Goal: Information Seeking & Learning: Stay updated

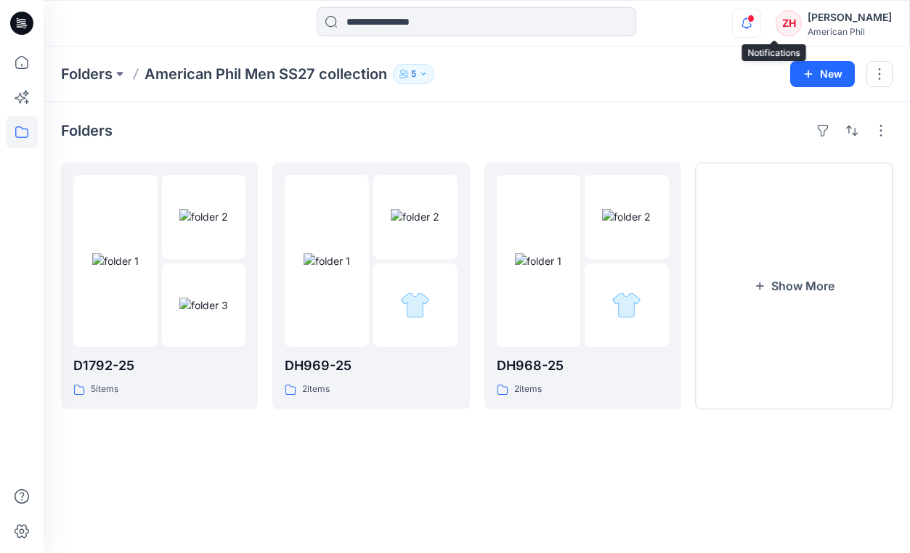
click at [752, 20] on icon "button" at bounding box center [746, 22] width 10 height 9
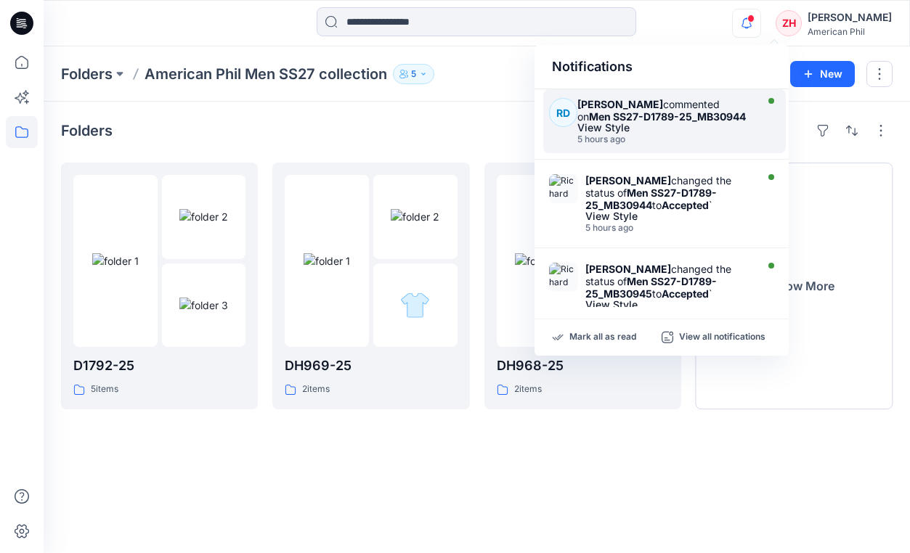
click at [667, 121] on strong "Men SS27-D1789-25_MB30944" at bounding box center [667, 116] width 157 height 12
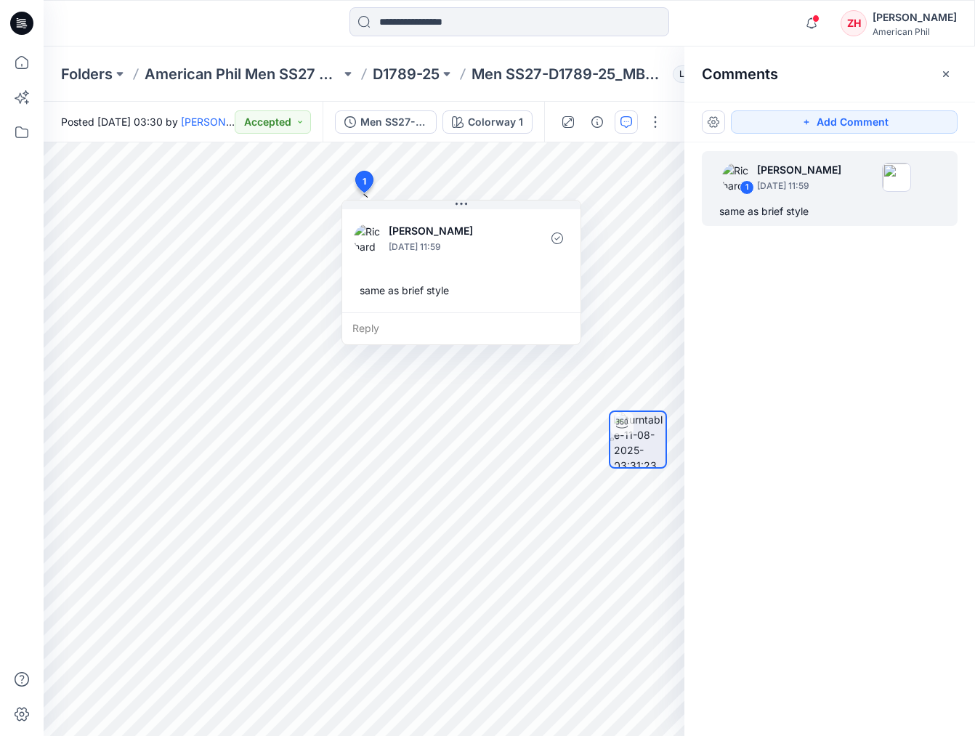
click at [874, 317] on div "1 Richard Dromard August 15, 2025 11:59 same as brief style" at bounding box center [829, 412] width 290 height 540
click at [816, 23] on icon "button" at bounding box center [811, 22] width 10 height 9
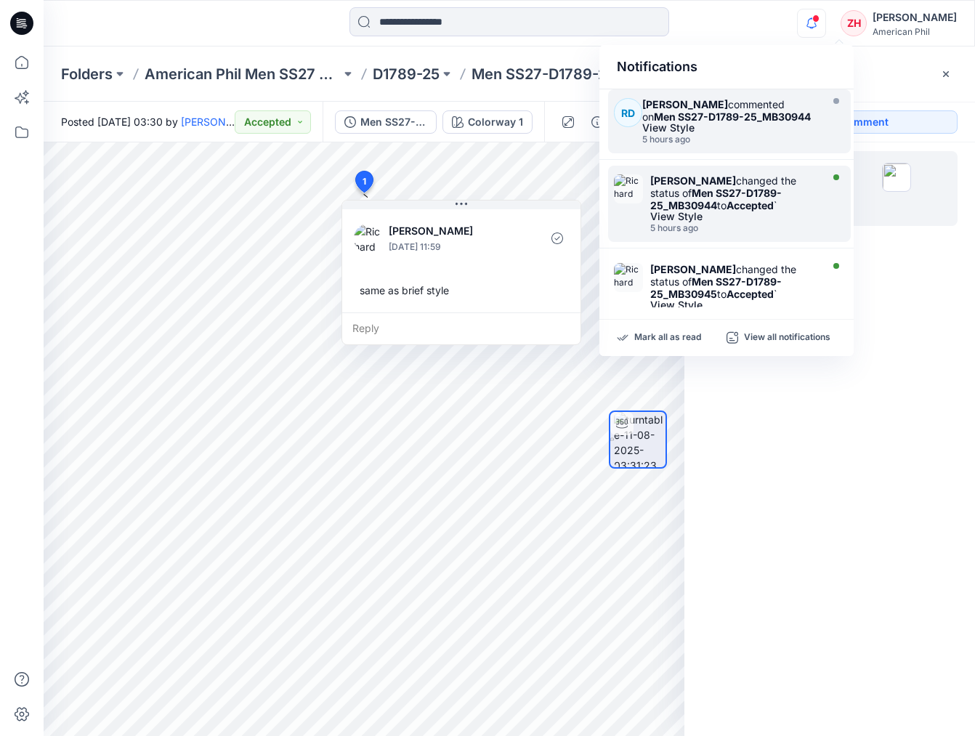
click at [773, 204] on strong "Accepted" at bounding box center [749, 205] width 47 height 12
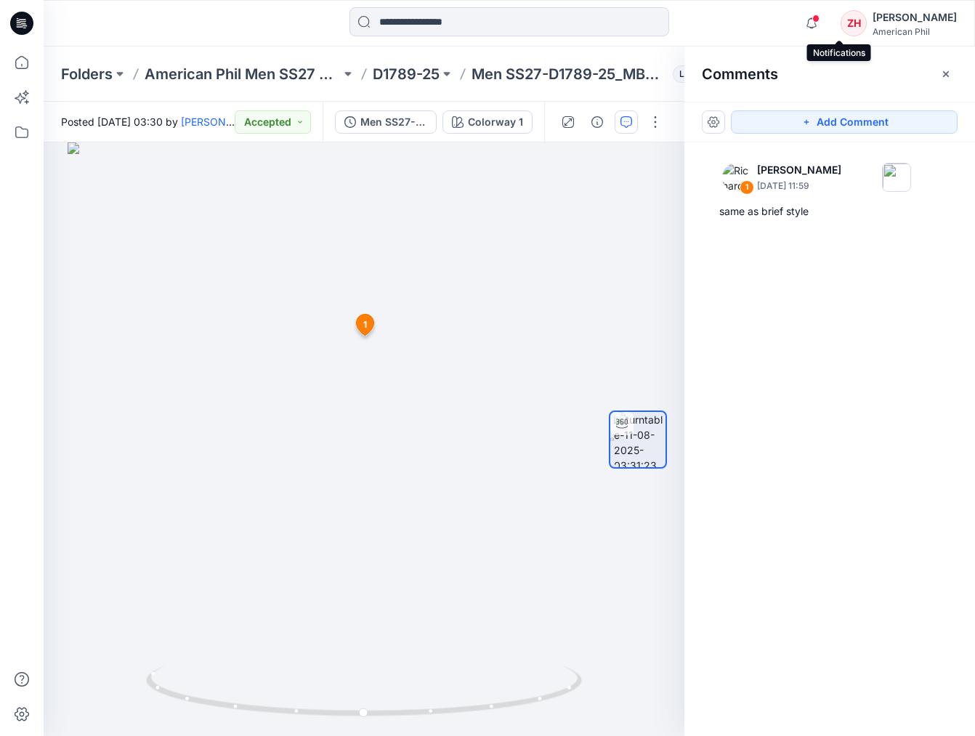
click at [819, 20] on span at bounding box center [815, 19] width 7 height 8
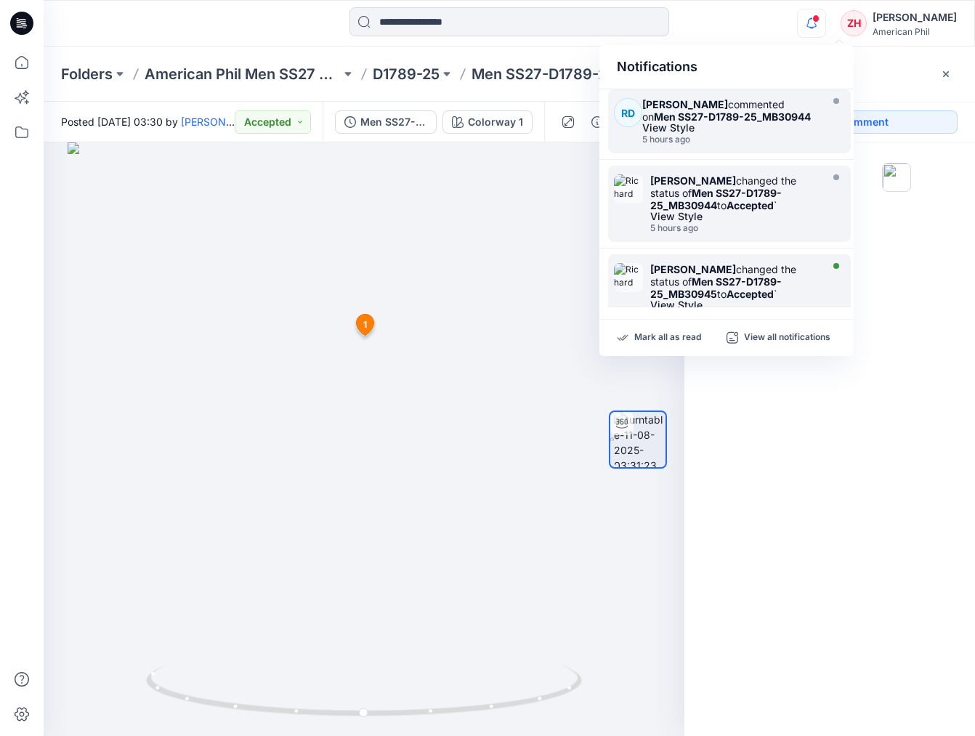
click at [783, 292] on div "Richard Dromard changed the status of Men SS27-D1789-25_MB30945 to Accepted `" at bounding box center [733, 281] width 167 height 37
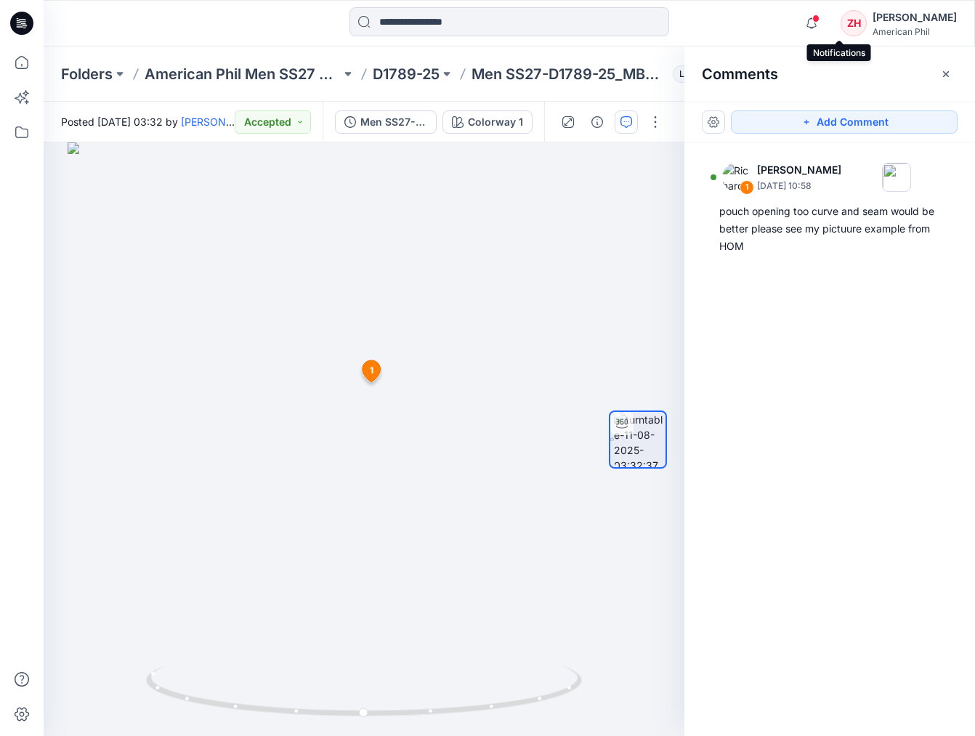
click at [819, 18] on span at bounding box center [815, 19] width 7 height 8
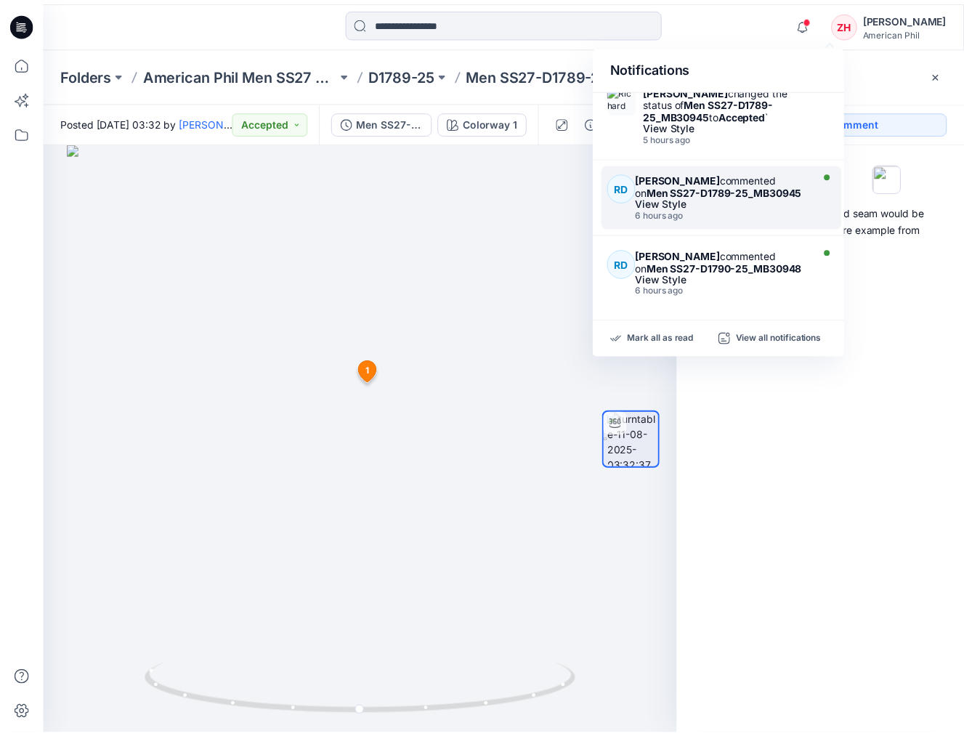
scroll to position [182, 0]
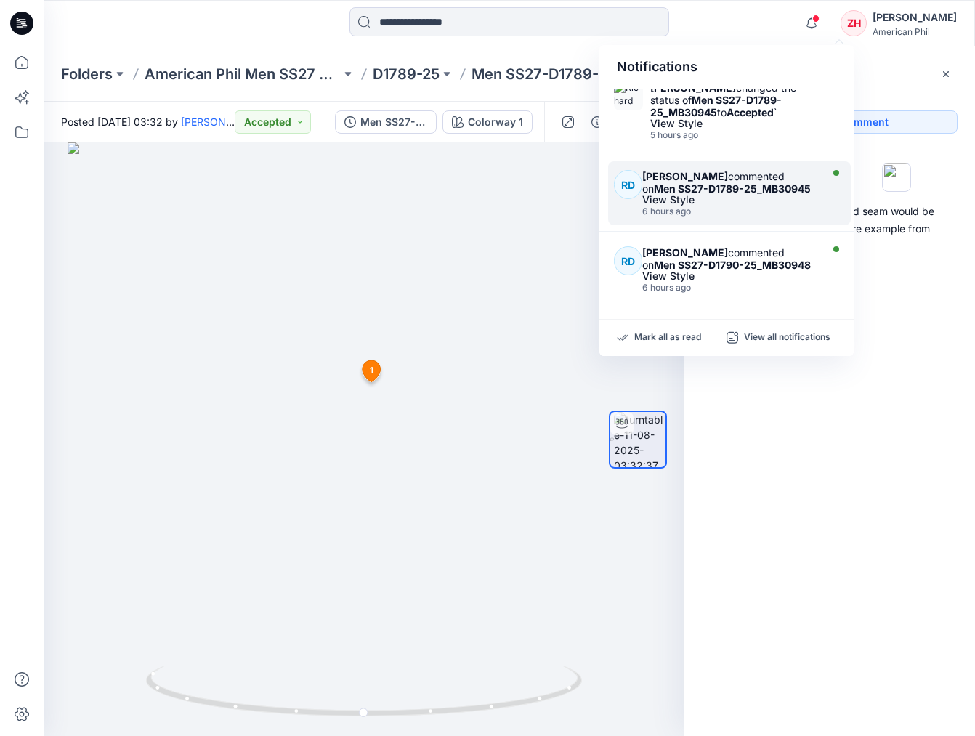
click at [784, 203] on div "View Style" at bounding box center [729, 200] width 174 height 10
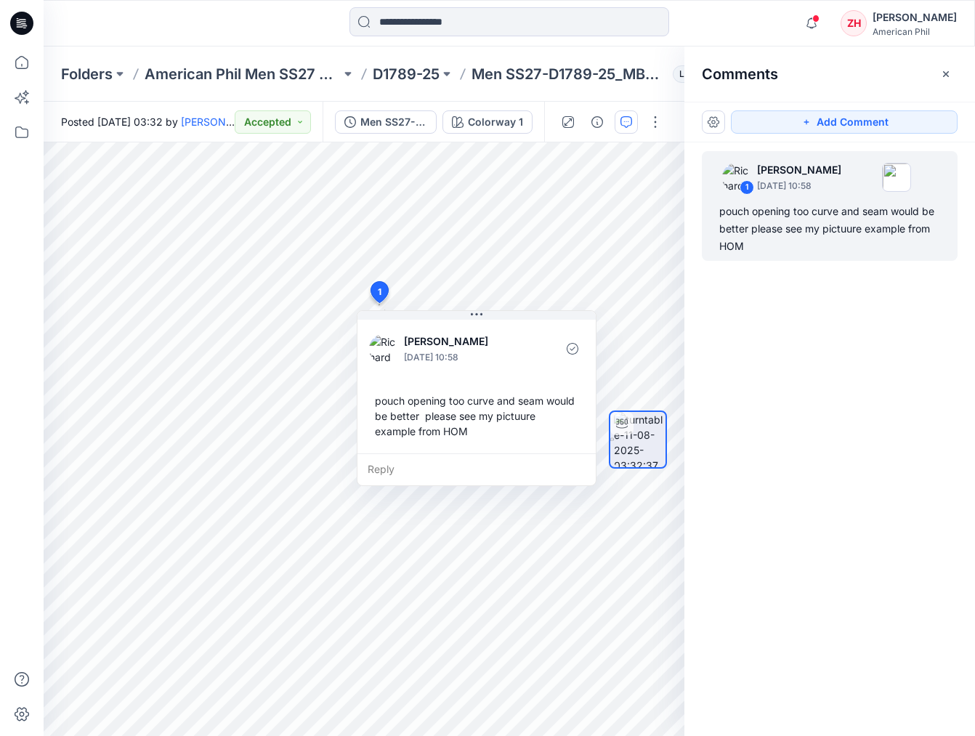
click at [835, 69] on div "Comments" at bounding box center [829, 73] width 290 height 54
click at [164, 66] on p "American Phil Men SS27 collection" at bounding box center [243, 74] width 196 height 20
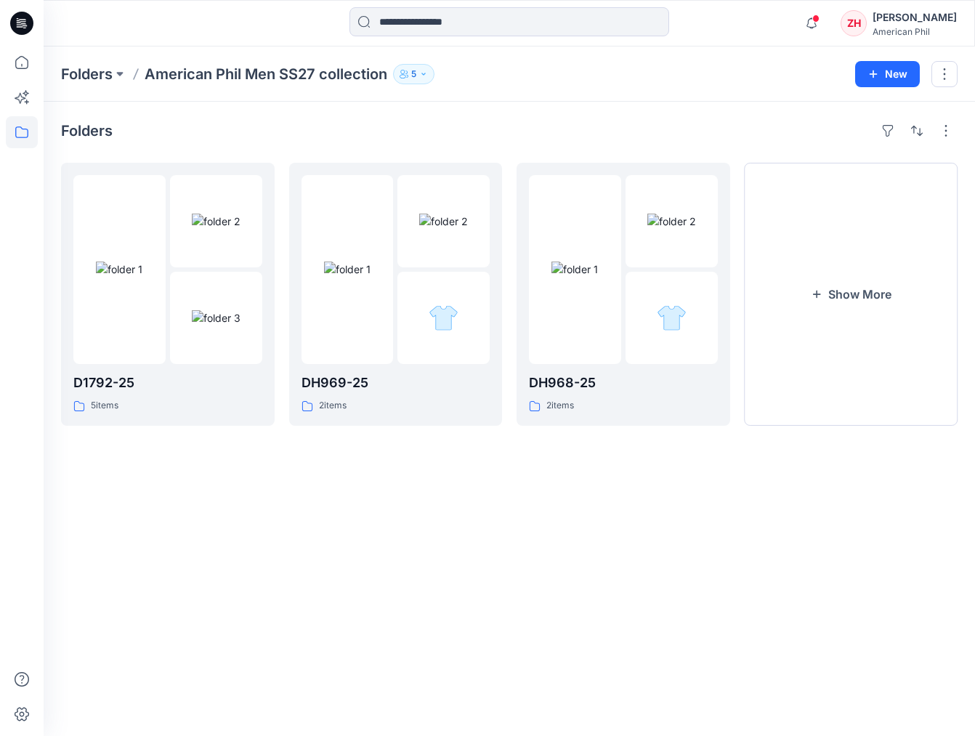
click at [153, 33] on div at bounding box center [160, 23] width 232 height 32
click at [892, 265] on button "Show More" at bounding box center [851, 294] width 214 height 263
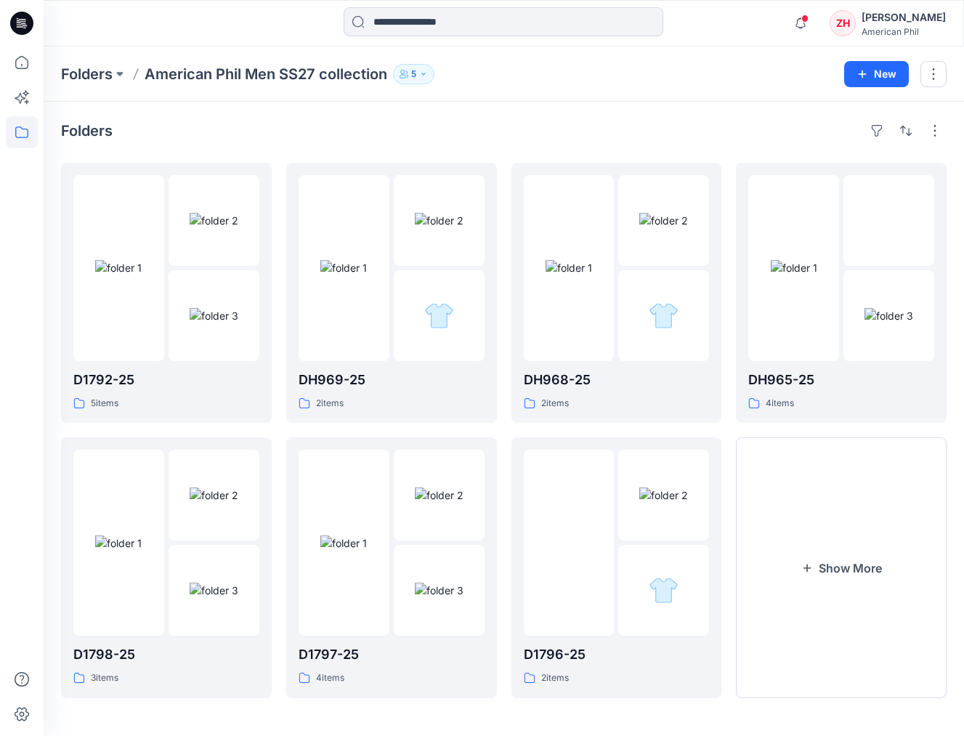
scroll to position [1, 0]
click at [375, 478] on div at bounding box center [343, 541] width 91 height 186
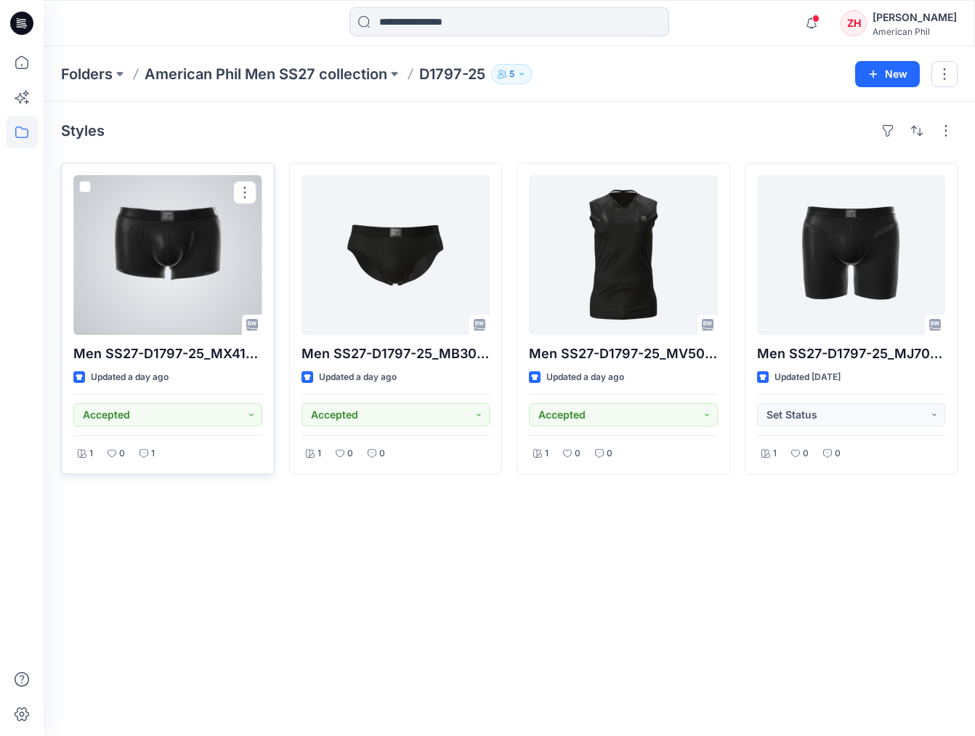
click at [187, 278] on div at bounding box center [167, 255] width 189 height 160
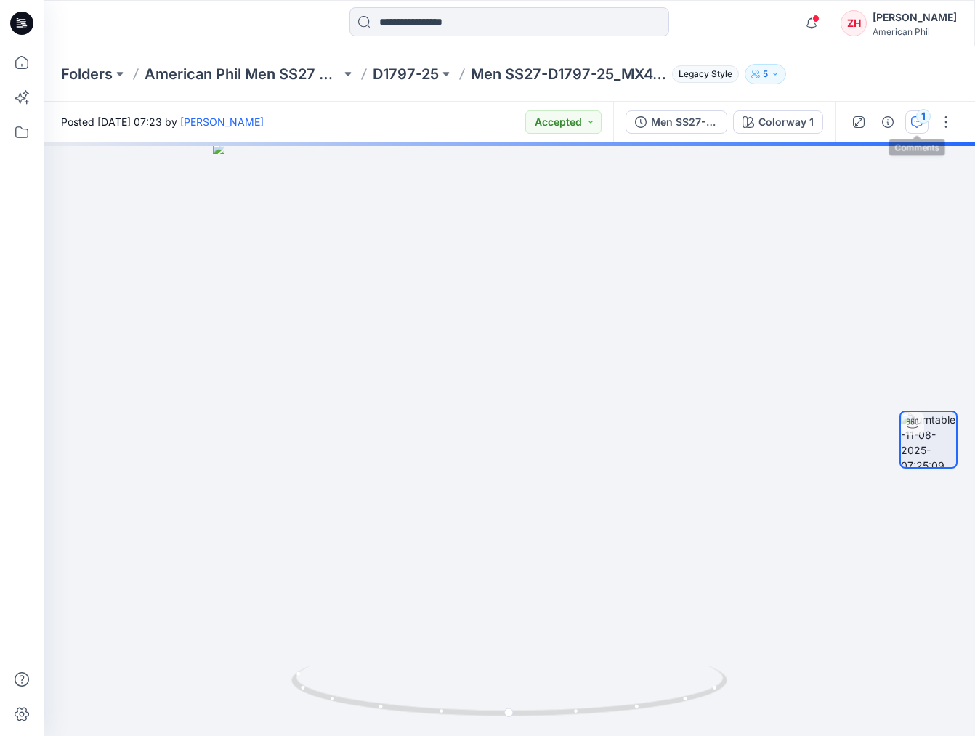
click at [909, 121] on div "1" at bounding box center [923, 116] width 15 height 15
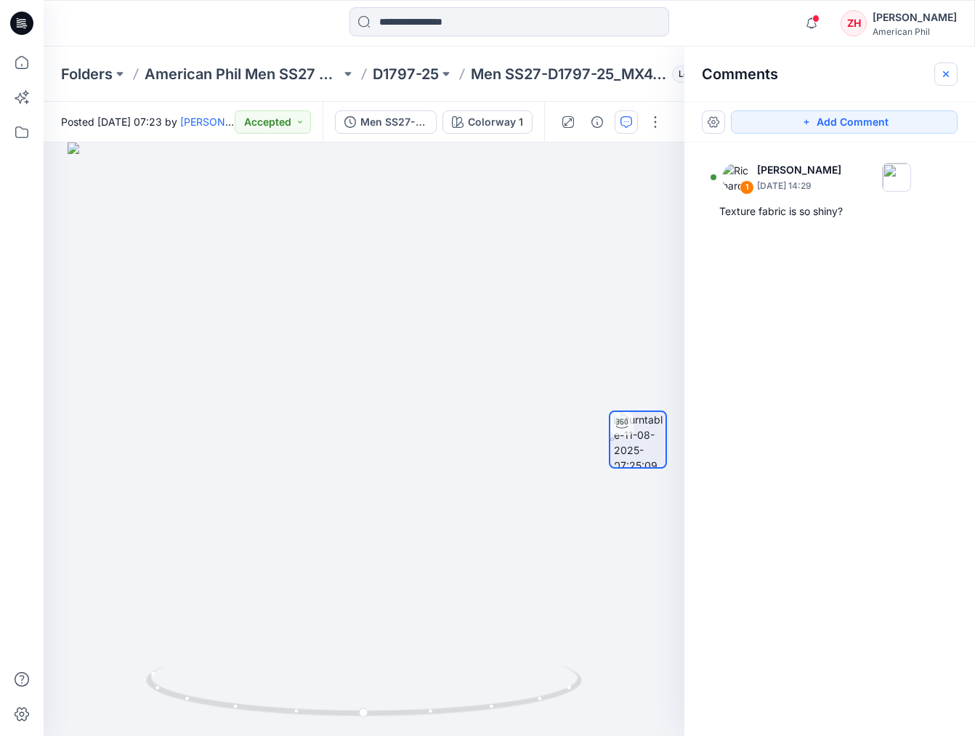
click at [909, 73] on button "button" at bounding box center [945, 73] width 23 height 23
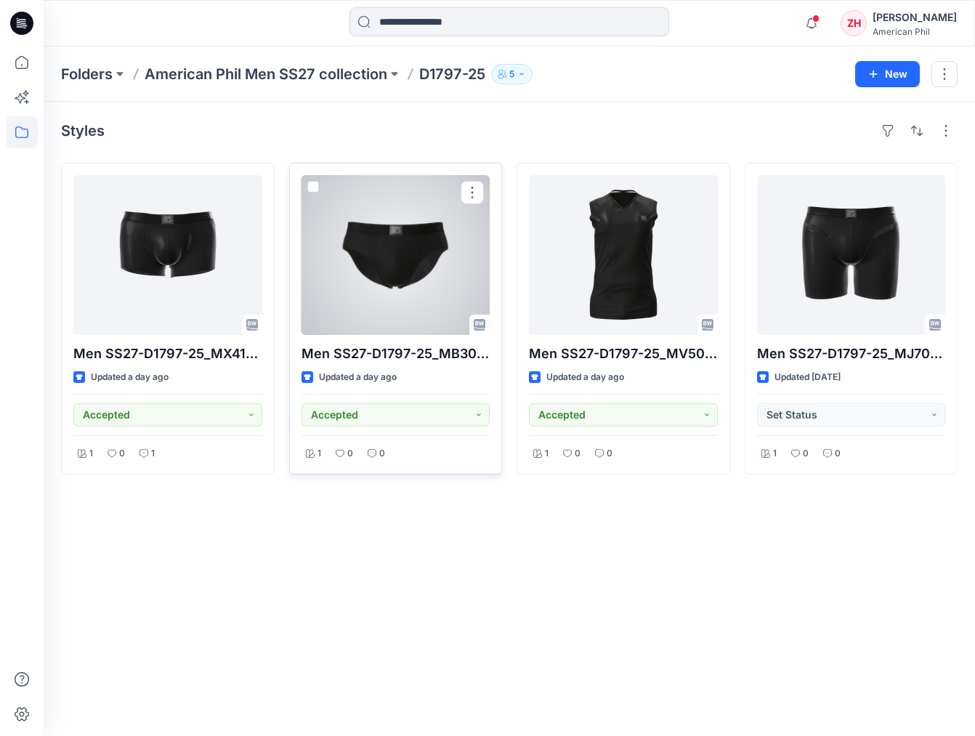
click at [431, 242] on div at bounding box center [395, 255] width 189 height 160
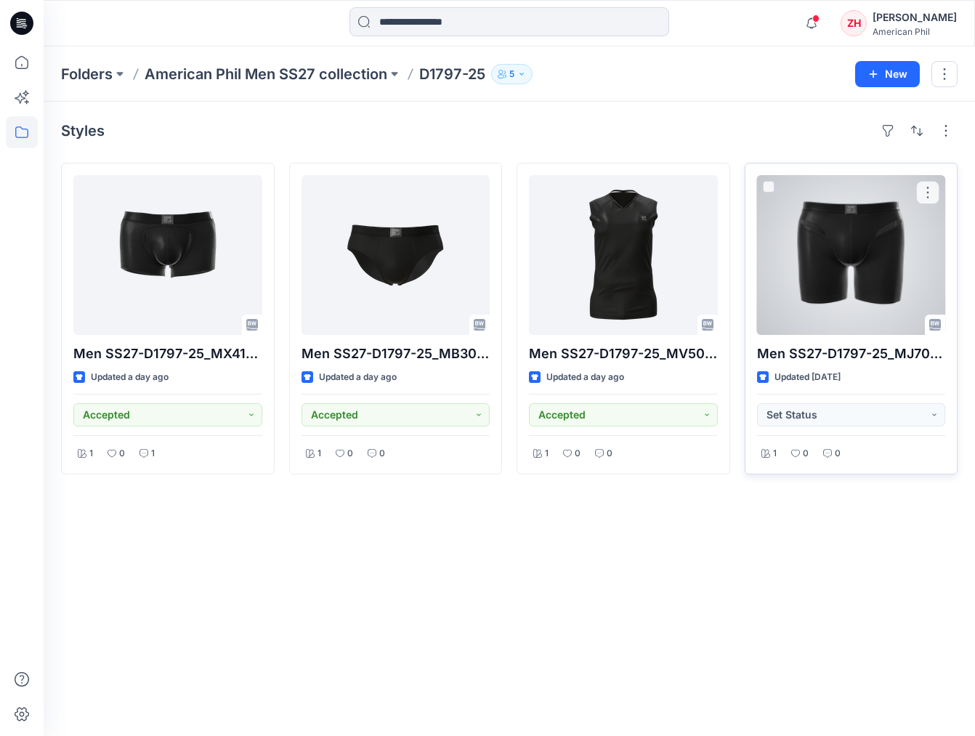
click at [828, 259] on div at bounding box center [851, 255] width 189 height 160
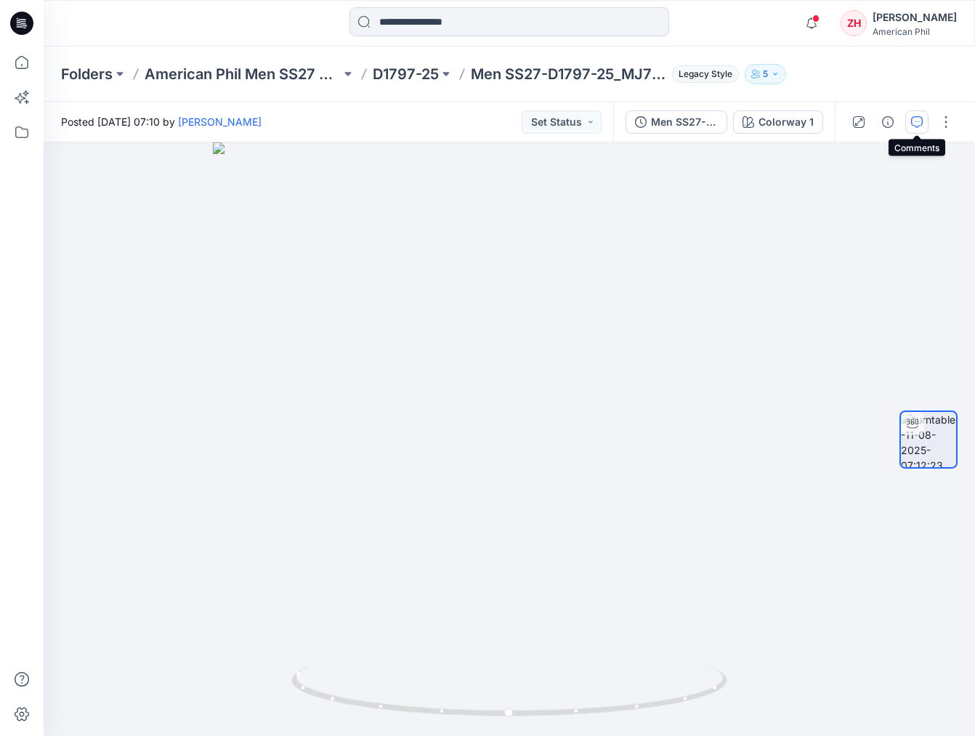
click at [909, 123] on icon "button" at bounding box center [917, 122] width 12 height 12
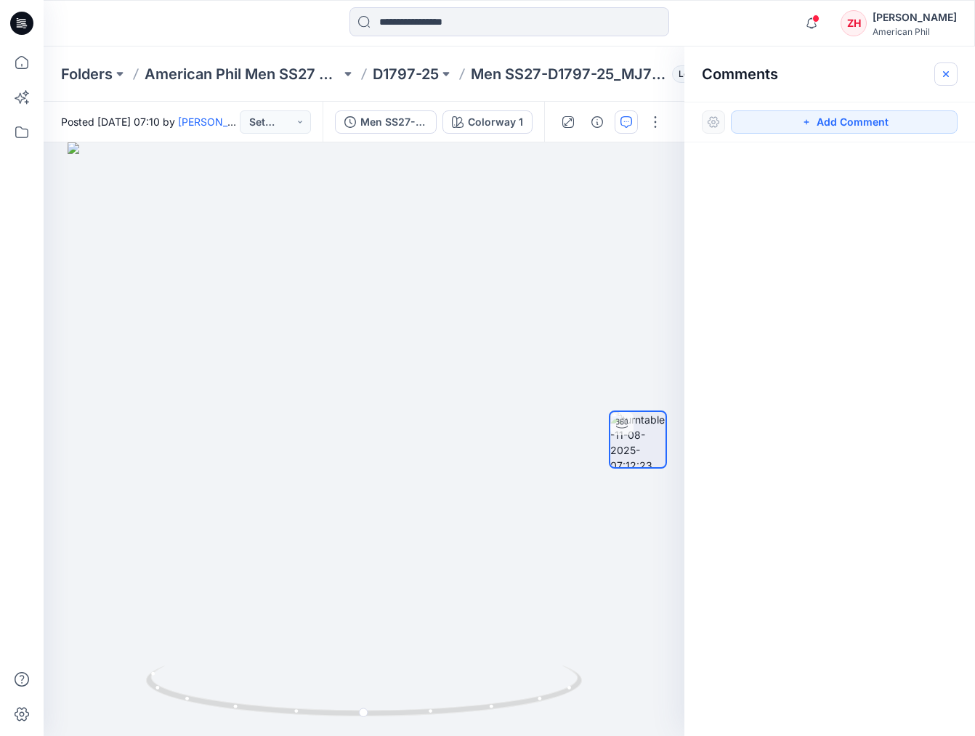
click at [909, 75] on button "button" at bounding box center [945, 73] width 23 height 23
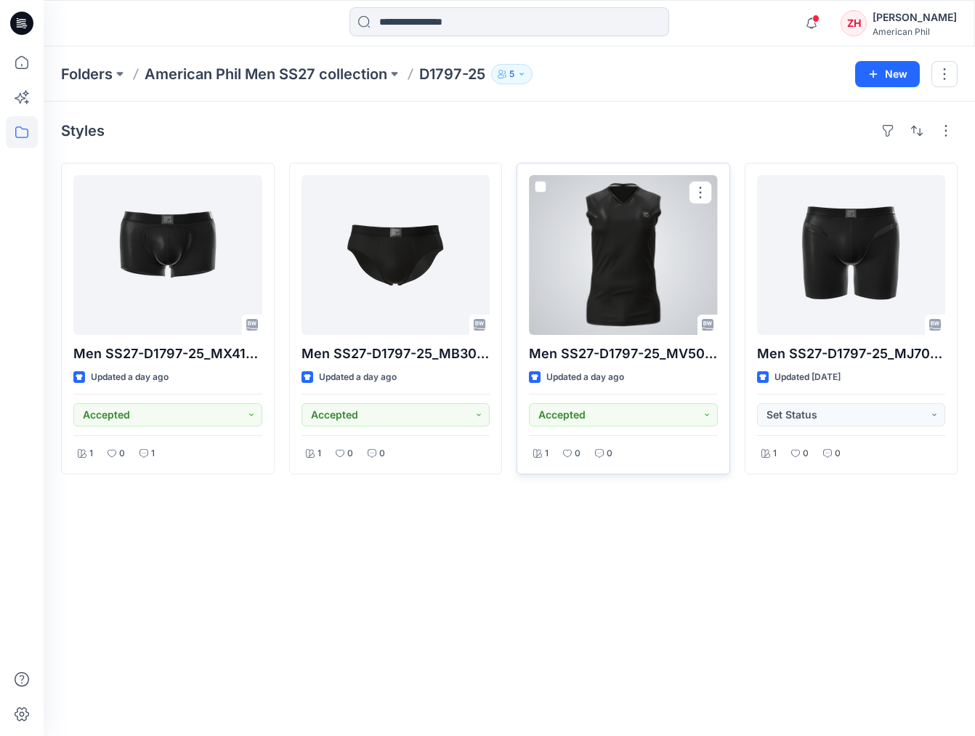
click at [666, 239] on div at bounding box center [623, 255] width 189 height 160
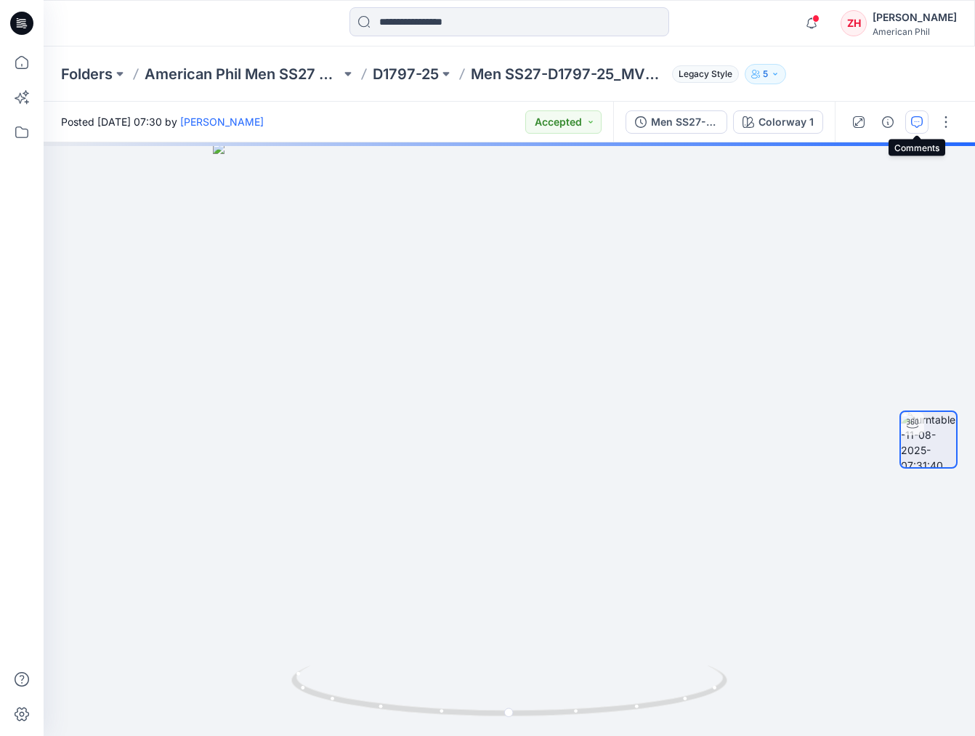
click at [909, 125] on icon "button" at bounding box center [917, 122] width 12 height 12
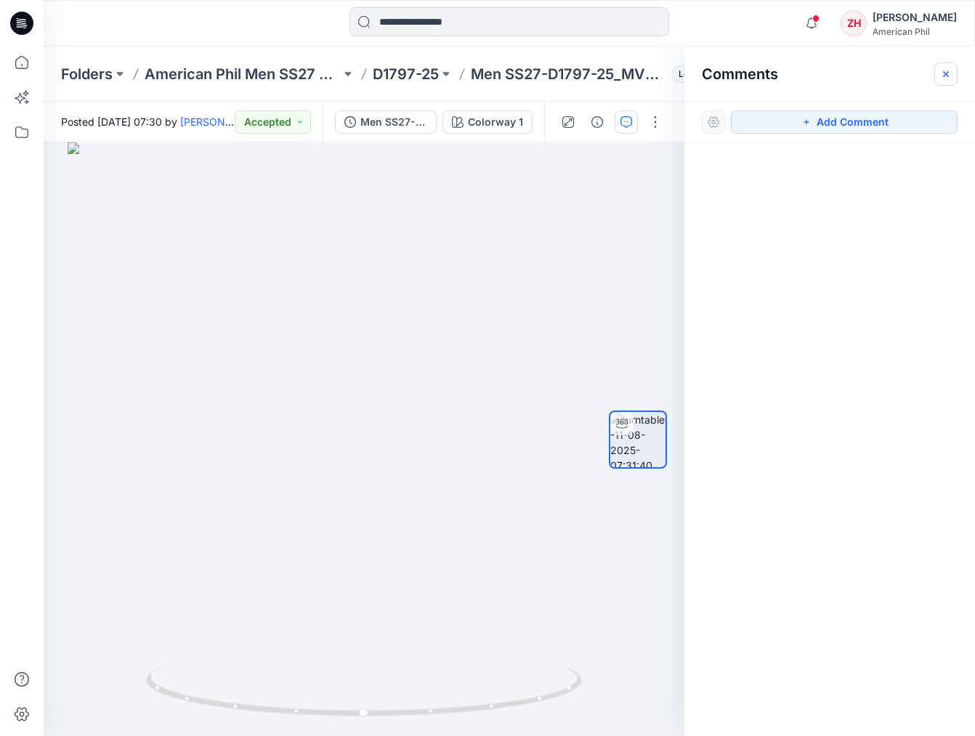
click at [909, 75] on icon "button" at bounding box center [946, 73] width 6 height 6
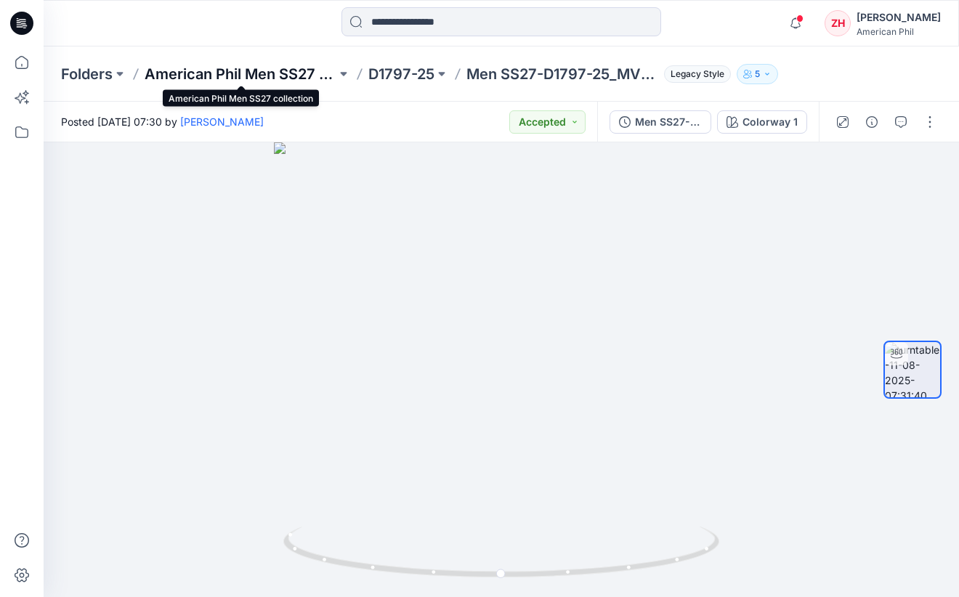
click at [171, 74] on p "American Phil Men SS27 collection" at bounding box center [241, 74] width 192 height 20
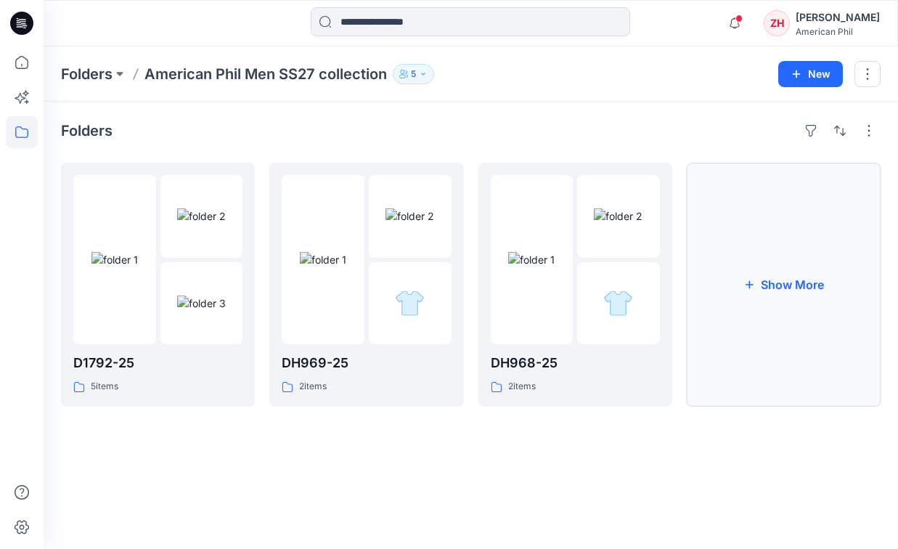
click at [800, 167] on button "Show More" at bounding box center [784, 285] width 194 height 244
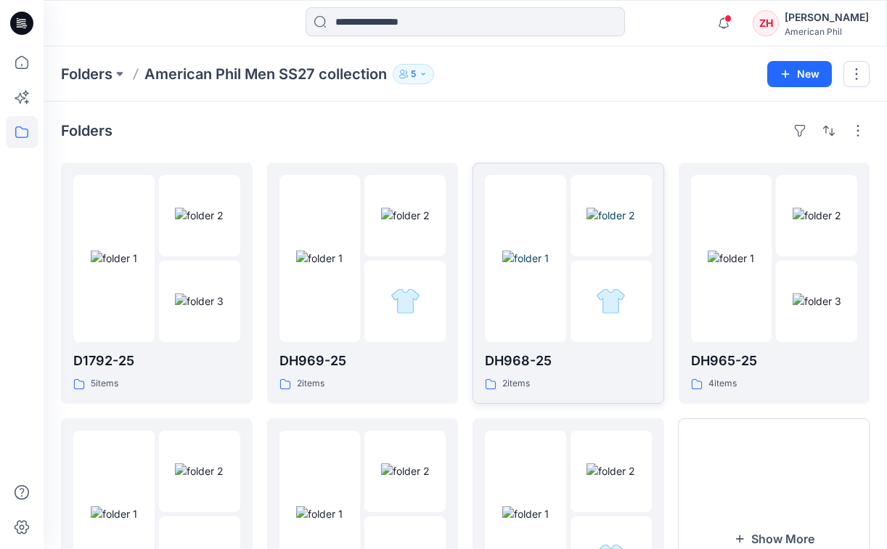
scroll to position [150, 0]
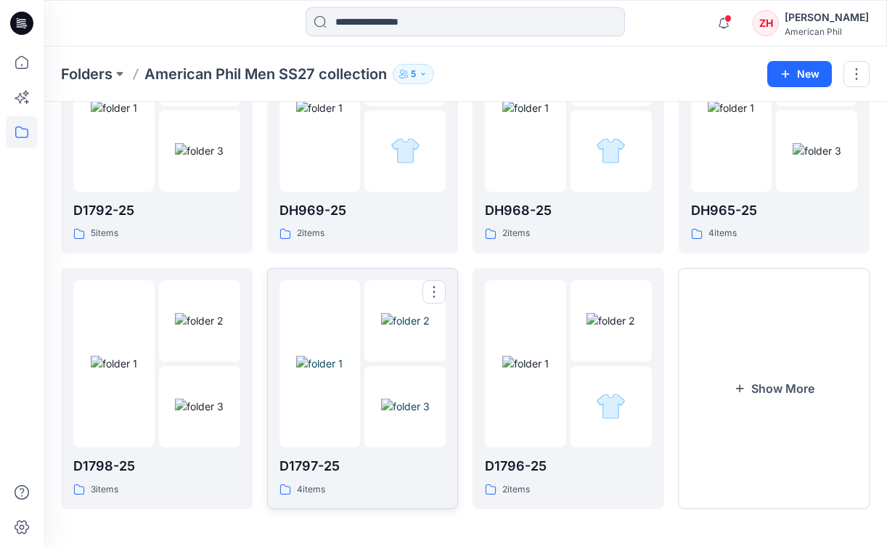
click at [416, 402] on img at bounding box center [405, 406] width 49 height 15
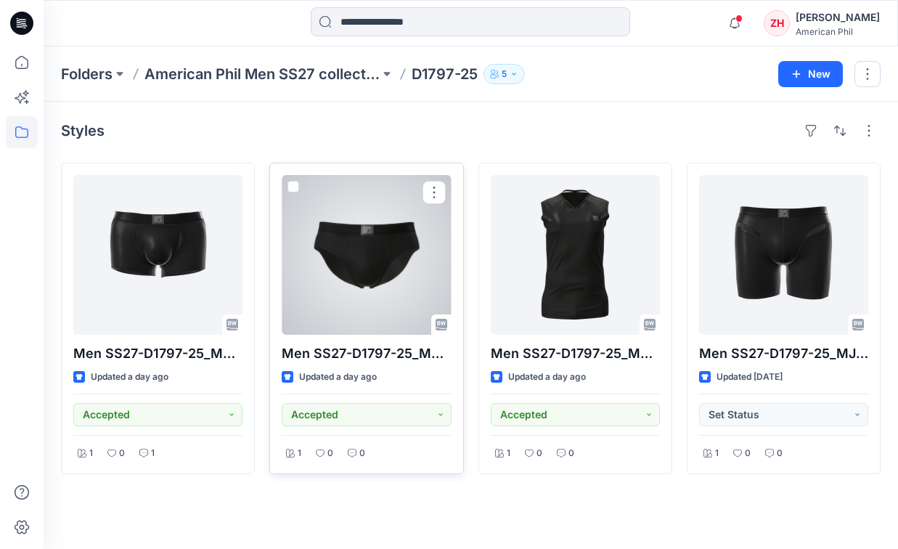
click at [353, 259] on div at bounding box center [366, 255] width 169 height 160
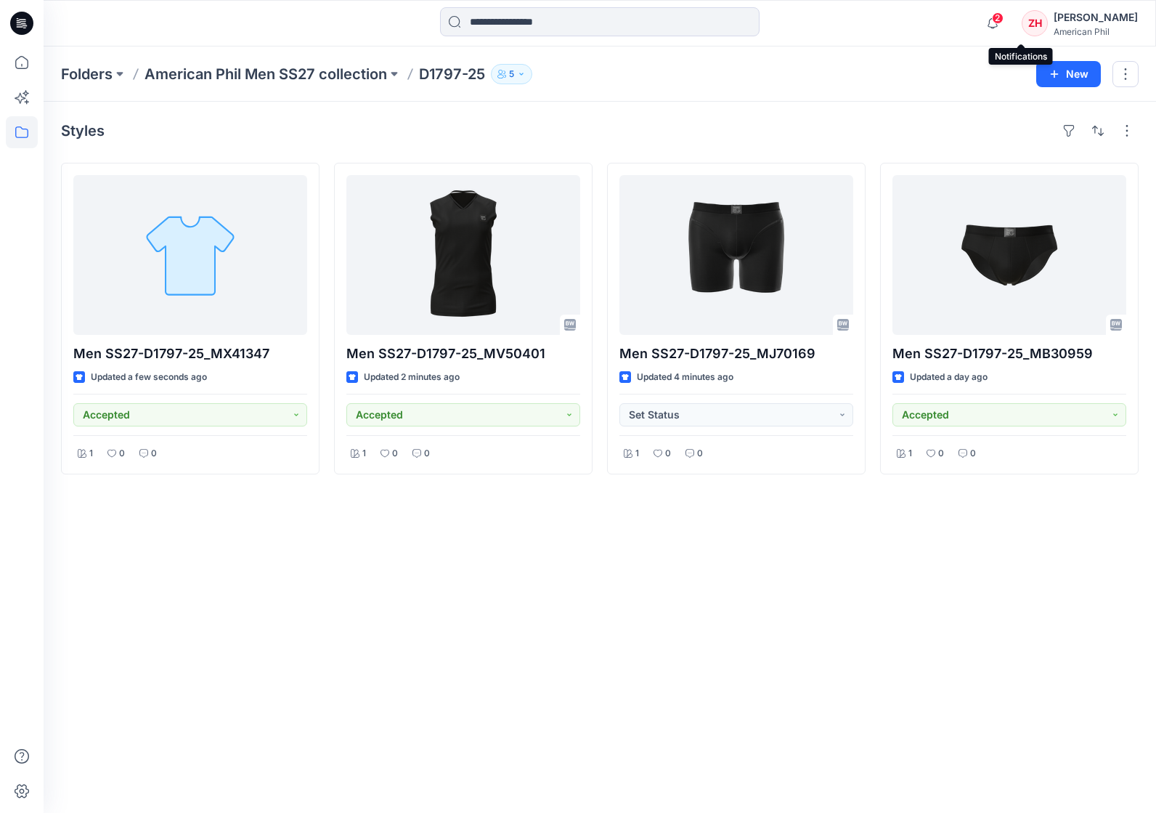
click at [1004, 18] on span "2" at bounding box center [998, 18] width 12 height 12
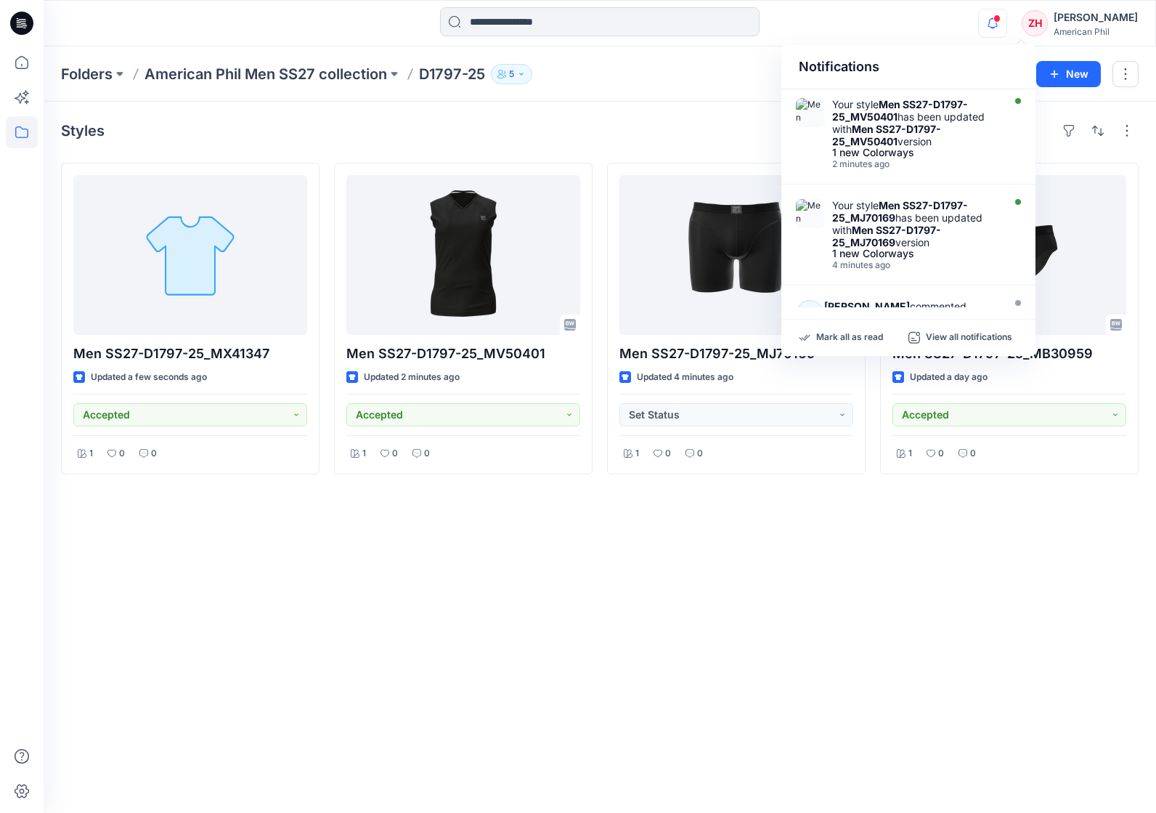
click at [939, 38] on div "Notifications Your style Men SS27-D1797-25_MV50401 has been updated with Men SS…" at bounding box center [600, 23] width 1112 height 32
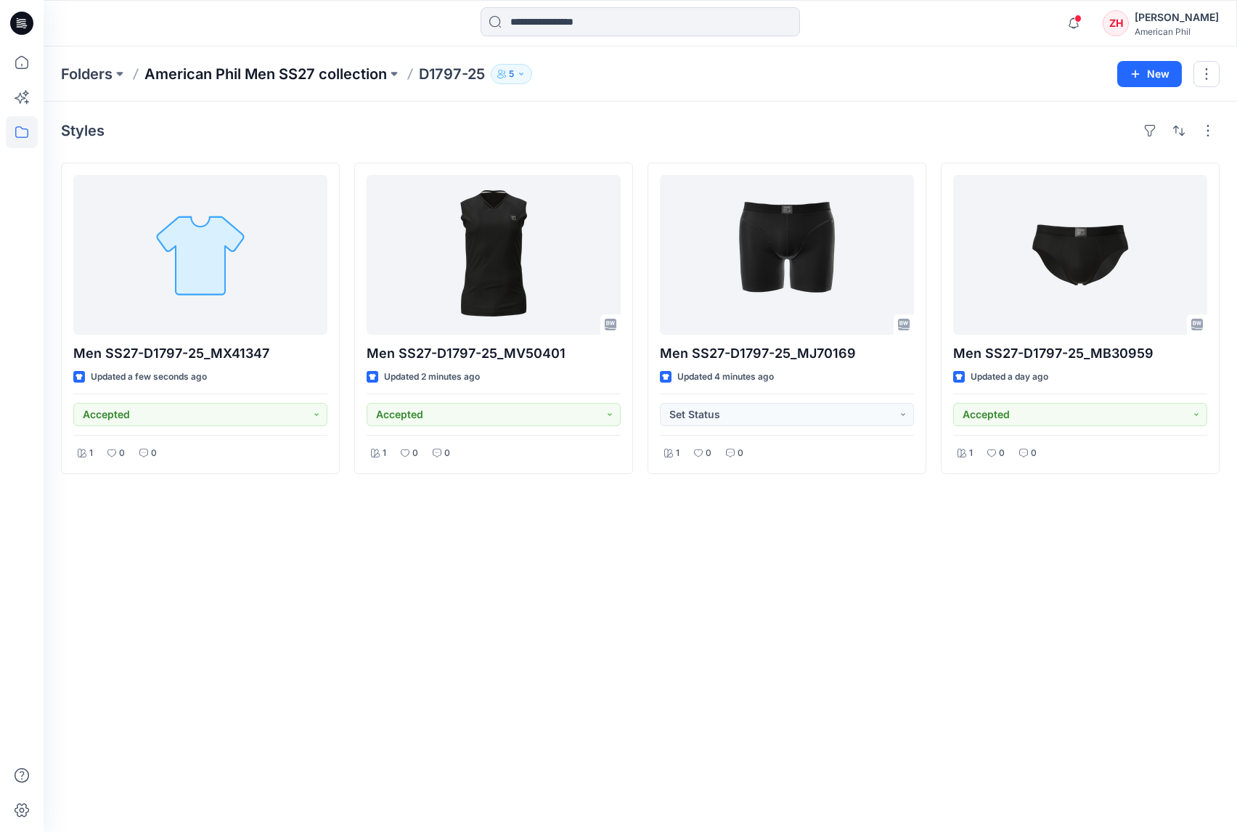
click at [298, 74] on p "American Phil Men SS27 collection" at bounding box center [266, 74] width 243 height 20
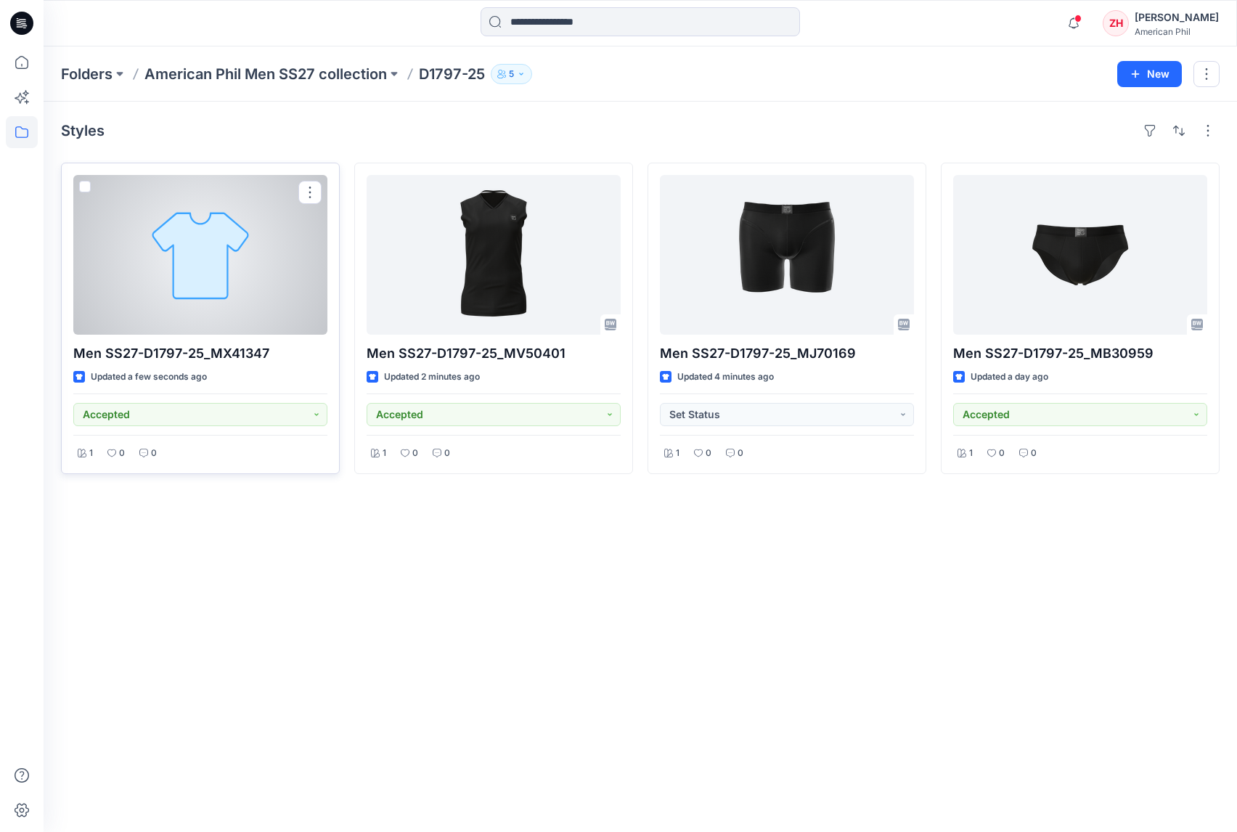
click at [209, 235] on div at bounding box center [200, 255] width 254 height 160
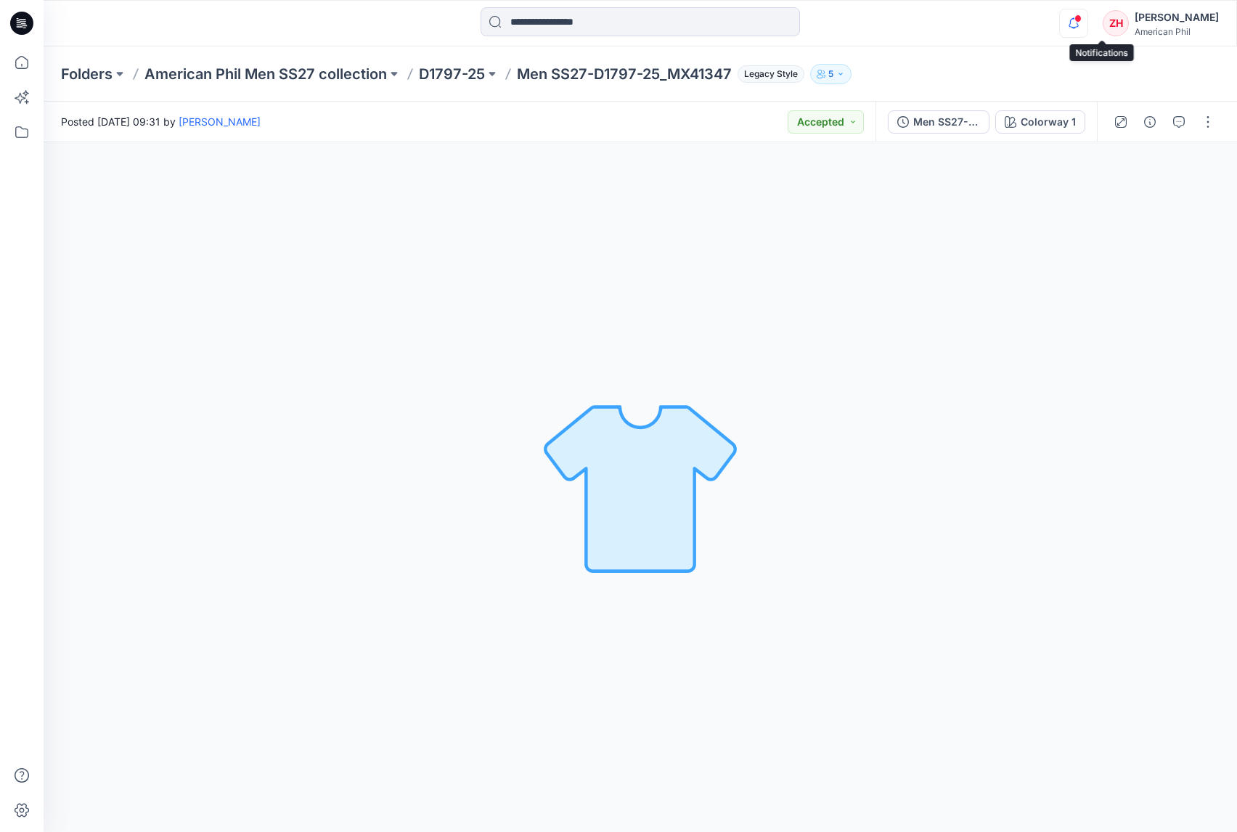
click at [1088, 21] on icon "button" at bounding box center [1074, 23] width 28 height 29
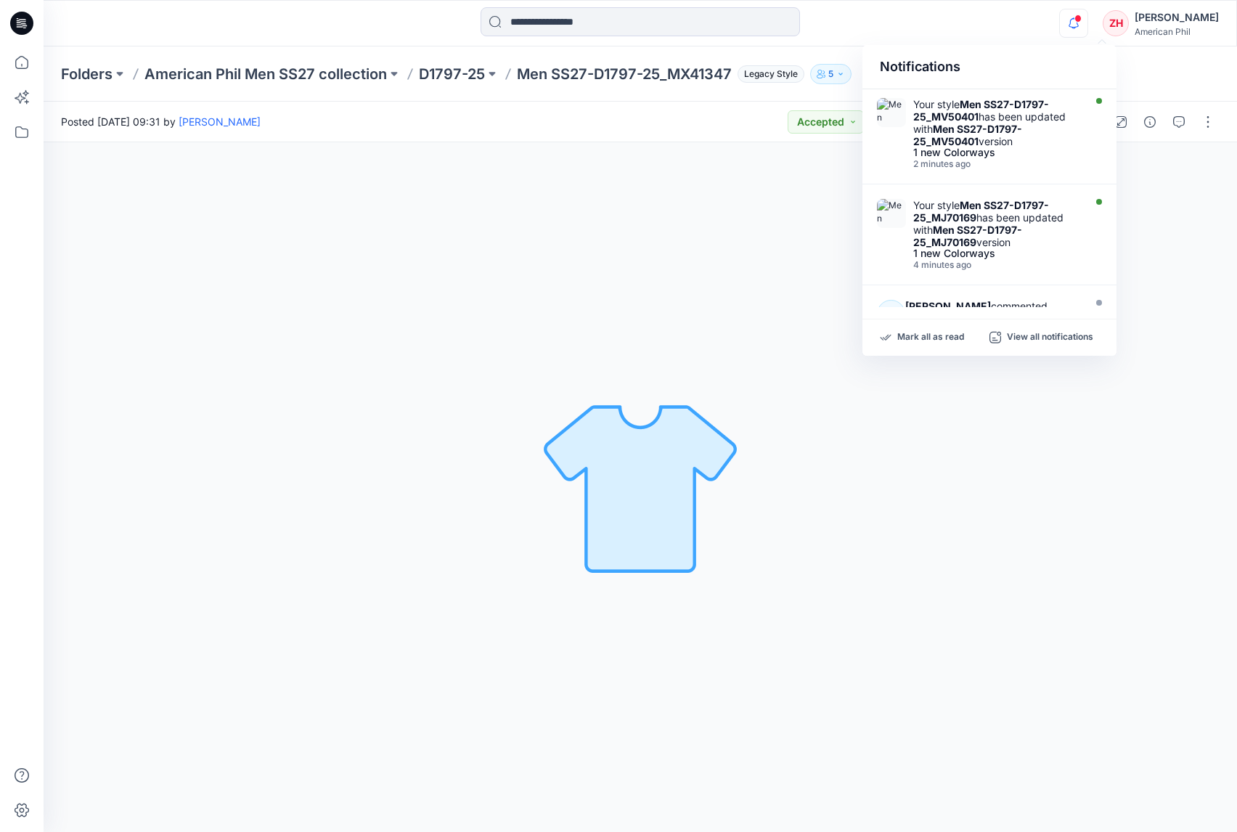
click at [1053, 32] on div "Notifications Your style Men SS27-D1797-25_MV50401 has been updated with Men SS…" at bounding box center [640, 23] width 1193 height 32
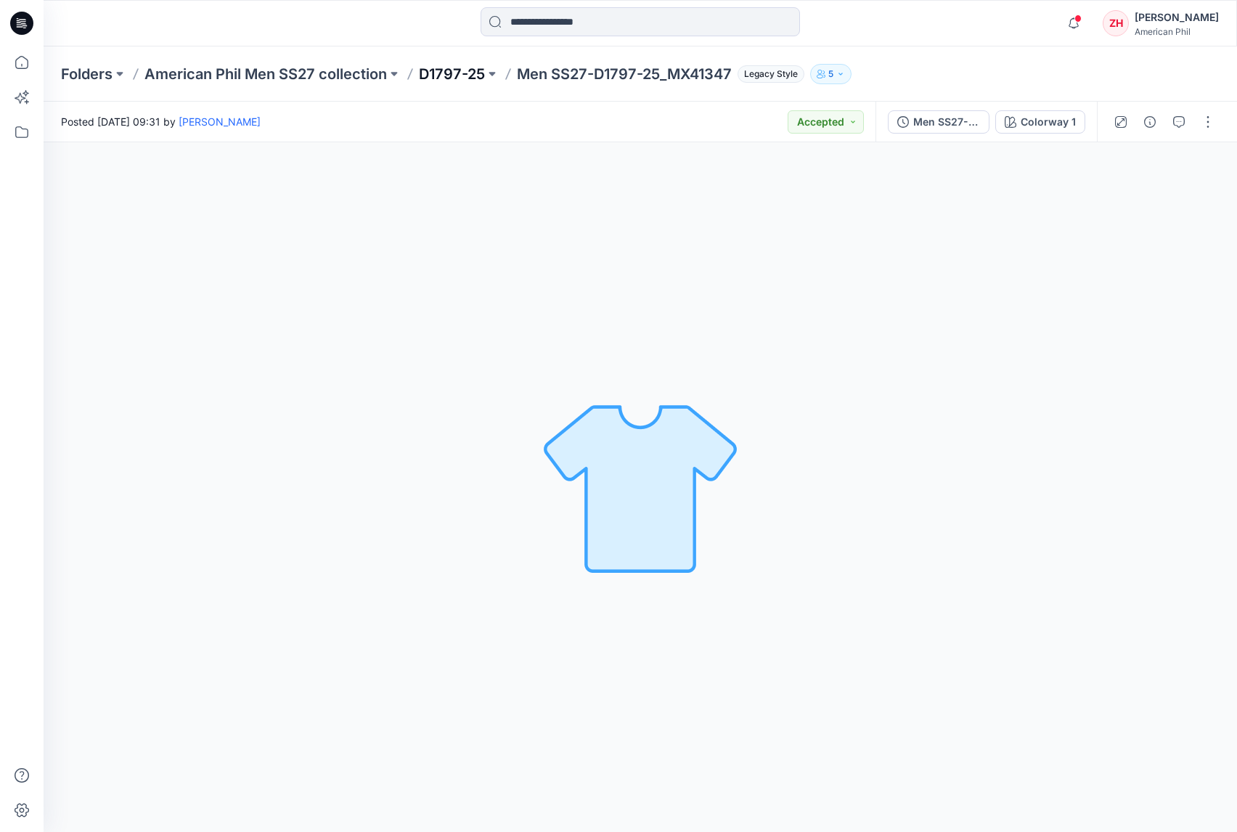
click at [468, 76] on p "D1797-25" at bounding box center [452, 74] width 66 height 20
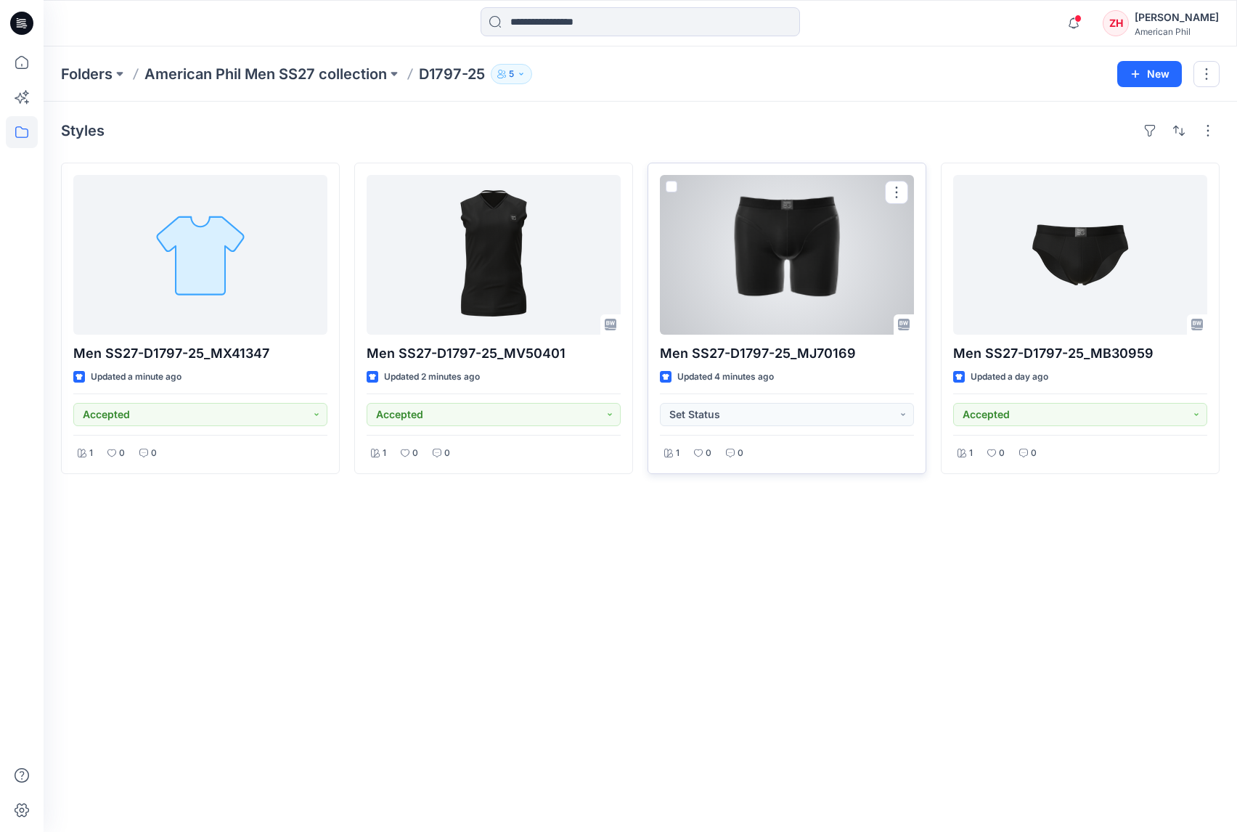
click at [794, 288] on div at bounding box center [787, 255] width 254 height 160
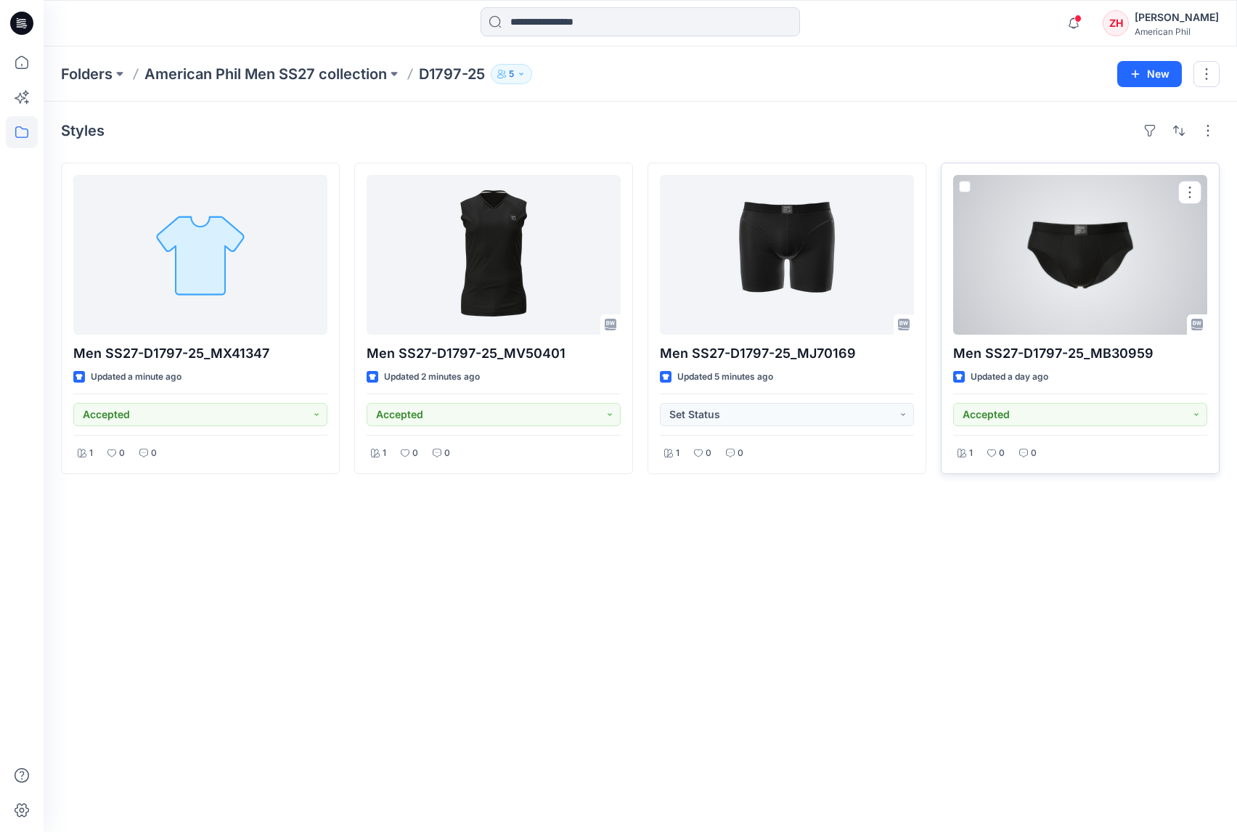
click at [1089, 283] on div at bounding box center [1081, 255] width 254 height 160
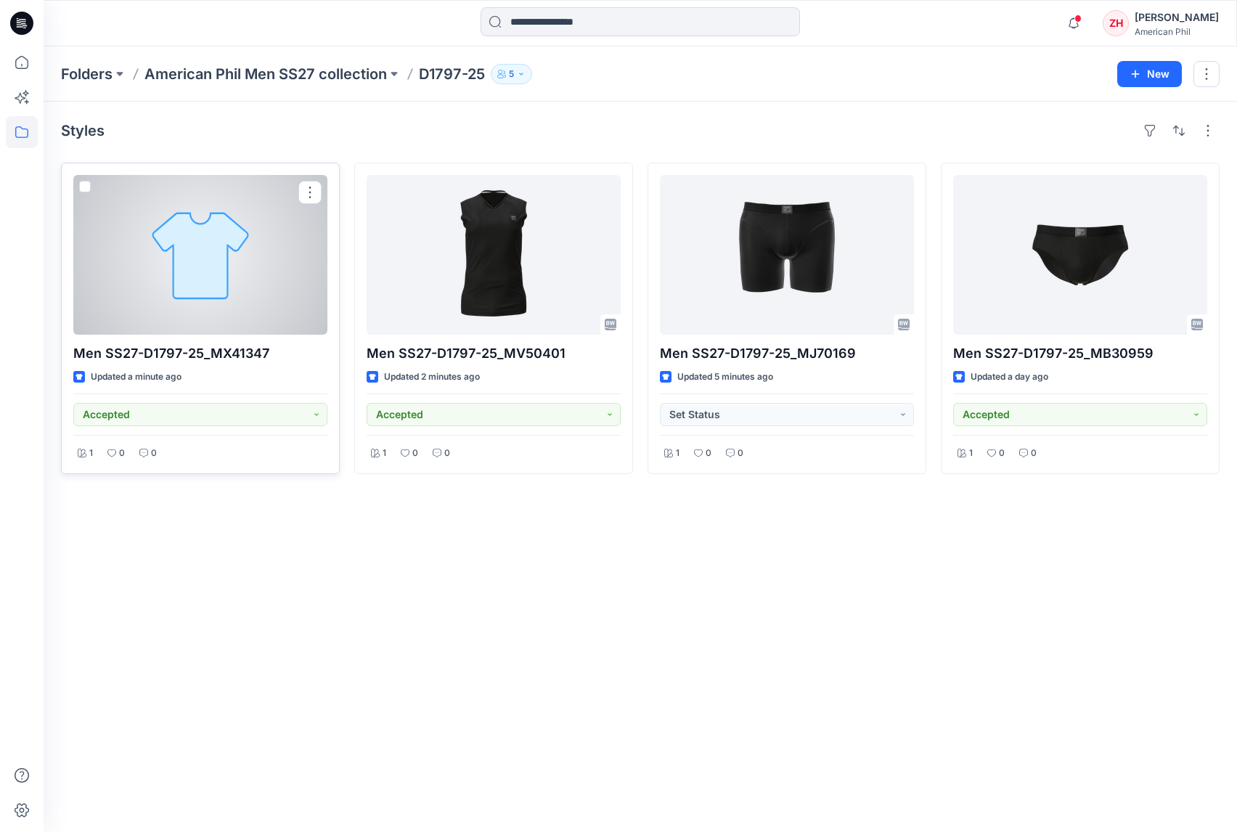
click at [280, 257] on div at bounding box center [200, 255] width 254 height 160
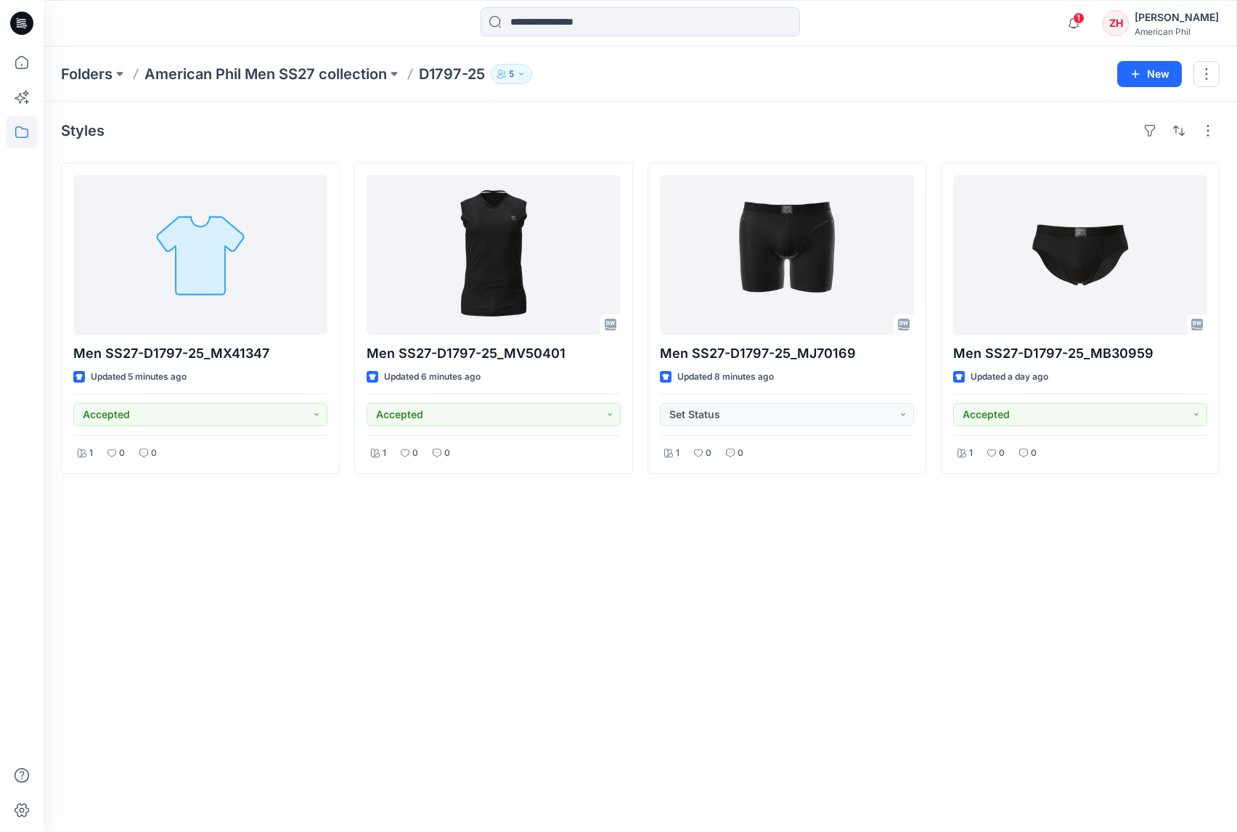
click at [969, 19] on div "1 Notifications Your style Men SS27-D1797-25_MV50401 has been updated with Men …" at bounding box center [640, 23] width 1193 height 32
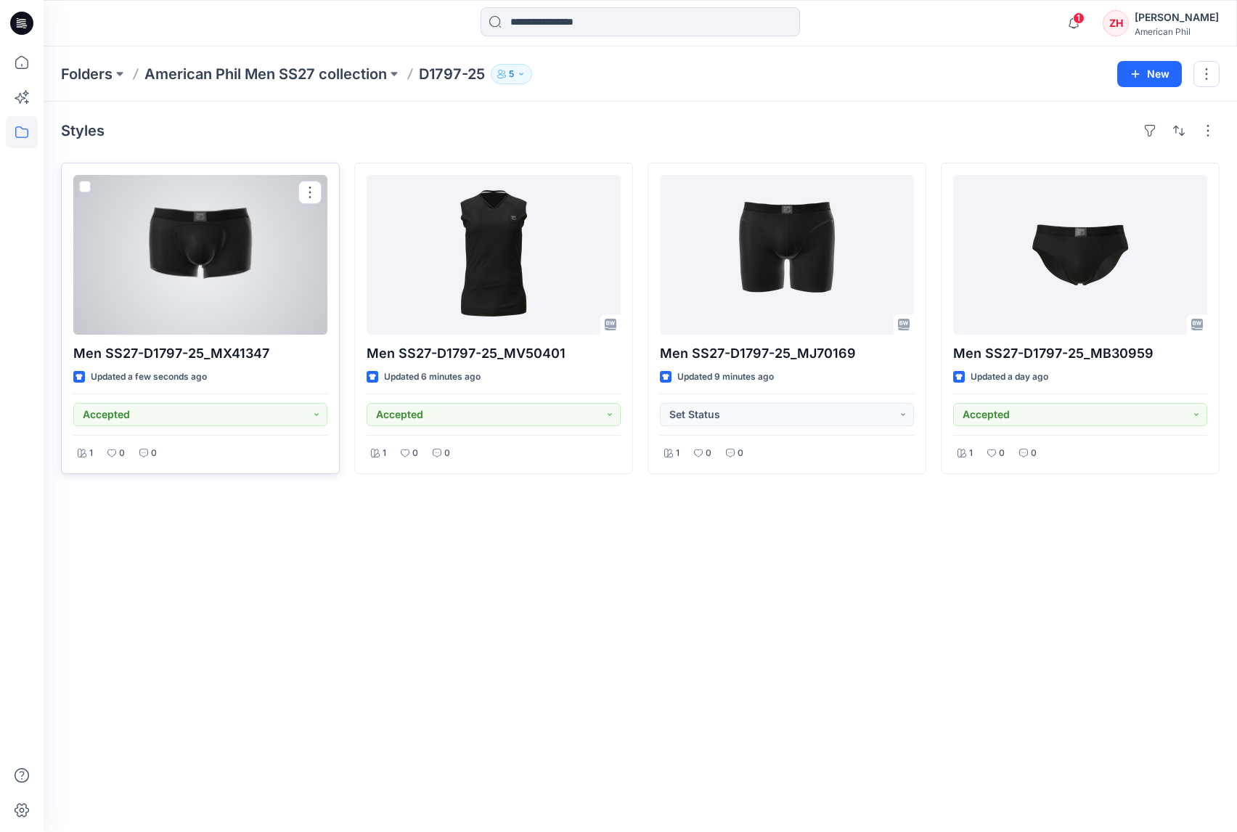
click at [271, 247] on div at bounding box center [200, 255] width 254 height 160
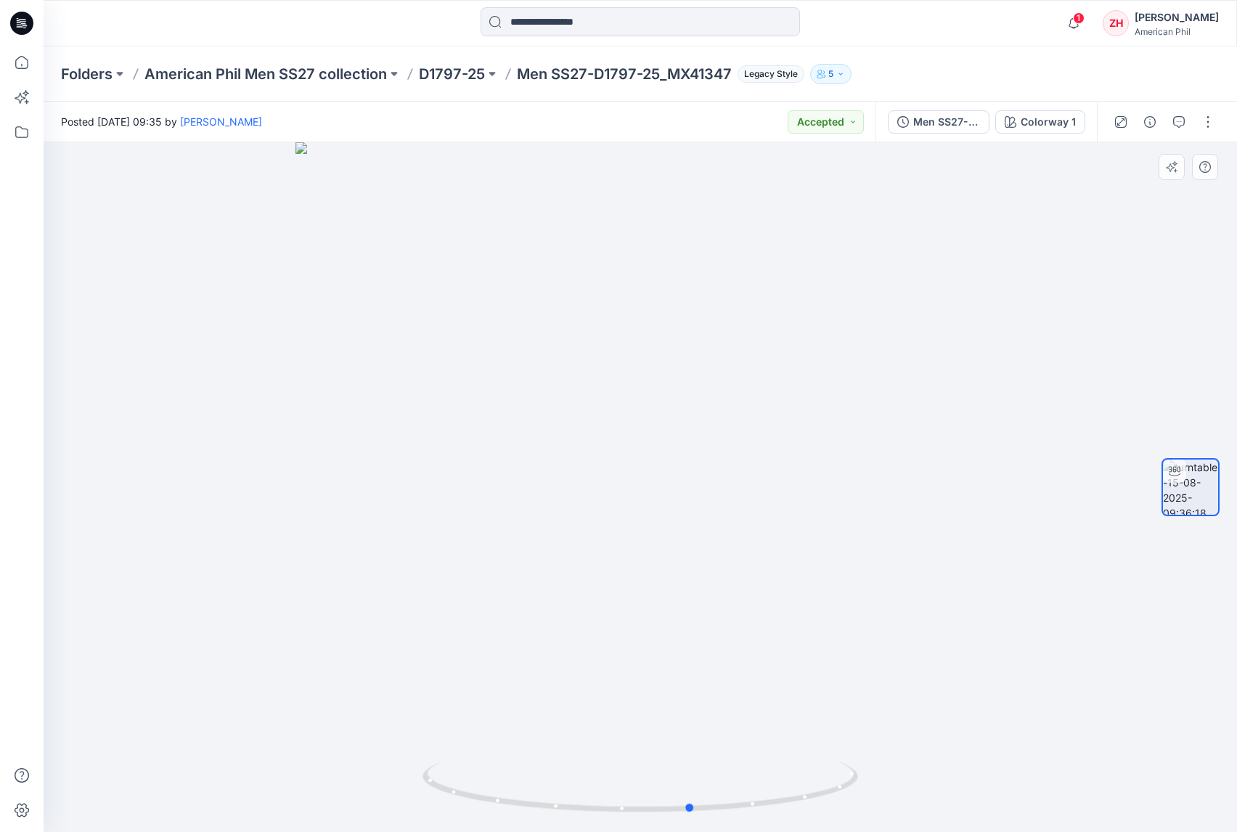
drag, startPoint x: 892, startPoint y: 394, endPoint x: 715, endPoint y: 289, distance: 205.5
click at [949, 379] on div at bounding box center [641, 487] width 1194 height 690
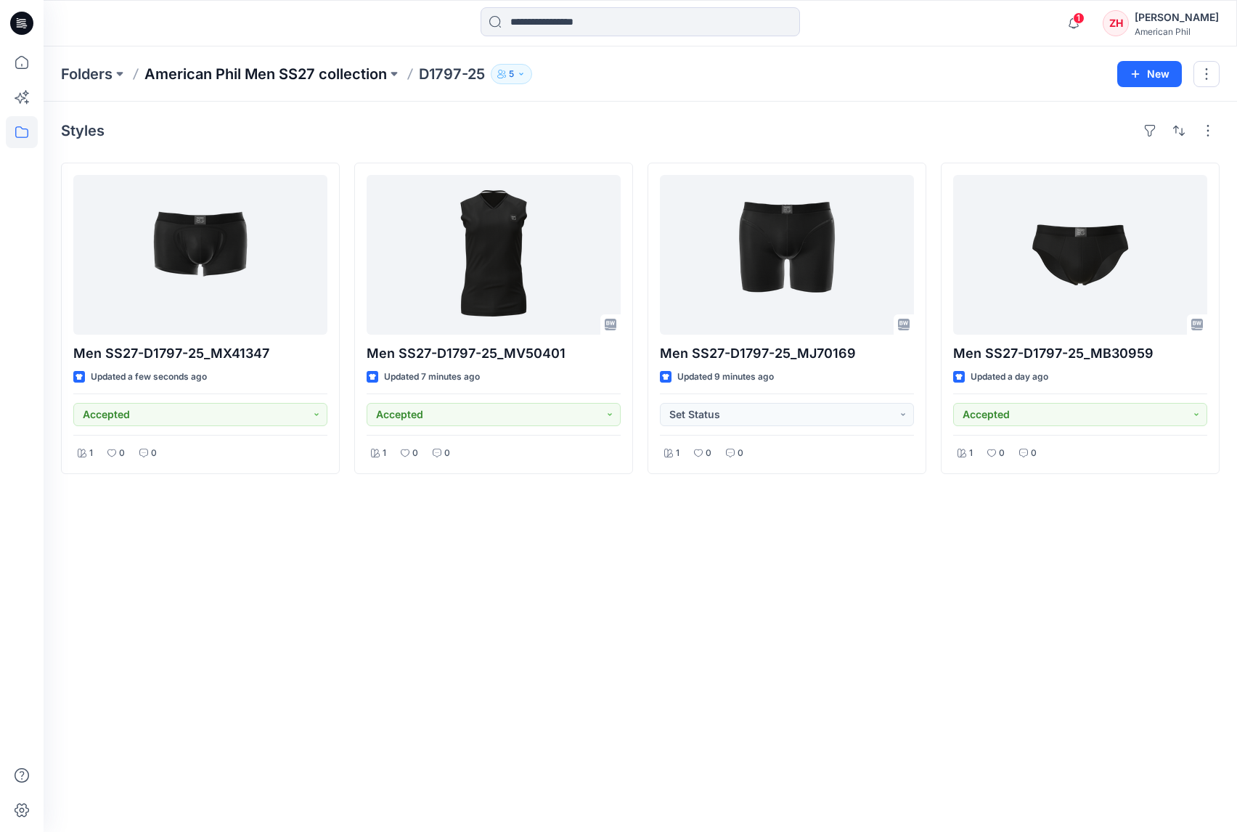
click at [288, 75] on p "American Phil Men SS27 collection" at bounding box center [266, 74] width 243 height 20
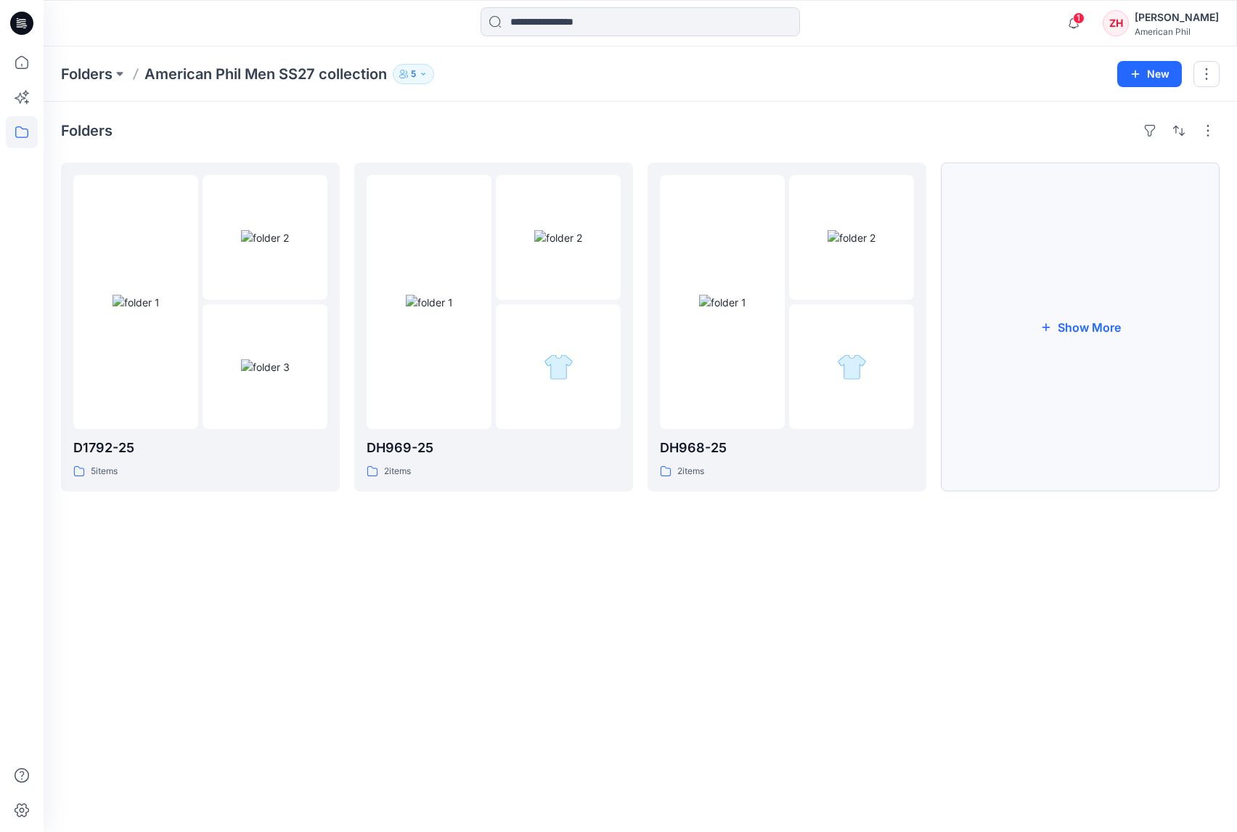
click at [1073, 317] on button "Show More" at bounding box center [1080, 327] width 279 height 329
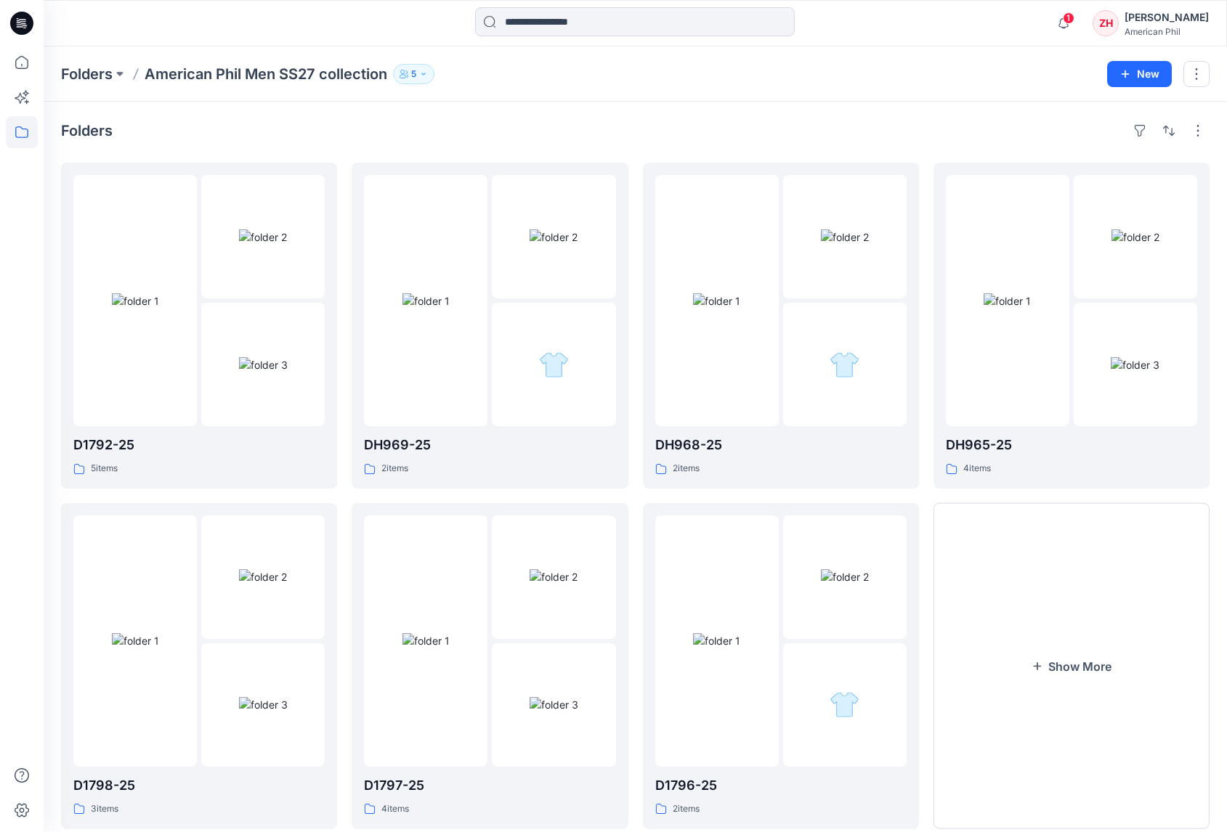
scroll to position [36, 0]
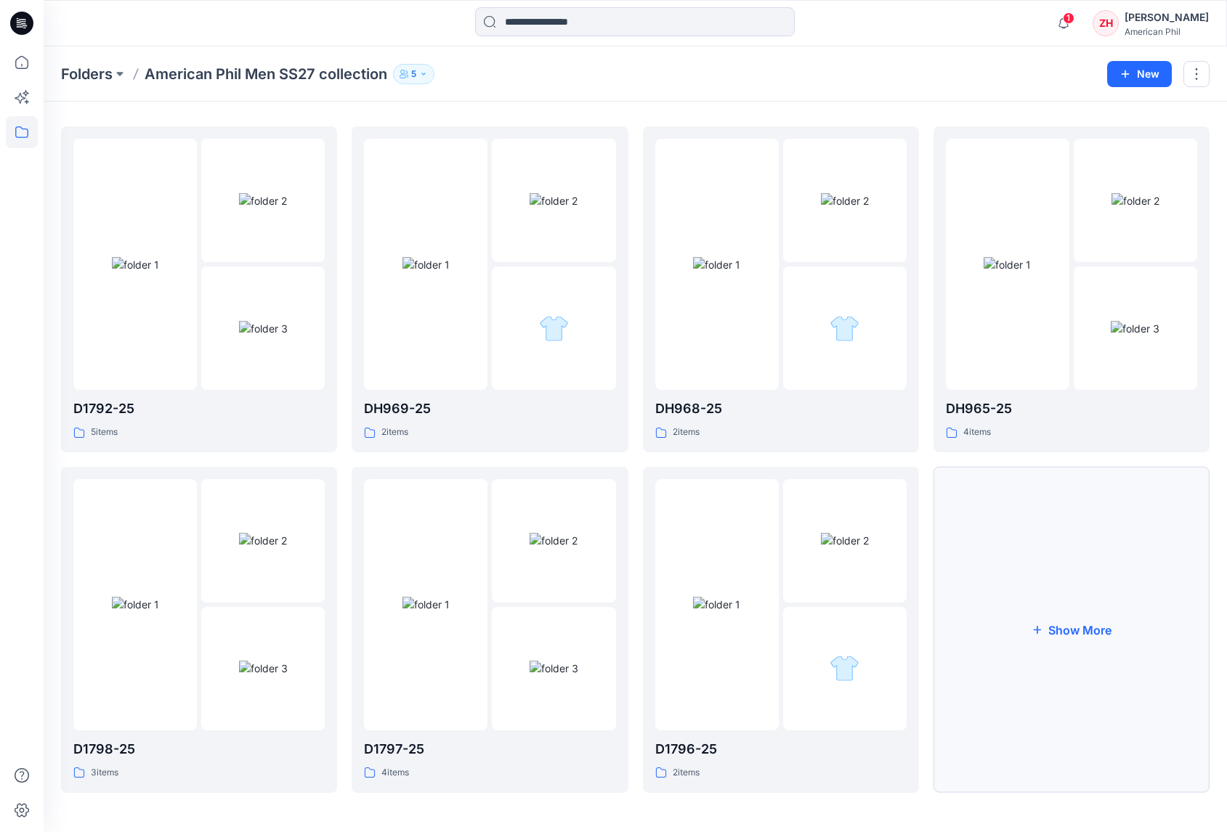
click at [1097, 545] on button "Show More" at bounding box center [1071, 630] width 276 height 326
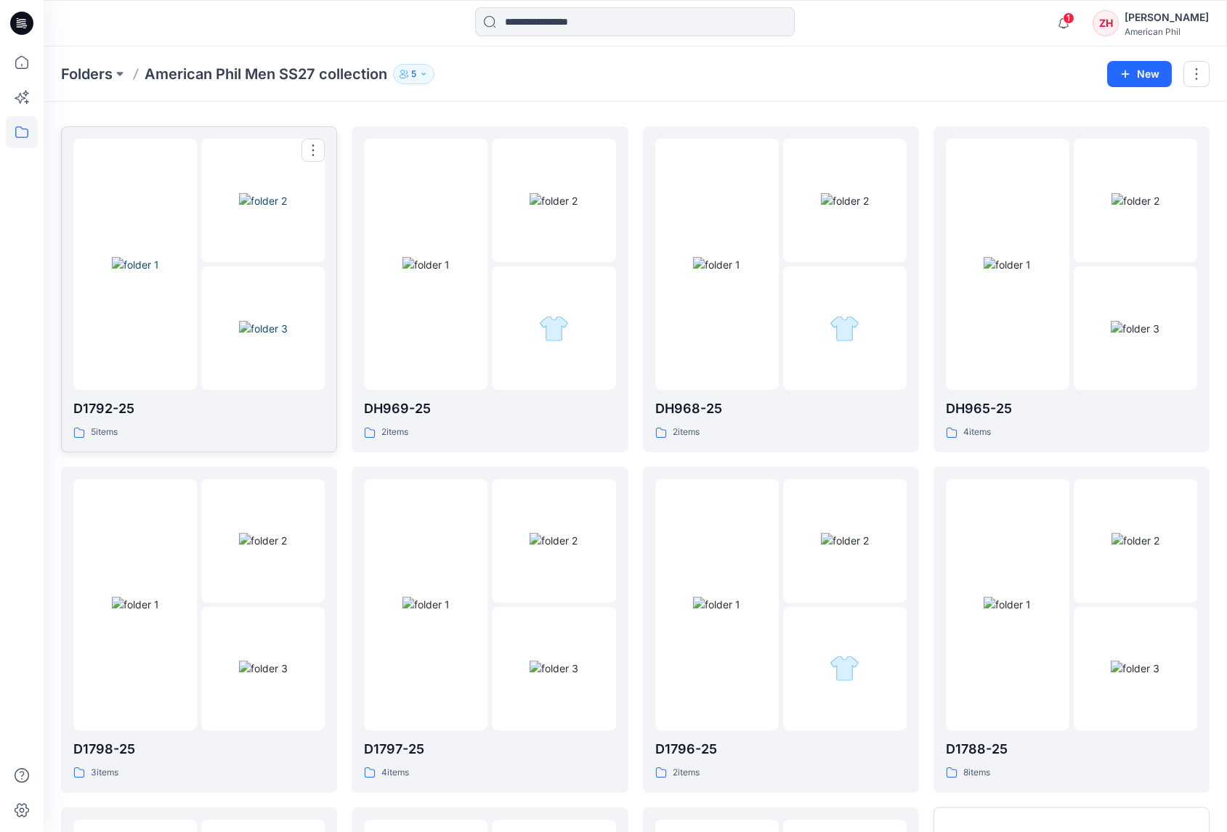
click at [159, 257] on img at bounding box center [135, 264] width 47 height 15
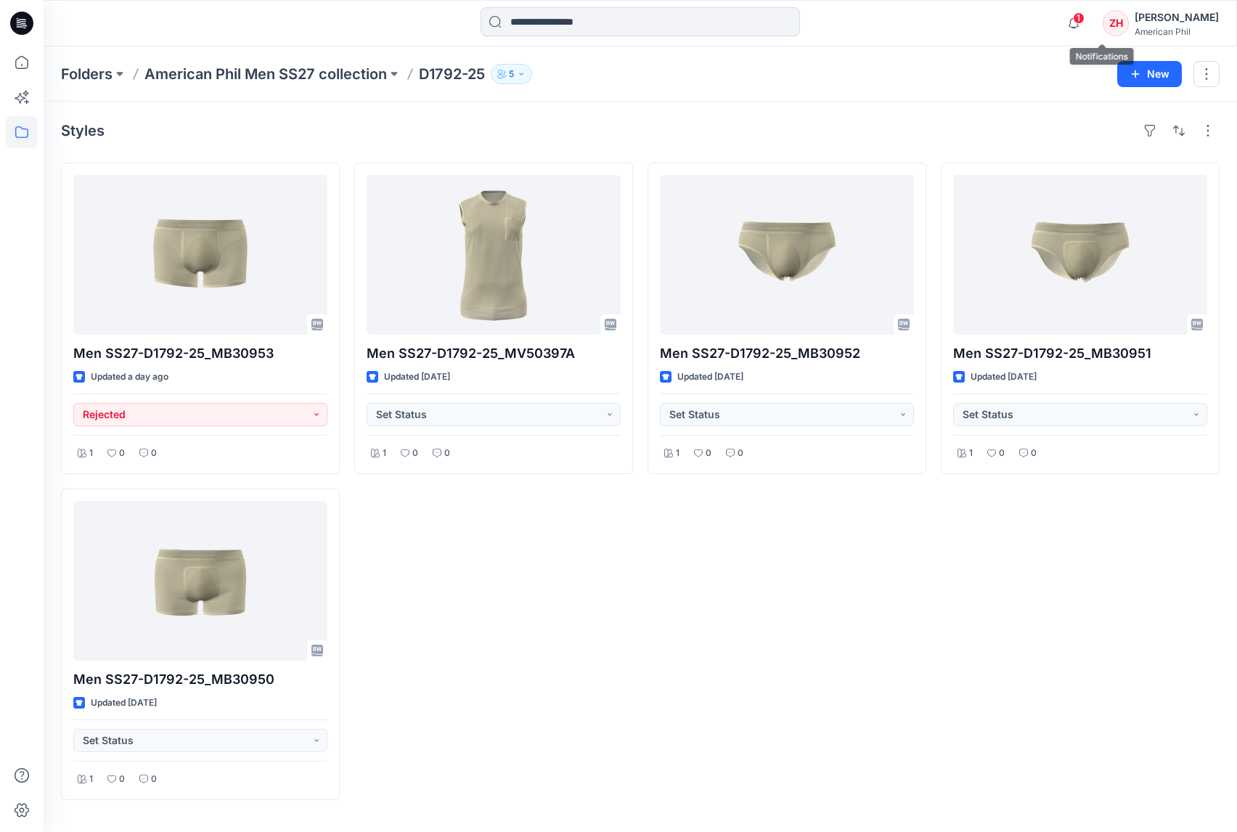
click at [1085, 17] on span "1" at bounding box center [1079, 18] width 12 height 12
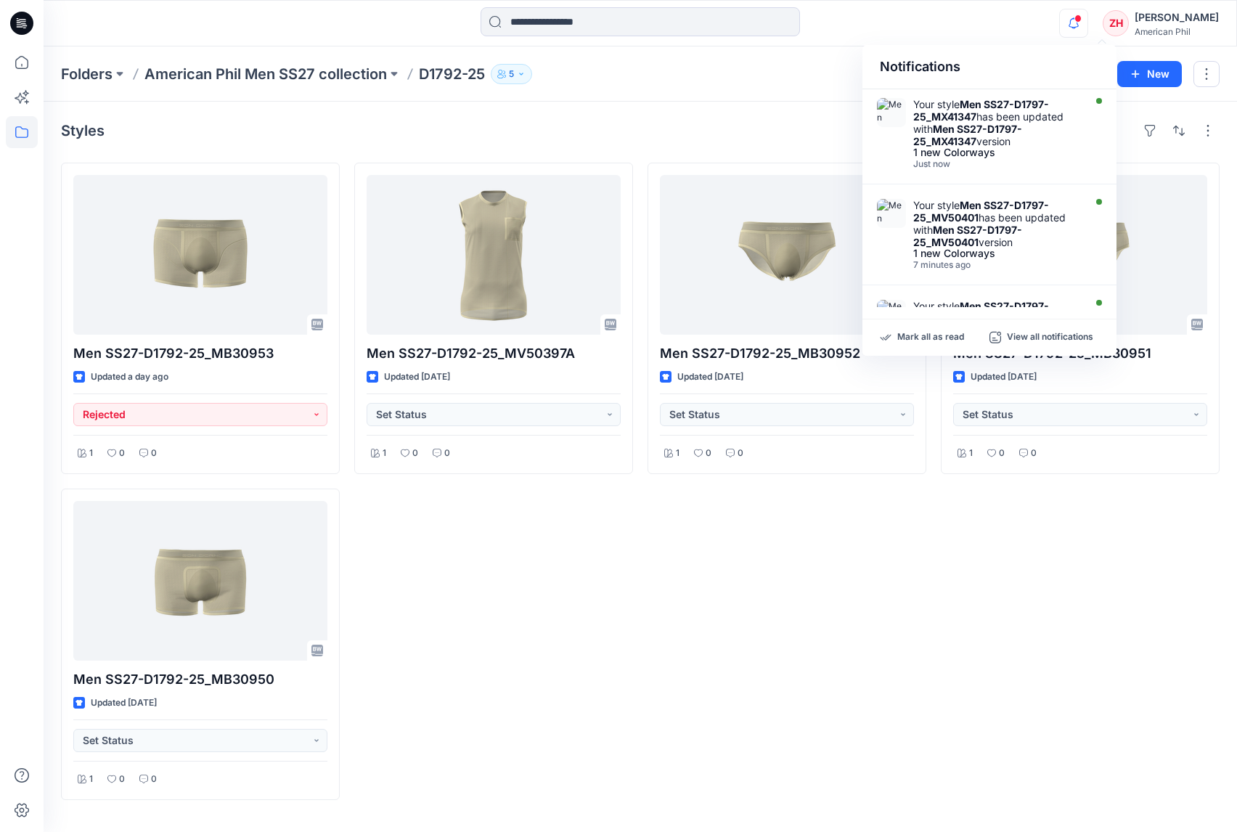
click at [1028, 29] on div "Notifications Your style Men SS27-D1797-25_MX41347 has been updated with Men SS…" at bounding box center [640, 23] width 1193 height 32
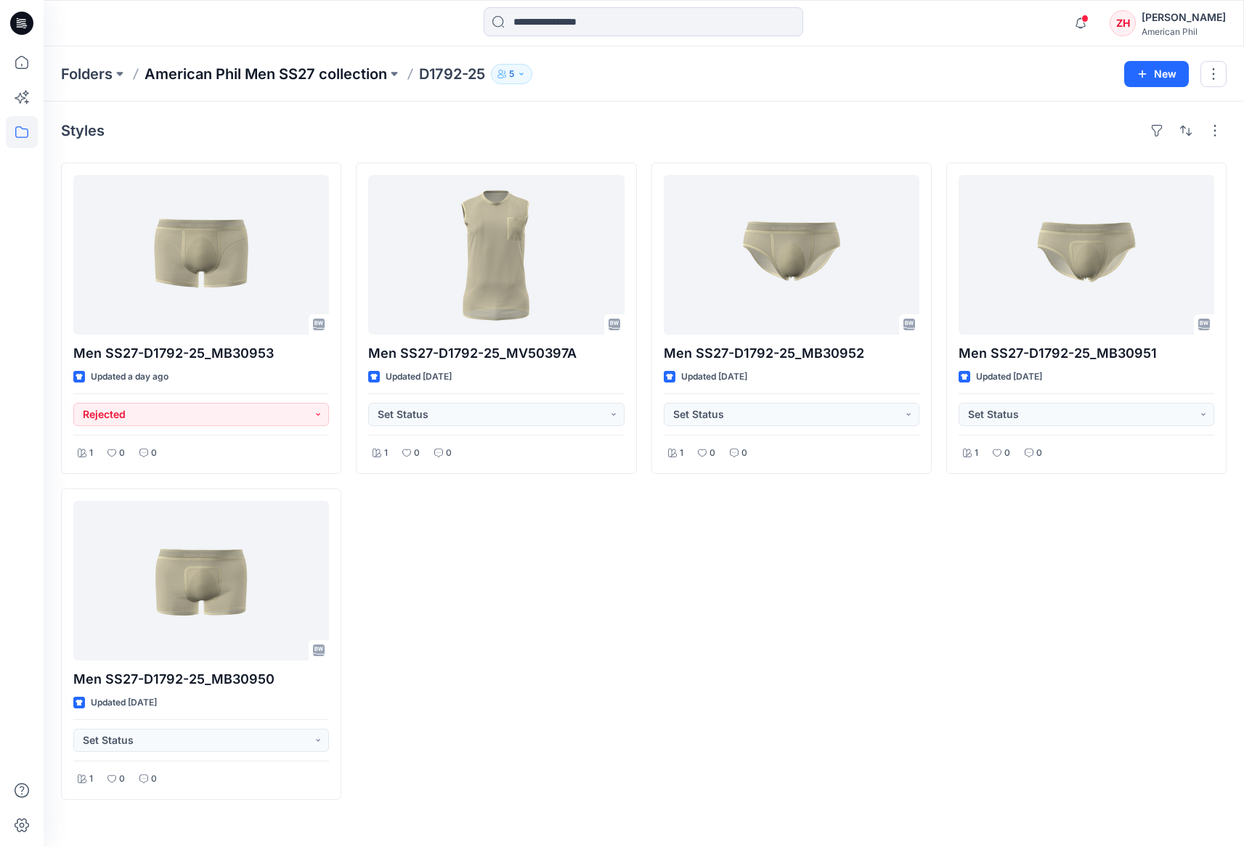
click at [281, 74] on p "American Phil Men SS27 collection" at bounding box center [266, 74] width 243 height 20
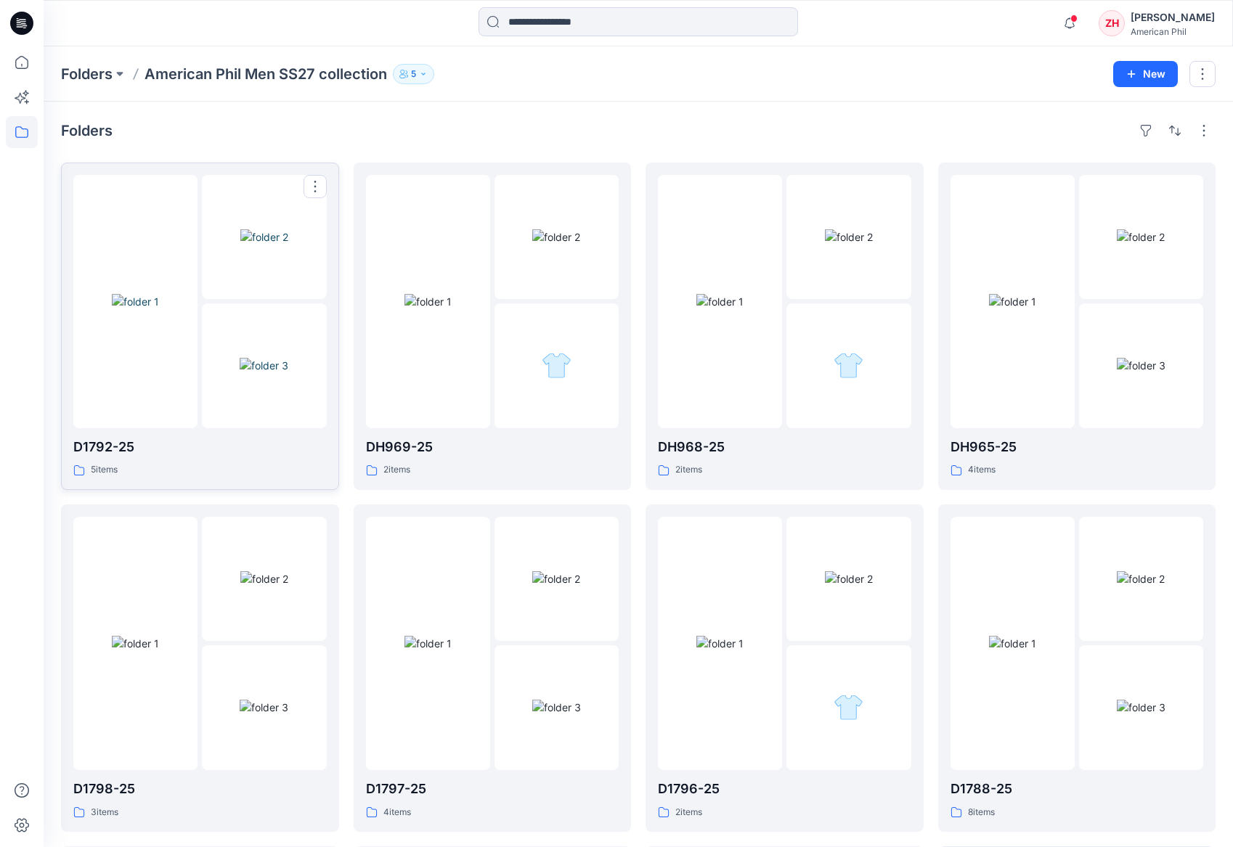
click at [159, 294] on img at bounding box center [135, 301] width 47 height 15
click at [452, 294] on img at bounding box center [427, 301] width 47 height 15
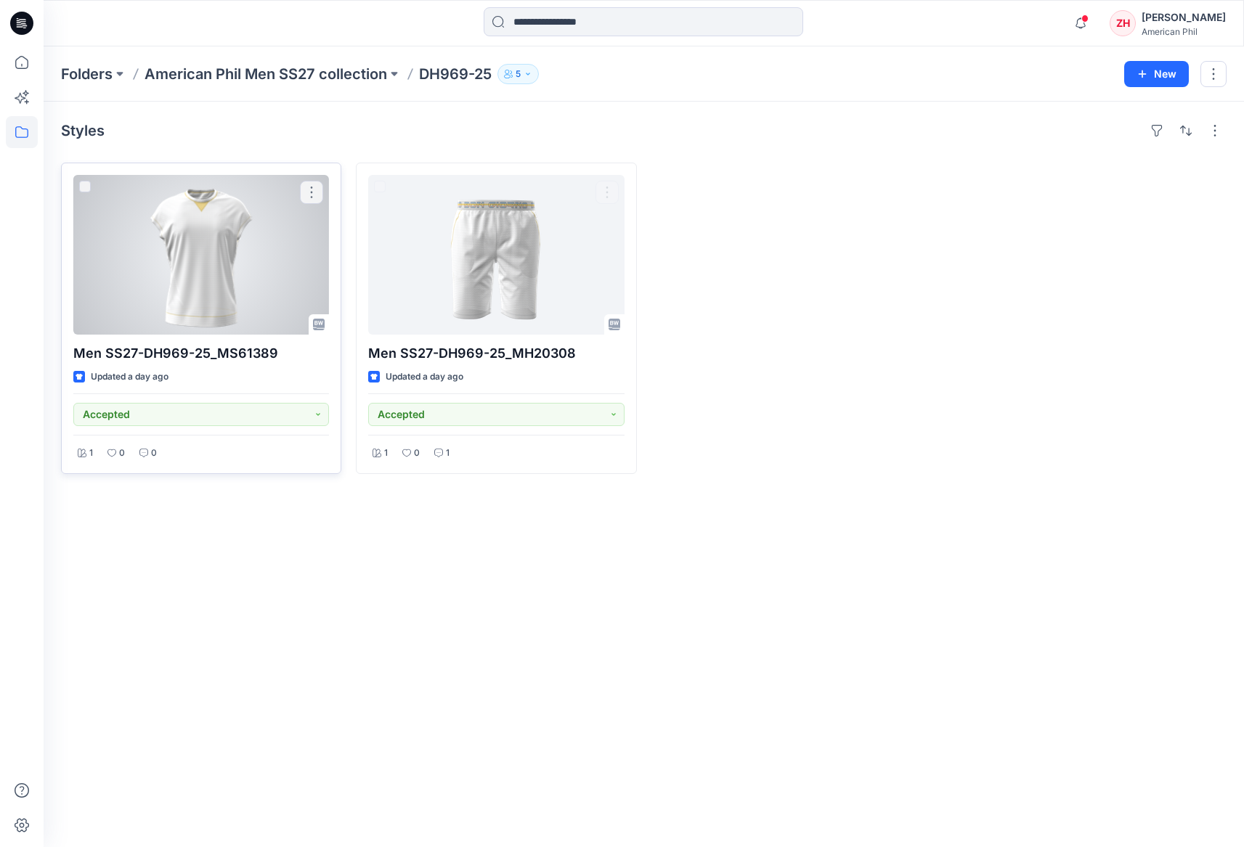
click at [271, 235] on div at bounding box center [201, 255] width 256 height 160
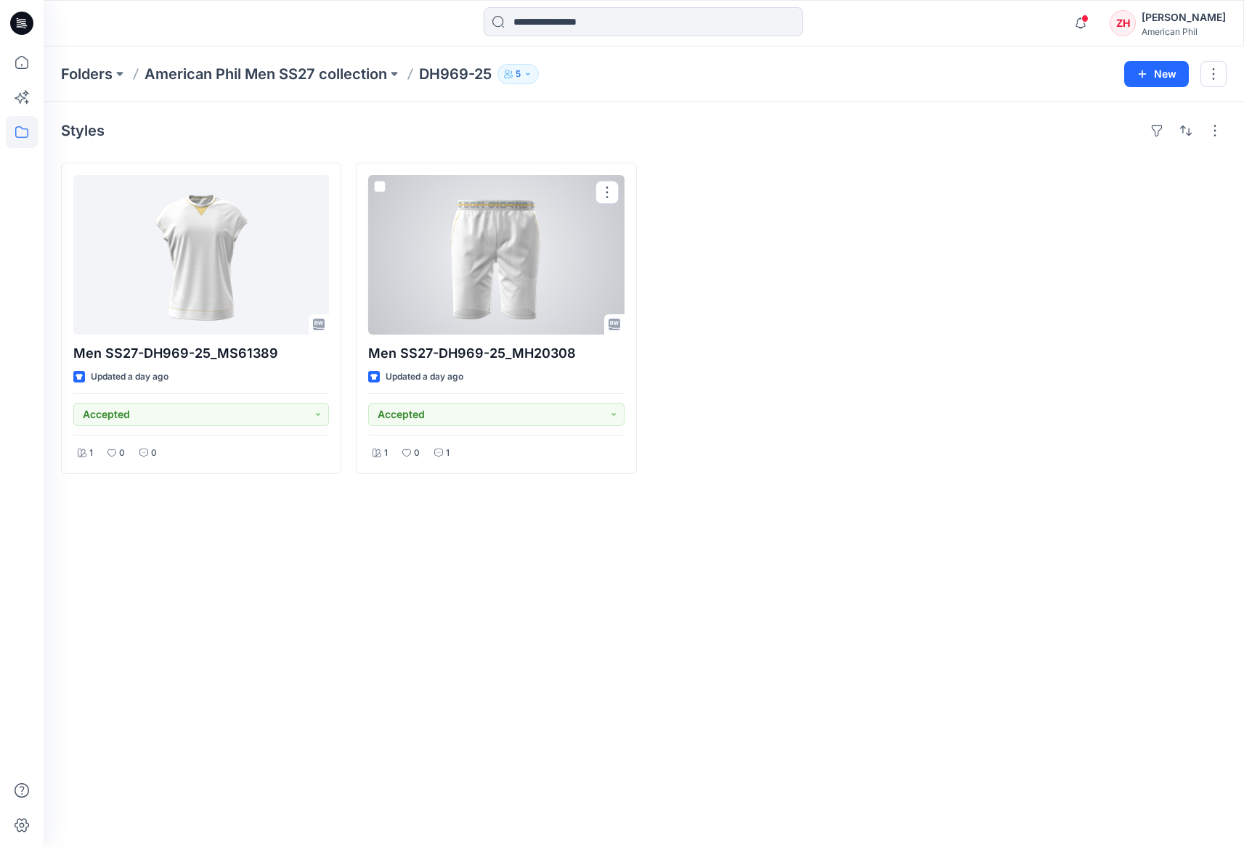
drag, startPoint x: 519, startPoint y: 304, endPoint x: 508, endPoint y: 292, distance: 15.9
click at [518, 304] on div at bounding box center [496, 255] width 256 height 160
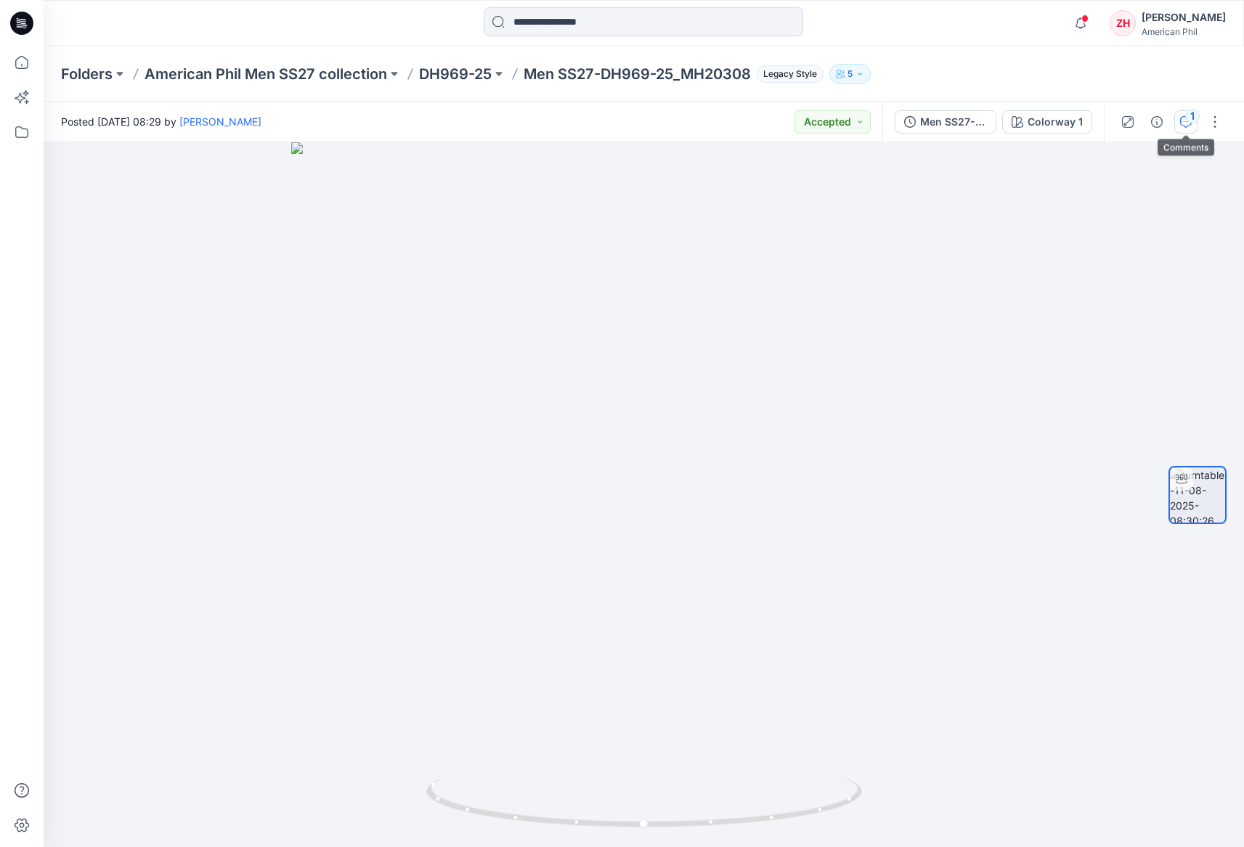
click at [1185, 116] on div "1" at bounding box center [1192, 116] width 15 height 15
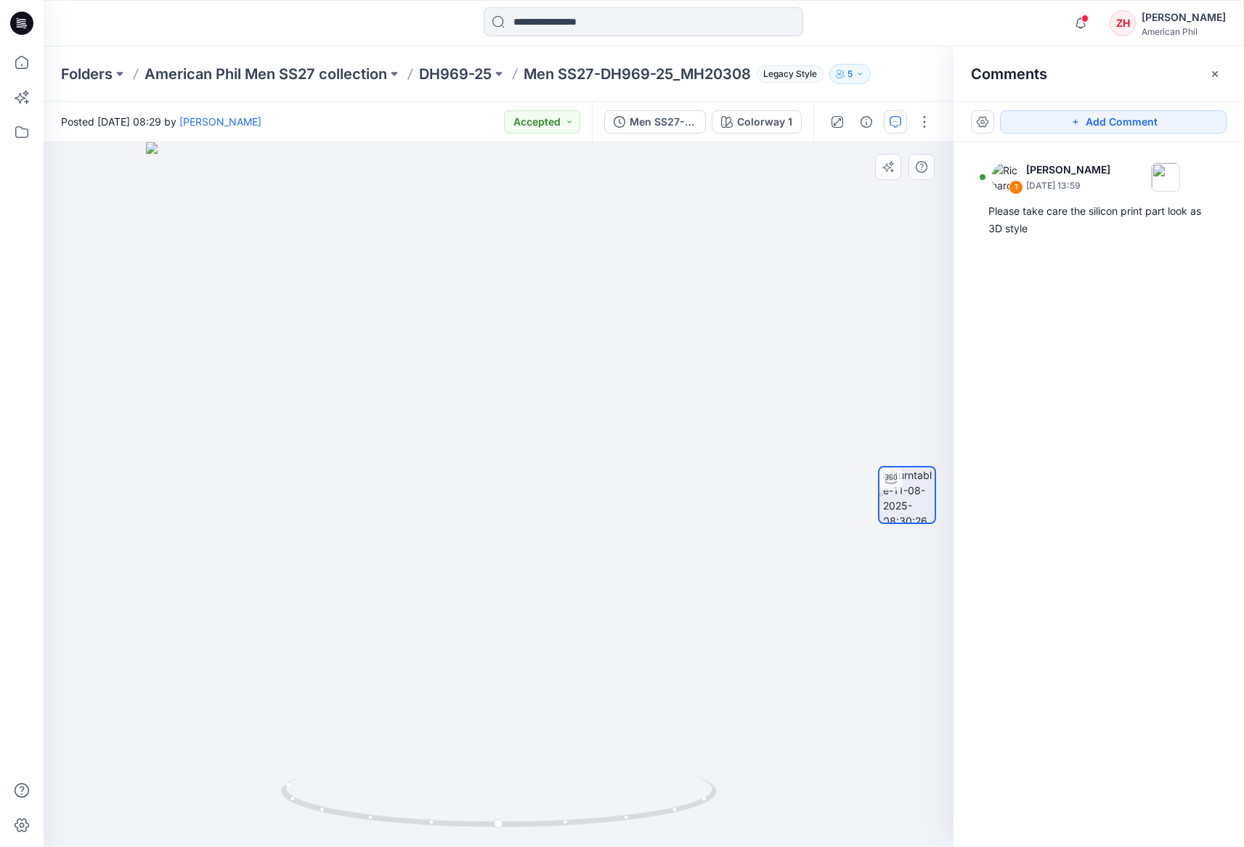
drag, startPoint x: 861, startPoint y: 364, endPoint x: 782, endPoint y: 375, distance: 80.0
click at [778, 367] on div "Colorway 1 Loading... Material Properties Loading... 2" at bounding box center [499, 494] width 910 height 705
drag, startPoint x: 748, startPoint y: 574, endPoint x: 718, endPoint y: 551, distance: 37.3
click at [710, 574] on div at bounding box center [499, 494] width 910 height 705
drag, startPoint x: 729, startPoint y: 566, endPoint x: 777, endPoint y: 565, distance: 47.9
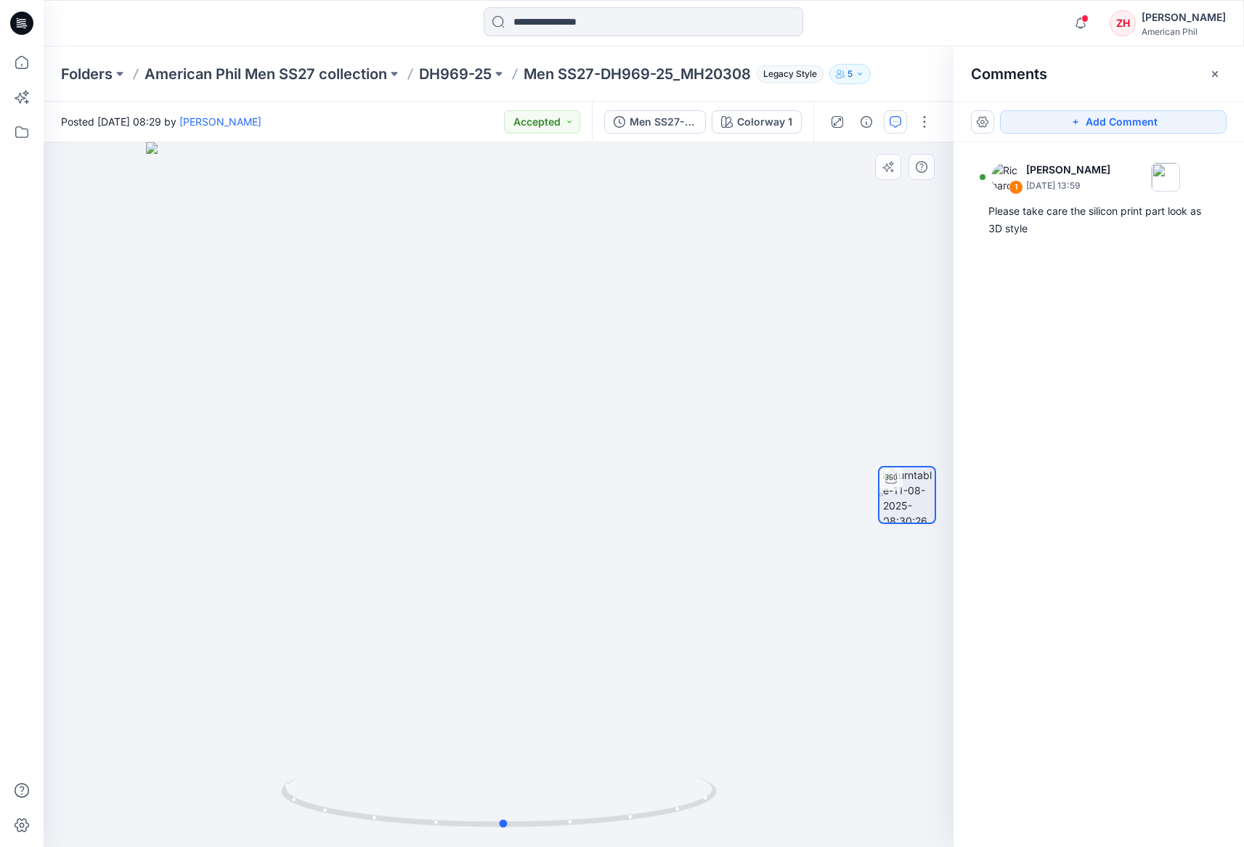
click at [777, 565] on div at bounding box center [499, 494] width 910 height 705
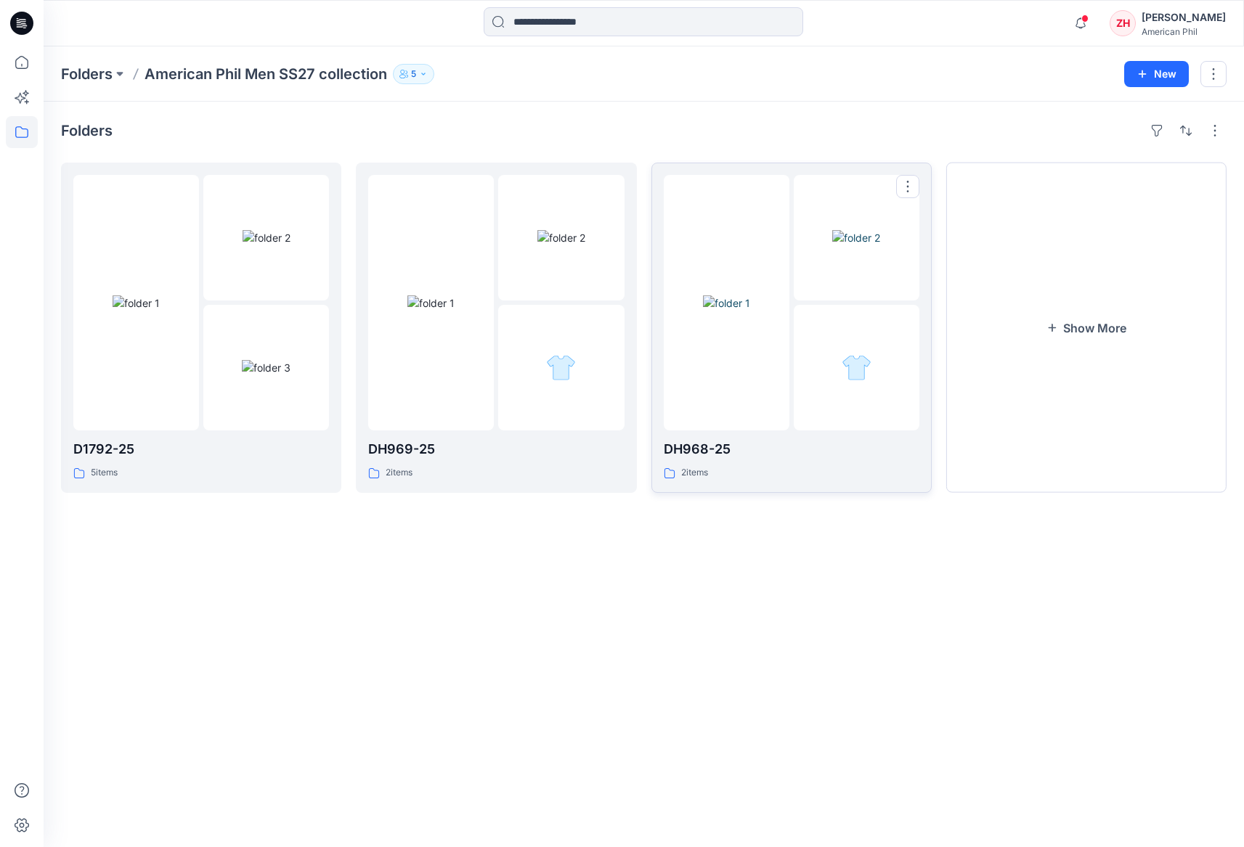
click at [832, 245] on img at bounding box center [856, 237] width 48 height 15
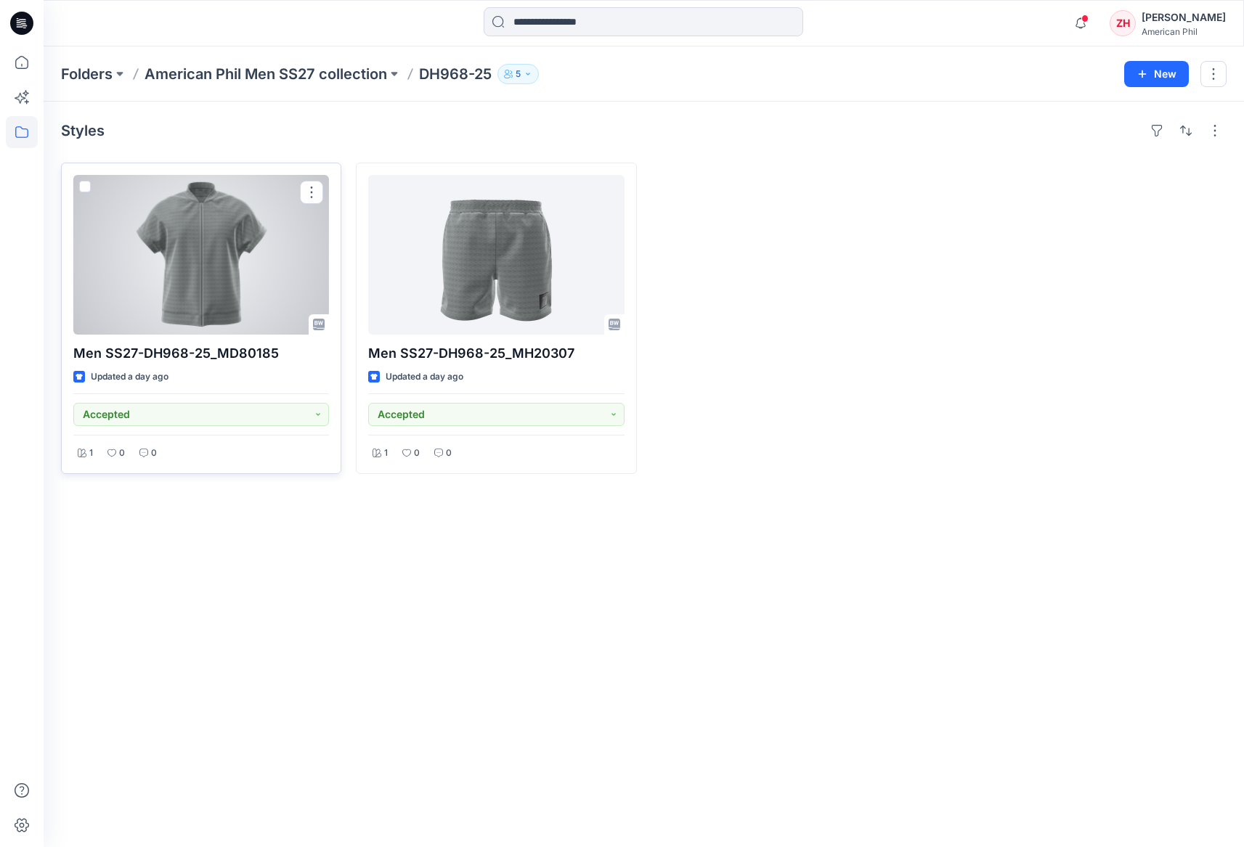
click at [264, 244] on div at bounding box center [201, 255] width 256 height 160
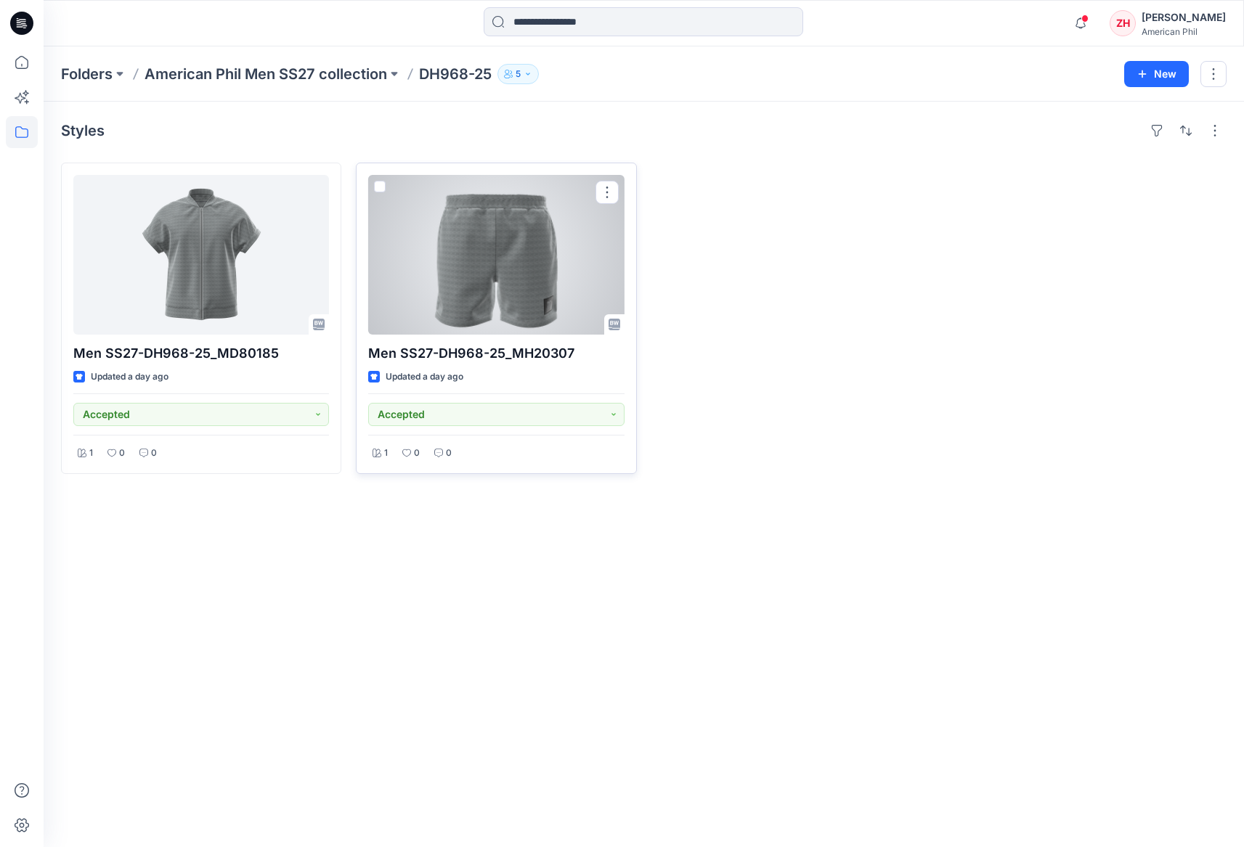
click at [378, 227] on div at bounding box center [496, 255] width 256 height 160
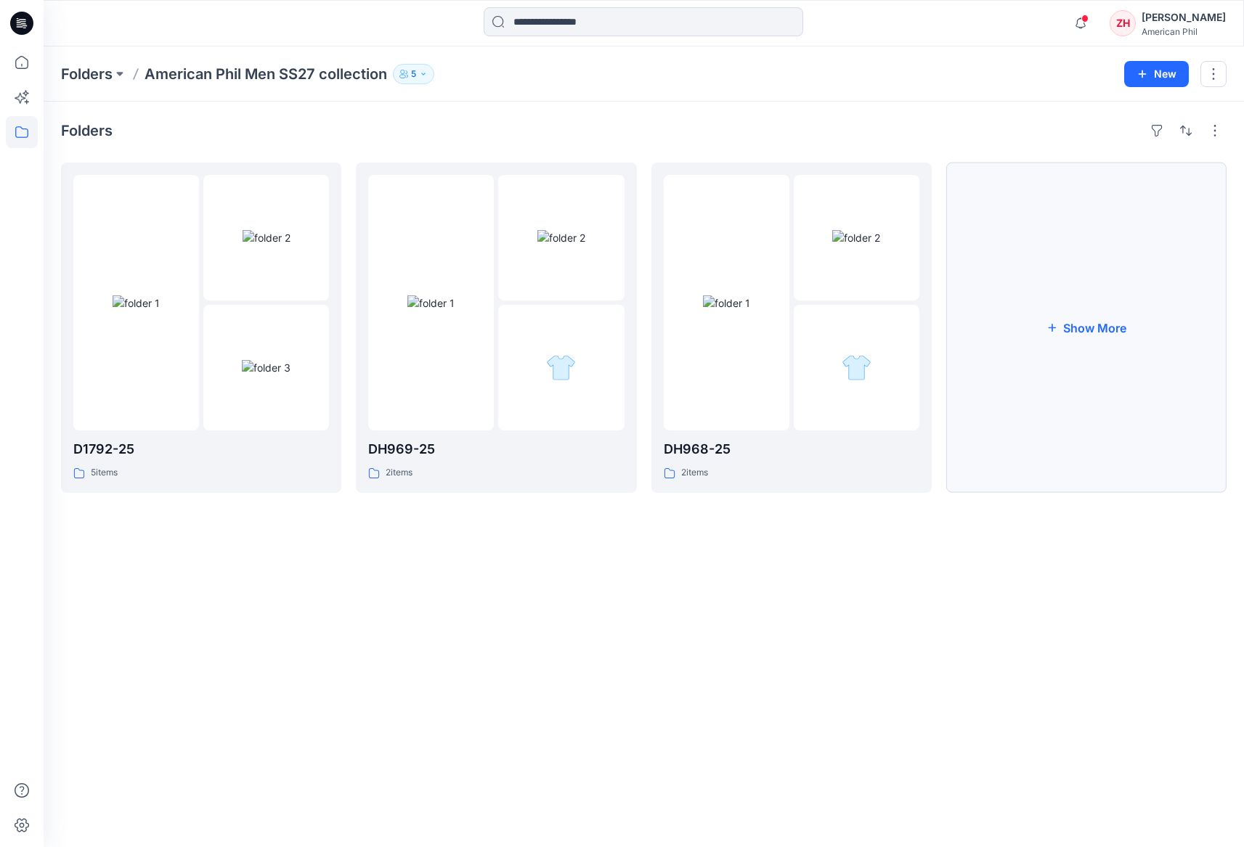
click at [1097, 312] on button "Show More" at bounding box center [1086, 328] width 280 height 330
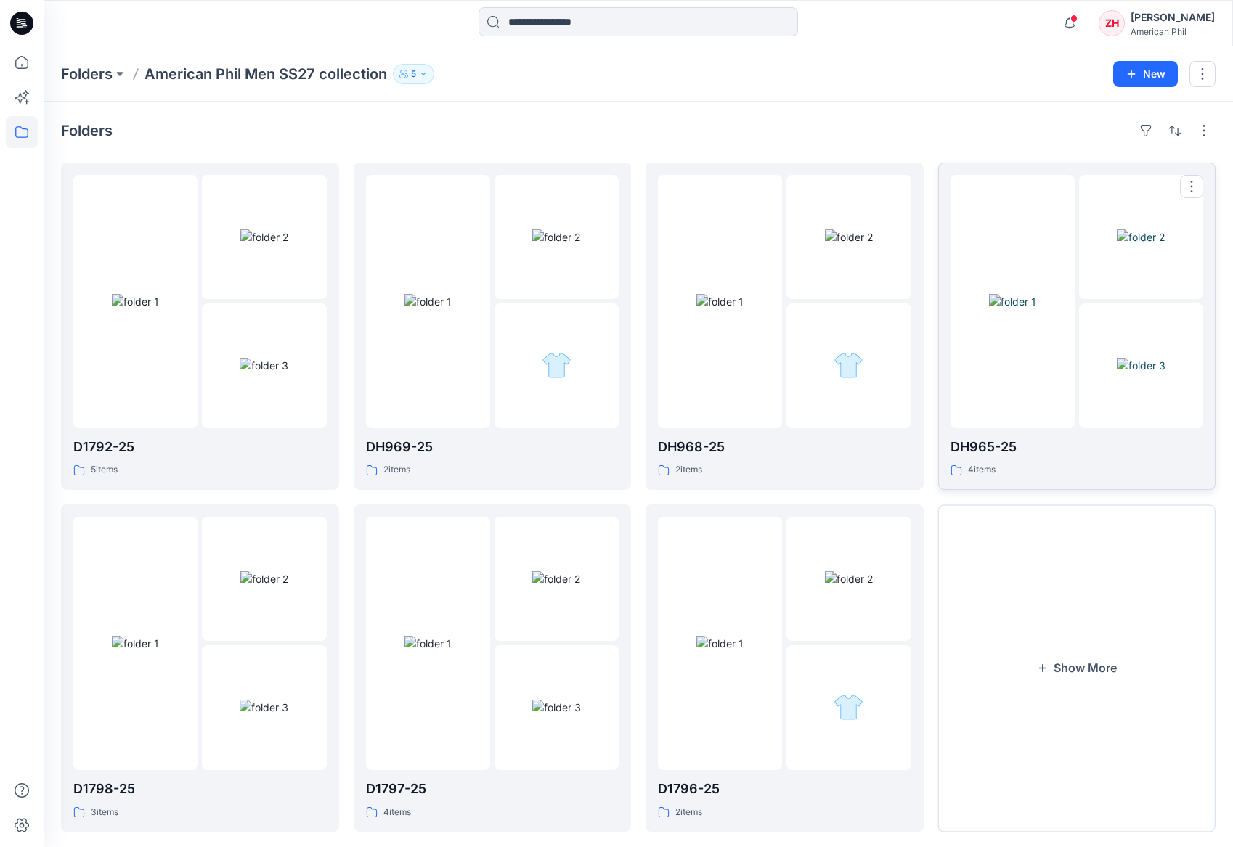
click at [1036, 294] on img at bounding box center [1012, 301] width 47 height 15
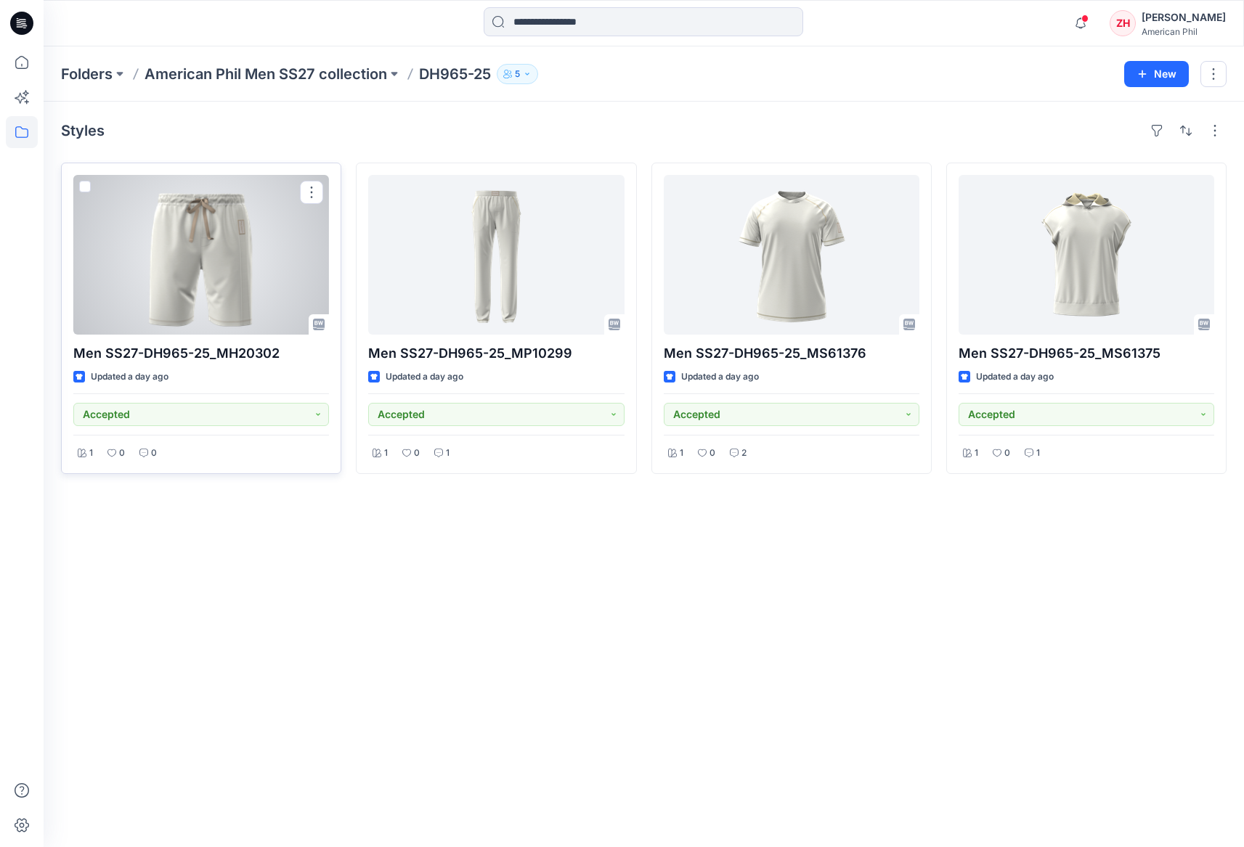
click at [272, 258] on div at bounding box center [201, 255] width 256 height 160
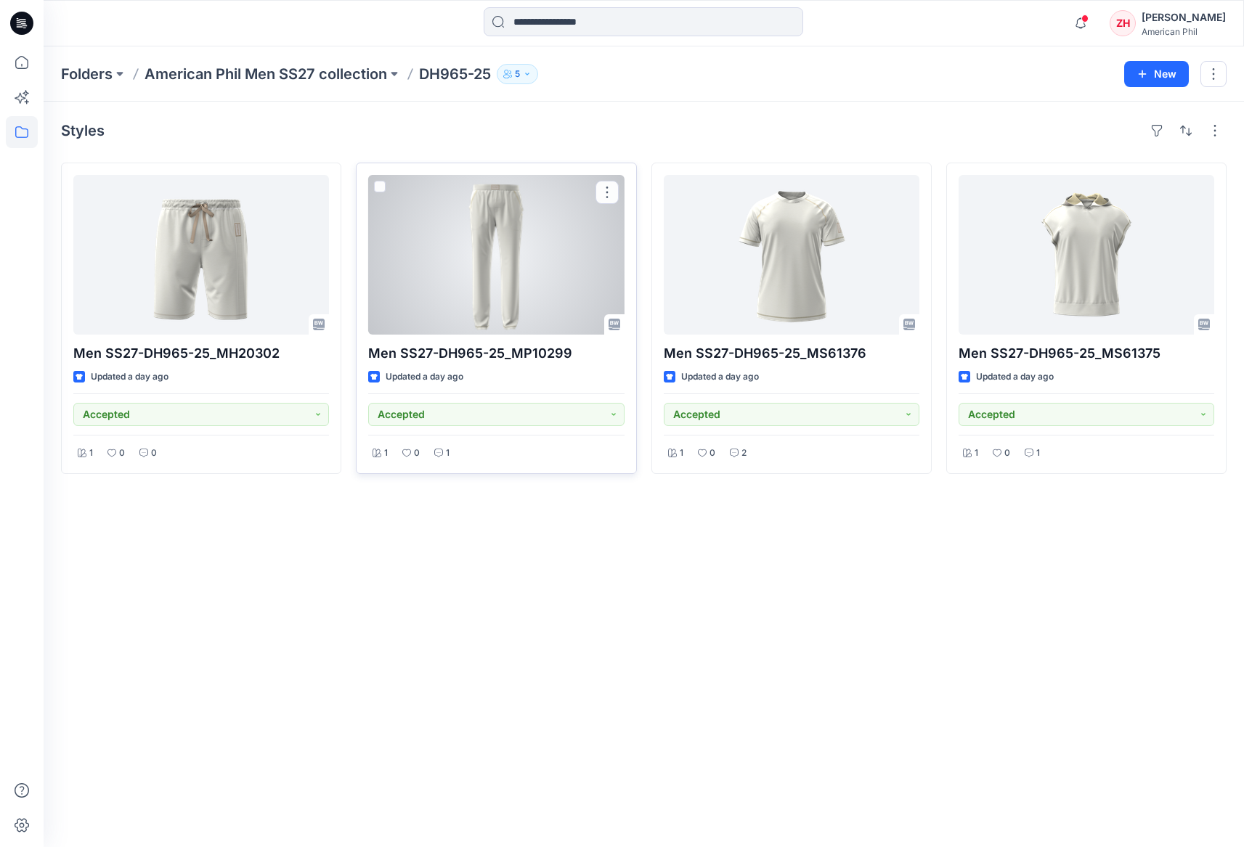
click at [586, 277] on div at bounding box center [496, 255] width 256 height 160
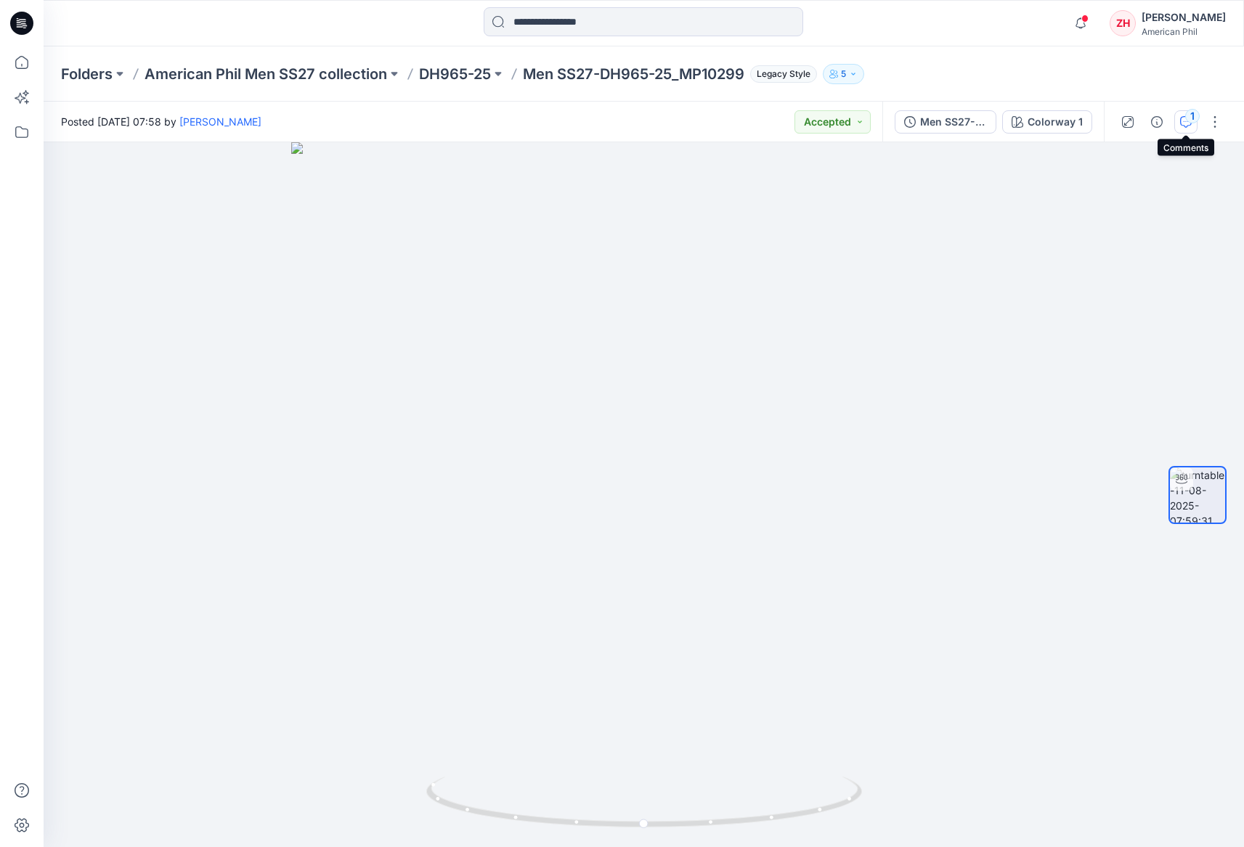
click at [1189, 120] on div "1" at bounding box center [1192, 116] width 15 height 15
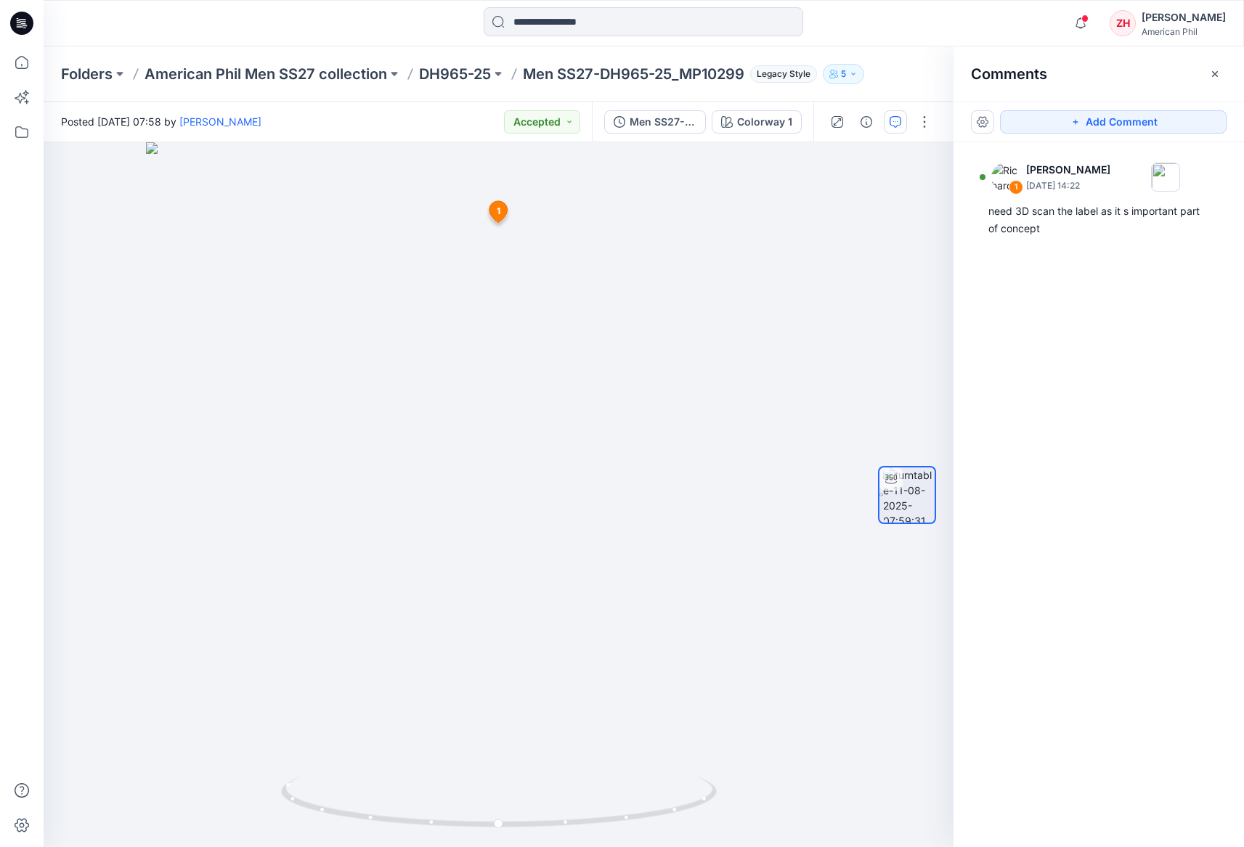
click at [1185, 86] on div "Comments" at bounding box center [1099, 73] width 290 height 54
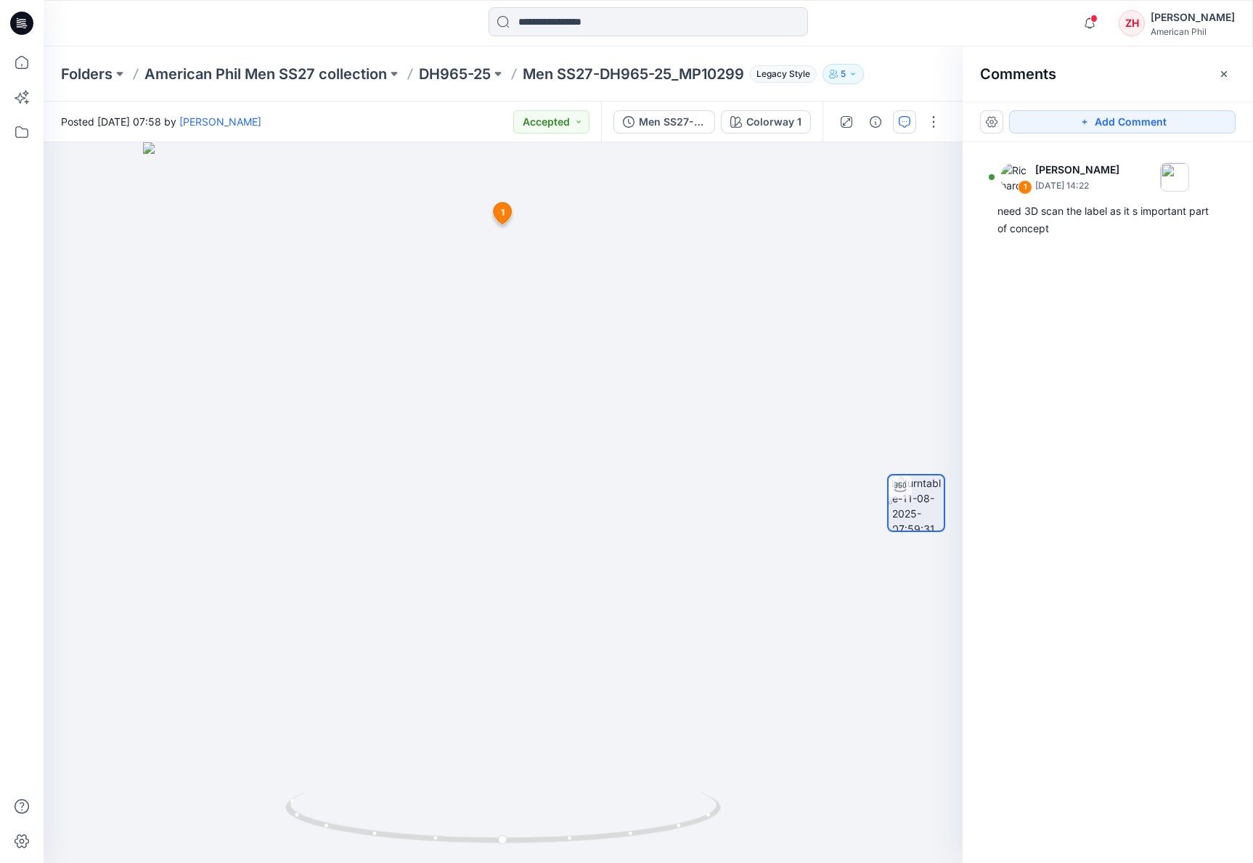
click at [1169, 79] on div "Comments" at bounding box center [1108, 73] width 290 height 54
click at [1080, 28] on div "Notifications Your style Men SS27-D1797-25_MX41347 has been updated with Men SS…" at bounding box center [648, 23] width 1209 height 32
drag, startPoint x: 1023, startPoint y: 26, endPoint x: 1036, endPoint y: 25, distance: 12.4
click at [1023, 26] on div "Notifications Your style Men SS27-D1797-25_MX41347 has been updated with Men SS…" at bounding box center [648, 23] width 1209 height 32
click at [1036, 23] on div "Notifications Your style Men SS27-D1797-25_MX41347 has been updated with Men SS…" at bounding box center [648, 23] width 1209 height 32
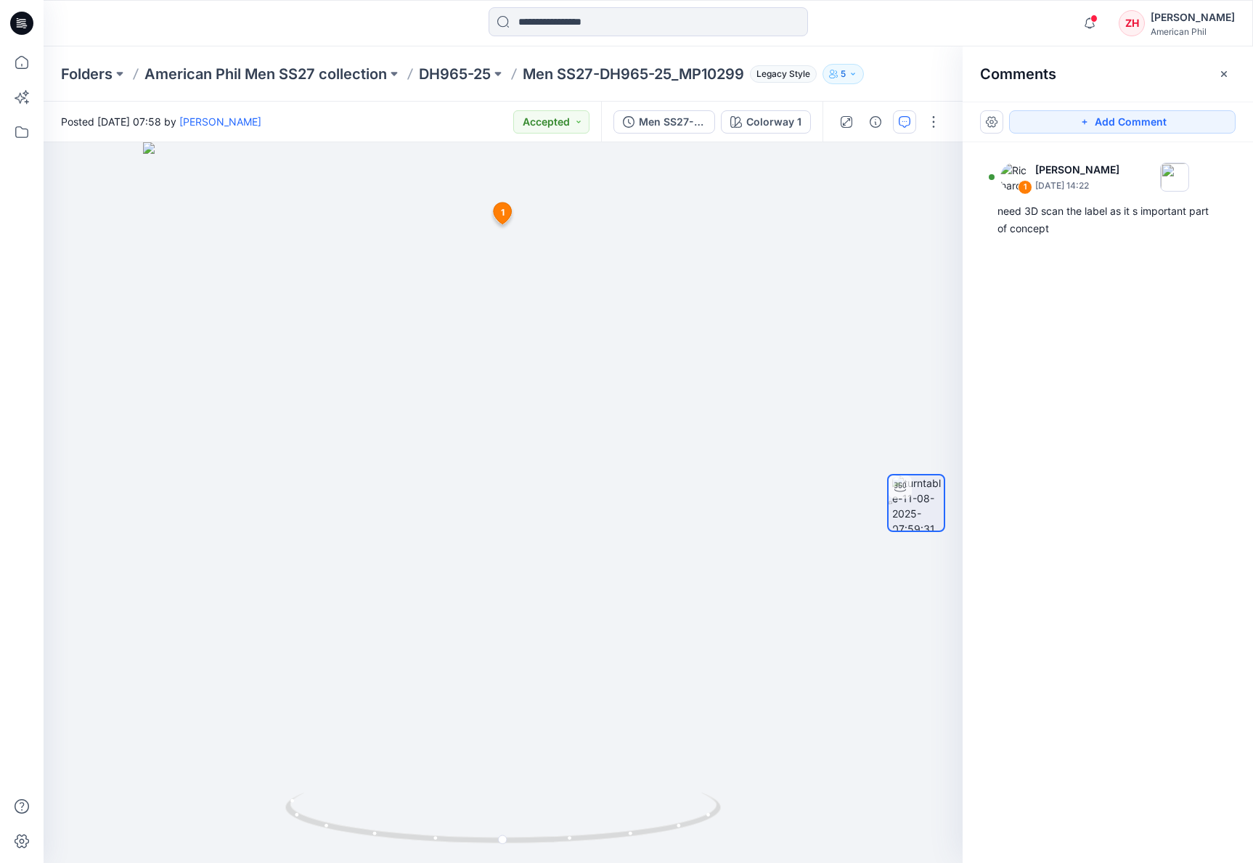
click at [1057, 16] on div "Notifications Your style Men SS27-D1797-25_MX41347 has been updated with Men SS…" at bounding box center [648, 23] width 1209 height 32
click at [502, 214] on span "1" at bounding box center [503, 212] width 4 height 13
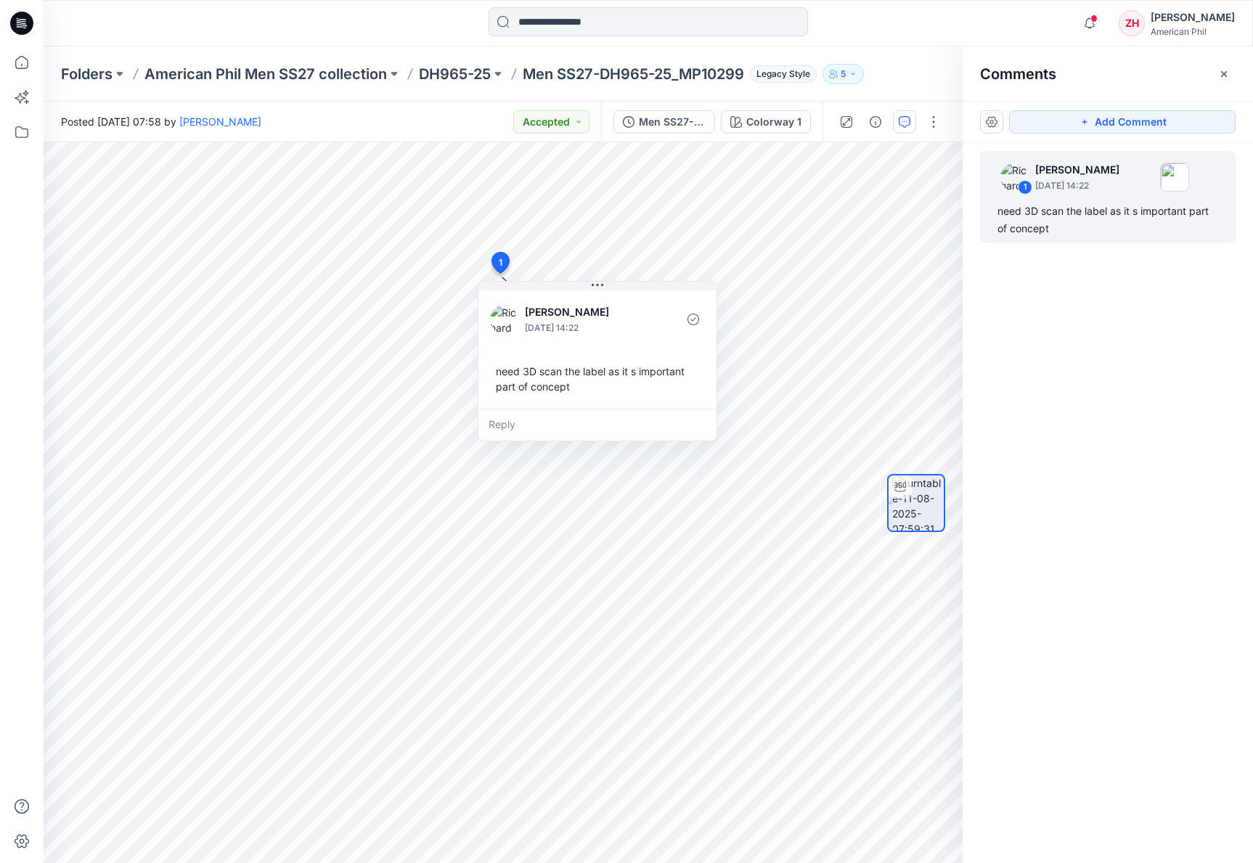
click at [1041, 29] on div "Notifications Your style Men SS27-D1797-25_MX41347 has been updated with Men SS…" at bounding box center [648, 23] width 1209 height 32
click at [286, 23] on div at bounding box center [195, 23] width 302 height 32
click at [101, 39] on div "Notifications Your style Men SS27-D1797-25_MX41347 has been updated with Men SS…" at bounding box center [649, 23] width 1210 height 46
click at [364, 57] on div "Folders American Phil Men SS27 collection DH965-25 Men SS27-DH965-25_MP10299 Le…" at bounding box center [649, 73] width 1210 height 55
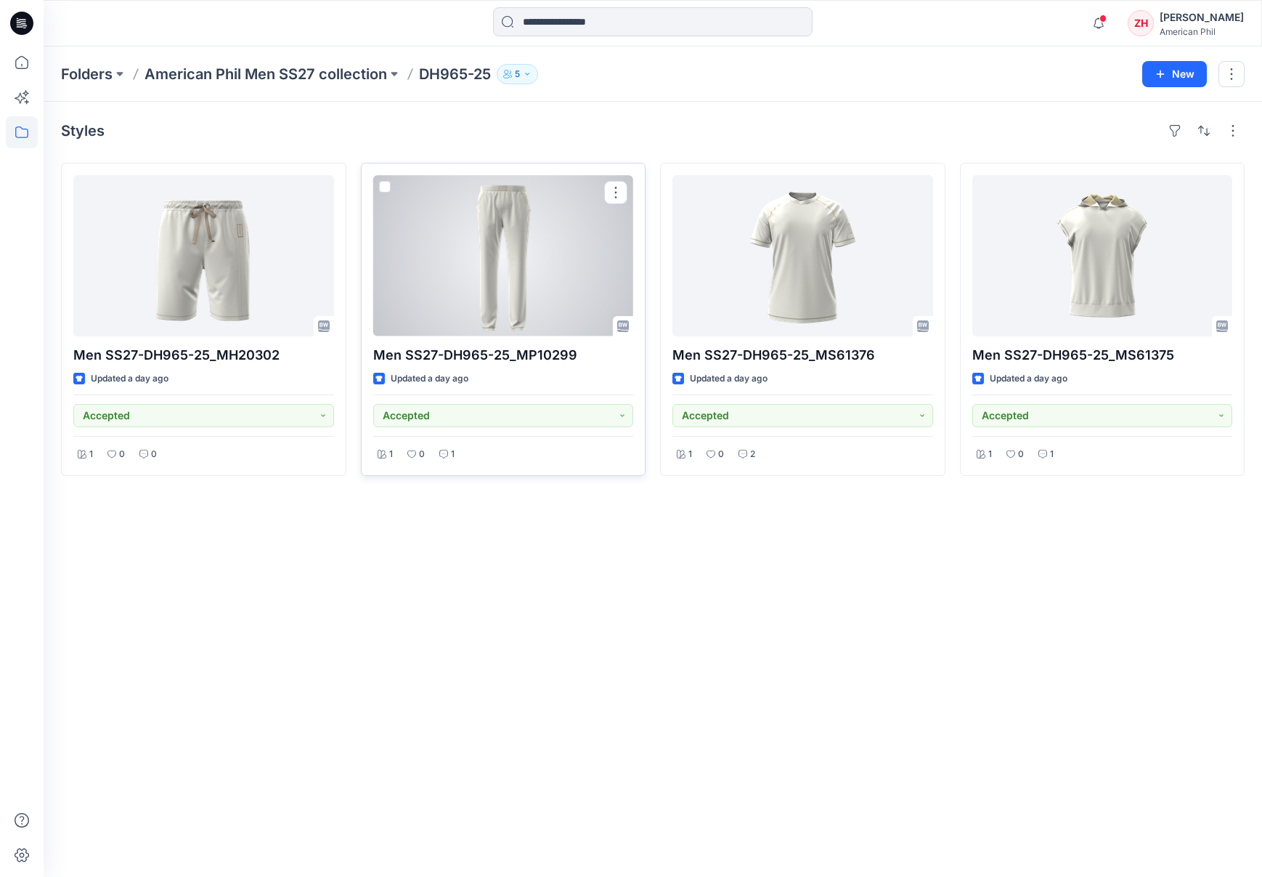
click at [552, 259] on div at bounding box center [503, 255] width 261 height 161
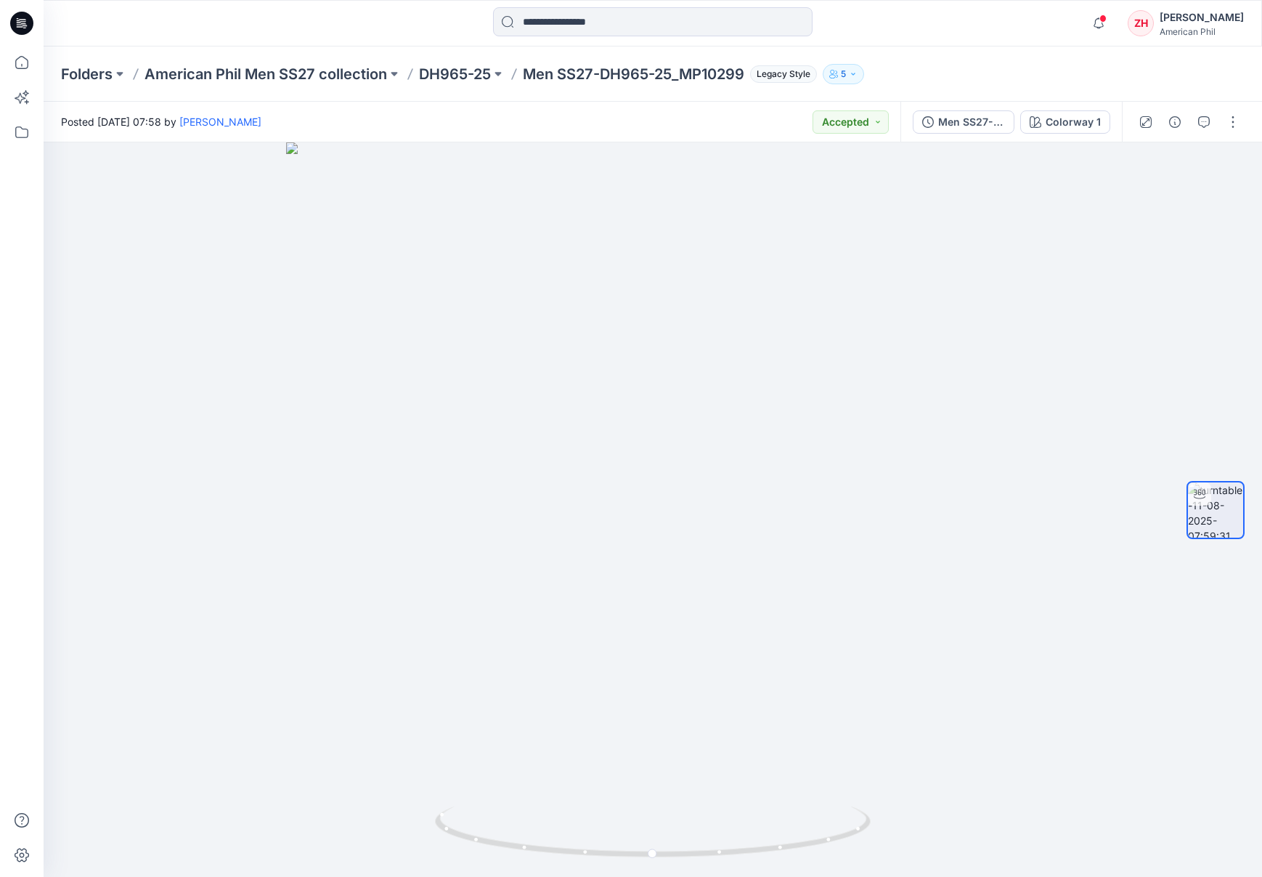
click at [744, 121] on div "Posted Monday, August 11, 2025 07:58 by Zoe Hui Accepted" at bounding box center [472, 122] width 857 height 40
click at [325, 24] on div at bounding box center [196, 23] width 304 height 32
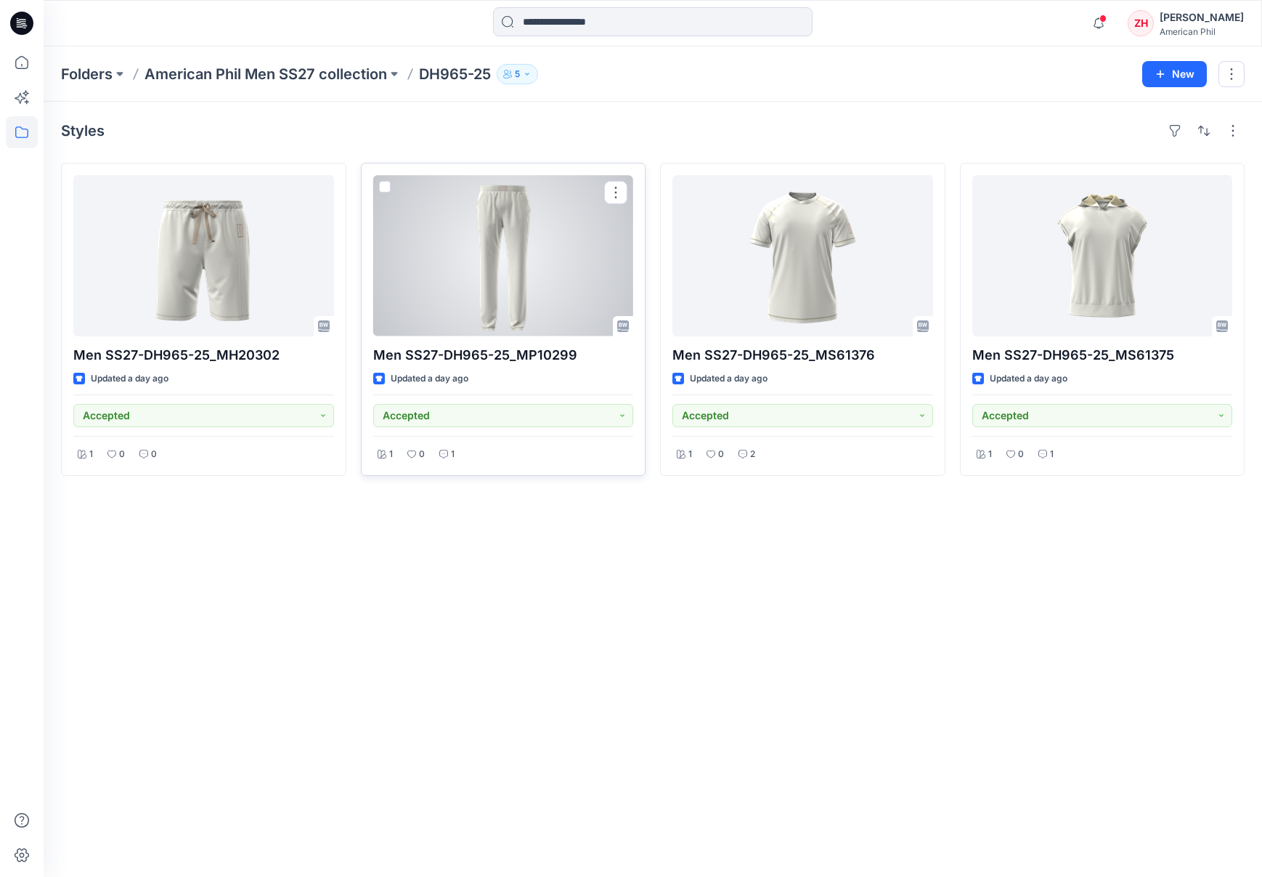
click at [529, 247] on div at bounding box center [503, 255] width 261 height 161
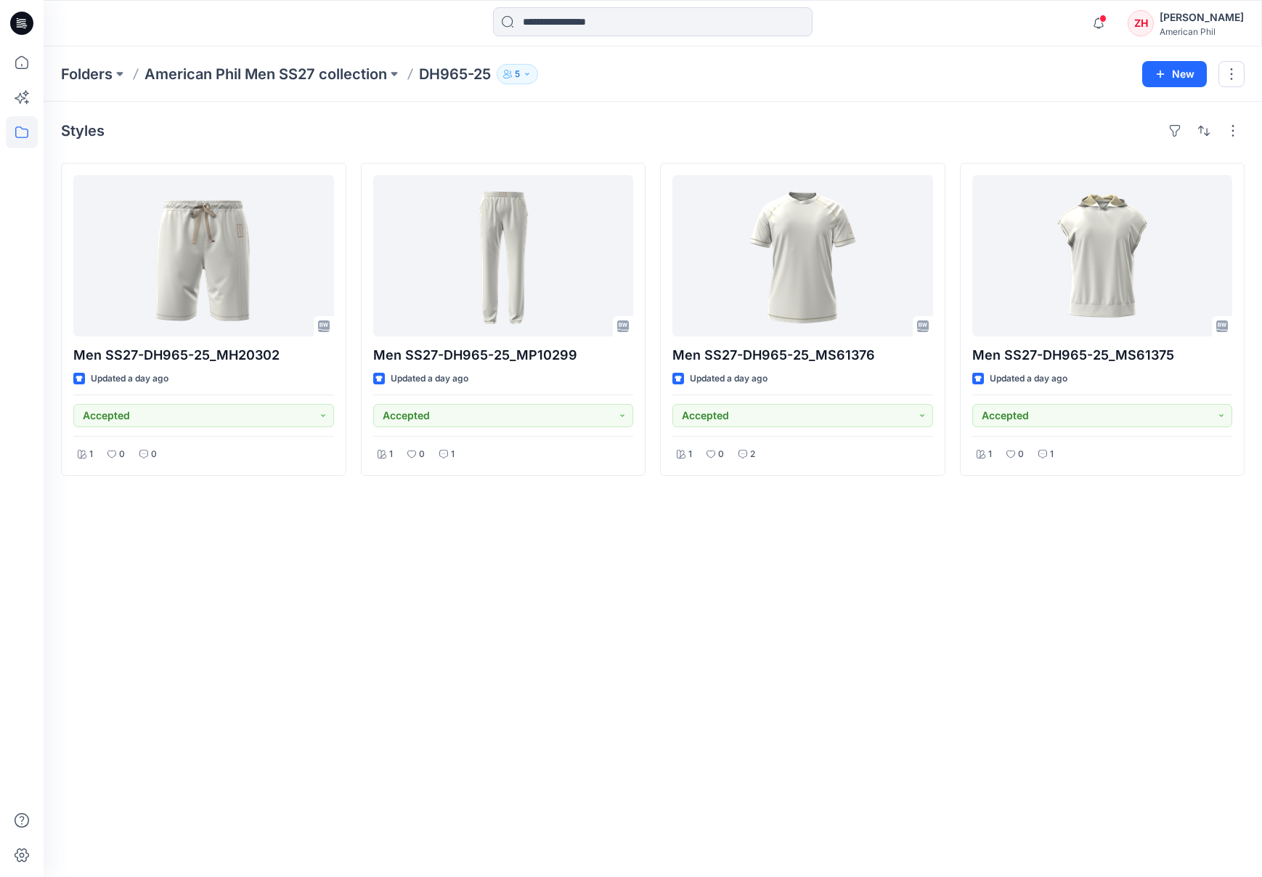
click at [777, 123] on div "Styles" at bounding box center [653, 130] width 1184 height 23
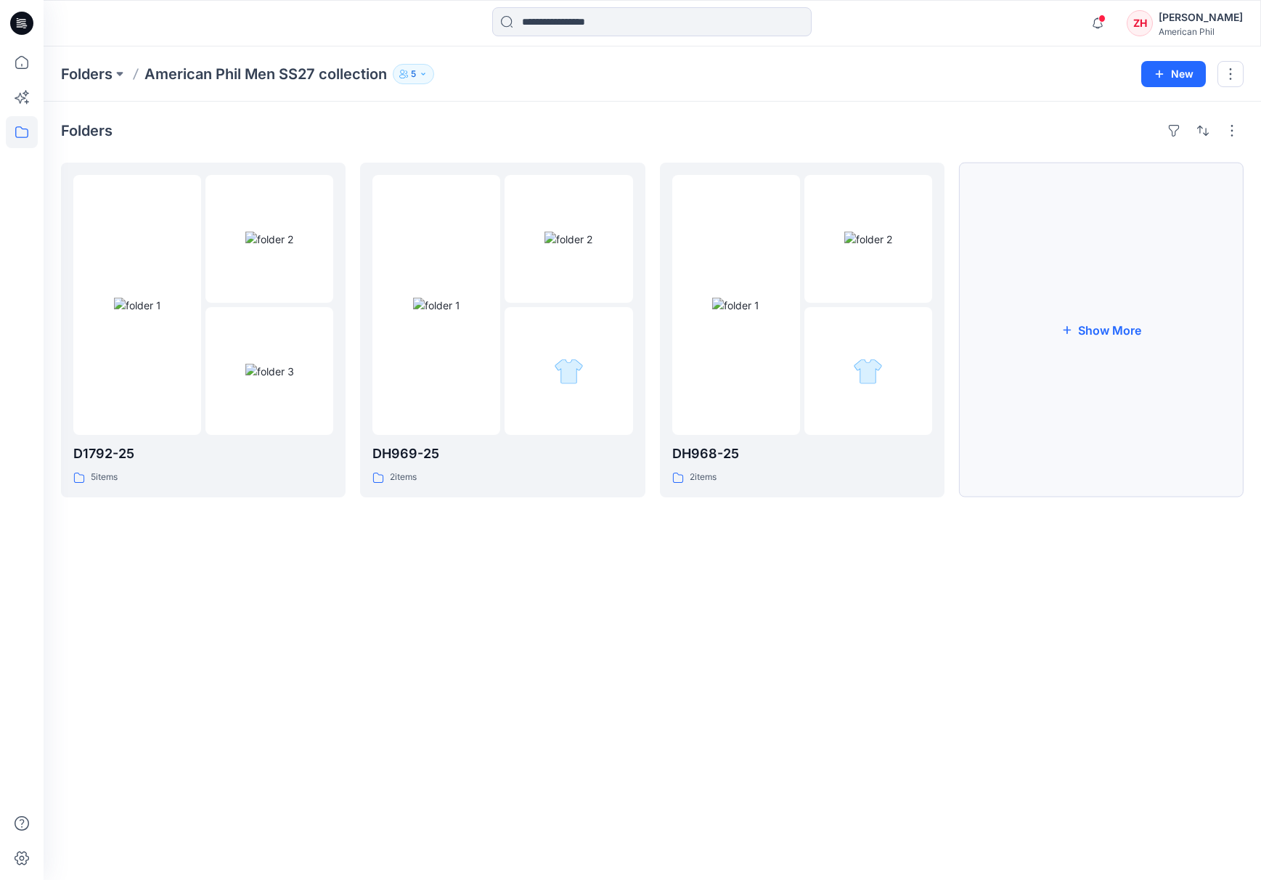
click at [1113, 322] on button "Show More" at bounding box center [1101, 330] width 285 height 335
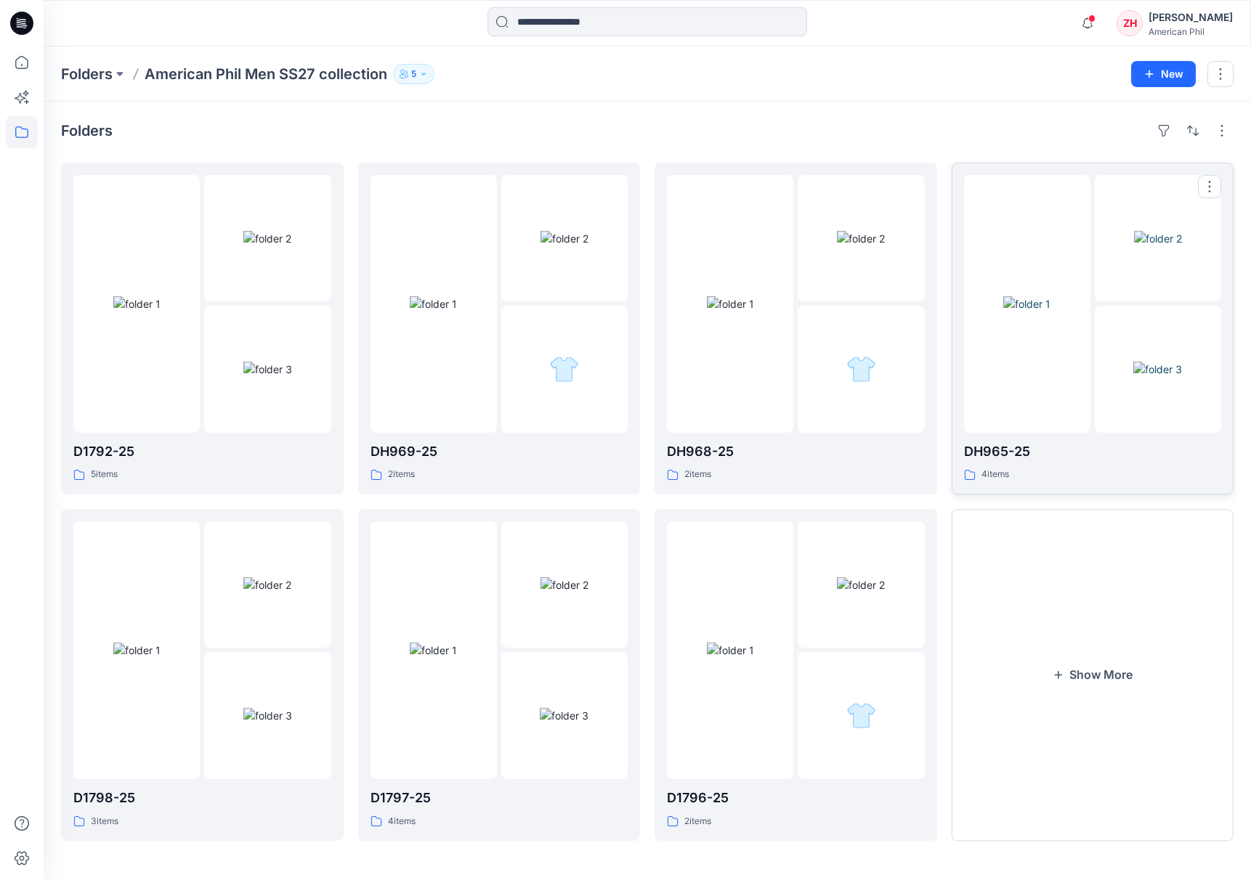
click at [1032, 220] on div at bounding box center [1027, 304] width 126 height 258
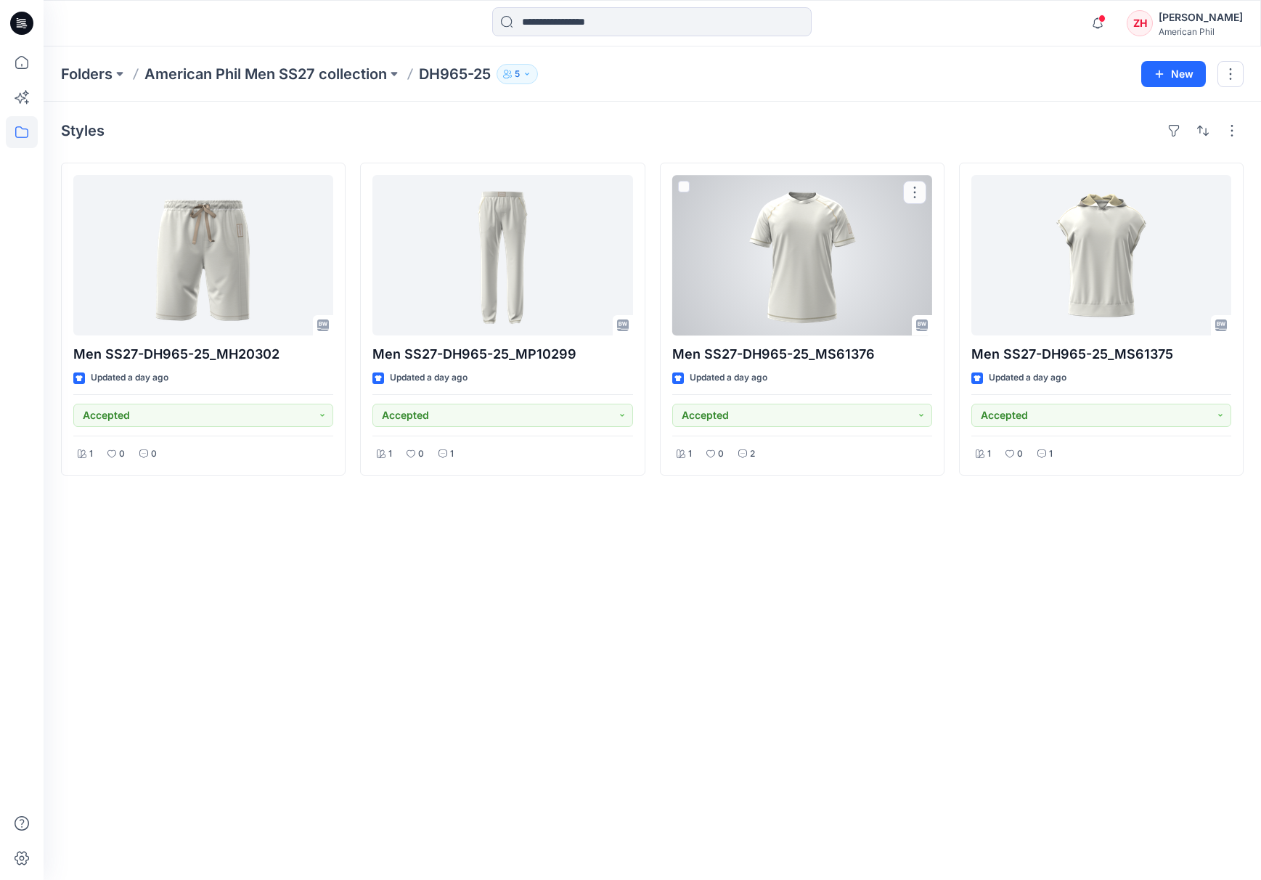
click at [764, 285] on div at bounding box center [802, 255] width 260 height 160
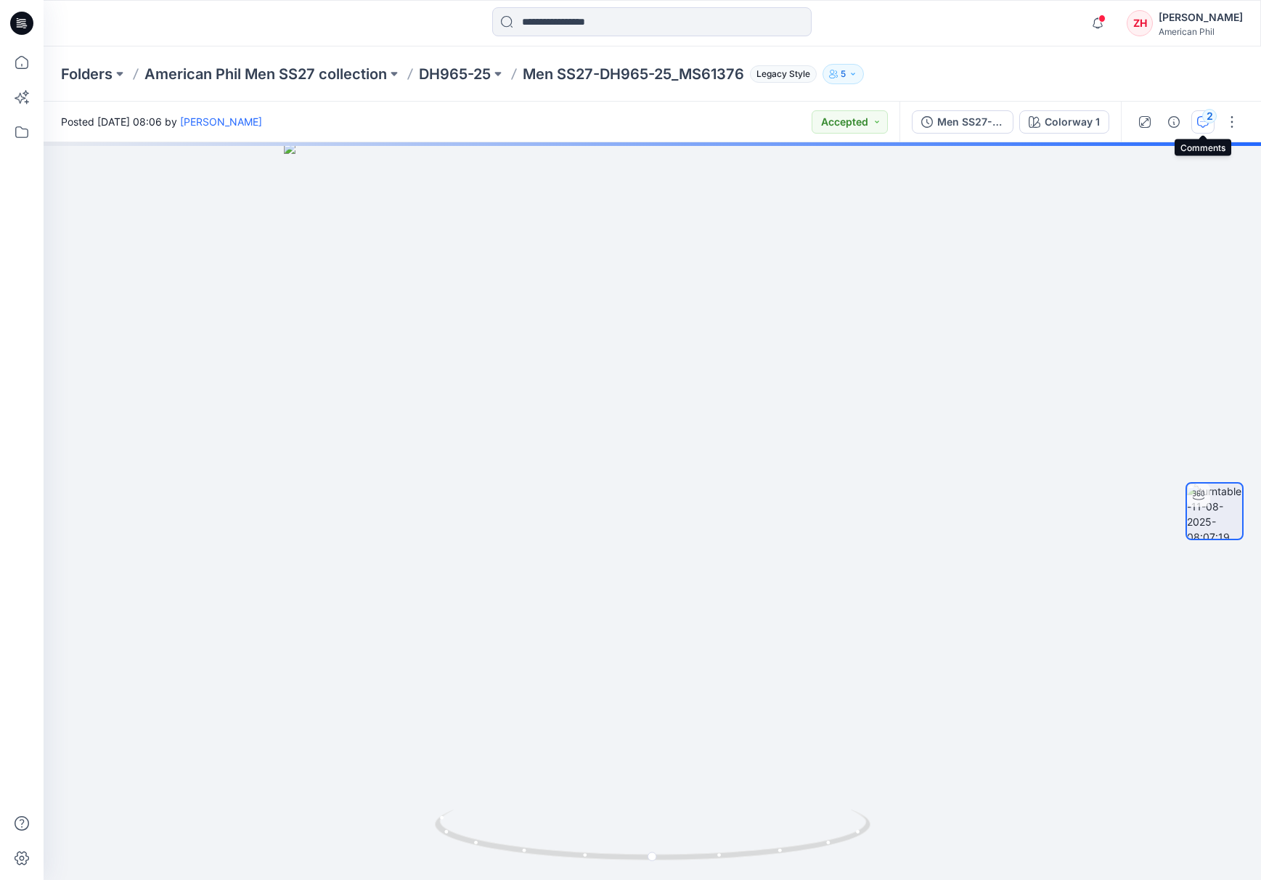
click at [1199, 122] on icon "button" at bounding box center [1204, 122] width 12 height 12
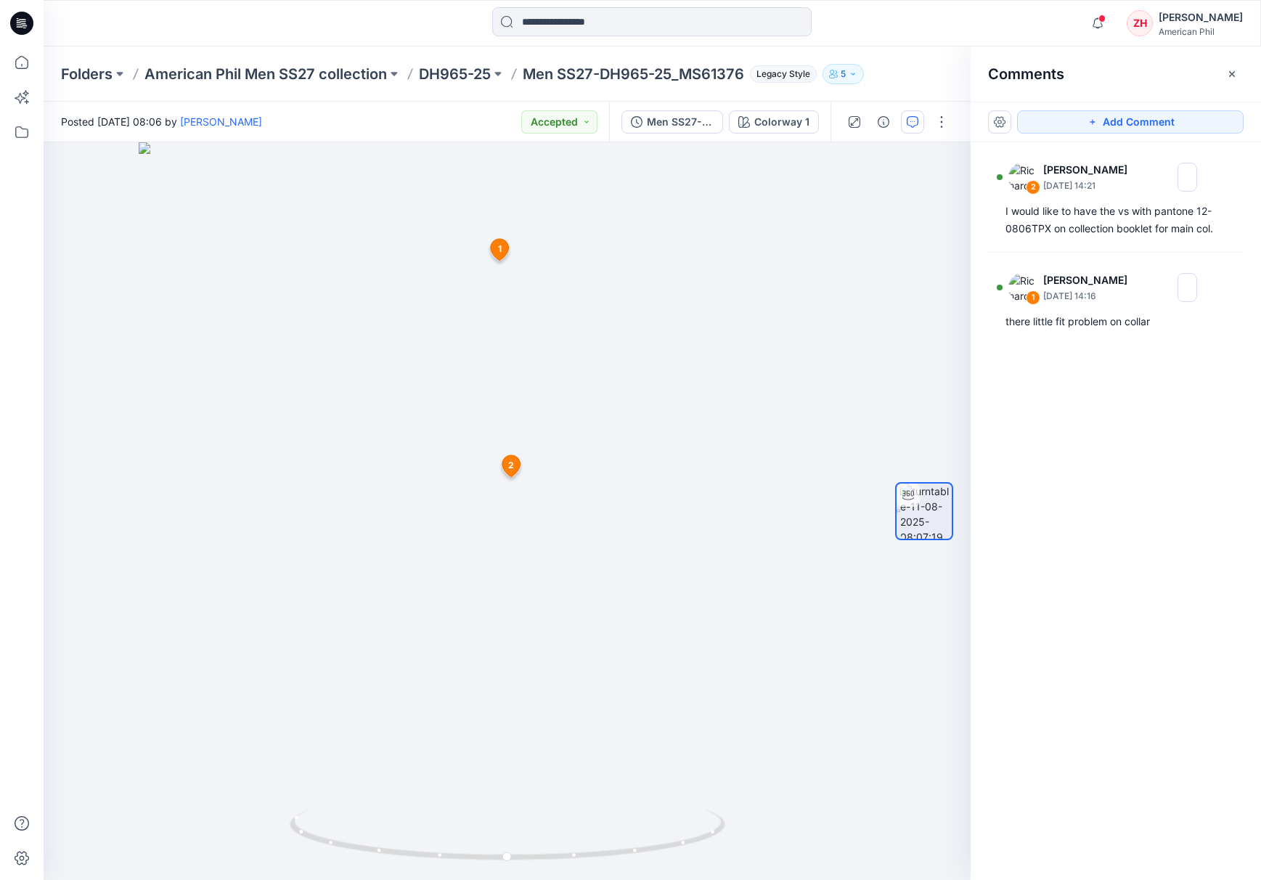
click at [1141, 74] on div "Comments" at bounding box center [1116, 73] width 290 height 54
click at [1171, 68] on div "Comments" at bounding box center [1116, 73] width 290 height 54
click at [1197, 68] on div "Comments" at bounding box center [1116, 73] width 290 height 54
click at [1196, 70] on div "Comments" at bounding box center [1116, 73] width 290 height 54
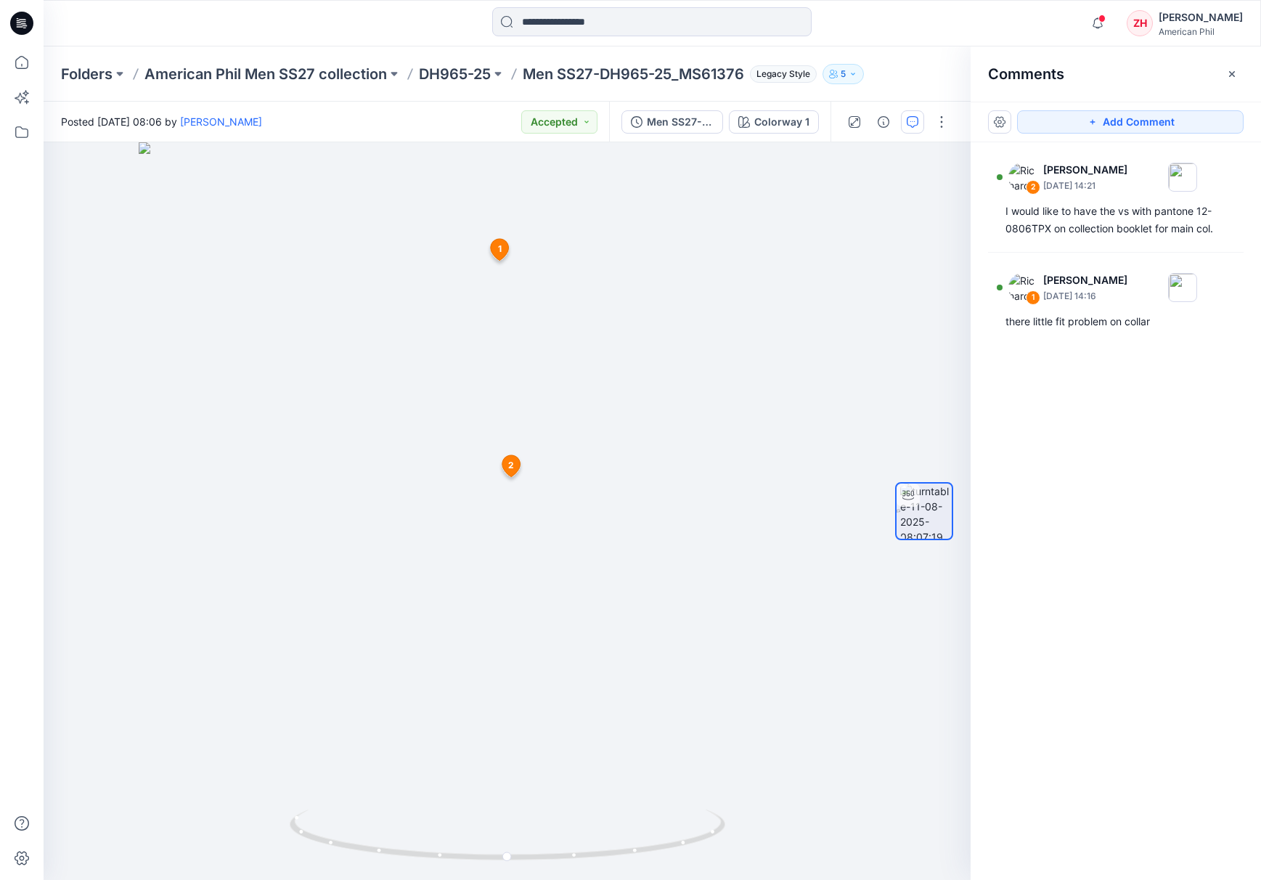
click at [1181, 80] on div "Comments" at bounding box center [1116, 73] width 290 height 54
click at [1182, 73] on div "Comments" at bounding box center [1116, 73] width 290 height 54
click at [1155, 74] on div "Comments" at bounding box center [1116, 73] width 290 height 54
click at [1009, 27] on div "Notifications Your style Men SS27-D1797-25_MX41347 has been updated with Men SS…" at bounding box center [652, 23] width 1216 height 32
click at [1049, 24] on div "Notifications Your style Men SS27-D1797-25_MX41347 has been updated with Men SS…" at bounding box center [652, 23] width 1216 height 32
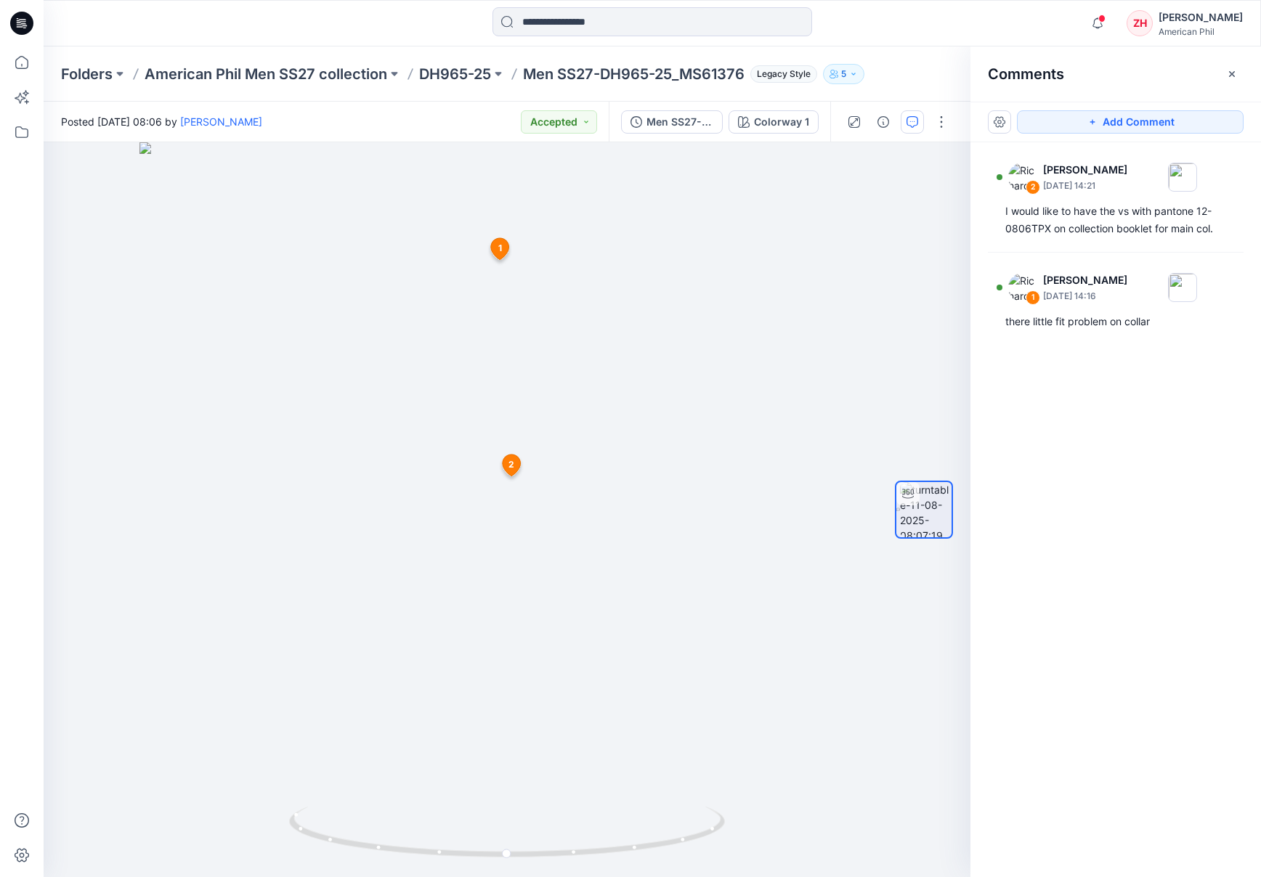
click at [1046, 19] on div "Notifications Your style Men SS27-D1797-25_MX41347 has been updated with Men SS…" at bounding box center [652, 23] width 1216 height 32
click at [1048, 20] on div "Notifications Your style Men SS27-D1797-25_MX41347 has been updated with Men SS…" at bounding box center [652, 23] width 1216 height 32
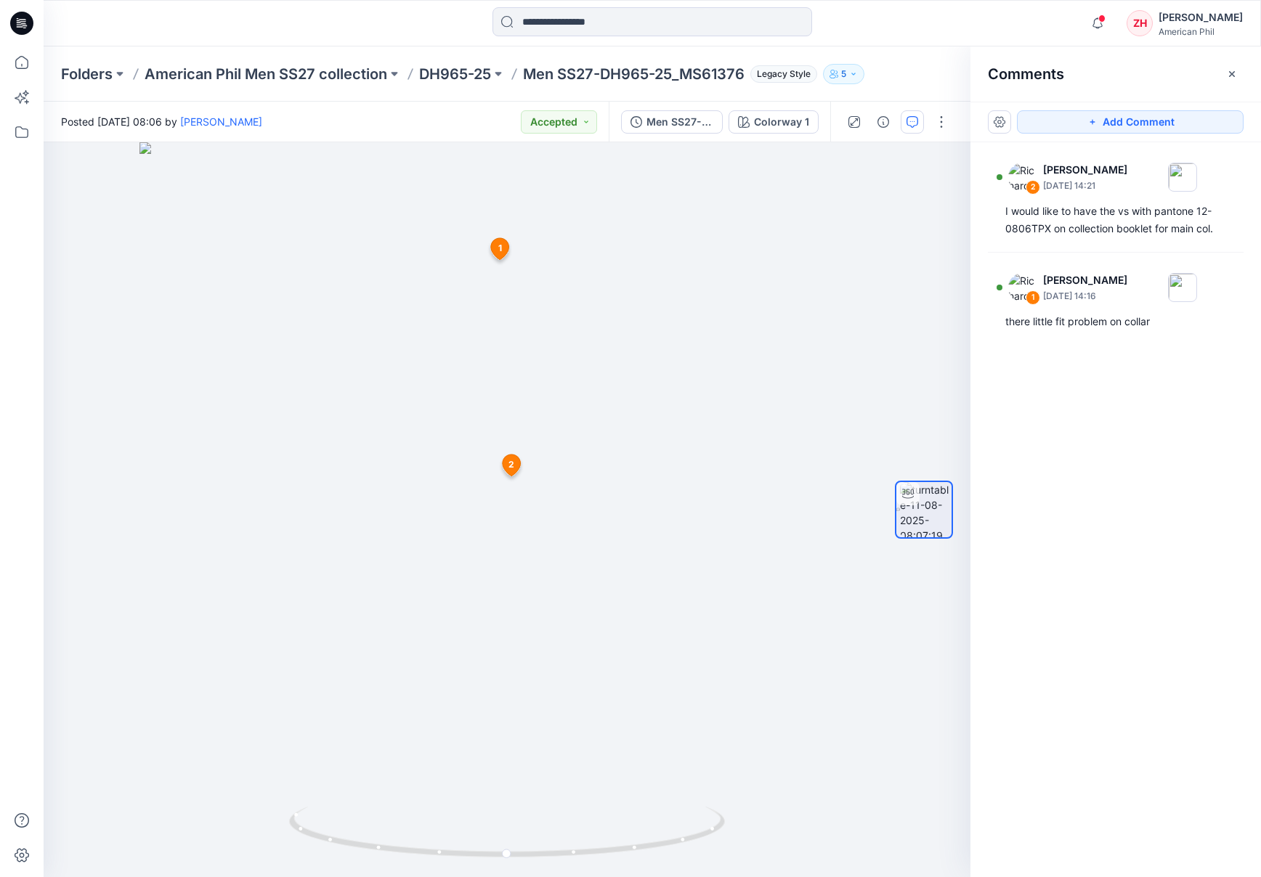
click at [1048, 20] on div "Notifications Your style Men SS27-D1797-25_MX41347 has been updated with Men SS…" at bounding box center [652, 23] width 1216 height 32
click at [1066, 32] on div "Notifications Your style Men SS27-D1797-25_MX41347 has been updated with Men SS…" at bounding box center [652, 23] width 1216 height 32
click at [1058, 23] on div "Notifications Your style Men SS27-D1797-25_MX41347 has been updated with Men SS…" at bounding box center [652, 23] width 1216 height 32
click at [1064, 23] on div "Notifications Your style Men SS27-D1797-25_MX41347 has been updated with Men SS…" at bounding box center [652, 23] width 1216 height 32
drag, startPoint x: 1046, startPoint y: 17, endPoint x: 759, endPoint y: 216, distance: 349.3
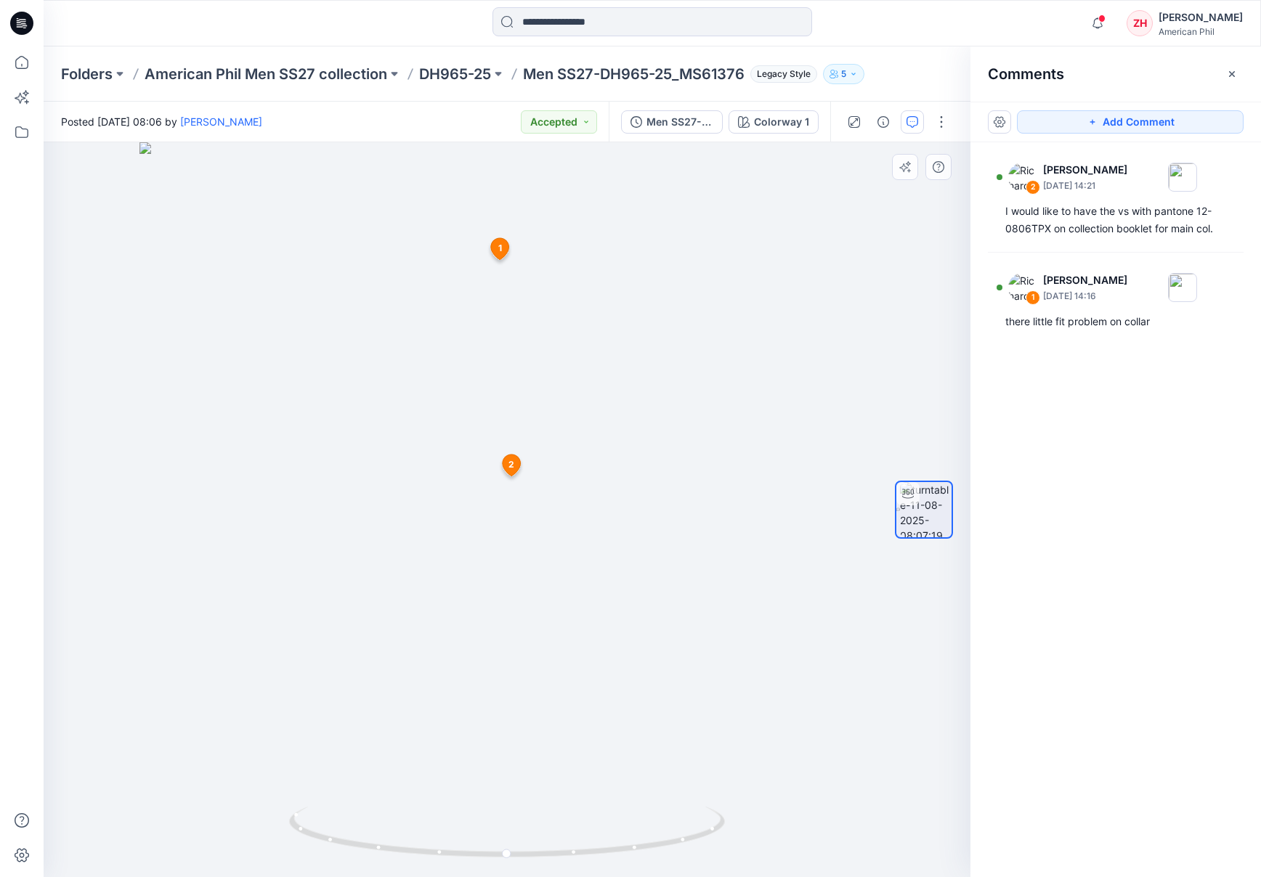
click at [1046, 17] on div "Notifications Your style Men SS27-D1797-25_MX41347 has been updated with Men SS…" at bounding box center [652, 23] width 1216 height 32
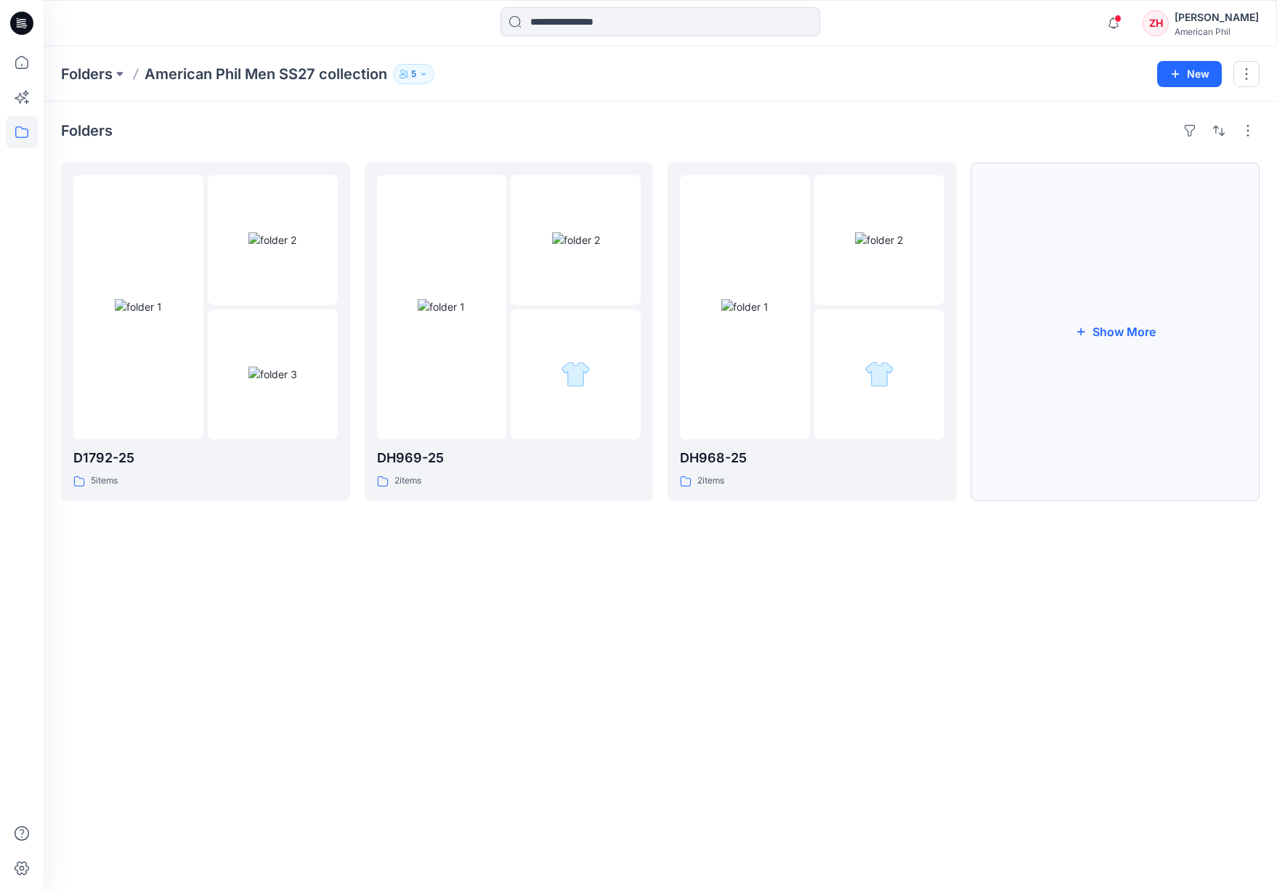
click at [1068, 238] on button "Show More" at bounding box center [1115, 332] width 289 height 338
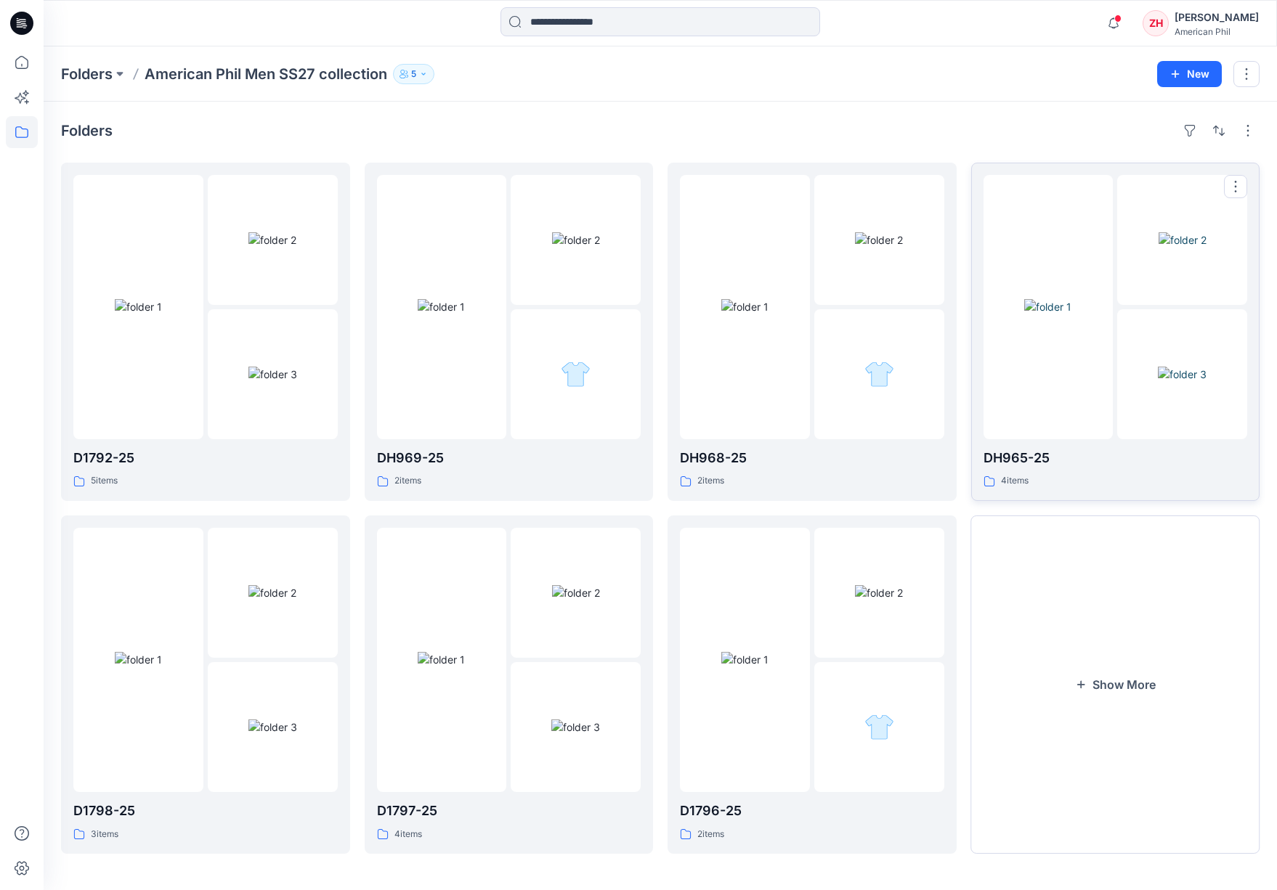
click at [1057, 232] on div at bounding box center [1048, 307] width 130 height 264
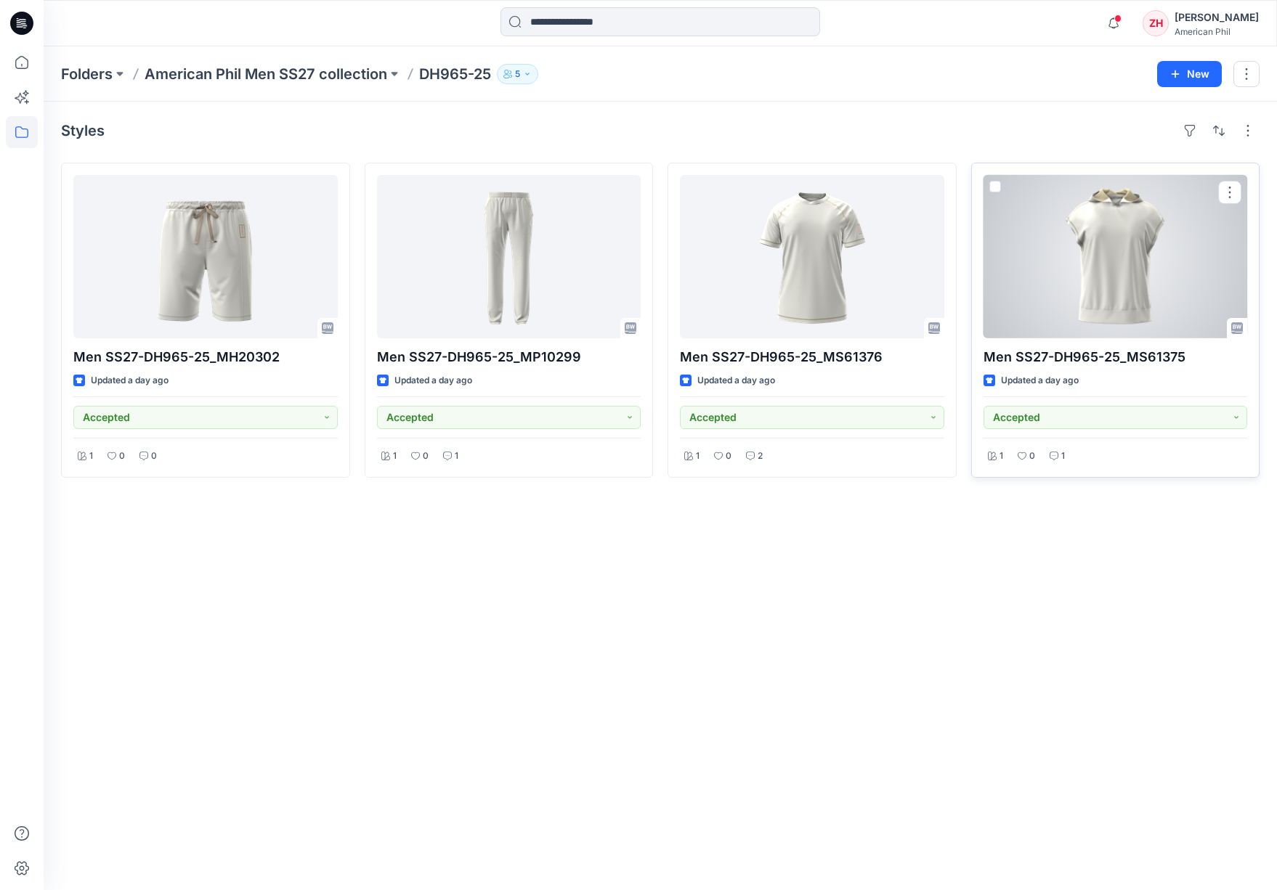
click at [1124, 225] on div at bounding box center [1115, 256] width 264 height 163
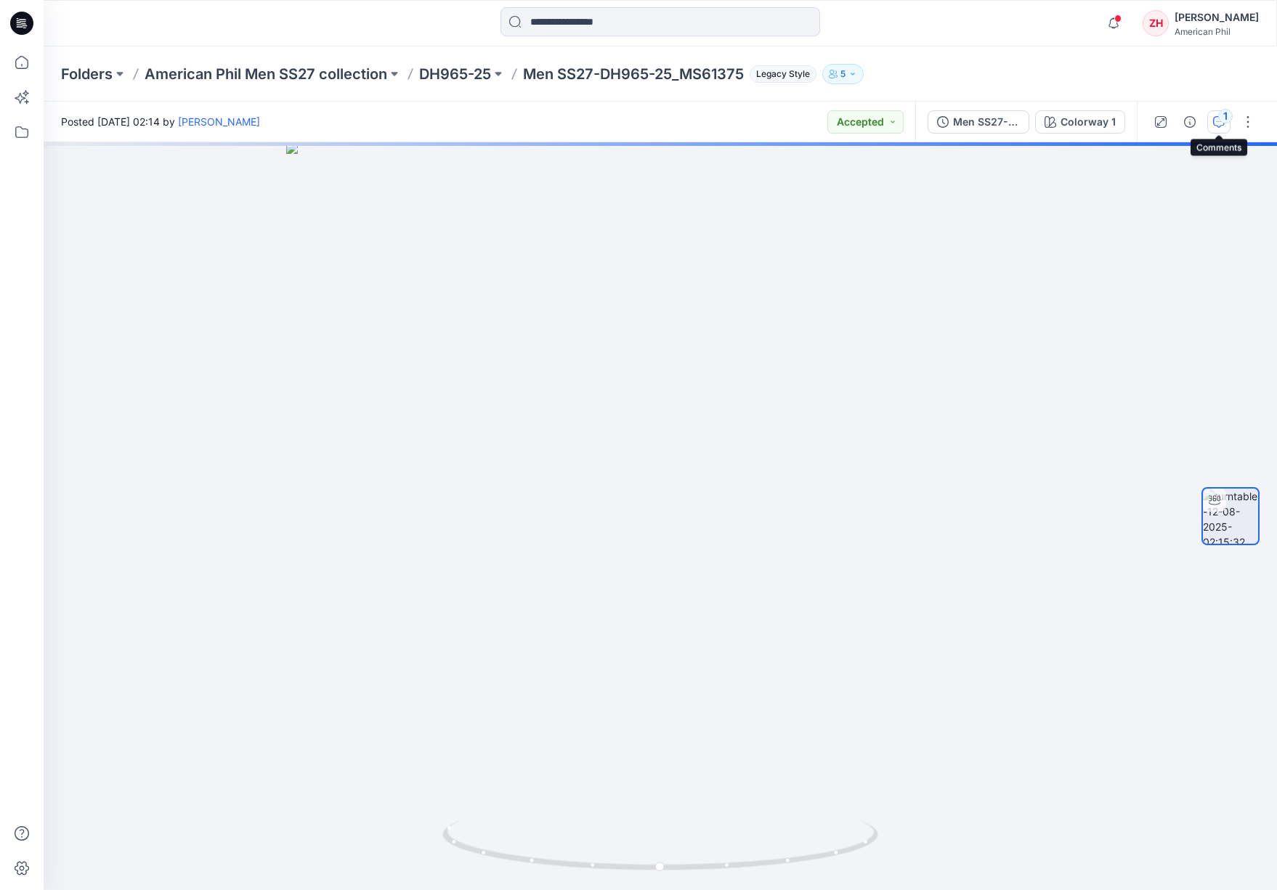
click at [1225, 116] on div "1" at bounding box center [1225, 116] width 15 height 15
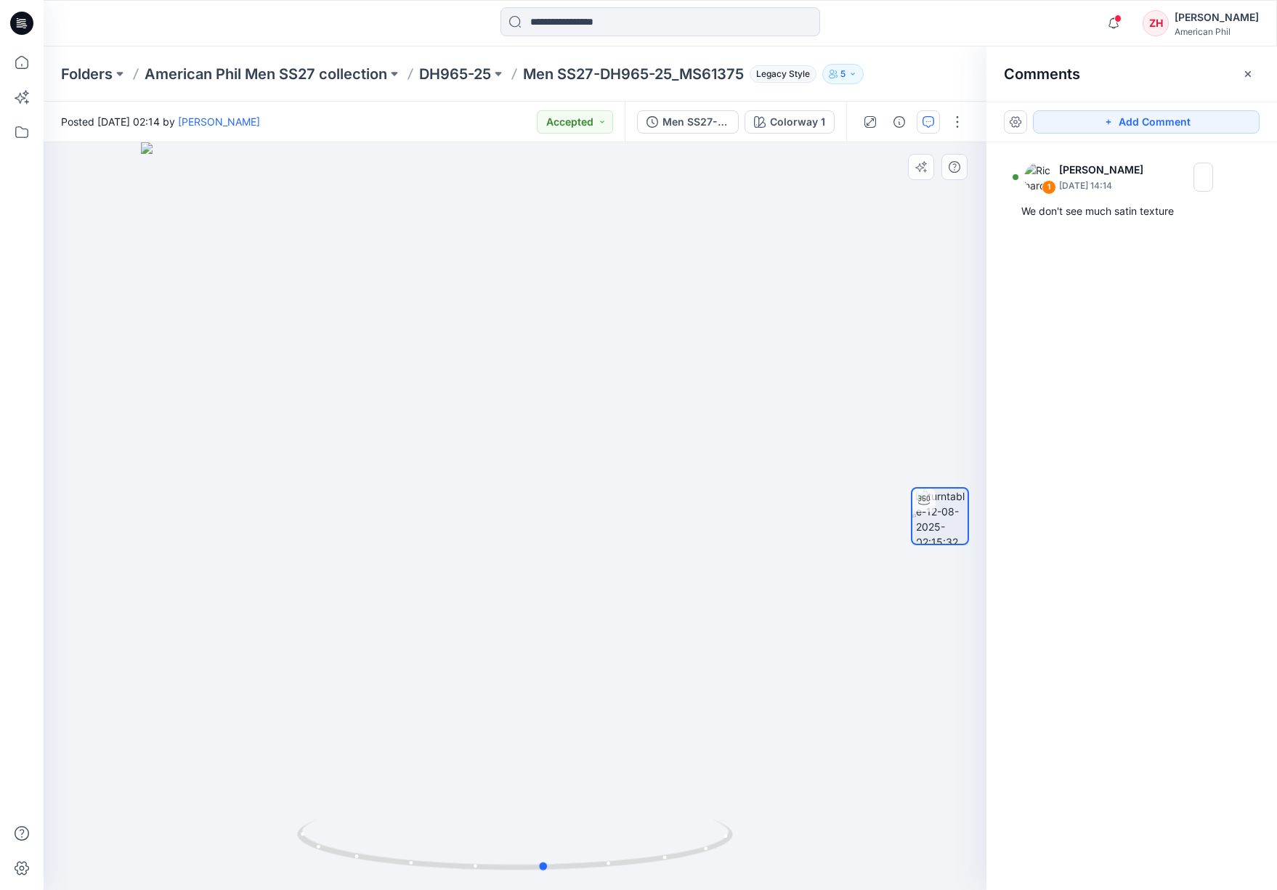
drag, startPoint x: 786, startPoint y: 422, endPoint x: 829, endPoint y: 428, distance: 43.3
click at [829, 428] on div at bounding box center [515, 516] width 943 height 748
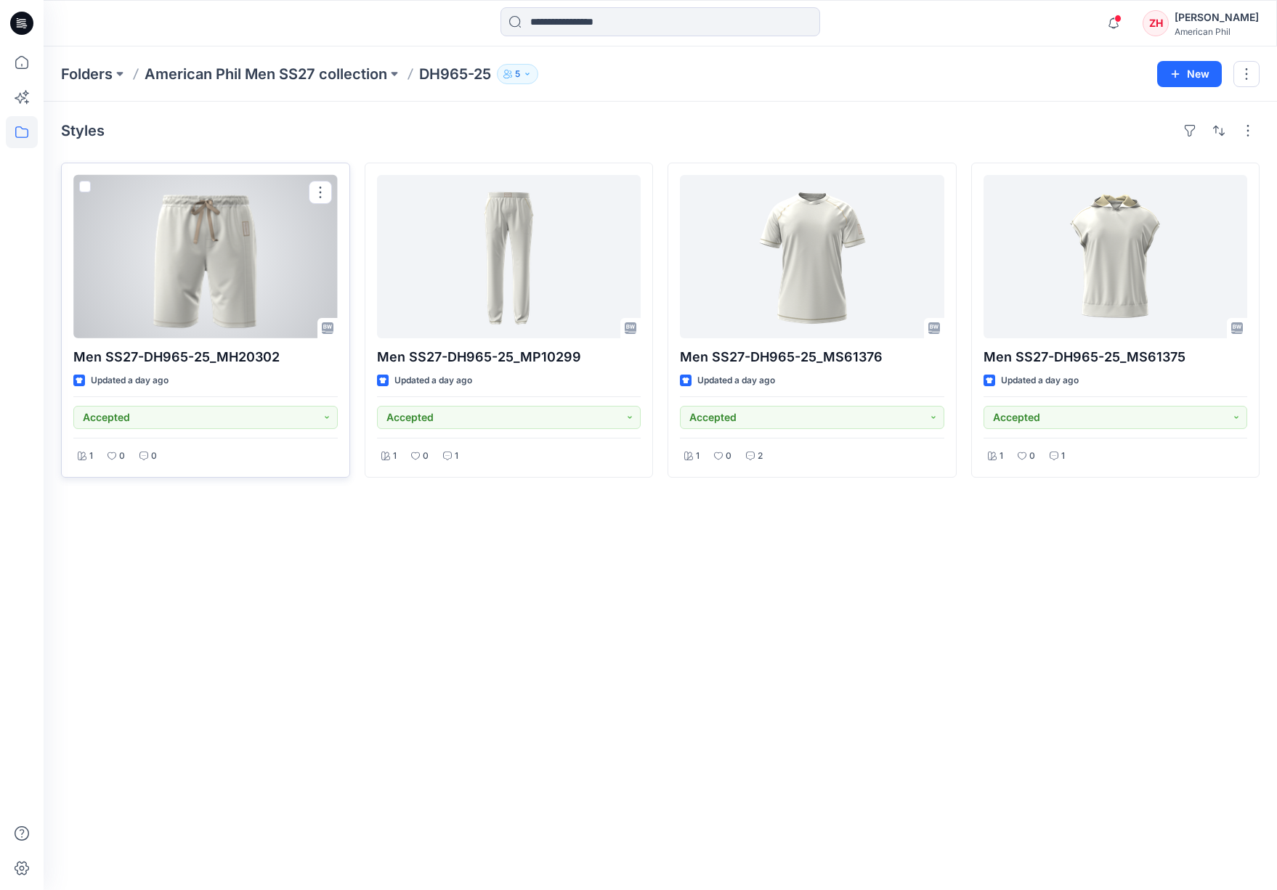
click at [268, 249] on div at bounding box center [205, 256] width 264 height 163
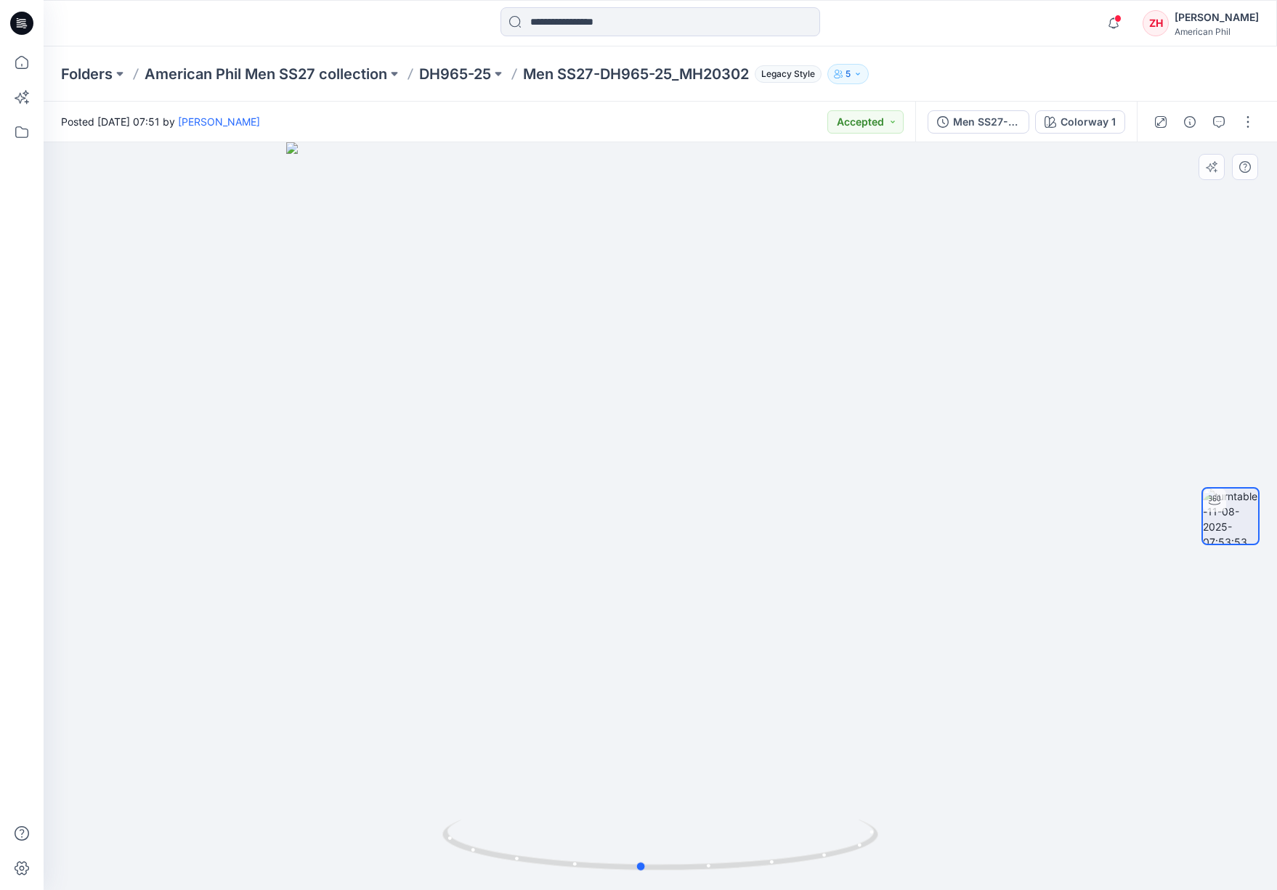
drag, startPoint x: 877, startPoint y: 352, endPoint x: 857, endPoint y: 346, distance: 21.1
click at [857, 346] on div at bounding box center [660, 516] width 1233 height 748
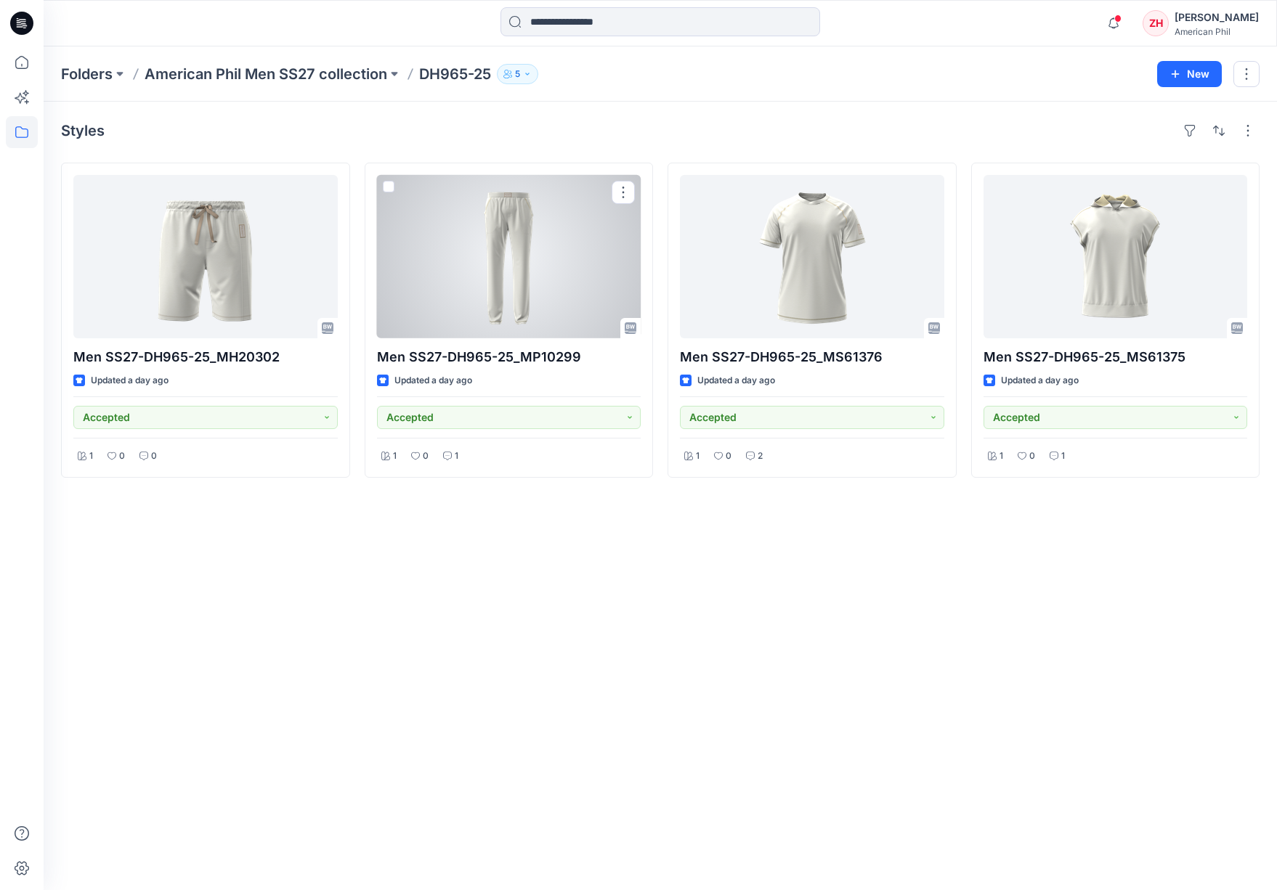
drag, startPoint x: 579, startPoint y: 300, endPoint x: 571, endPoint y: 296, distance: 9.1
click at [579, 300] on div at bounding box center [509, 256] width 264 height 163
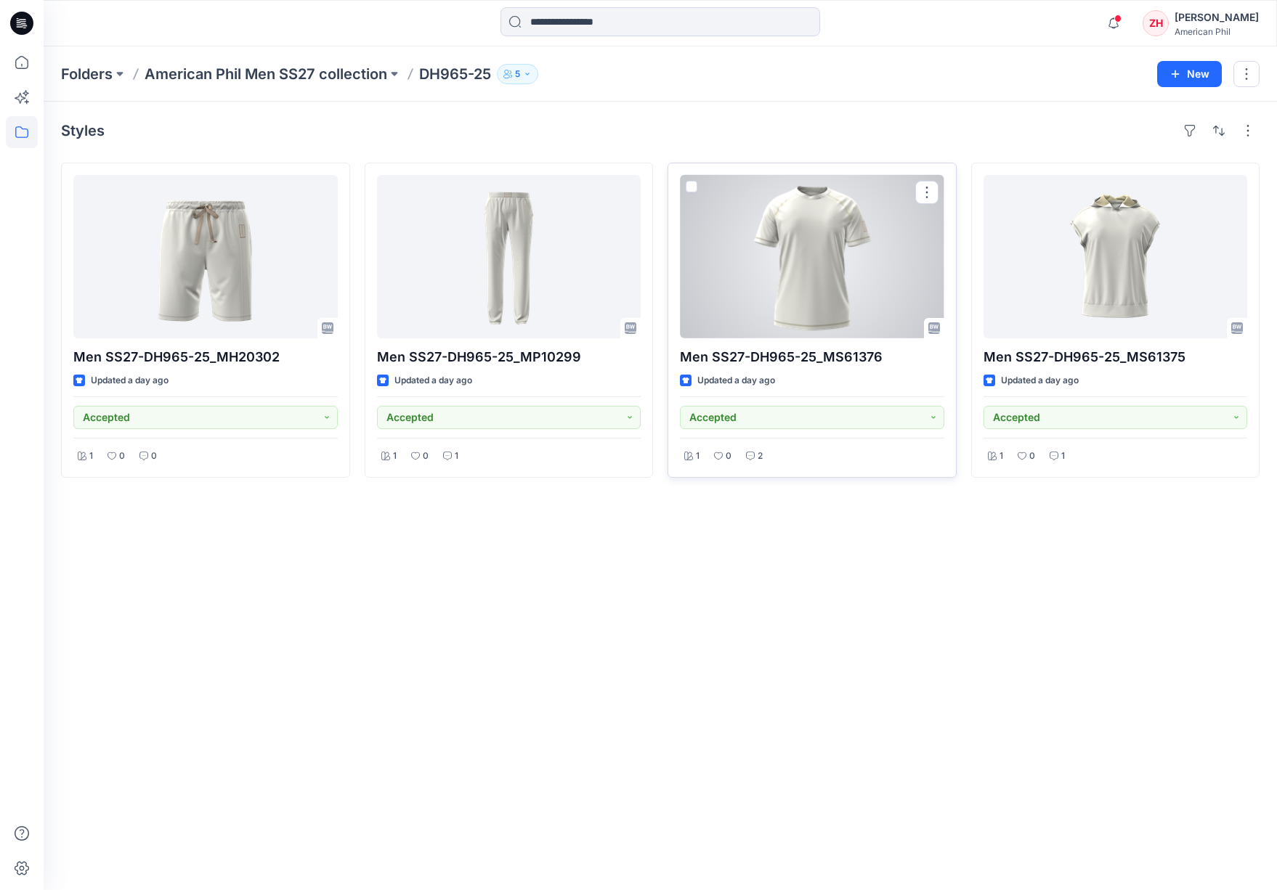
click at [838, 270] on div at bounding box center [812, 256] width 264 height 163
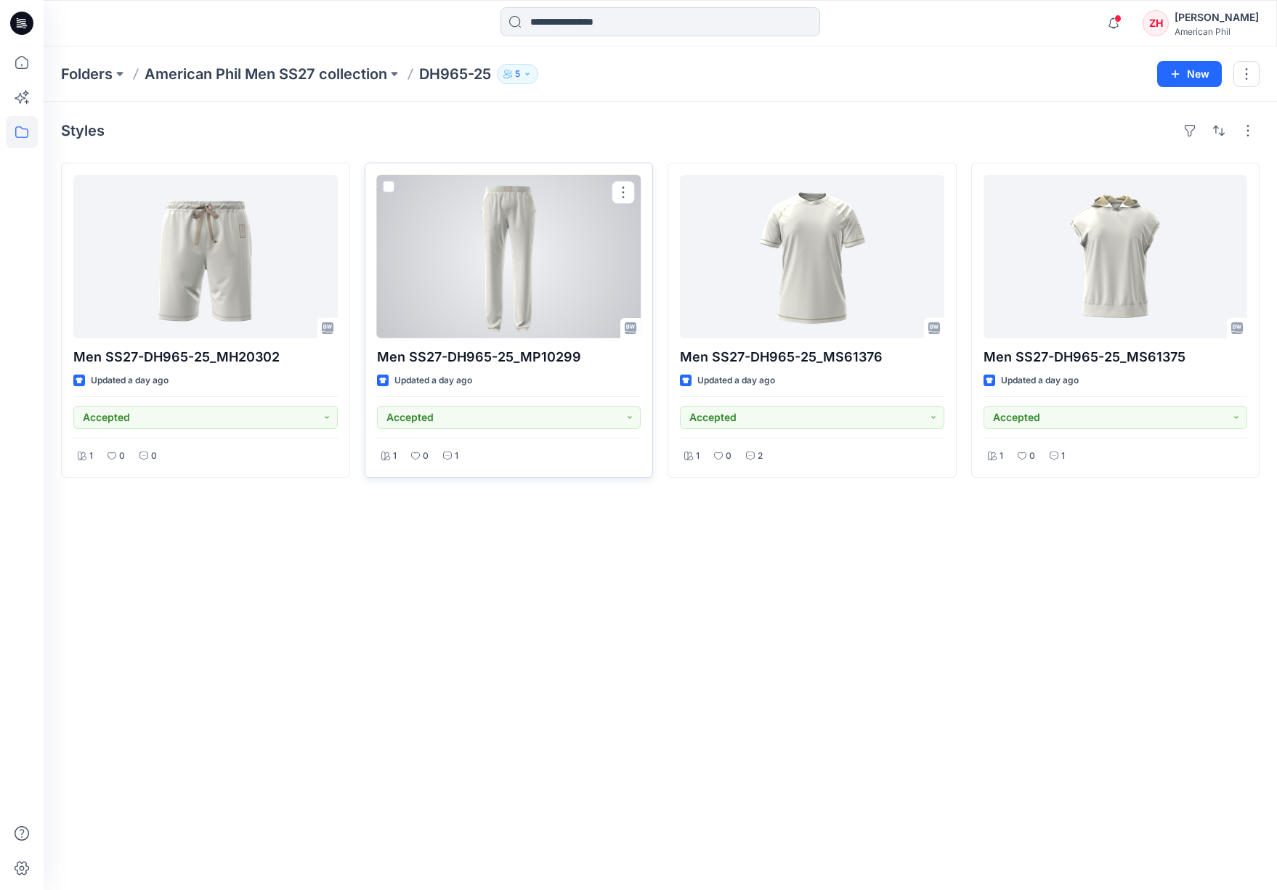
click at [460, 230] on div at bounding box center [509, 256] width 264 height 163
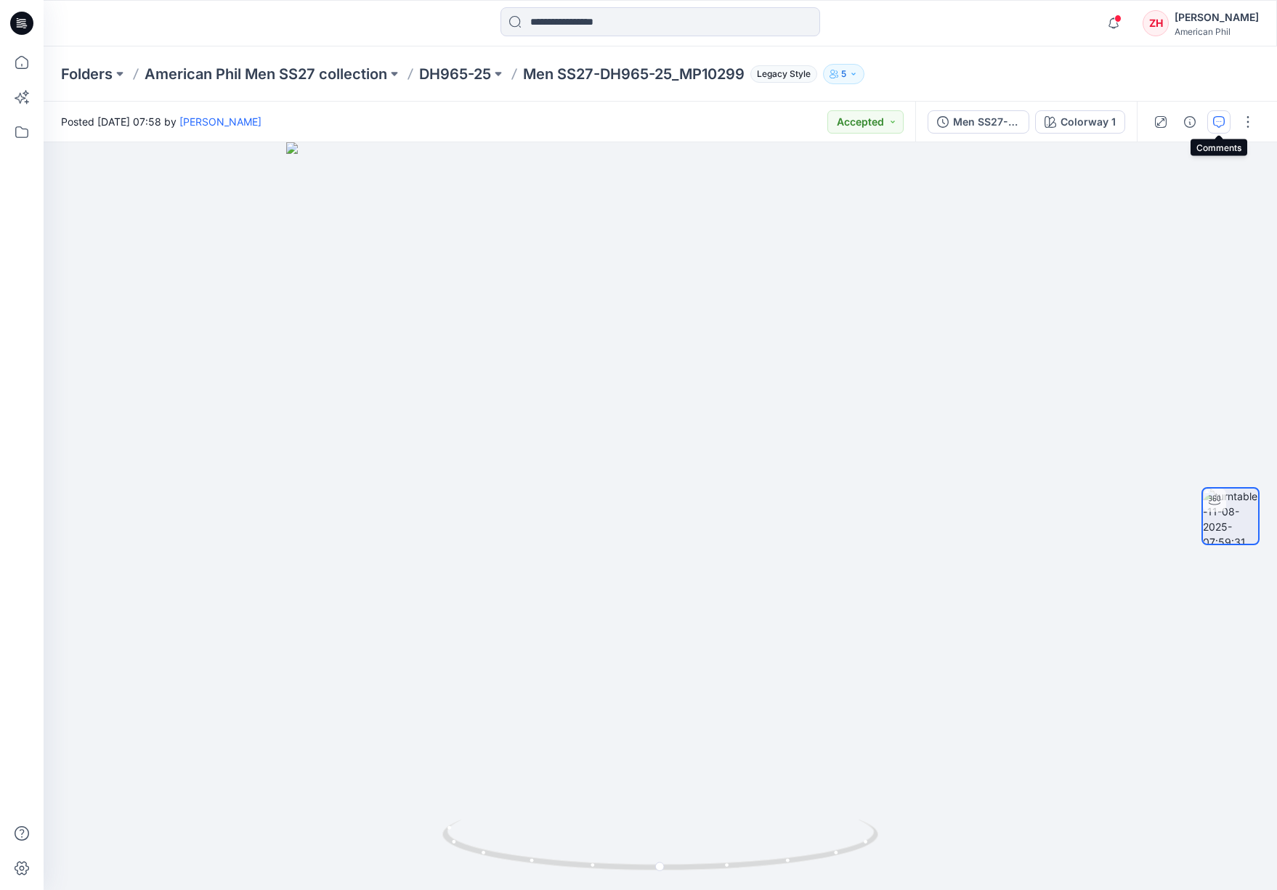
click at [1222, 121] on icon "button" at bounding box center [1219, 122] width 12 height 12
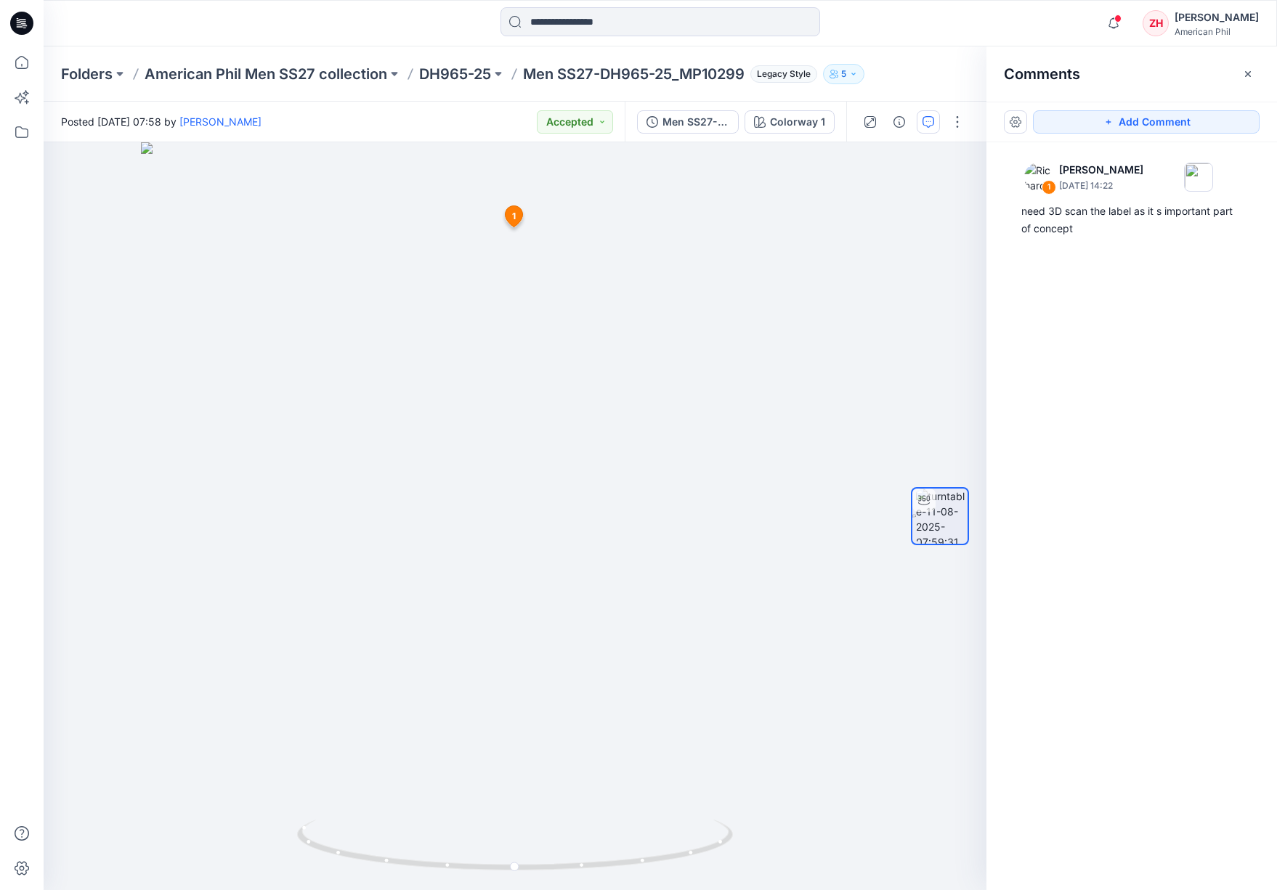
click at [1216, 81] on div "Comments" at bounding box center [1131, 73] width 290 height 54
click at [1237, 74] on icon "button" at bounding box center [1248, 73] width 6 height 6
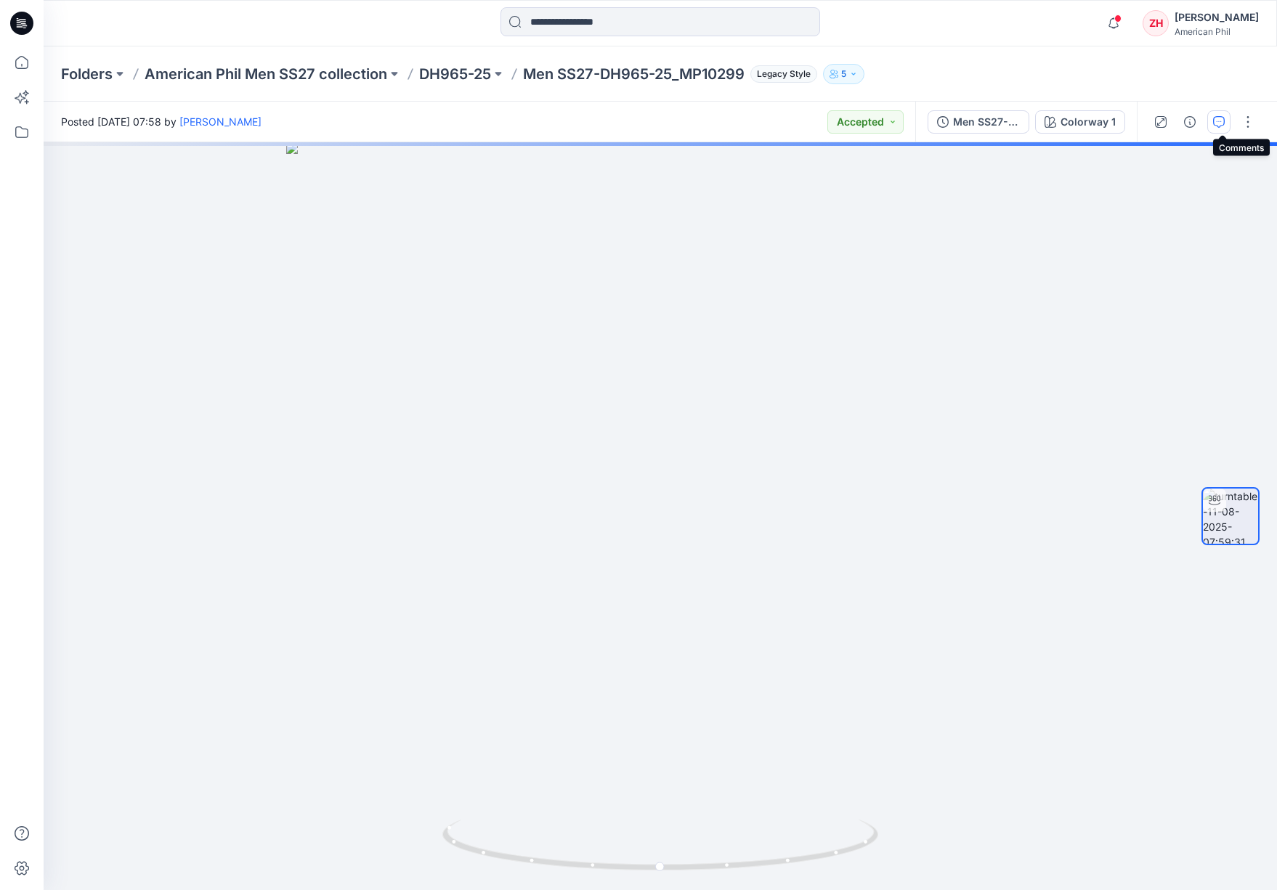
click at [1224, 121] on button "button" at bounding box center [1218, 121] width 23 height 23
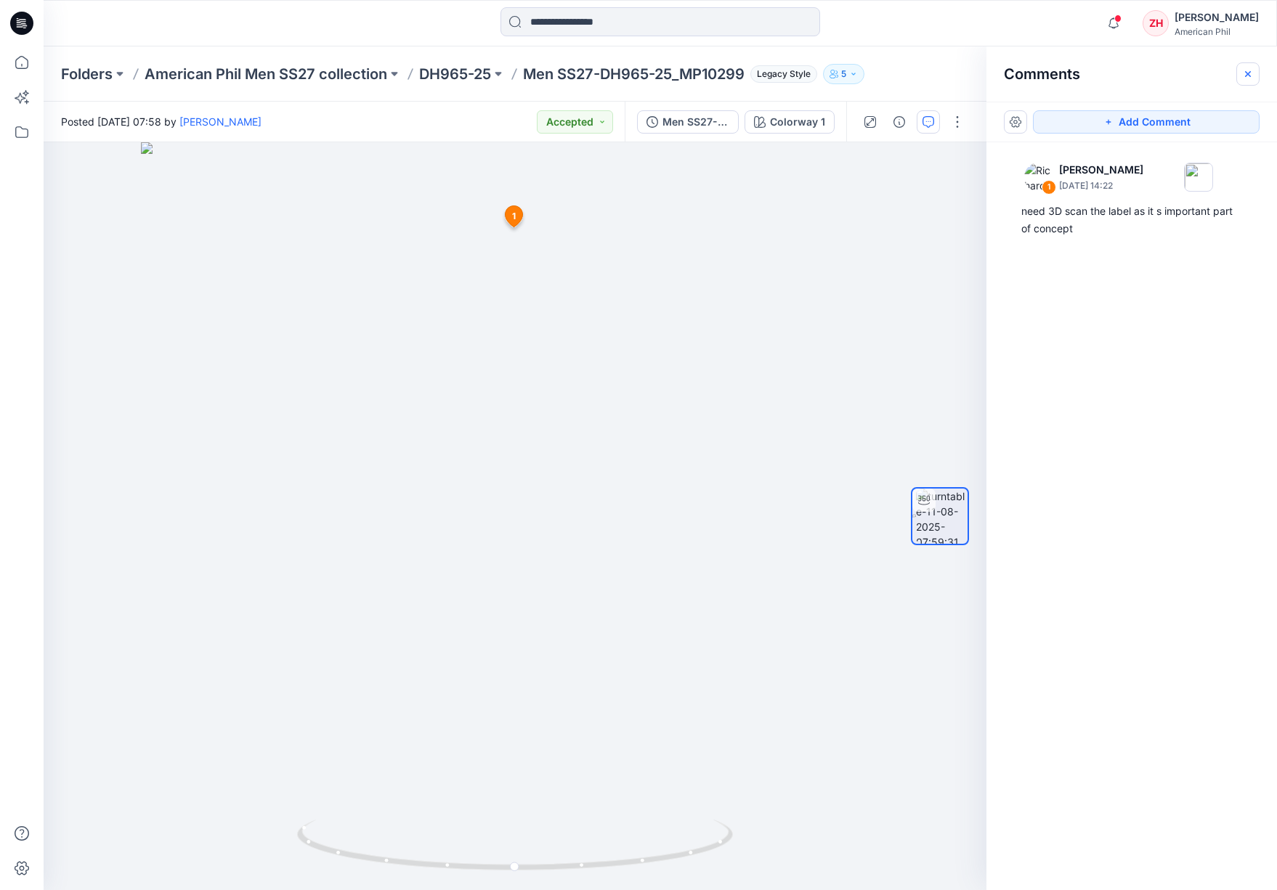
click at [1248, 73] on icon "button" at bounding box center [1248, 73] width 6 height 6
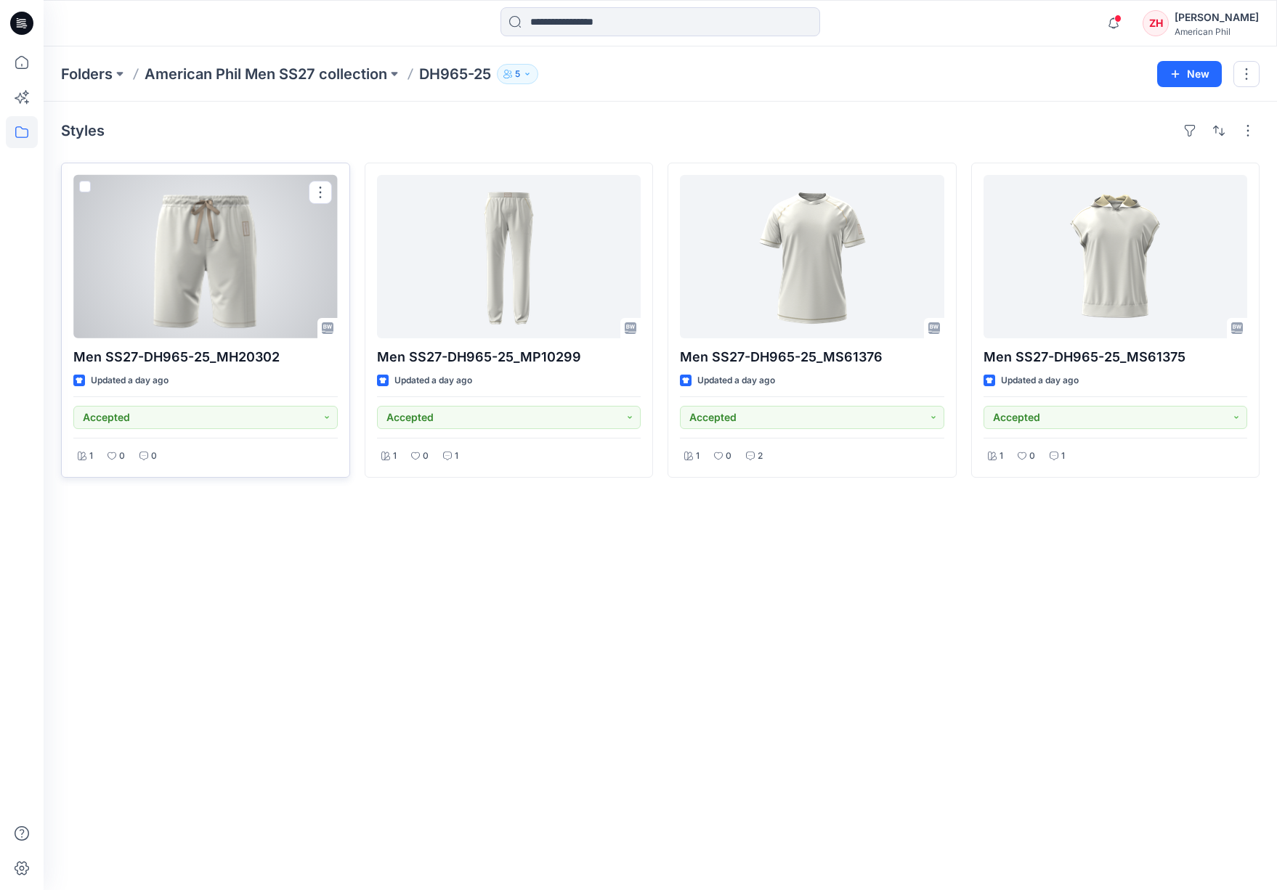
click at [284, 243] on div at bounding box center [205, 256] width 264 height 163
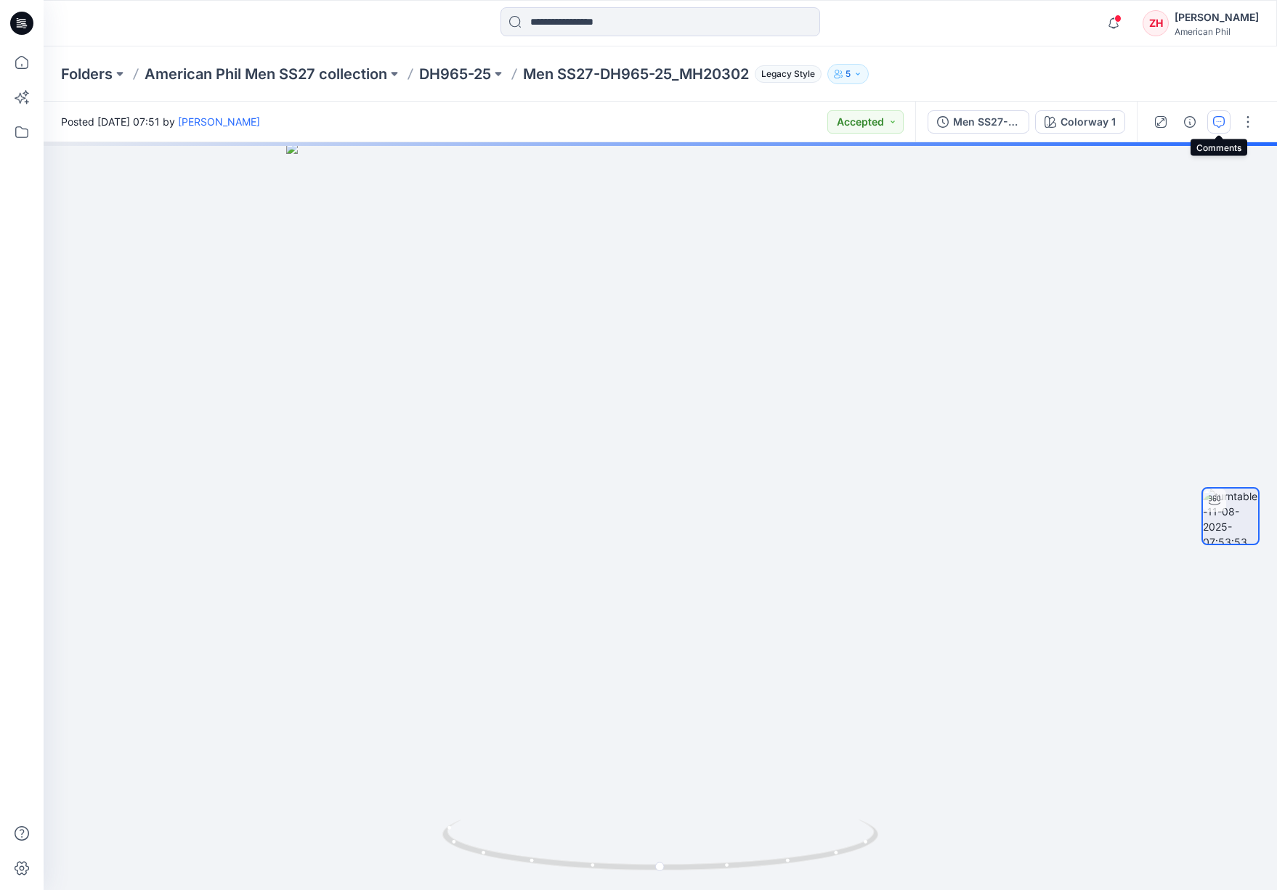
click at [1216, 125] on icon "button" at bounding box center [1219, 122] width 12 height 12
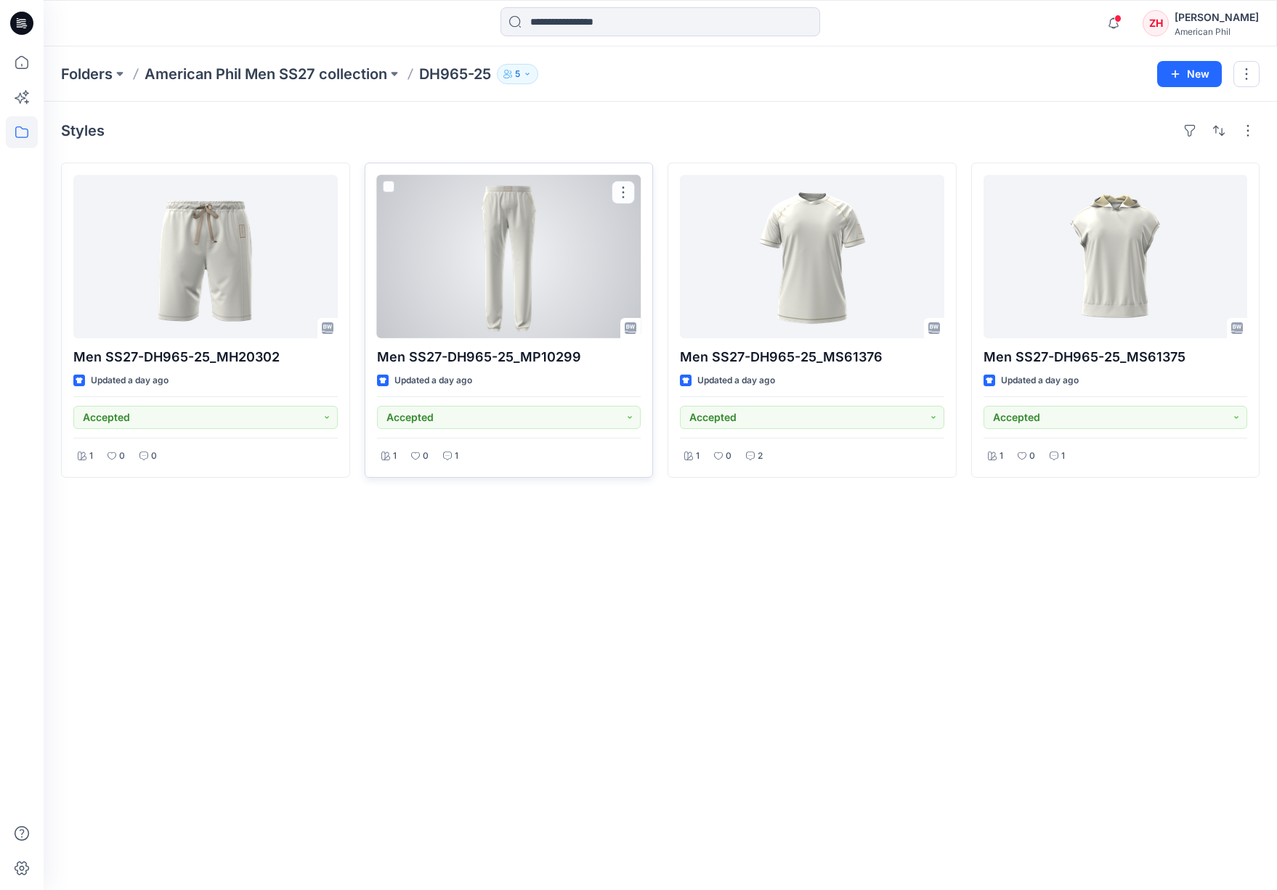
click at [471, 249] on div at bounding box center [509, 256] width 264 height 163
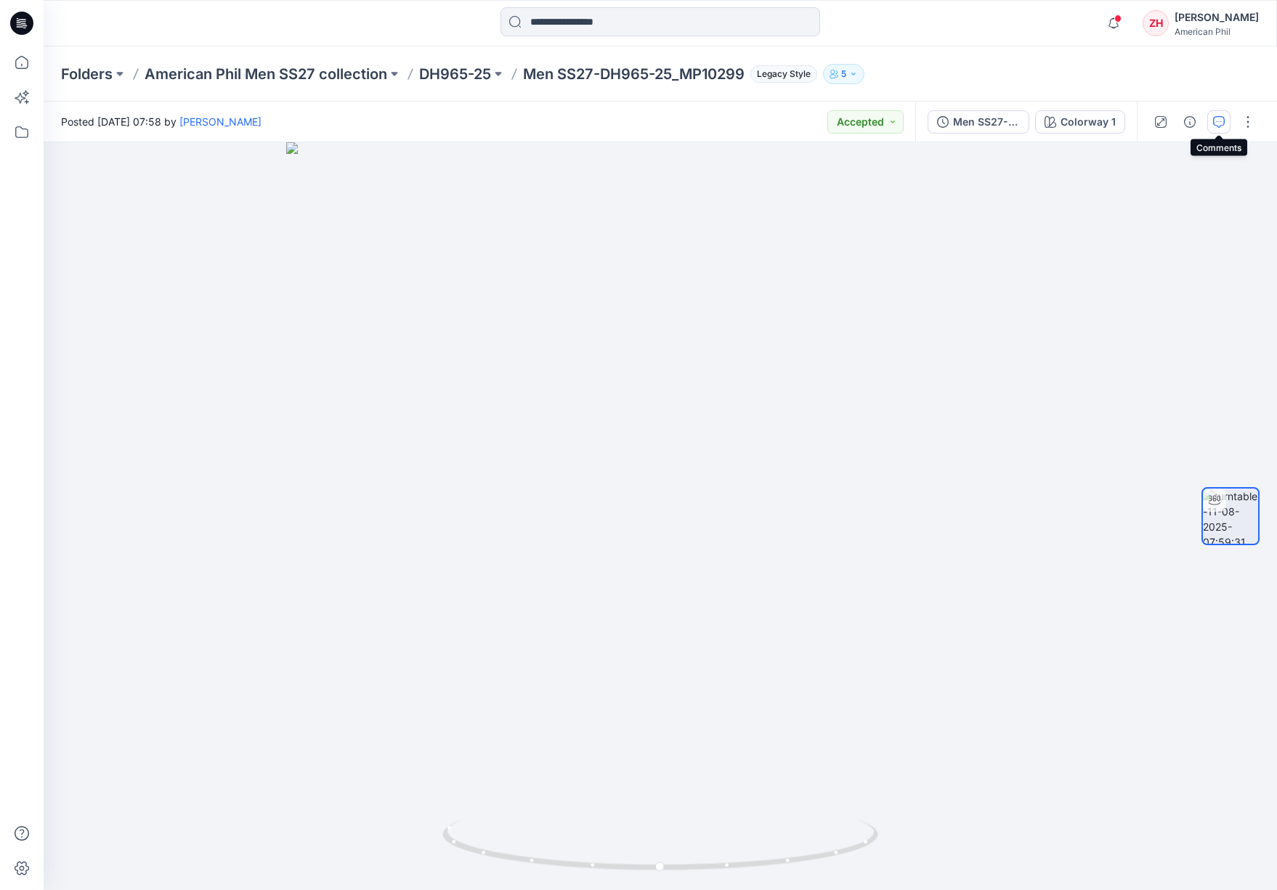
click at [1227, 123] on button "button" at bounding box center [1218, 121] width 23 height 23
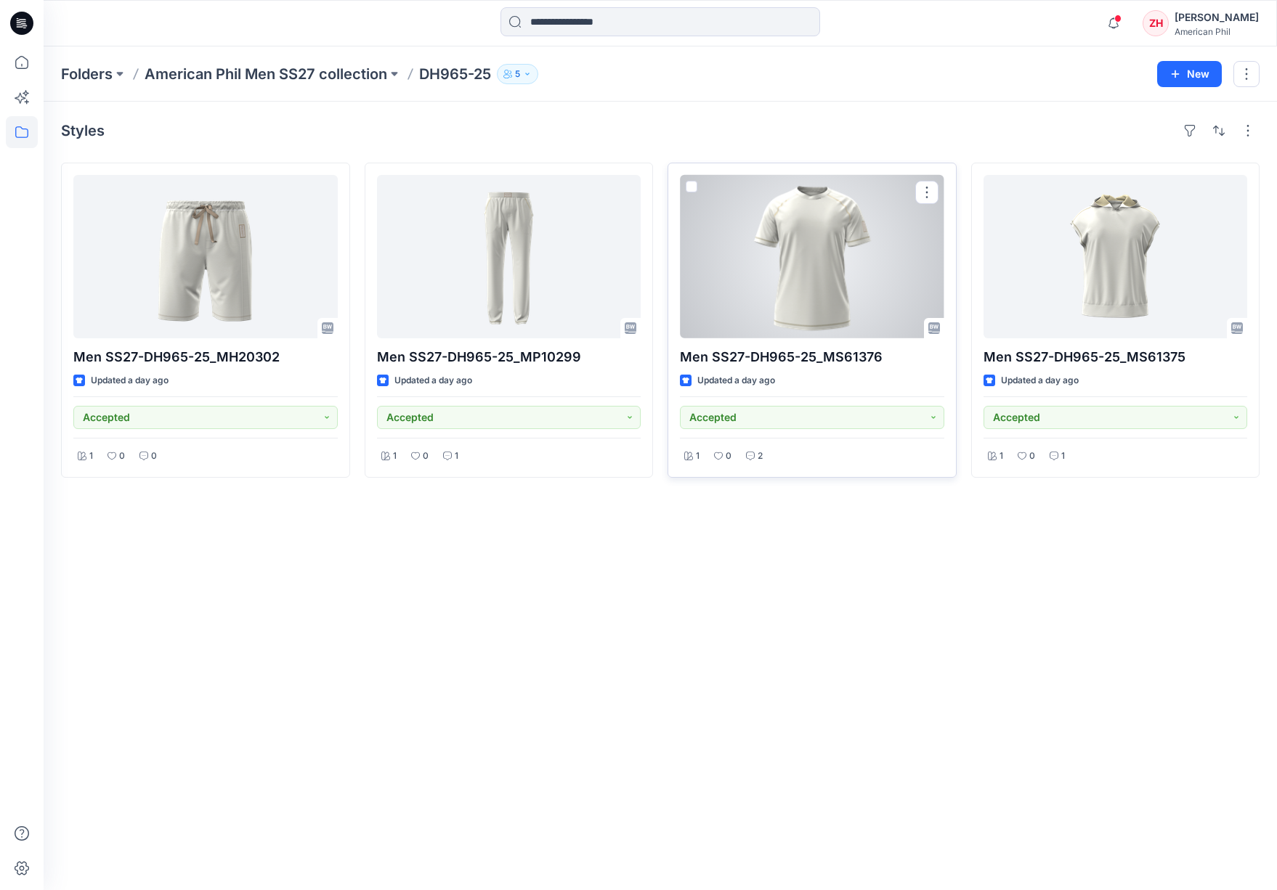
click at [822, 232] on div at bounding box center [812, 256] width 264 height 163
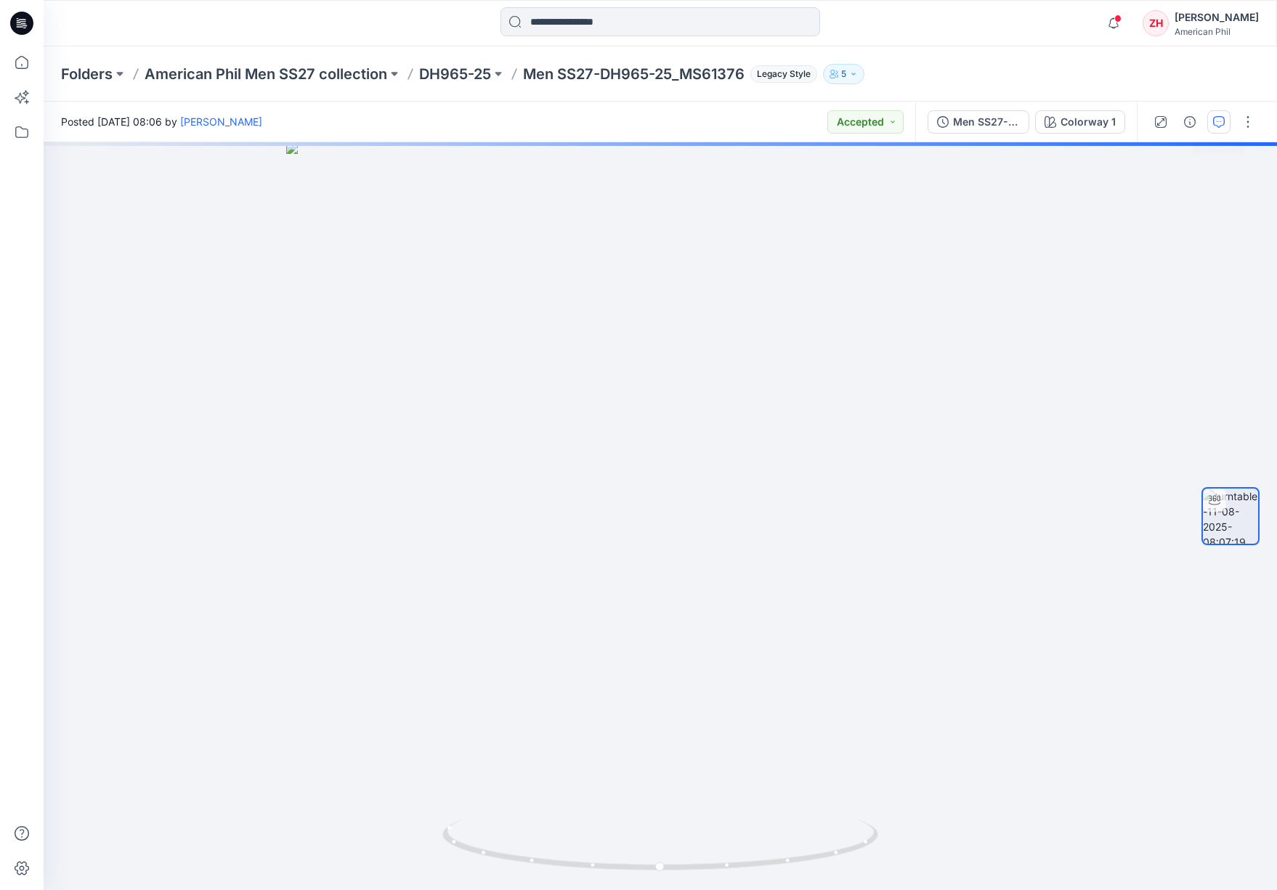
click at [1216, 123] on icon "button" at bounding box center [1219, 122] width 12 height 12
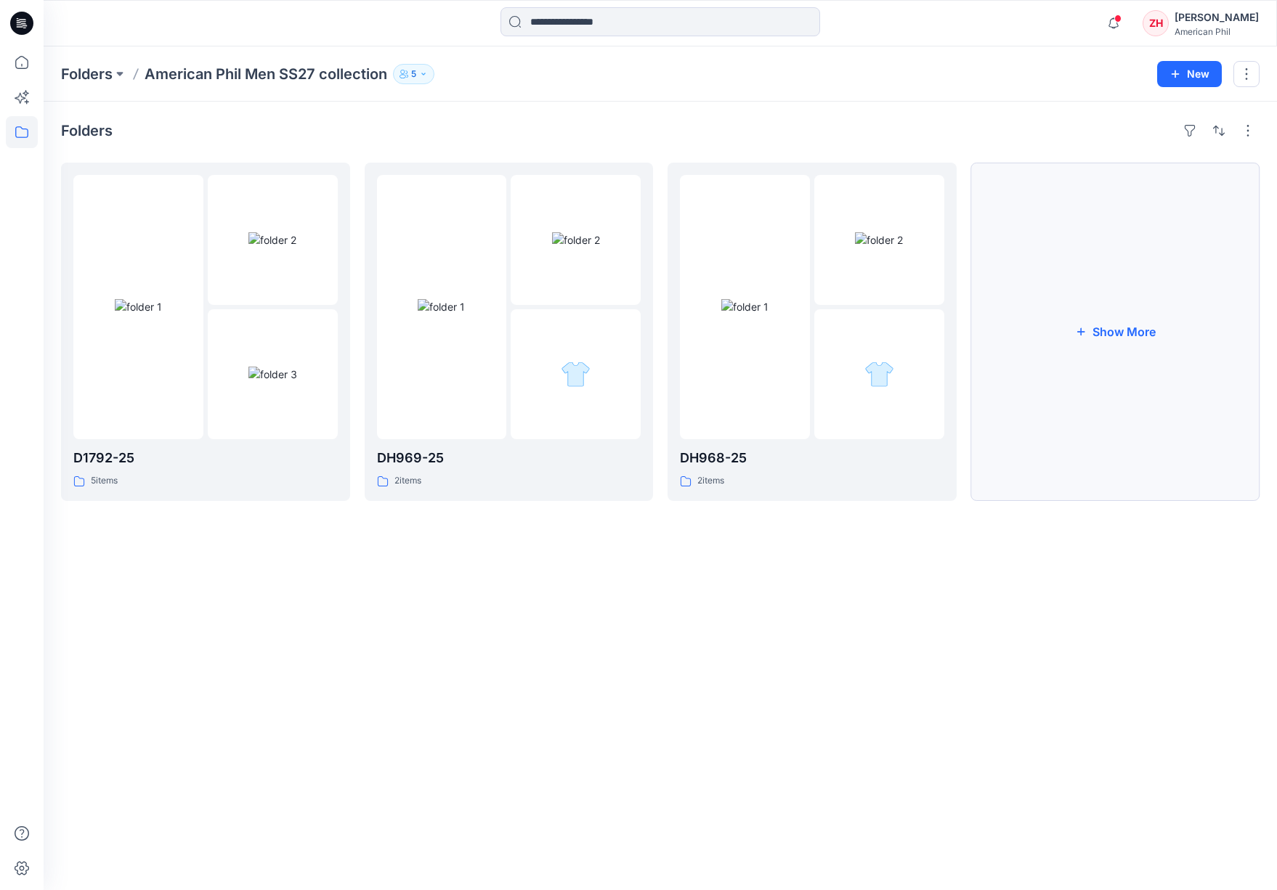
click at [1110, 336] on button "Show More" at bounding box center [1115, 332] width 289 height 338
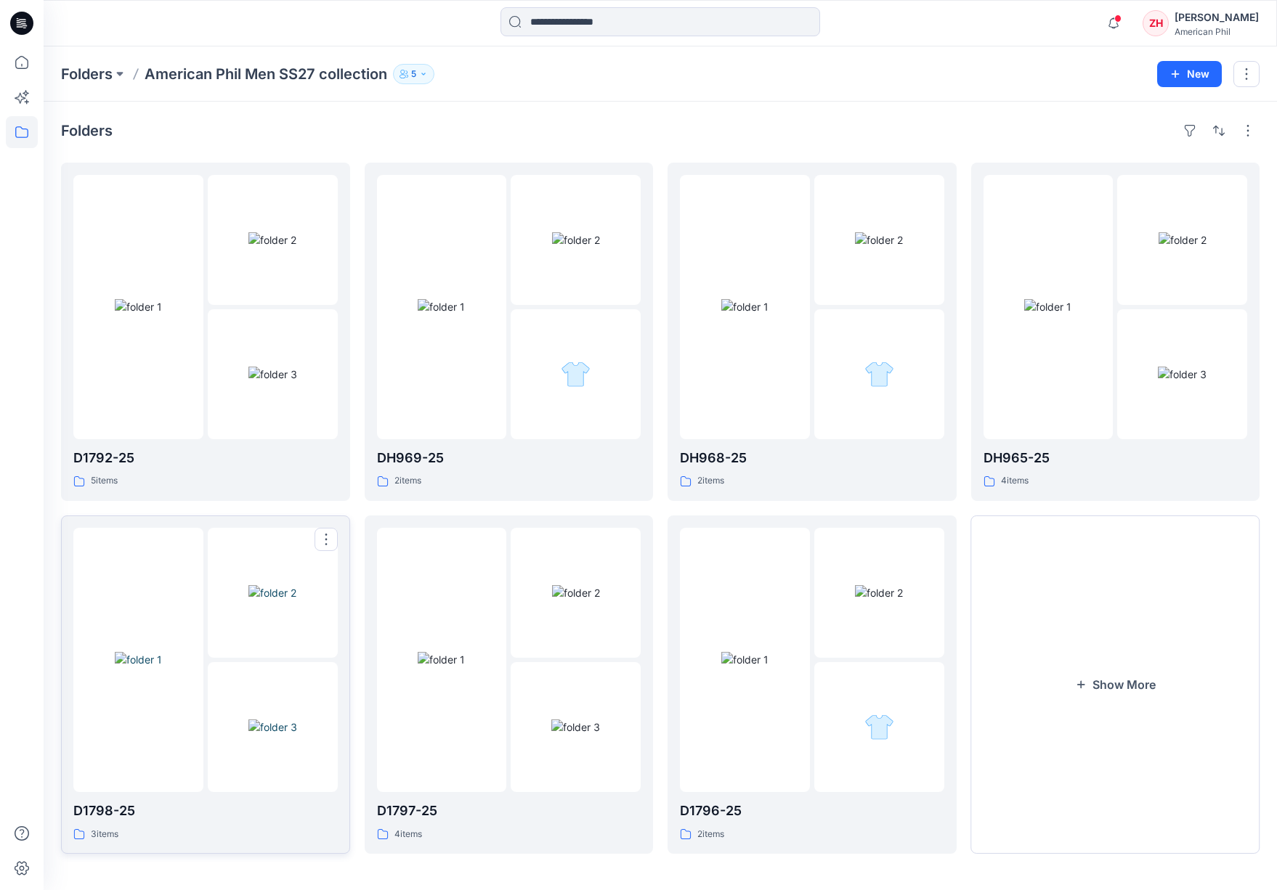
click at [155, 652] on img at bounding box center [138, 659] width 47 height 15
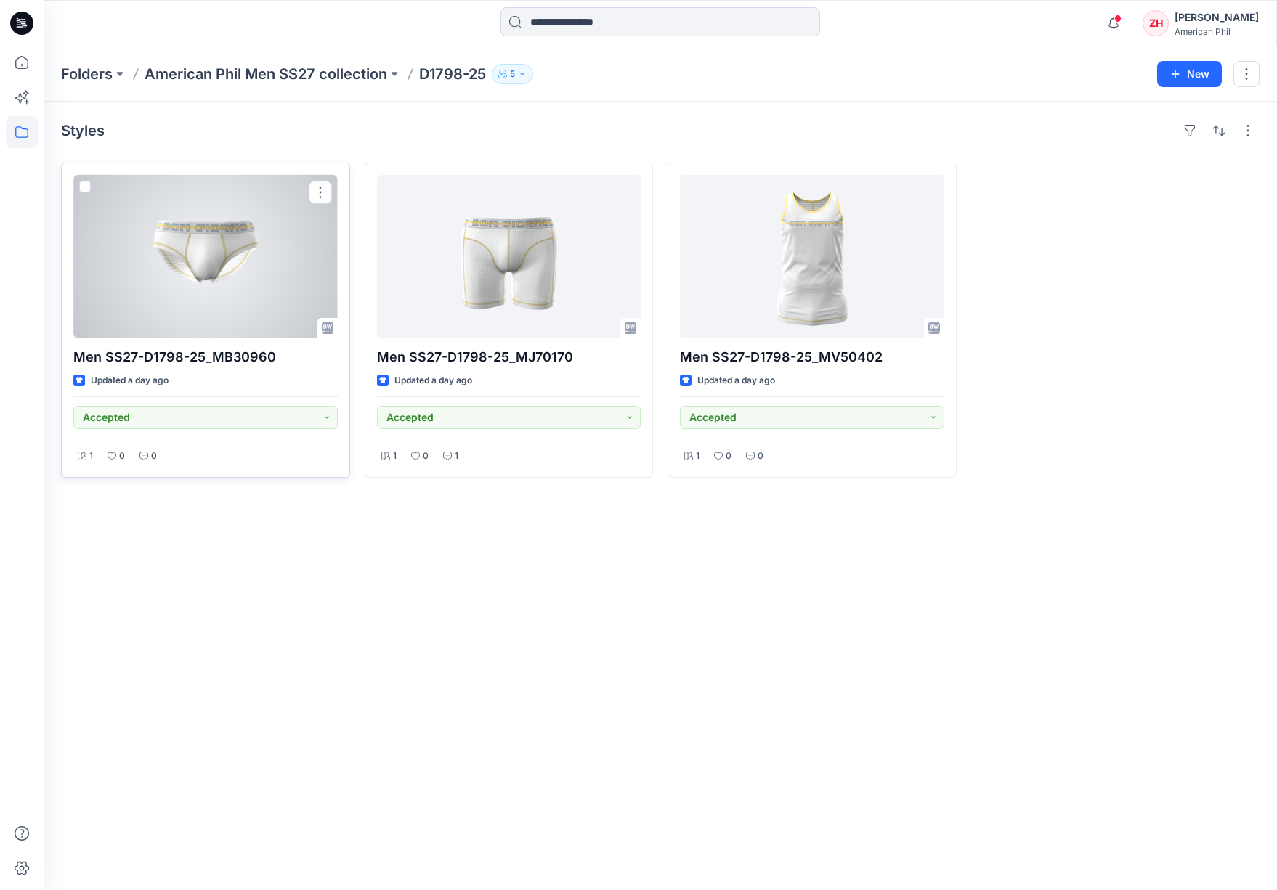
click at [256, 293] on div at bounding box center [205, 256] width 264 height 163
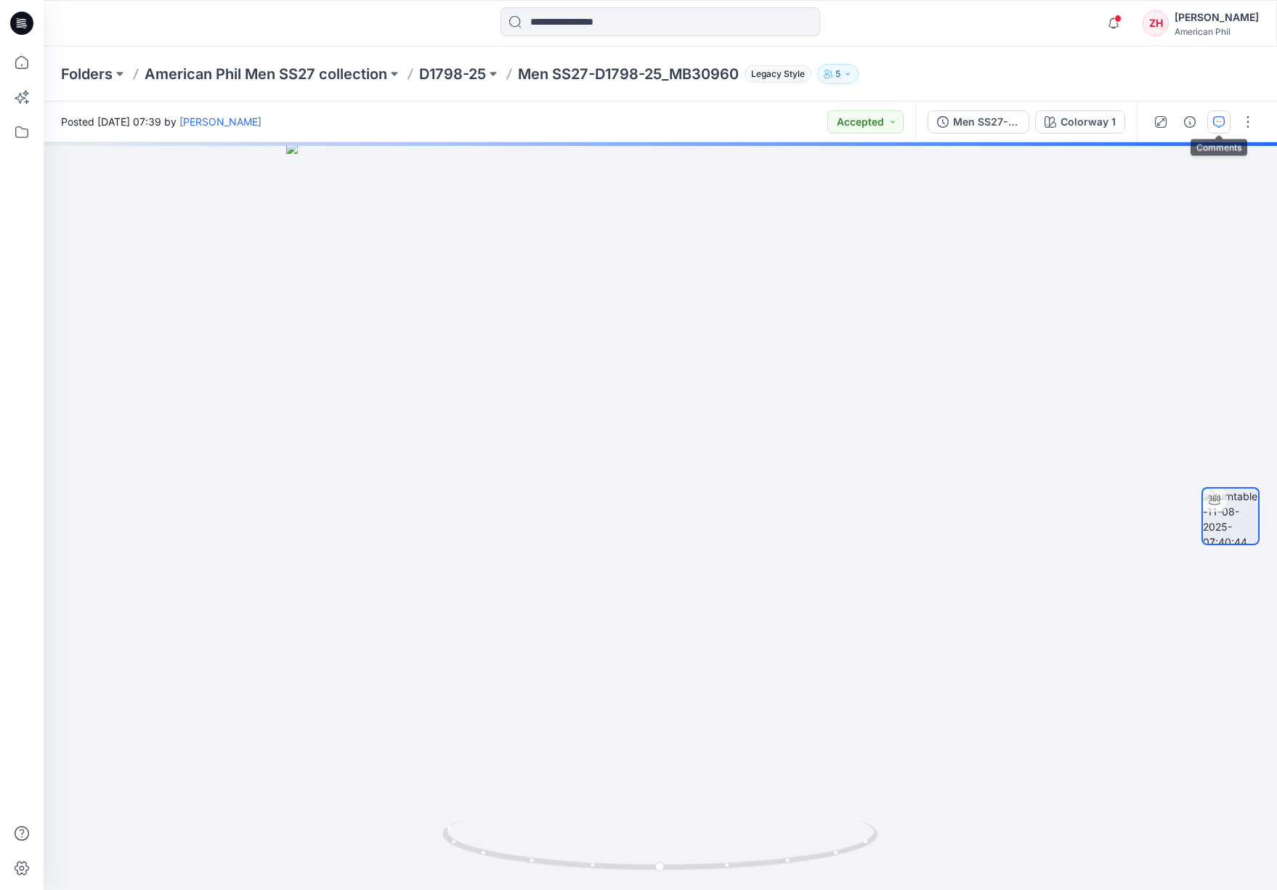
click at [1222, 127] on icon "button" at bounding box center [1219, 122] width 12 height 12
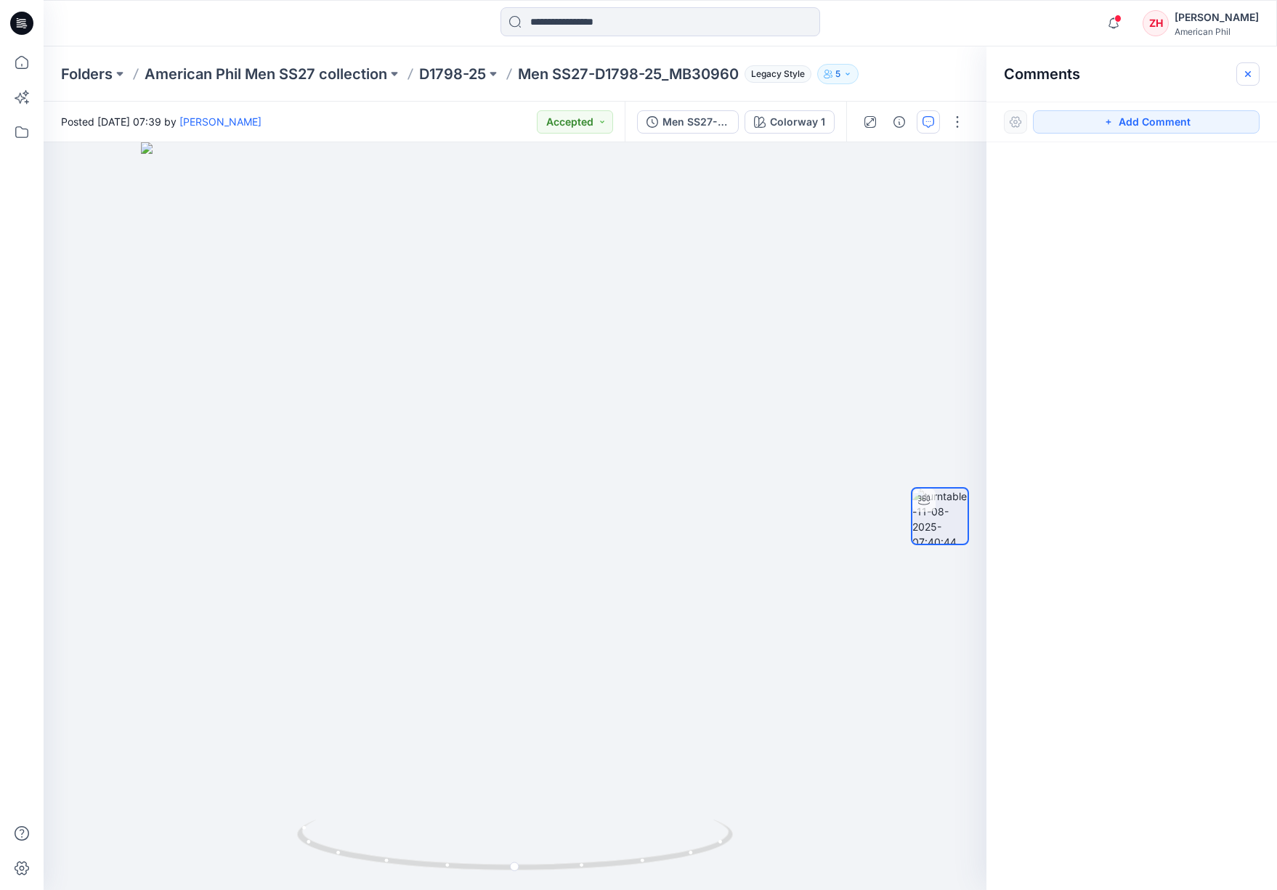
click at [1243, 69] on icon "button" at bounding box center [1248, 74] width 12 height 12
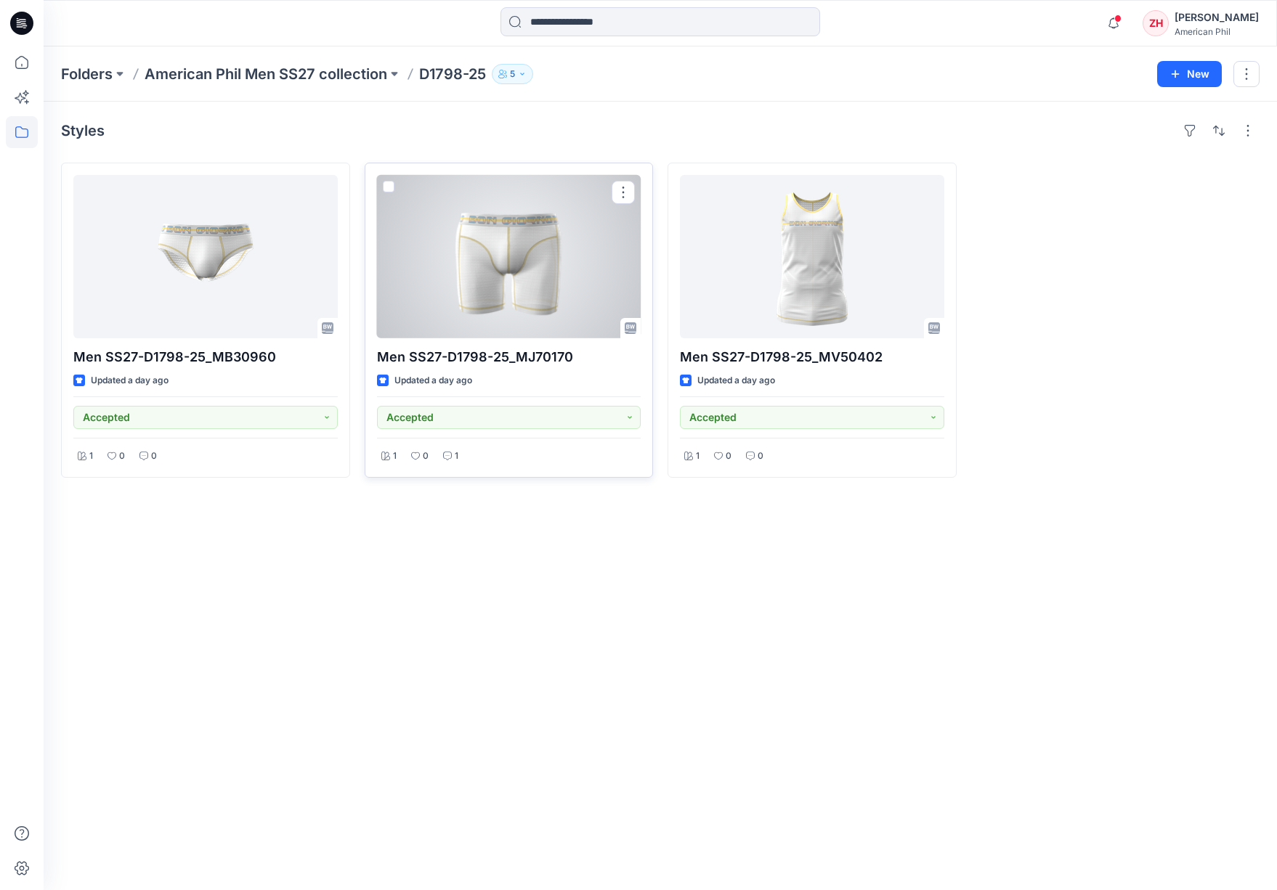
click at [466, 293] on div at bounding box center [509, 256] width 264 height 163
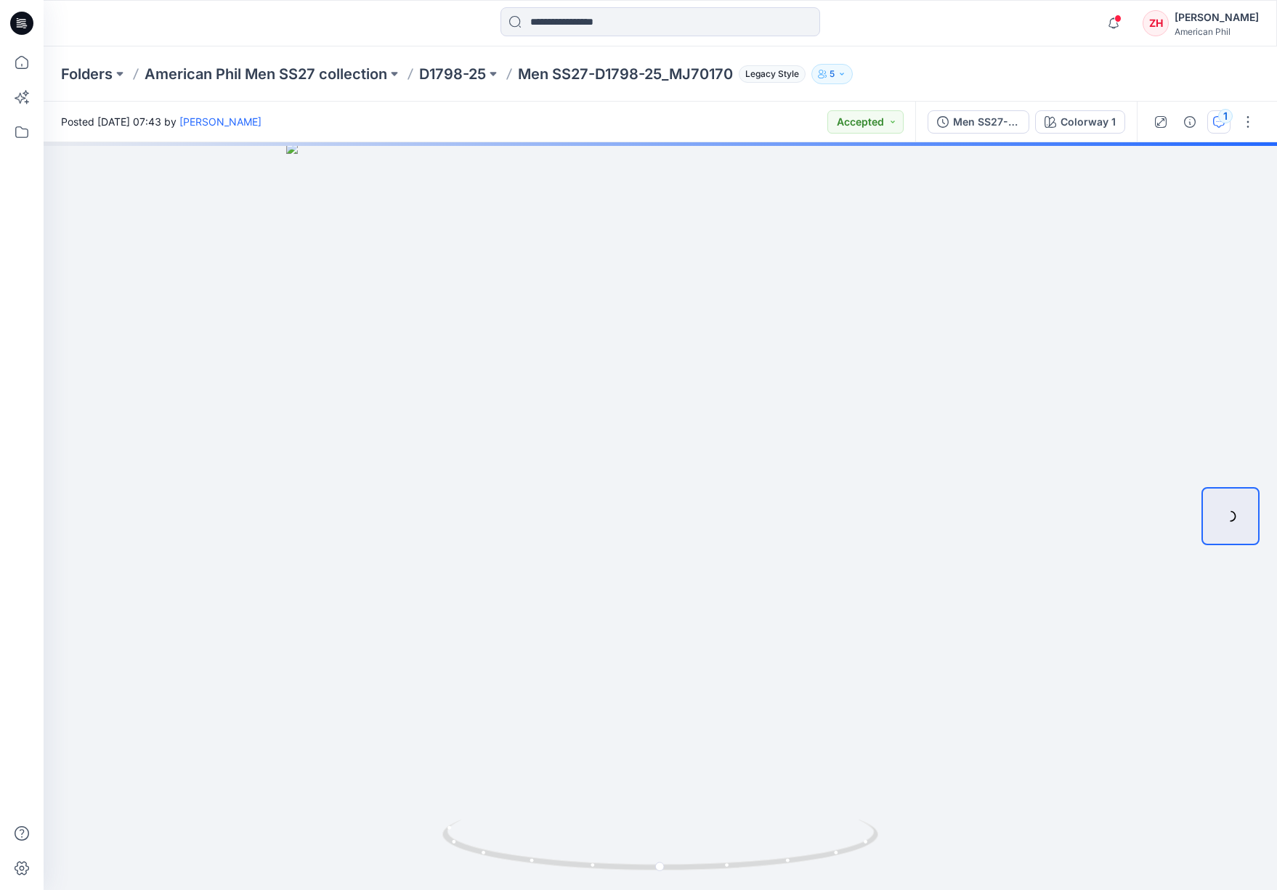
click at [1224, 121] on div "1" at bounding box center [1225, 116] width 15 height 15
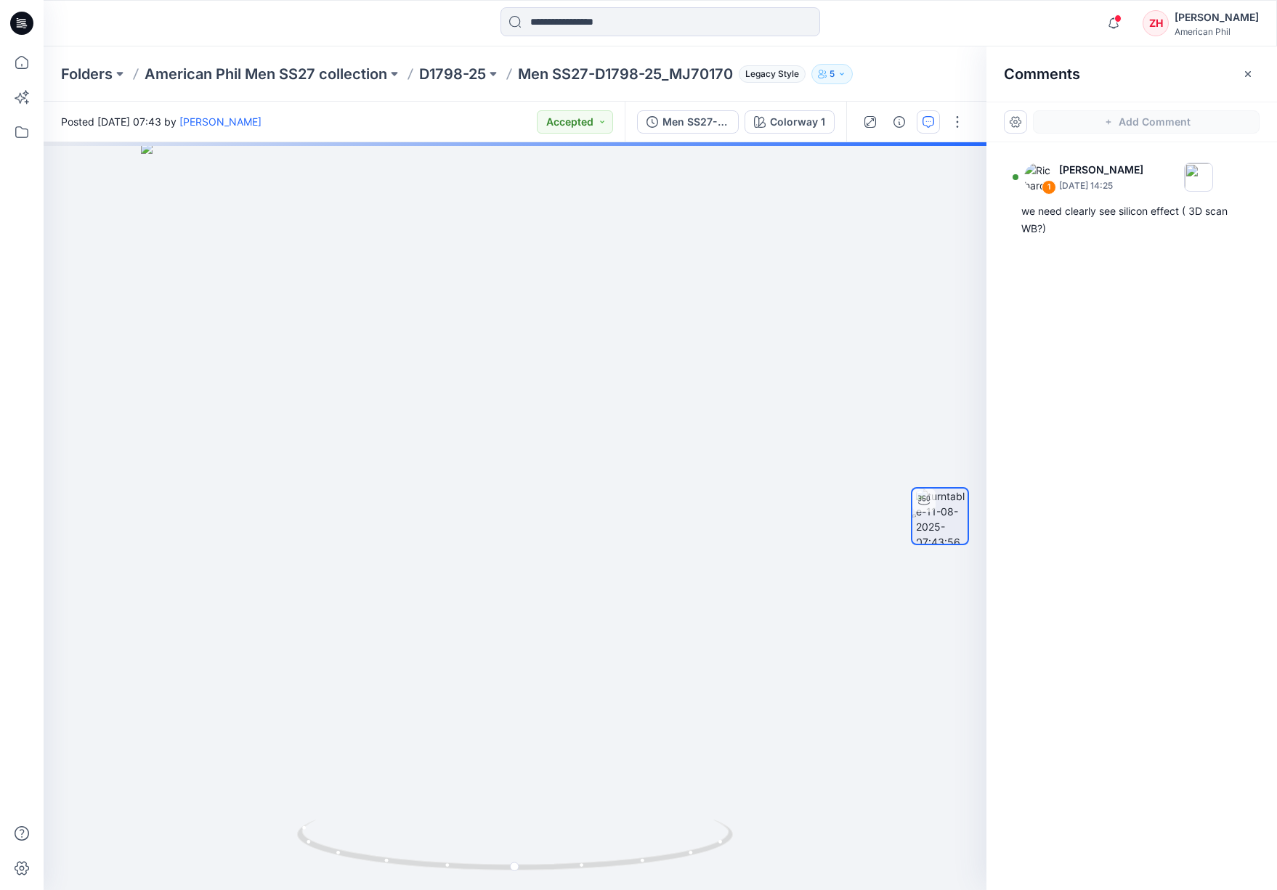
click at [1223, 75] on div "Comments" at bounding box center [1131, 73] width 290 height 54
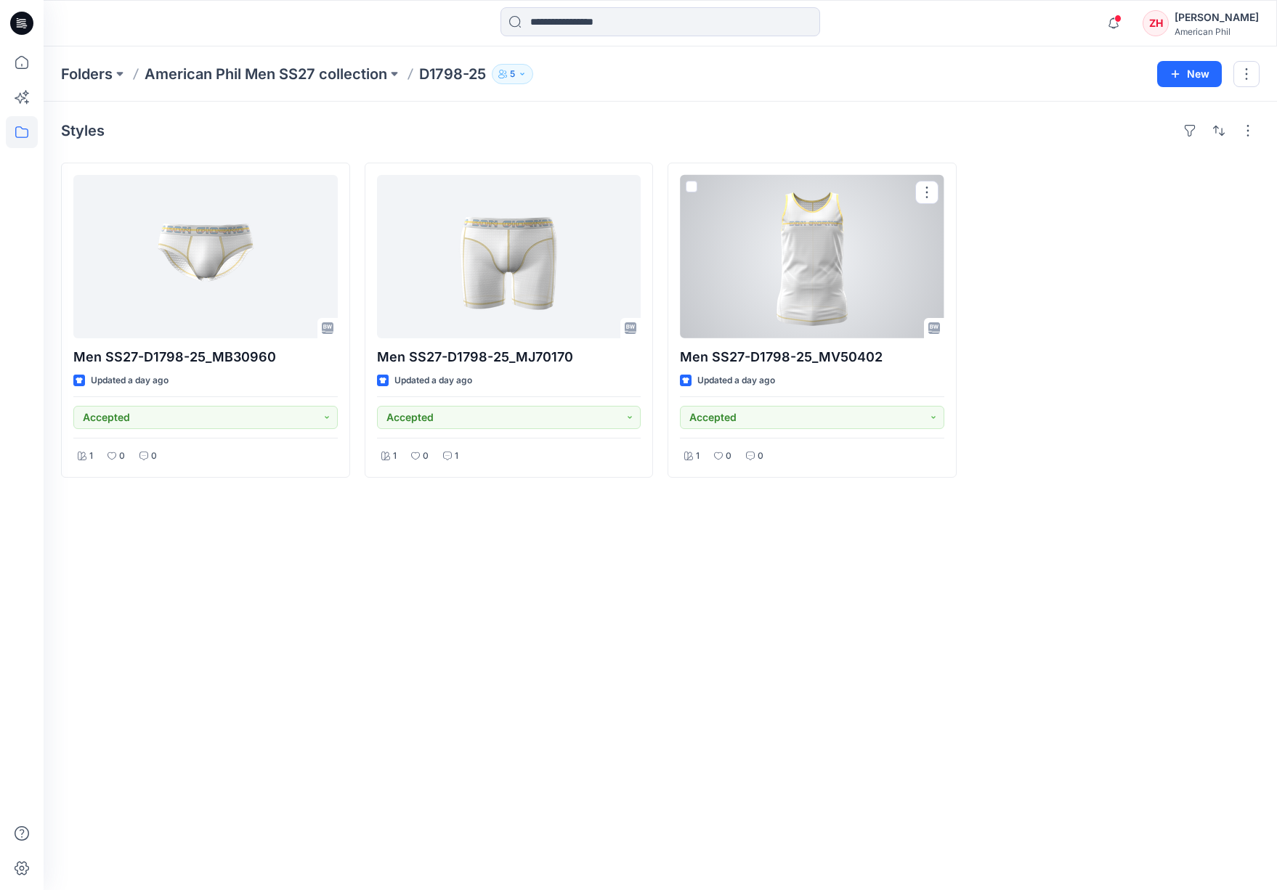
drag, startPoint x: 865, startPoint y: 282, endPoint x: 893, endPoint y: 280, distance: 28.4
click at [865, 282] on div at bounding box center [812, 256] width 264 height 163
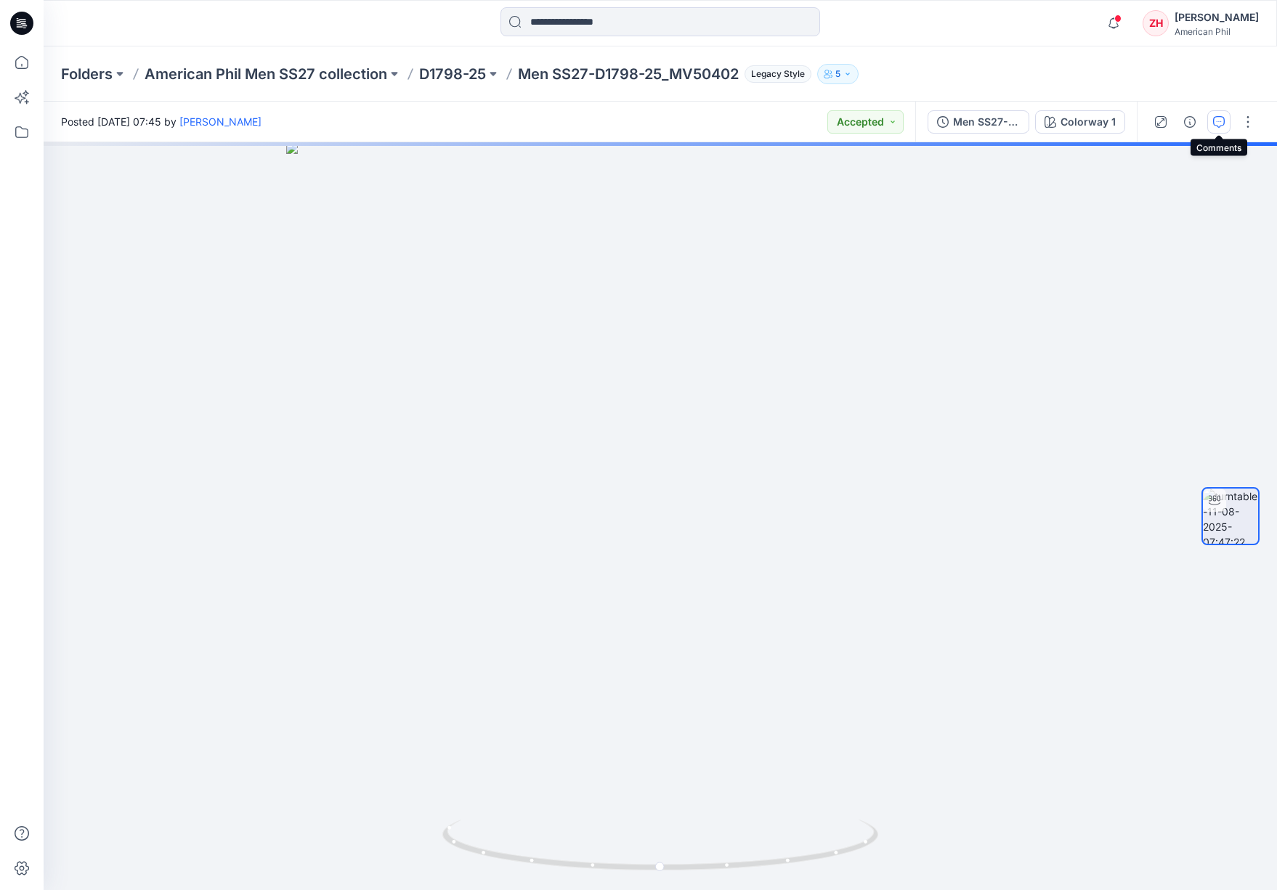
click at [1220, 121] on icon "button" at bounding box center [1219, 122] width 12 height 12
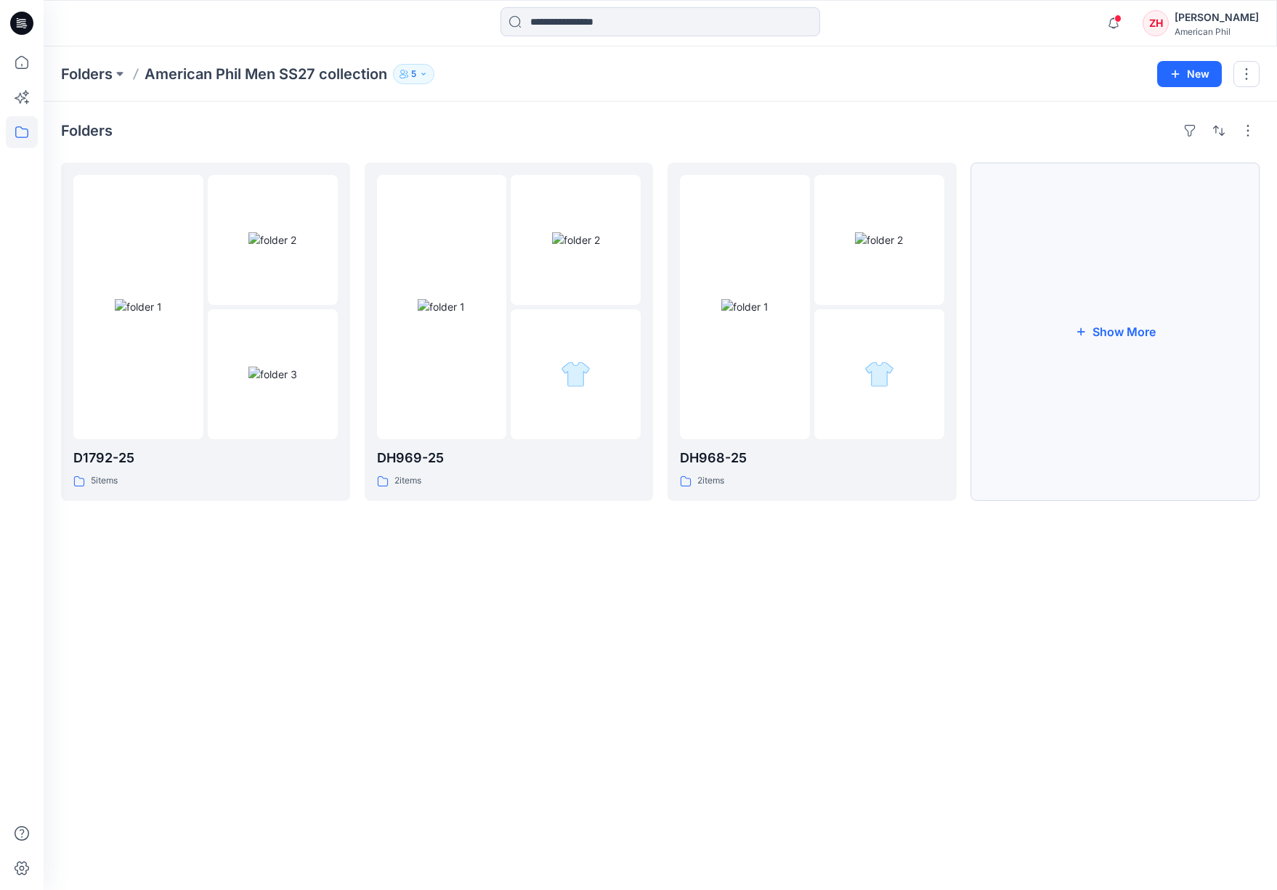
click at [1098, 318] on button "Show More" at bounding box center [1115, 332] width 289 height 338
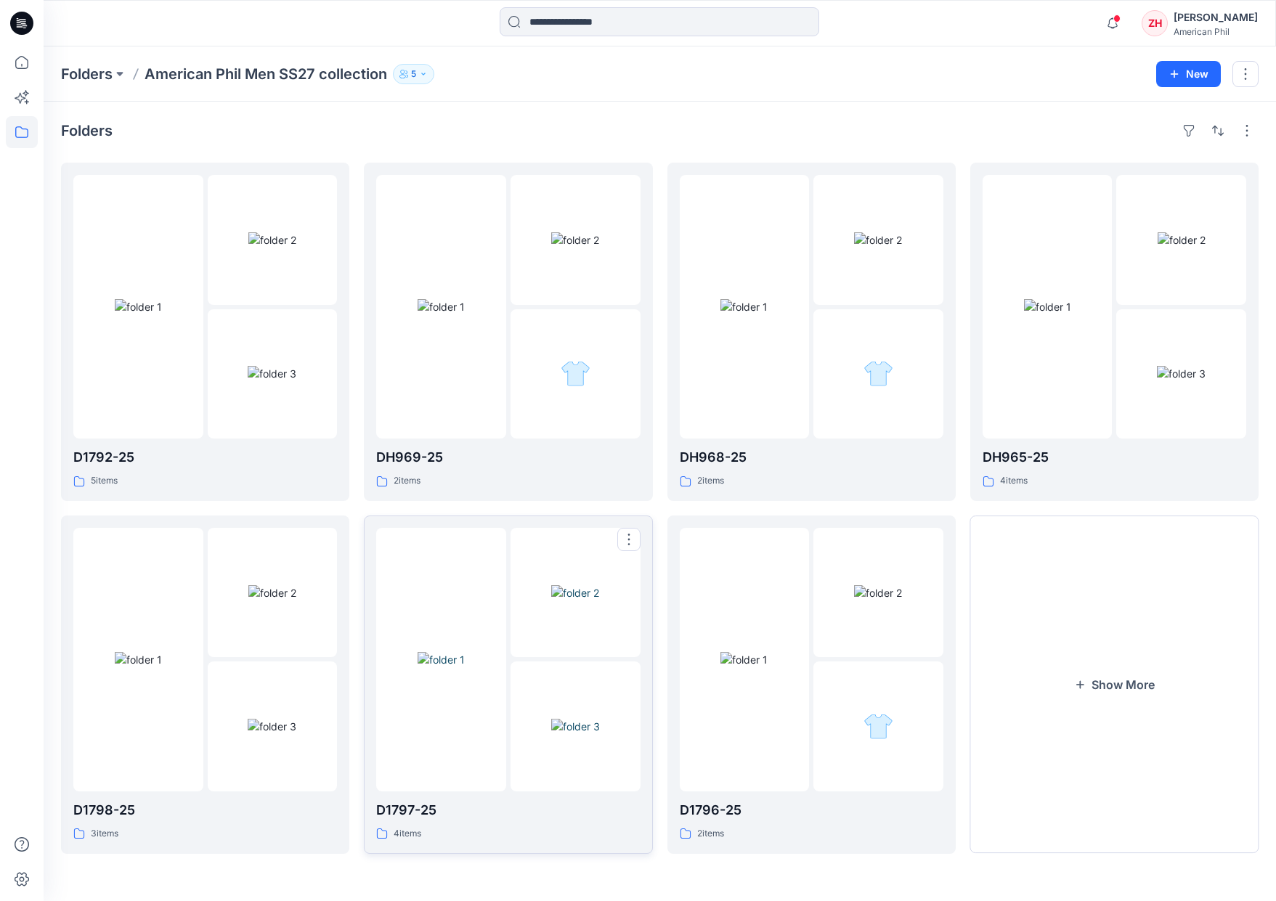
click at [478, 587] on div at bounding box center [441, 660] width 130 height 264
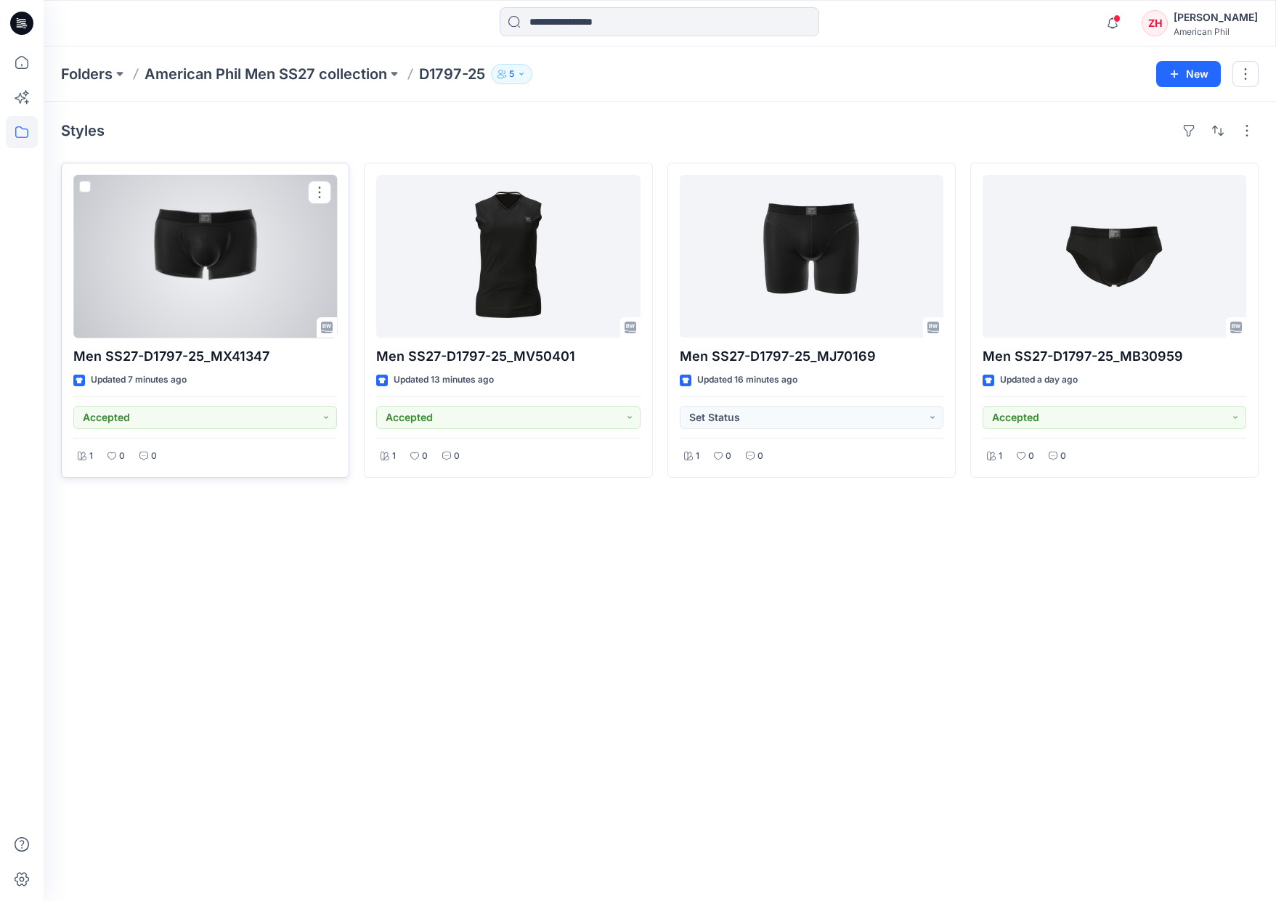
click at [289, 288] on div at bounding box center [205, 256] width 264 height 163
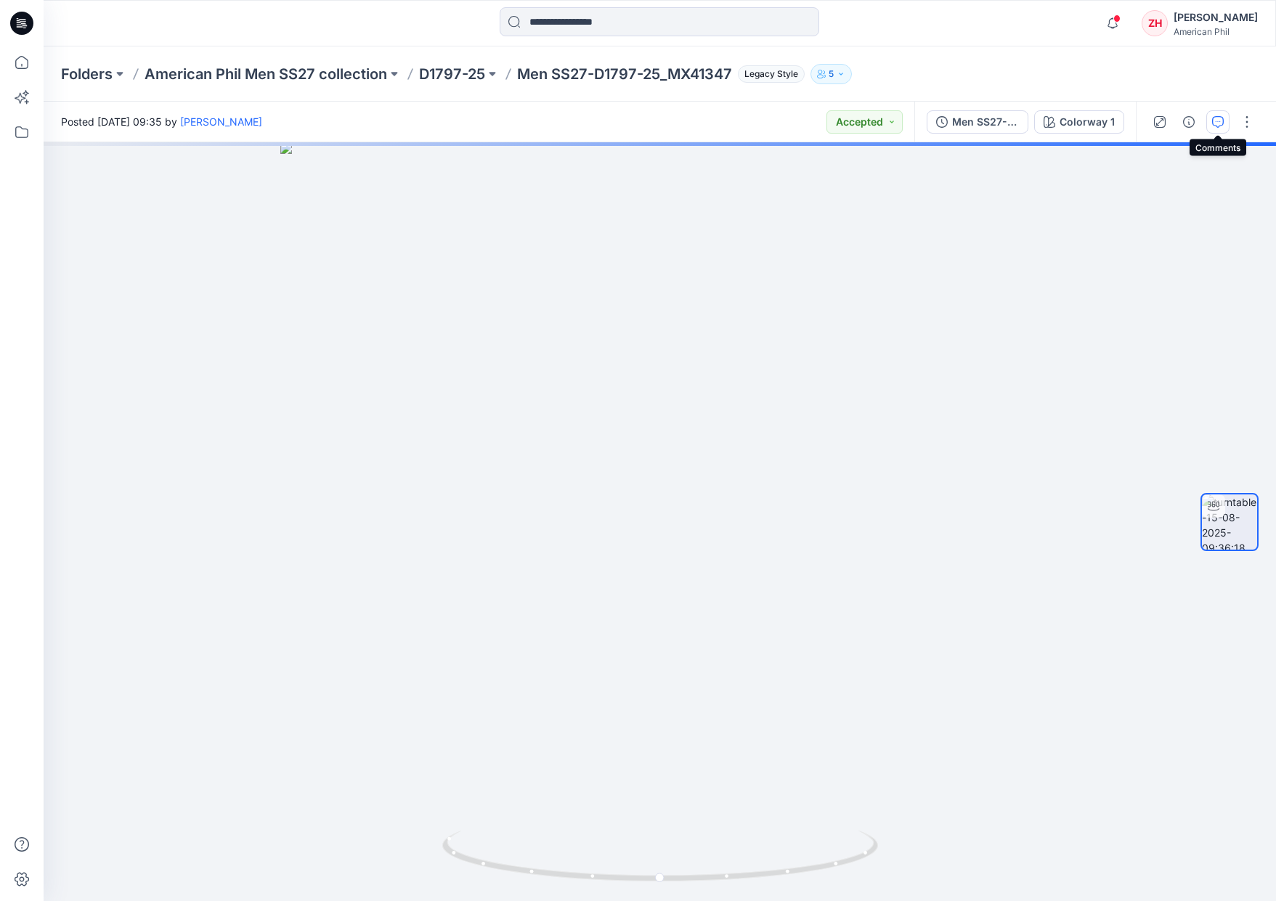
click at [1212, 123] on icon "button" at bounding box center [1218, 122] width 12 height 12
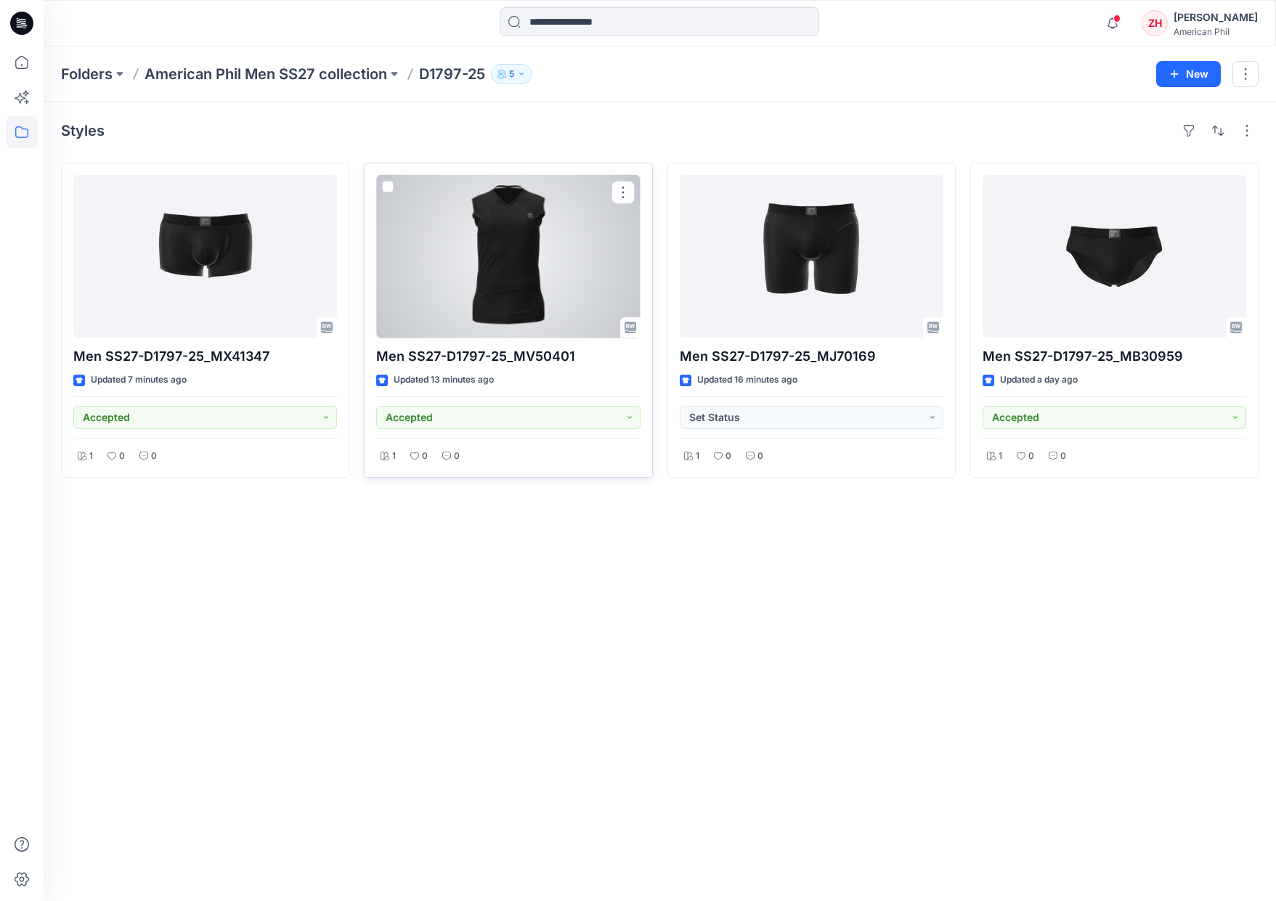
click at [459, 272] on div at bounding box center [508, 256] width 264 height 163
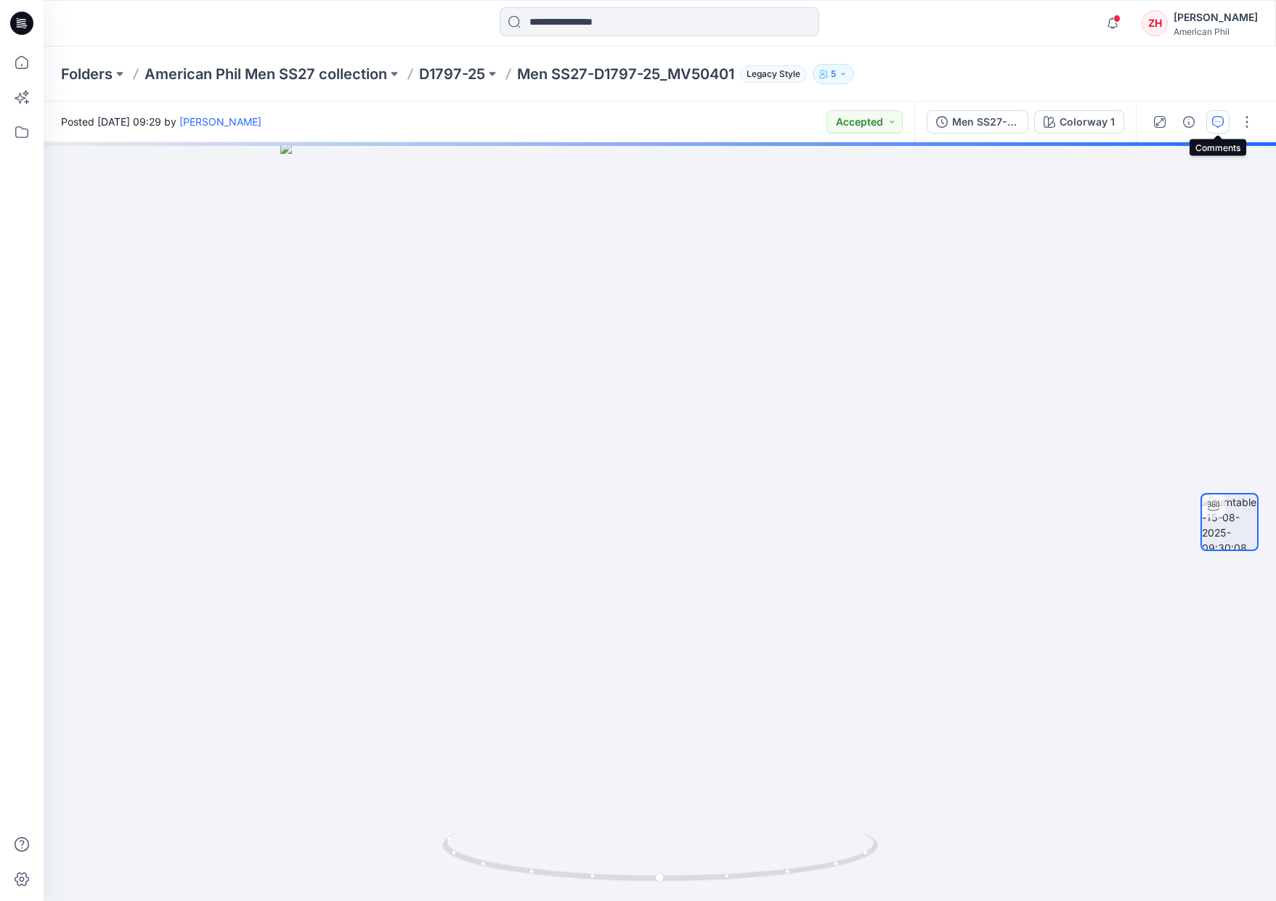
click at [1224, 120] on button "button" at bounding box center [1217, 121] width 23 height 23
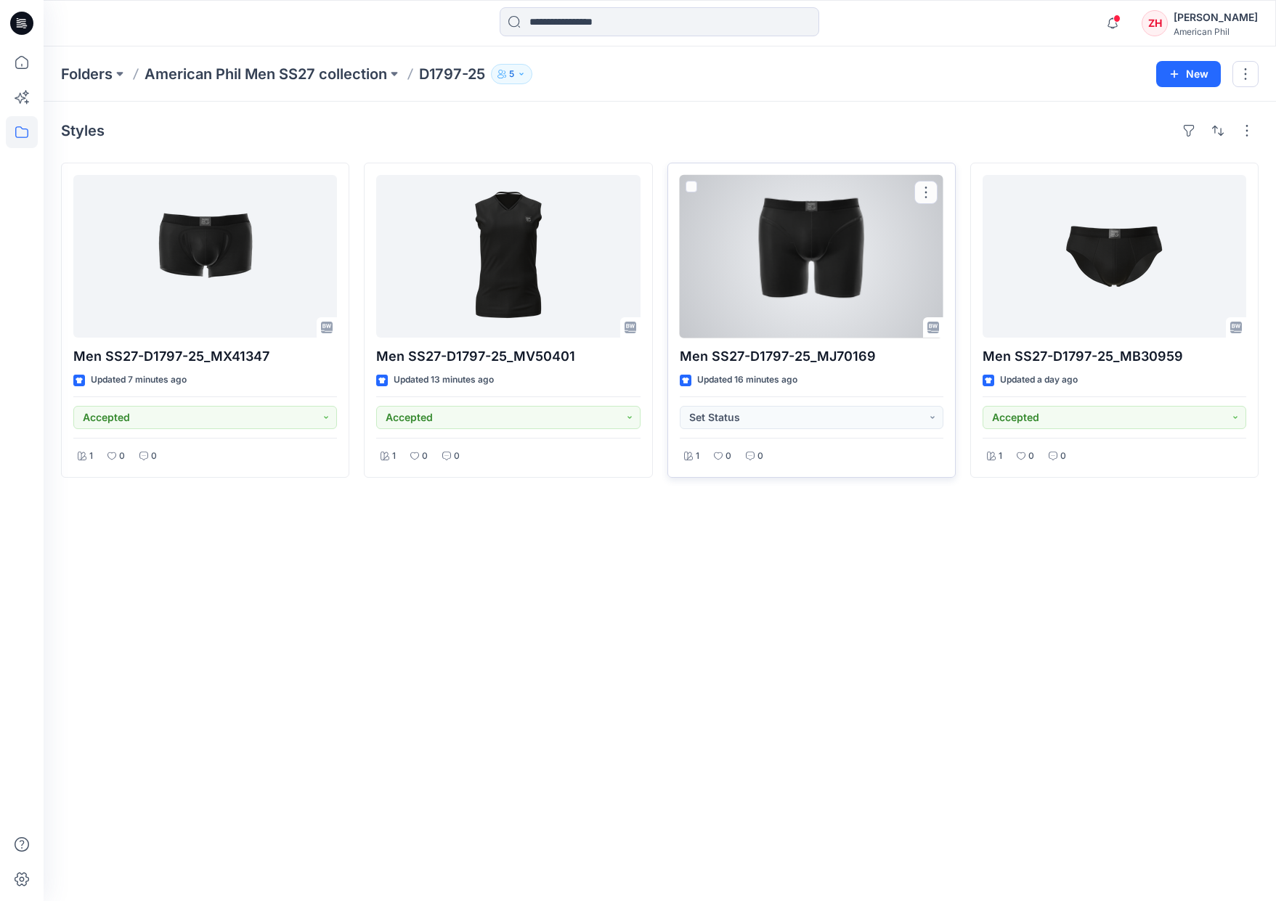
click at [763, 266] on div at bounding box center [812, 256] width 264 height 163
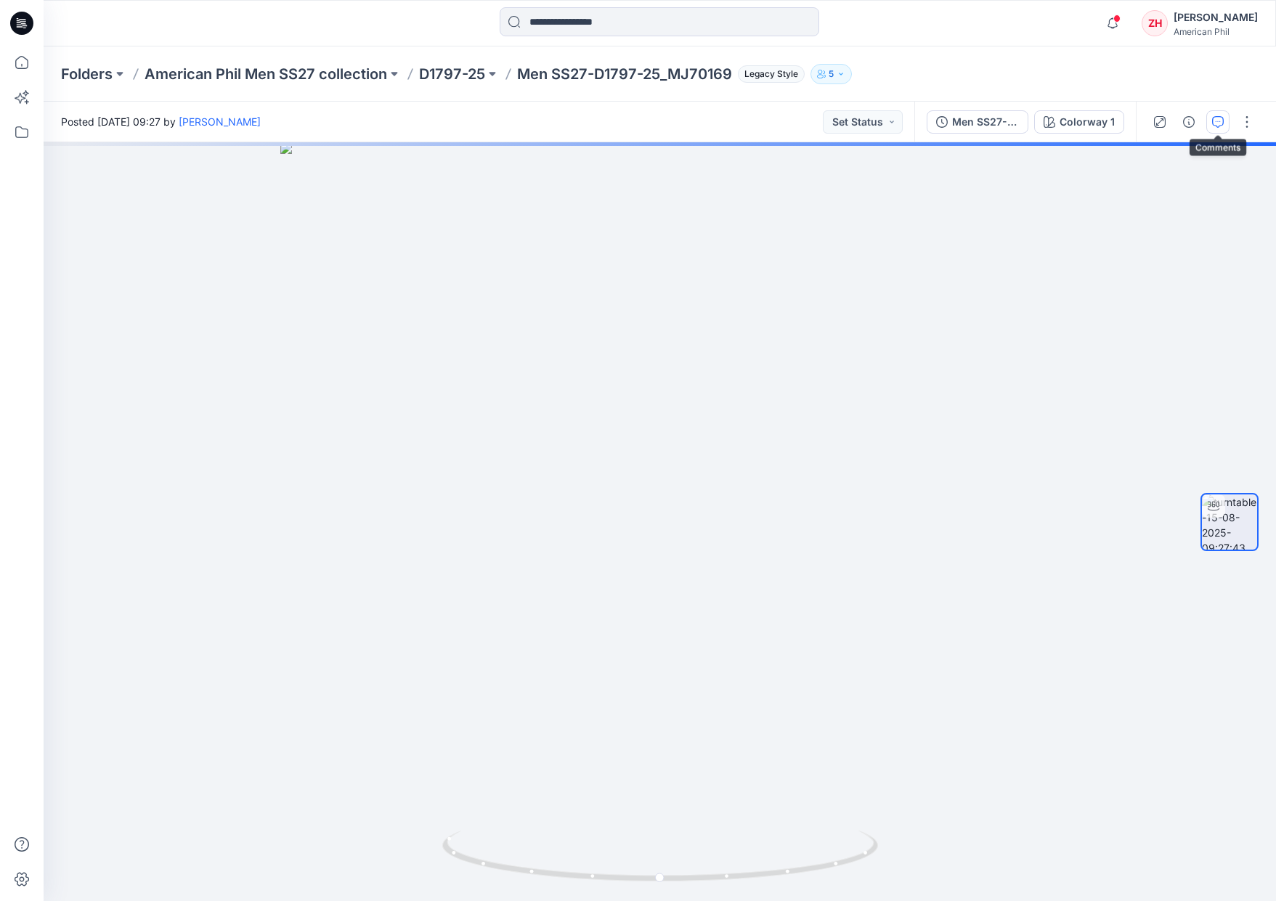
click at [1213, 125] on icon "button" at bounding box center [1218, 122] width 12 height 12
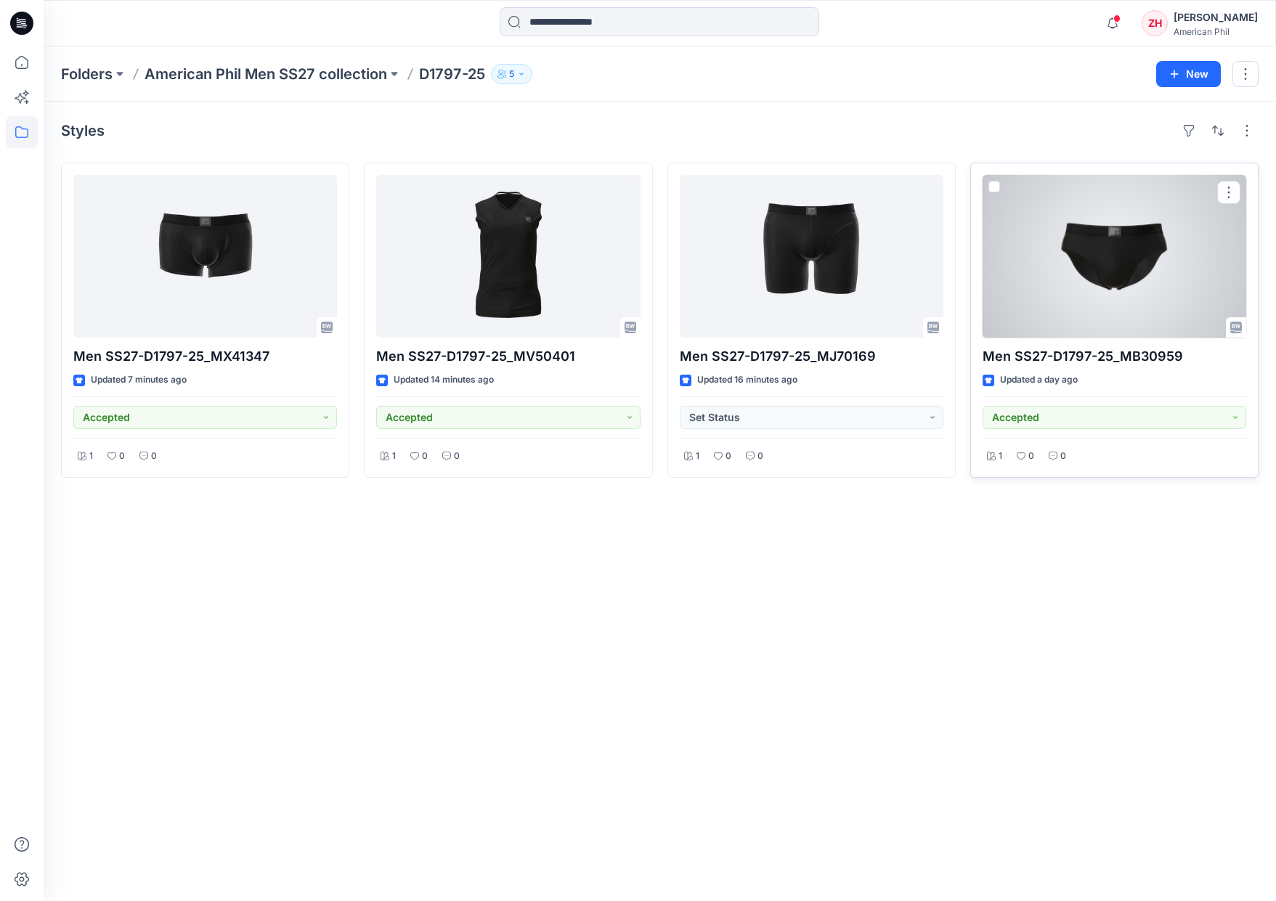
click at [1049, 244] on div at bounding box center [1115, 256] width 264 height 163
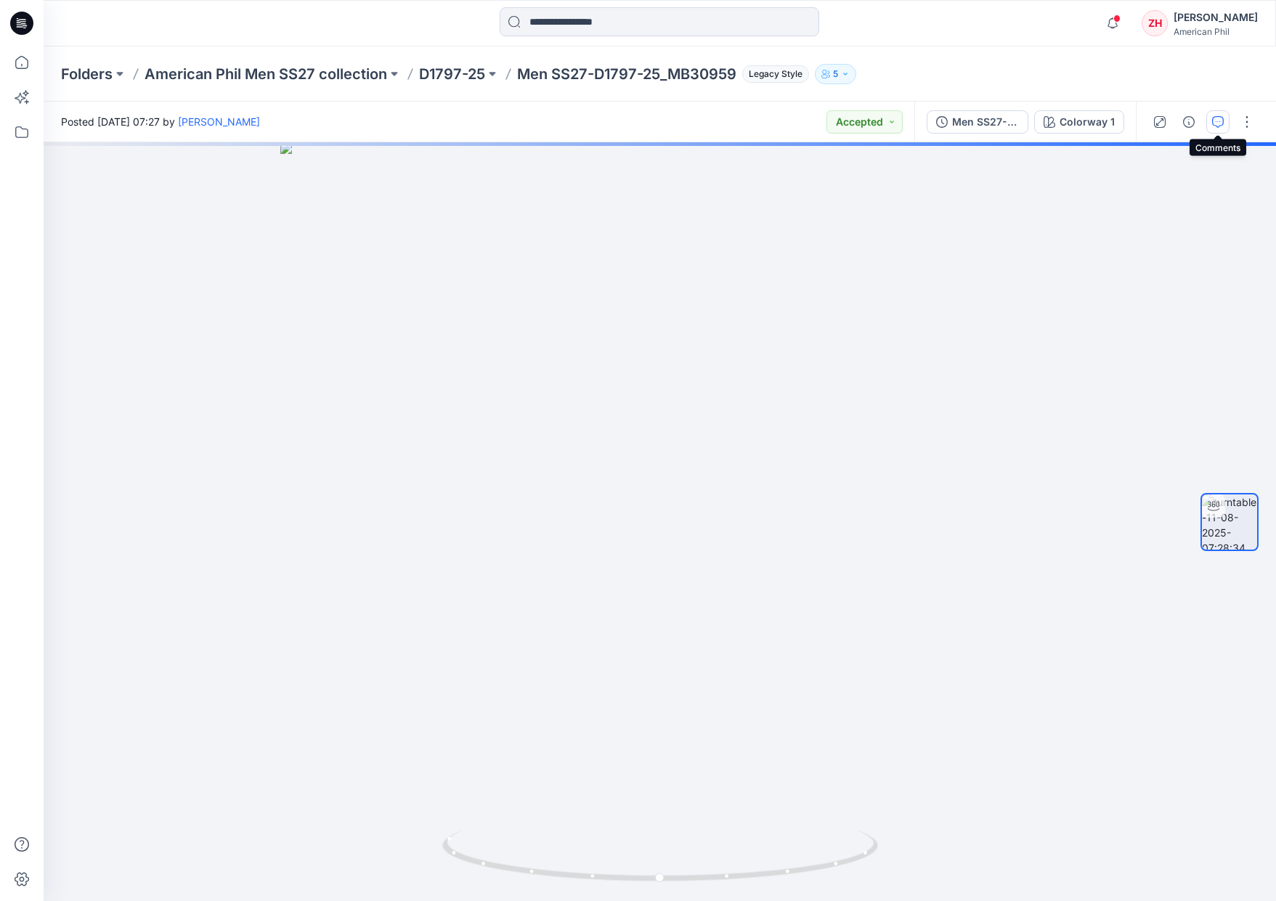
click at [1216, 125] on icon "button" at bounding box center [1218, 122] width 12 height 12
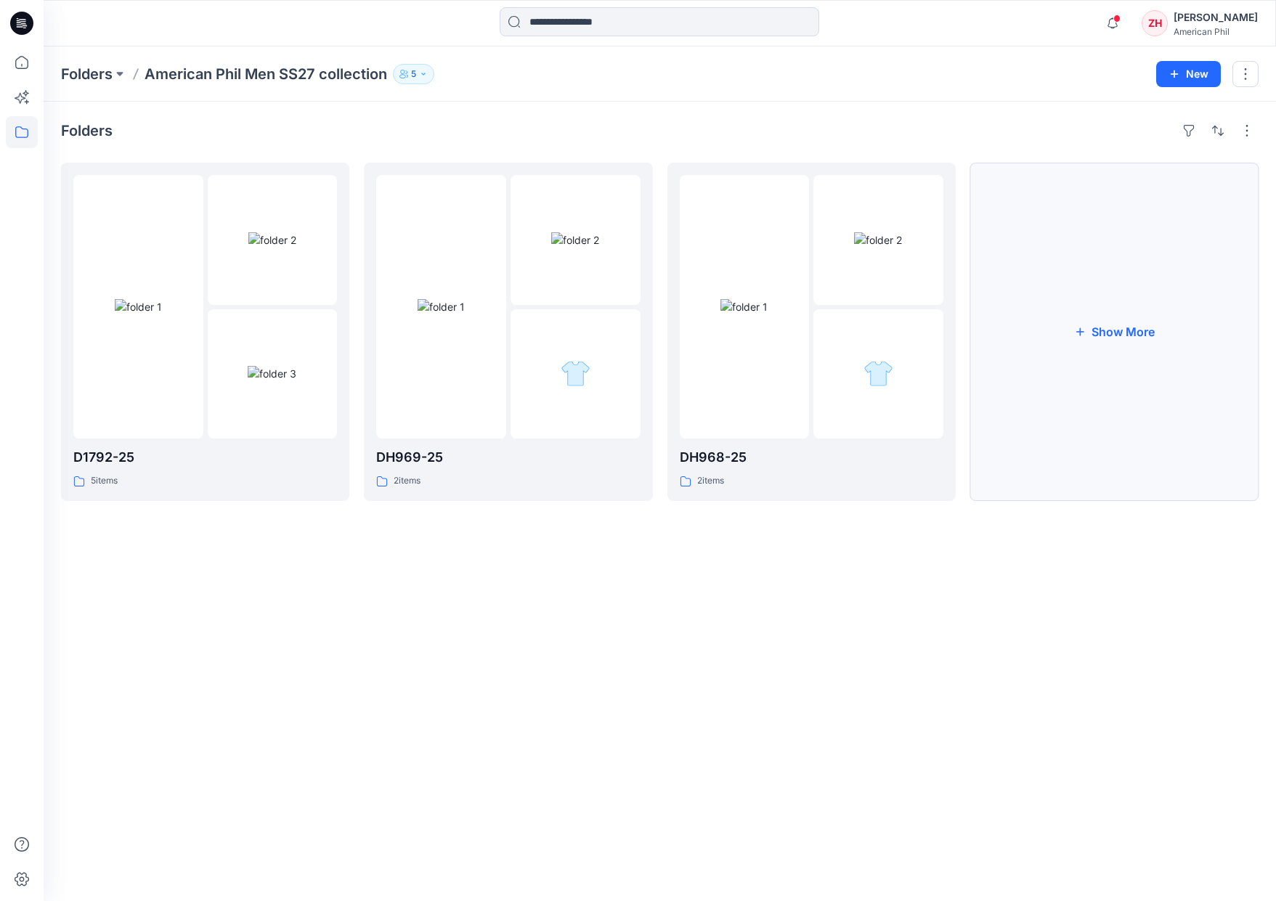
click at [1094, 380] on button "Show More" at bounding box center [1114, 332] width 288 height 338
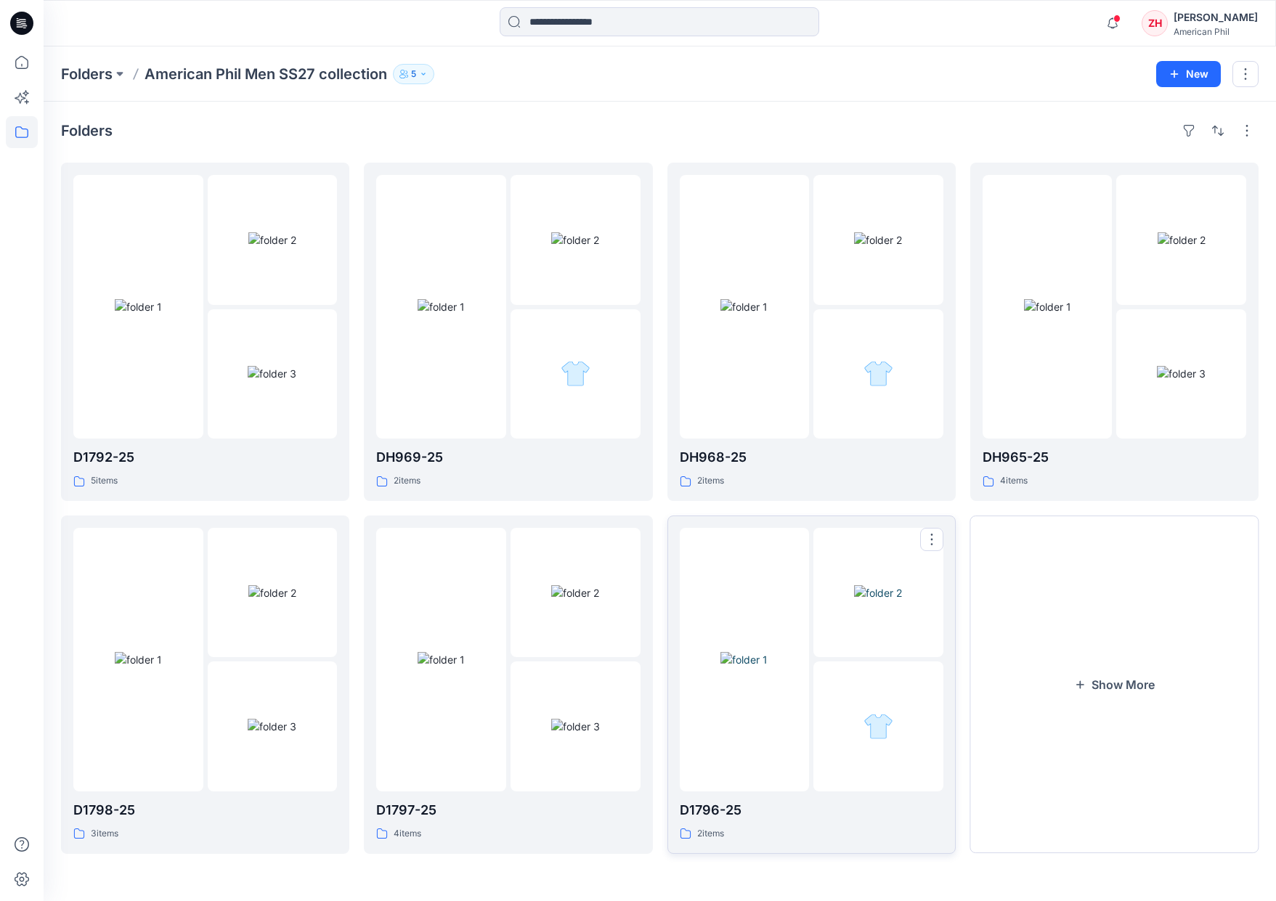
click at [761, 652] on img at bounding box center [743, 659] width 47 height 15
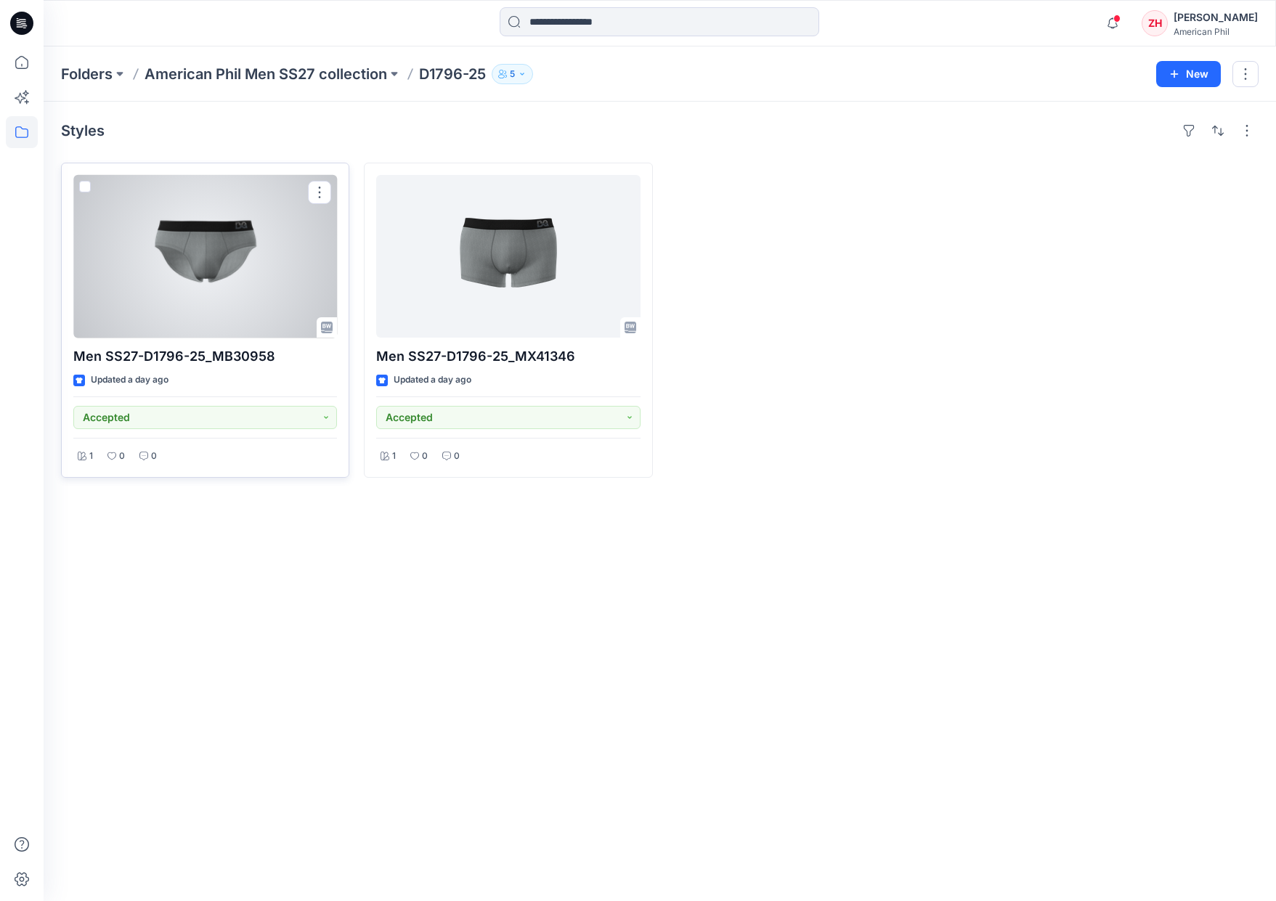
click at [246, 276] on div at bounding box center [205, 256] width 264 height 163
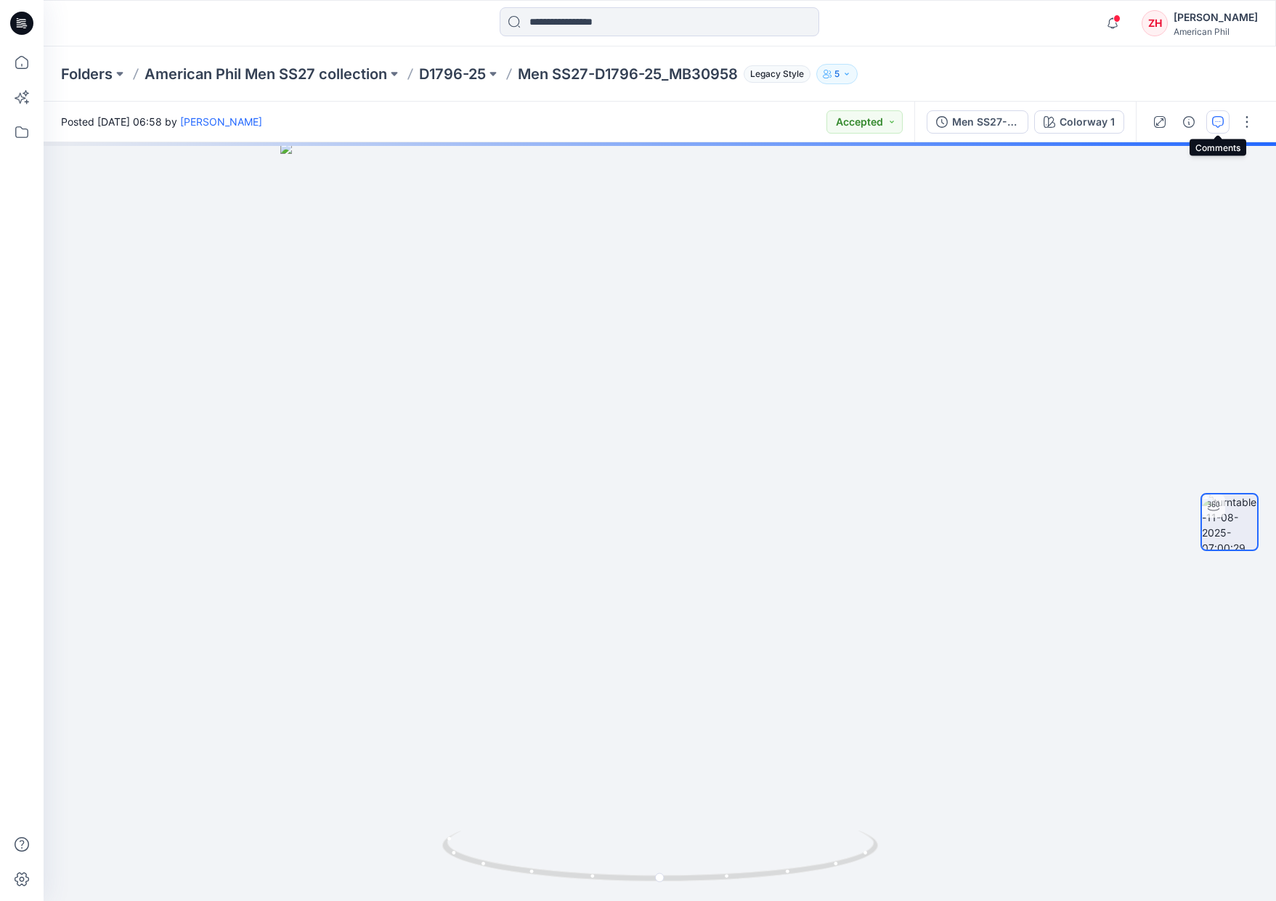
click at [1221, 125] on icon "button" at bounding box center [1218, 122] width 12 height 12
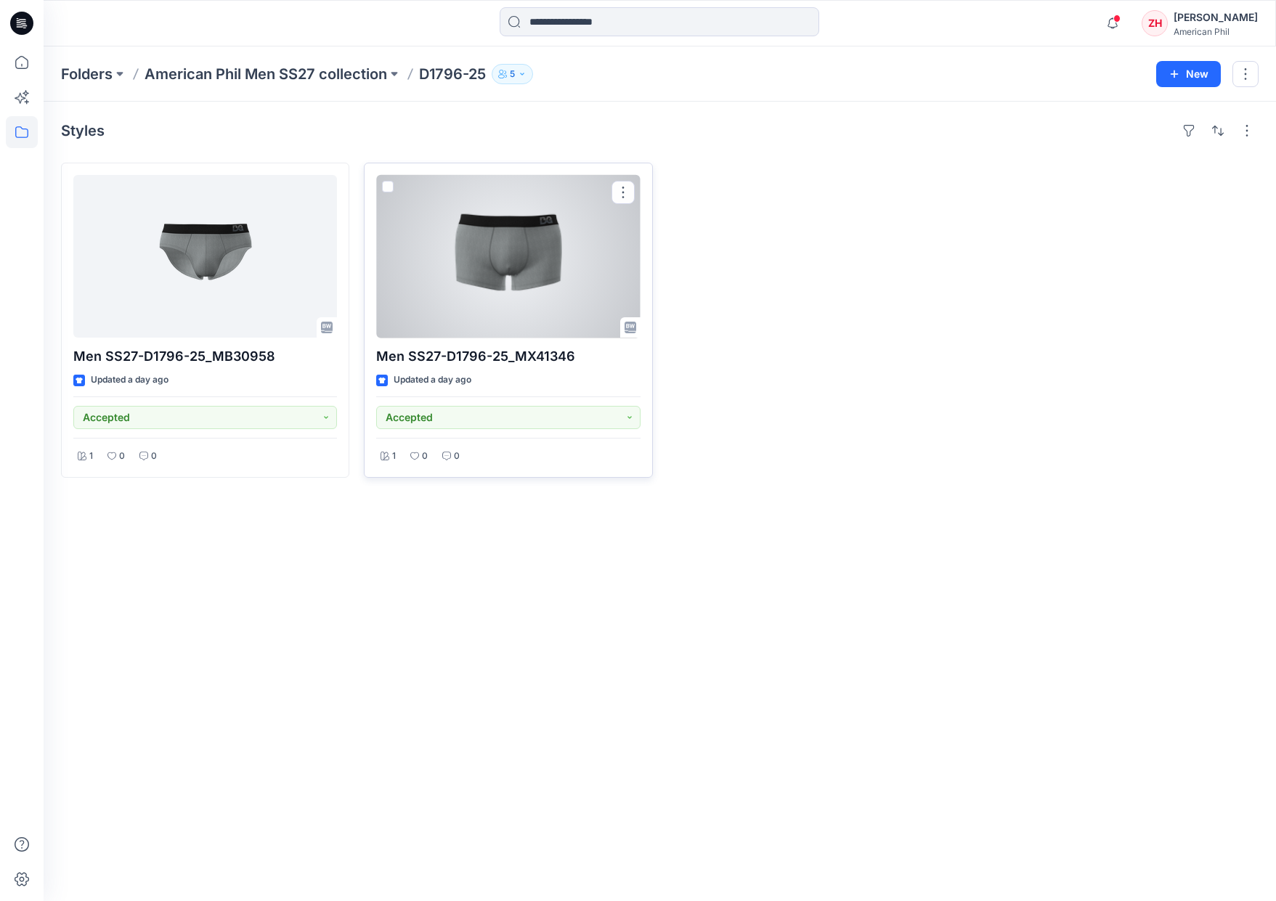
click at [431, 192] on div at bounding box center [508, 256] width 264 height 163
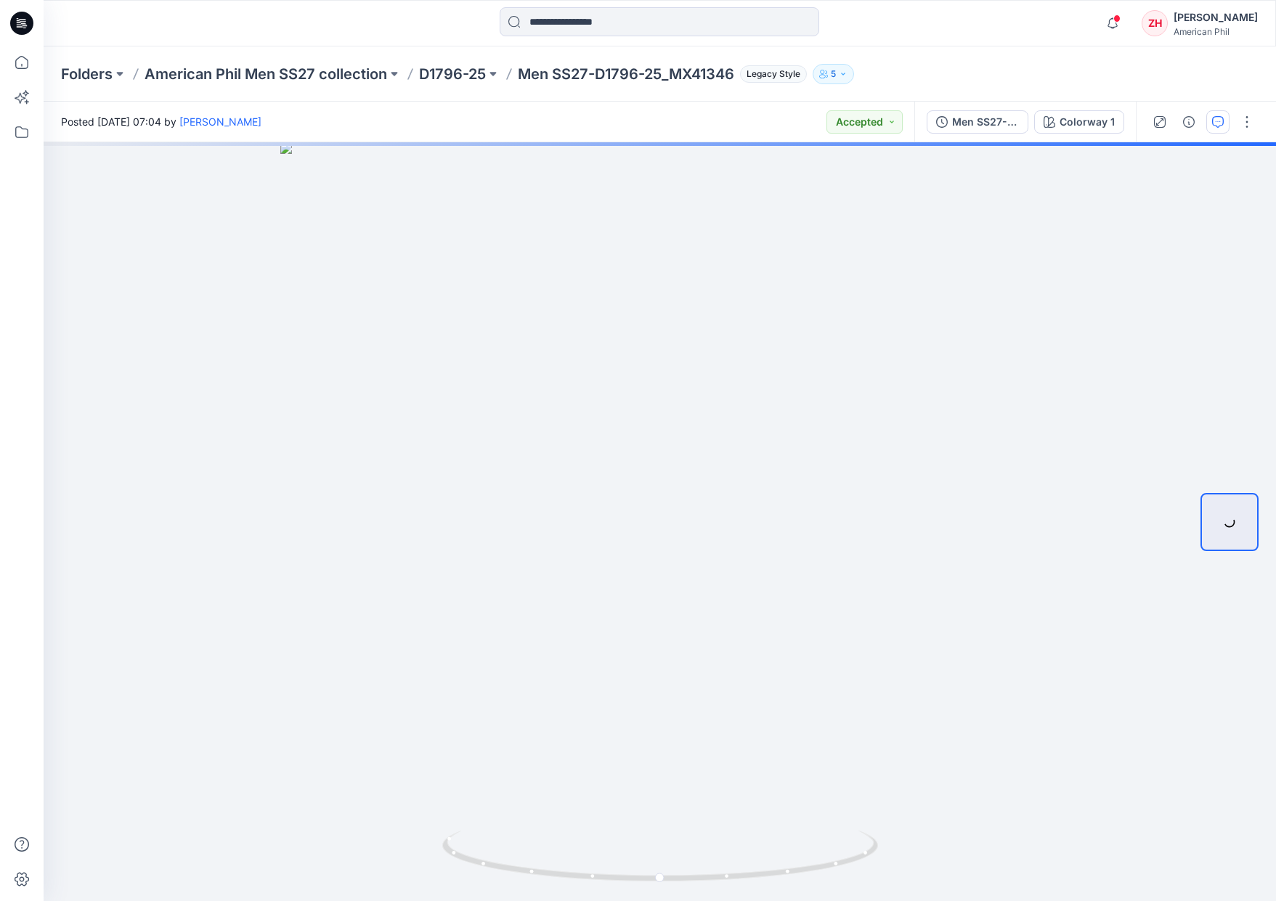
click at [1216, 119] on icon "button" at bounding box center [1218, 122] width 12 height 12
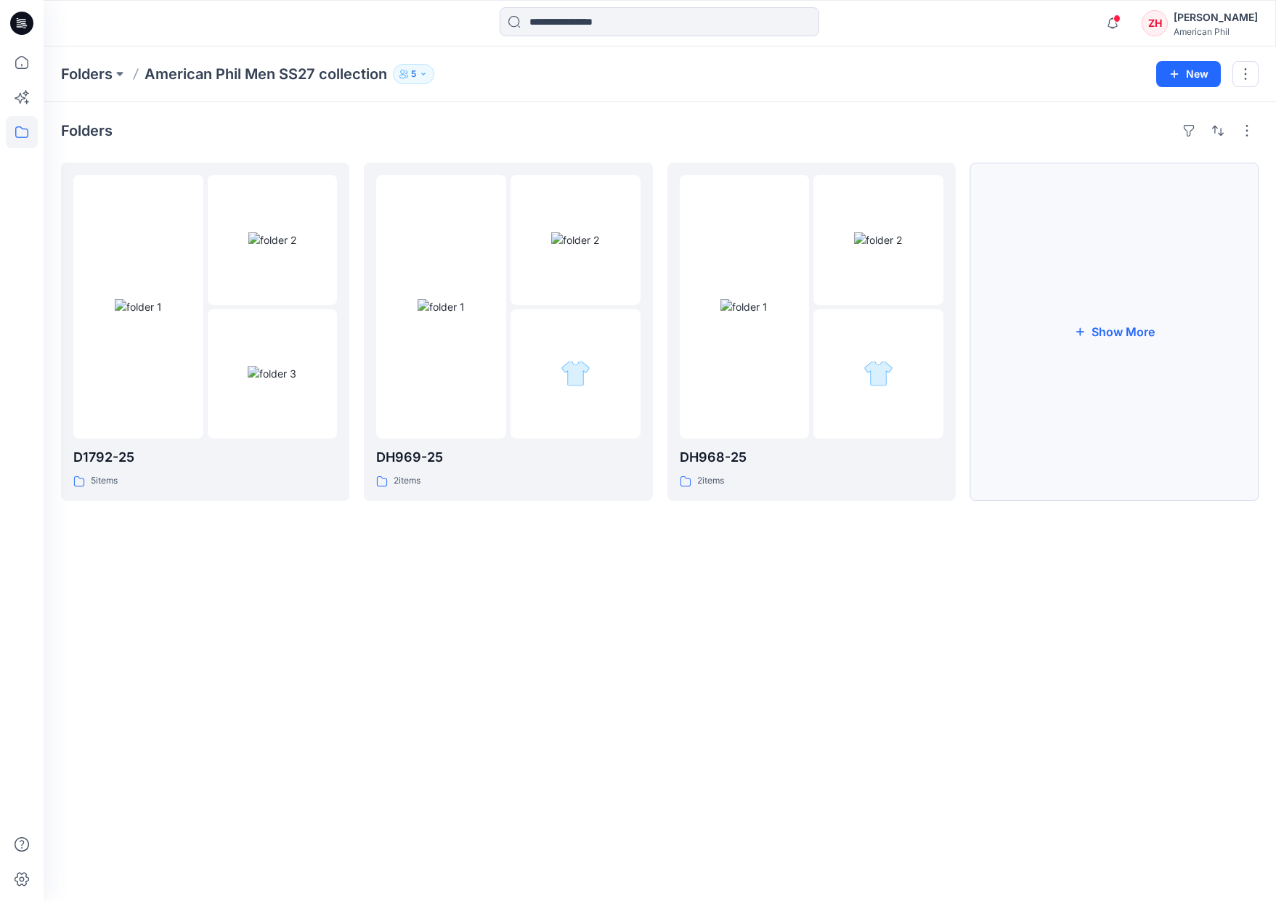
click at [1091, 352] on button "Show More" at bounding box center [1114, 332] width 288 height 338
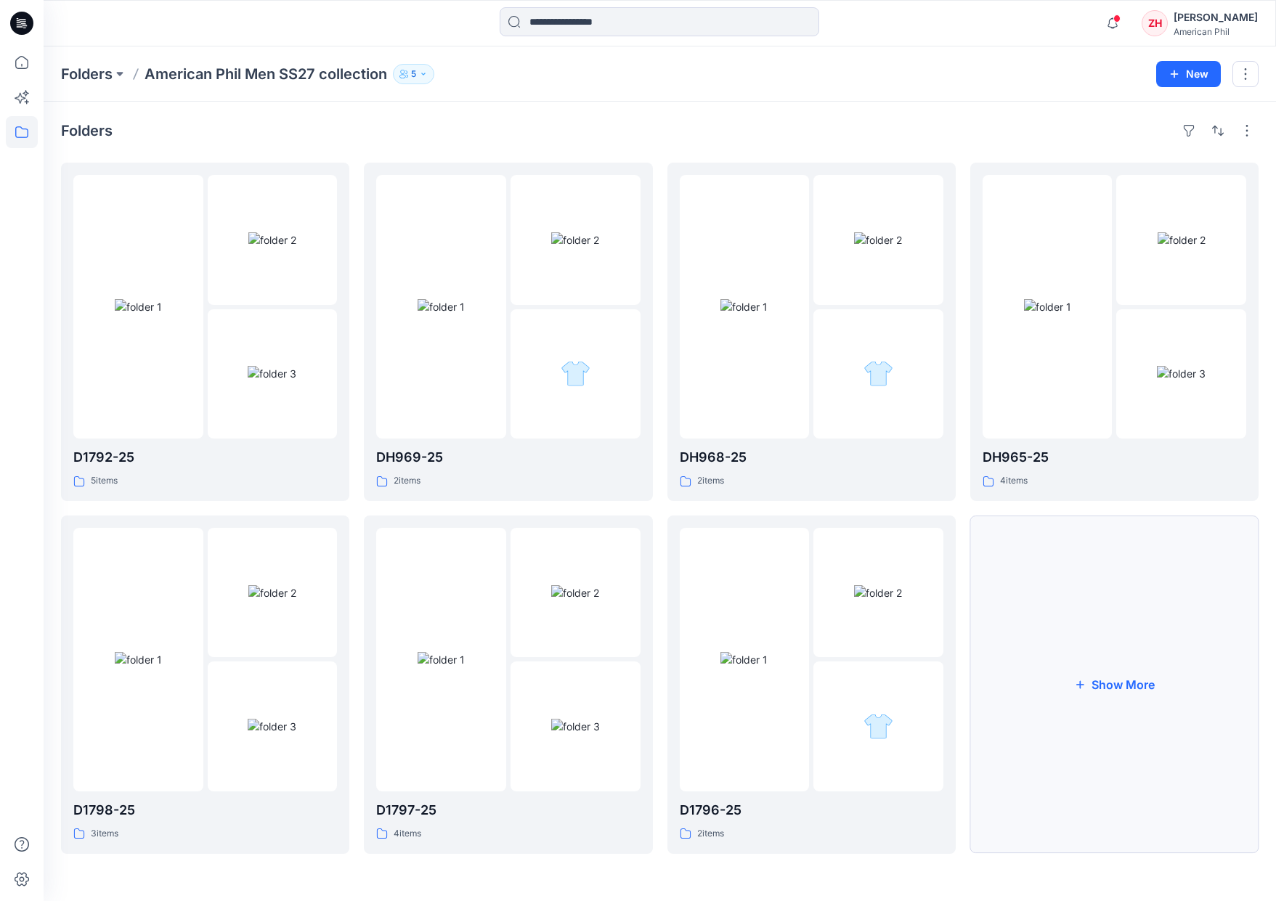
click at [1090, 667] on button "Show More" at bounding box center [1114, 685] width 288 height 338
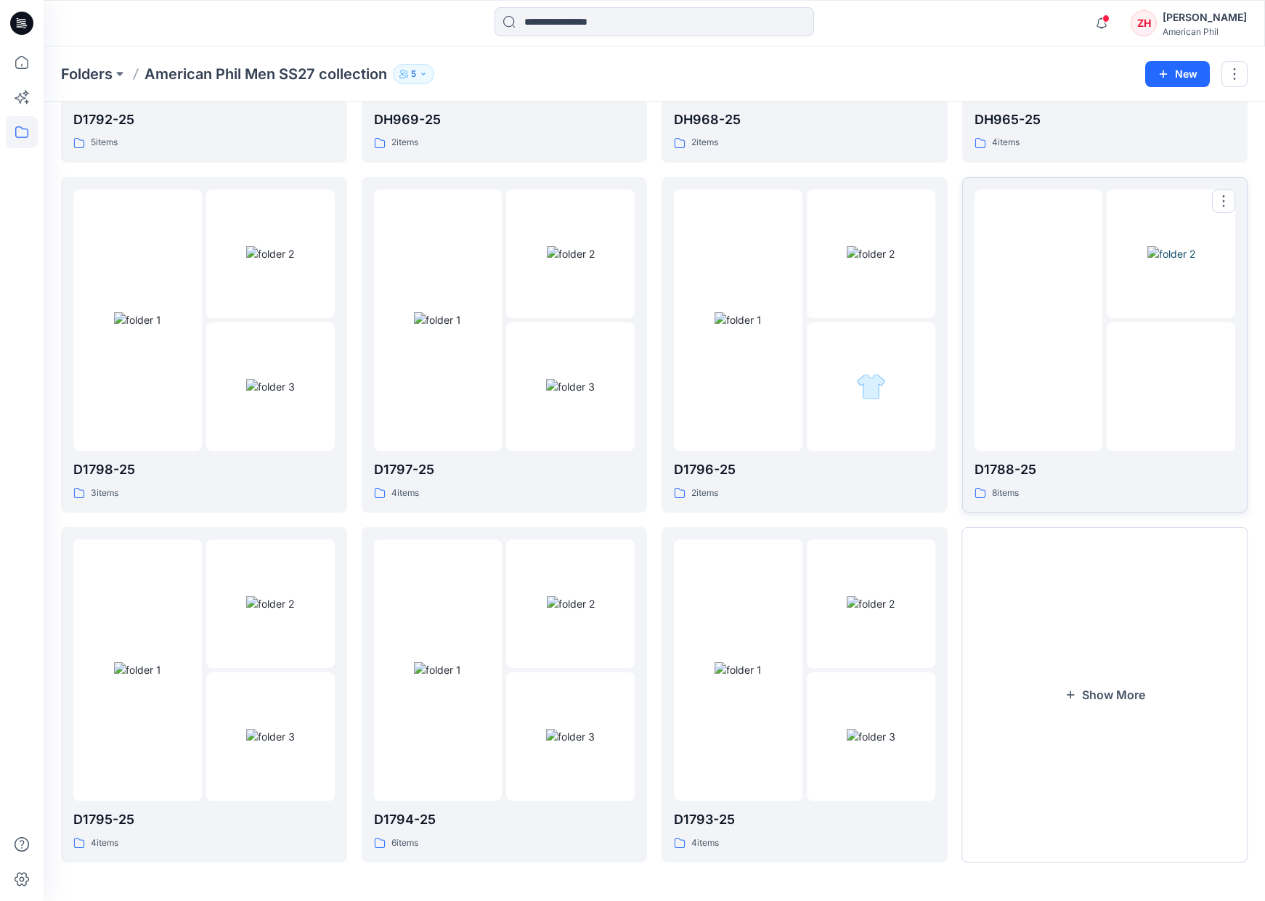
scroll to position [231, 0]
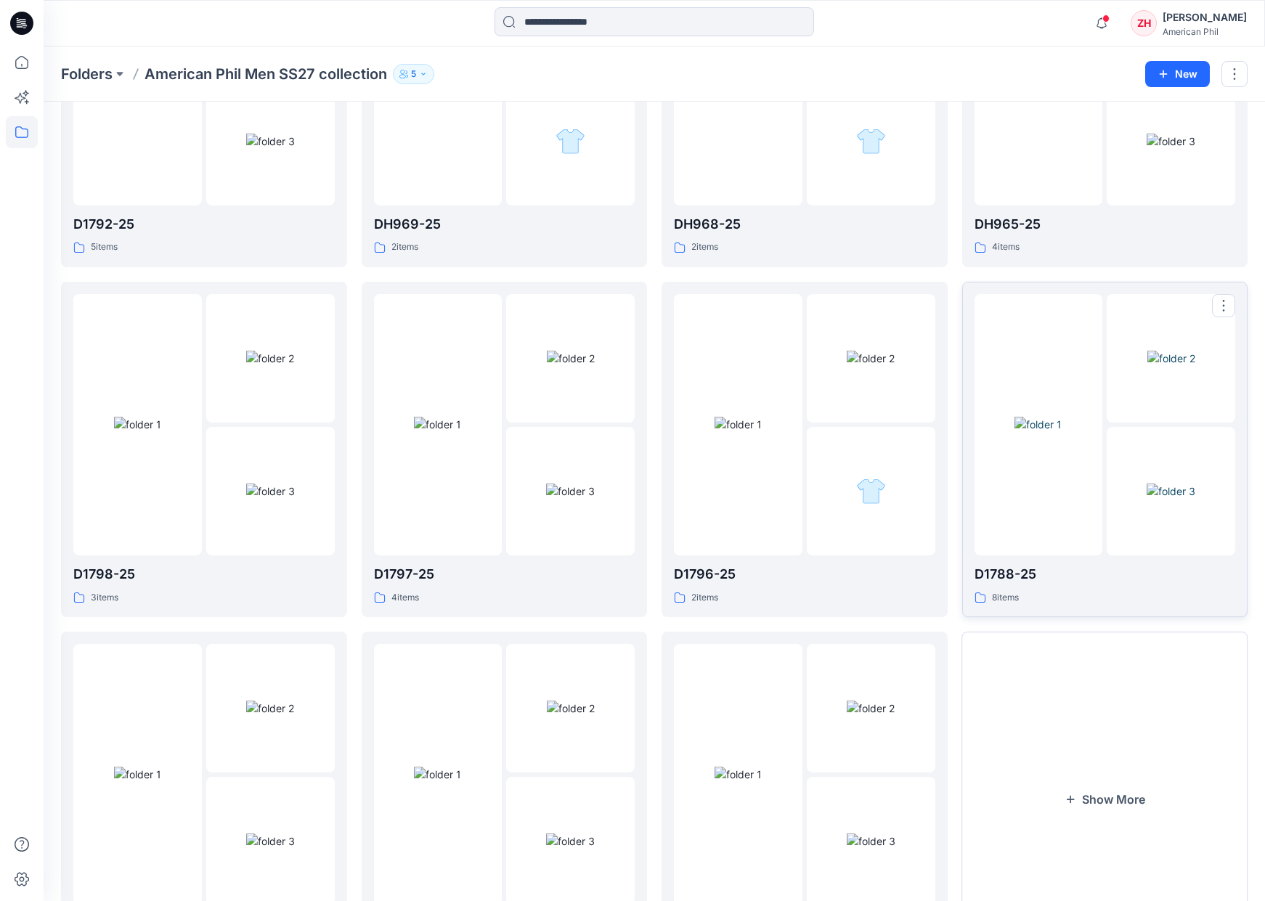
click at [1015, 417] on img at bounding box center [1038, 424] width 47 height 15
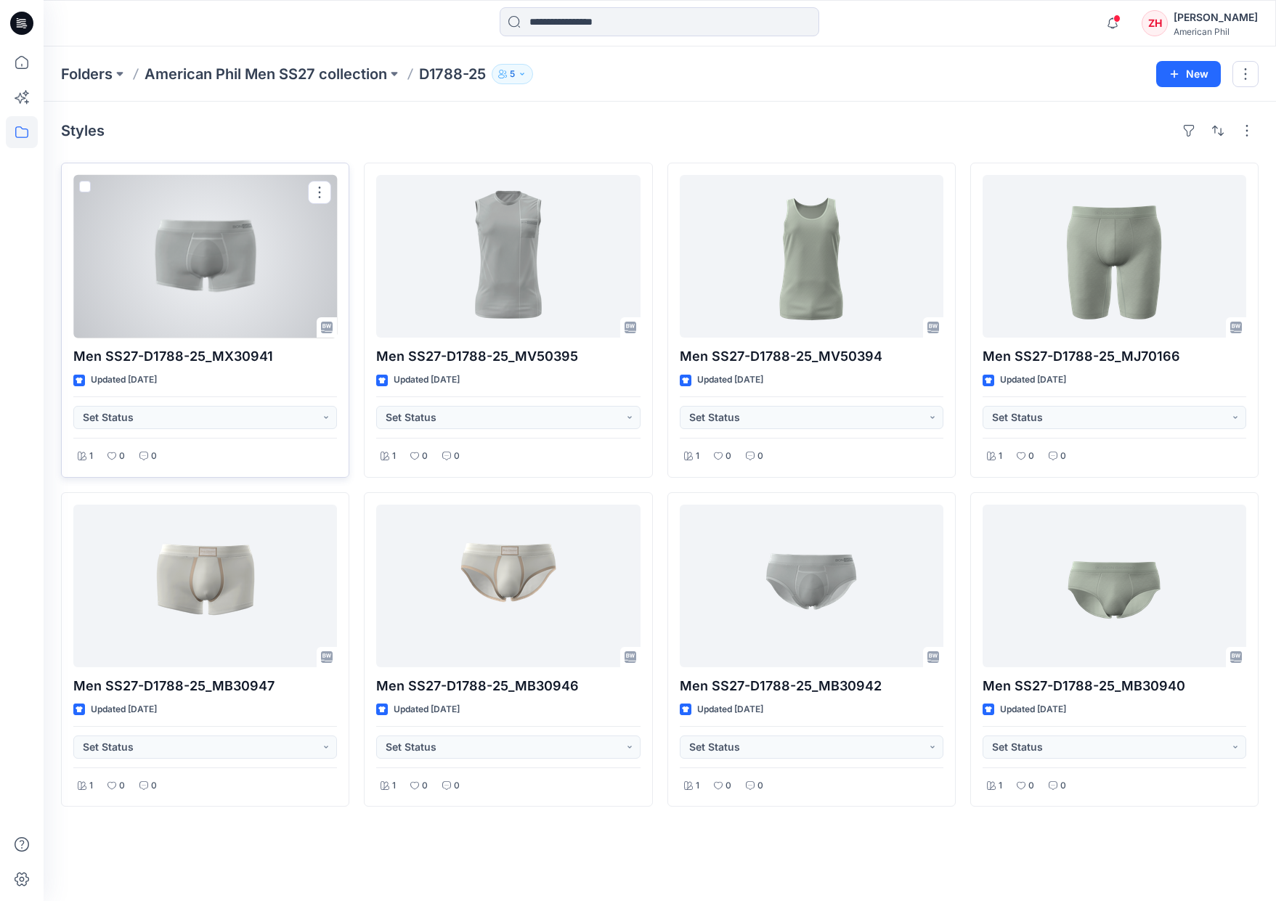
click at [201, 268] on div at bounding box center [205, 256] width 264 height 163
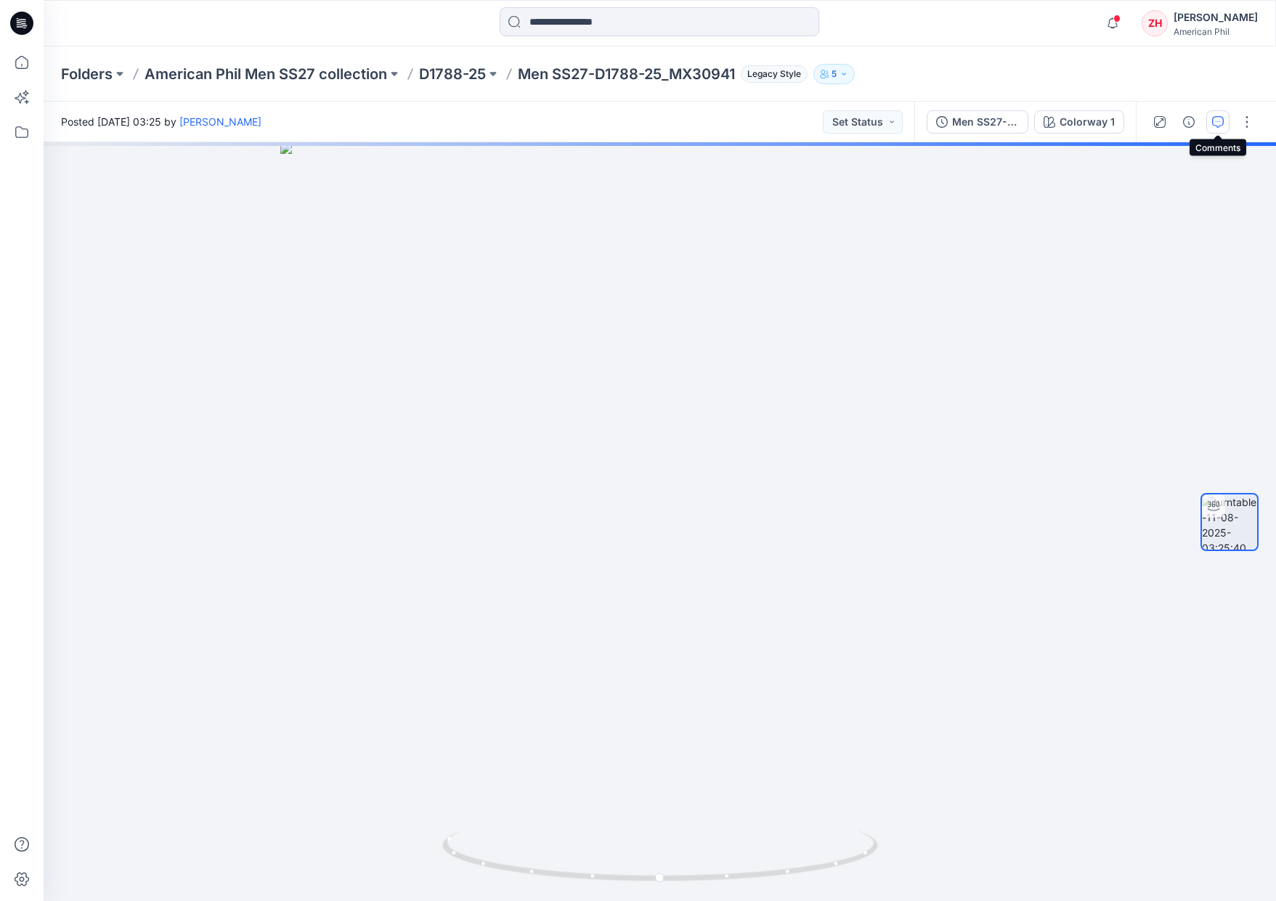
click at [1213, 118] on icon "button" at bounding box center [1218, 122] width 12 height 12
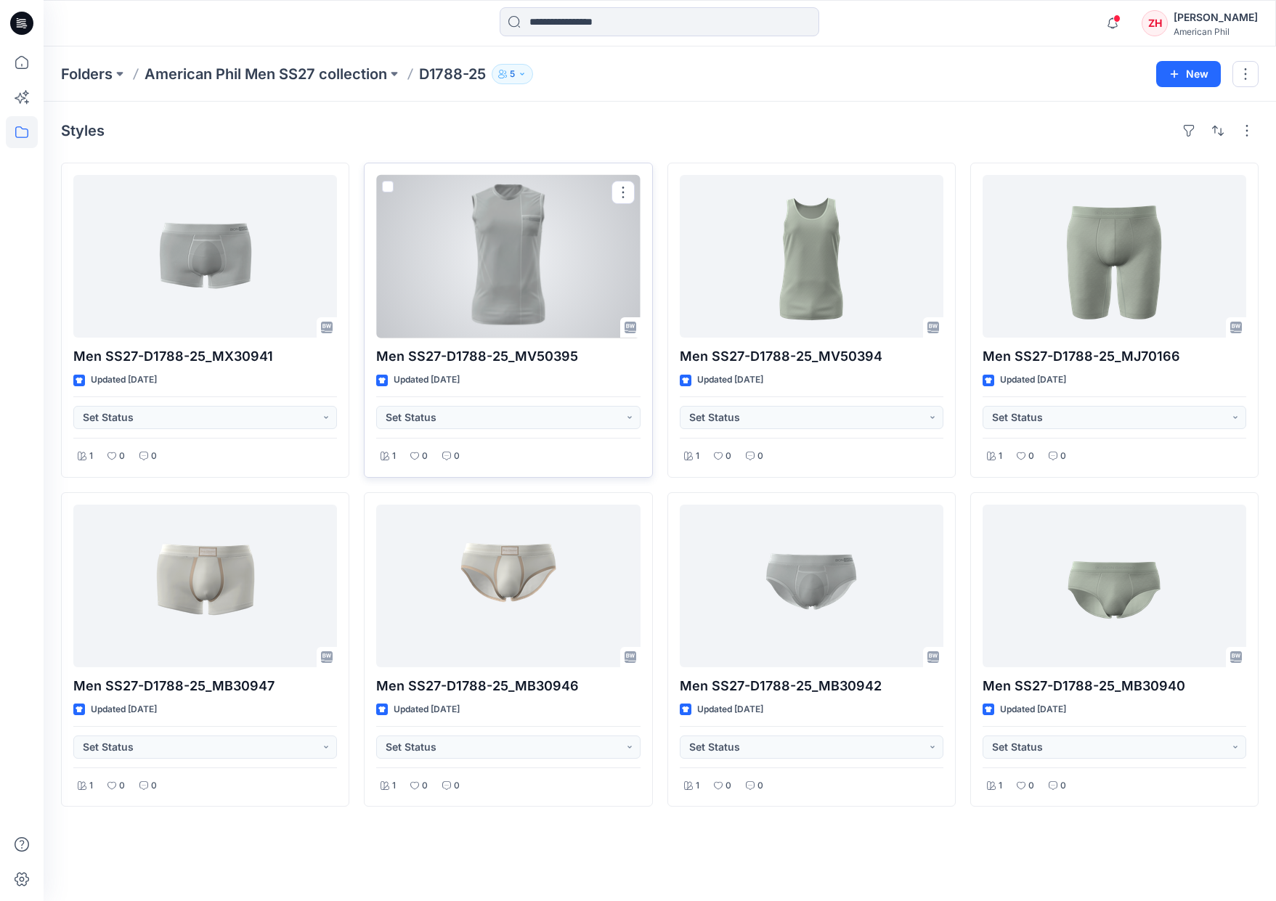
click at [572, 274] on div at bounding box center [508, 256] width 264 height 163
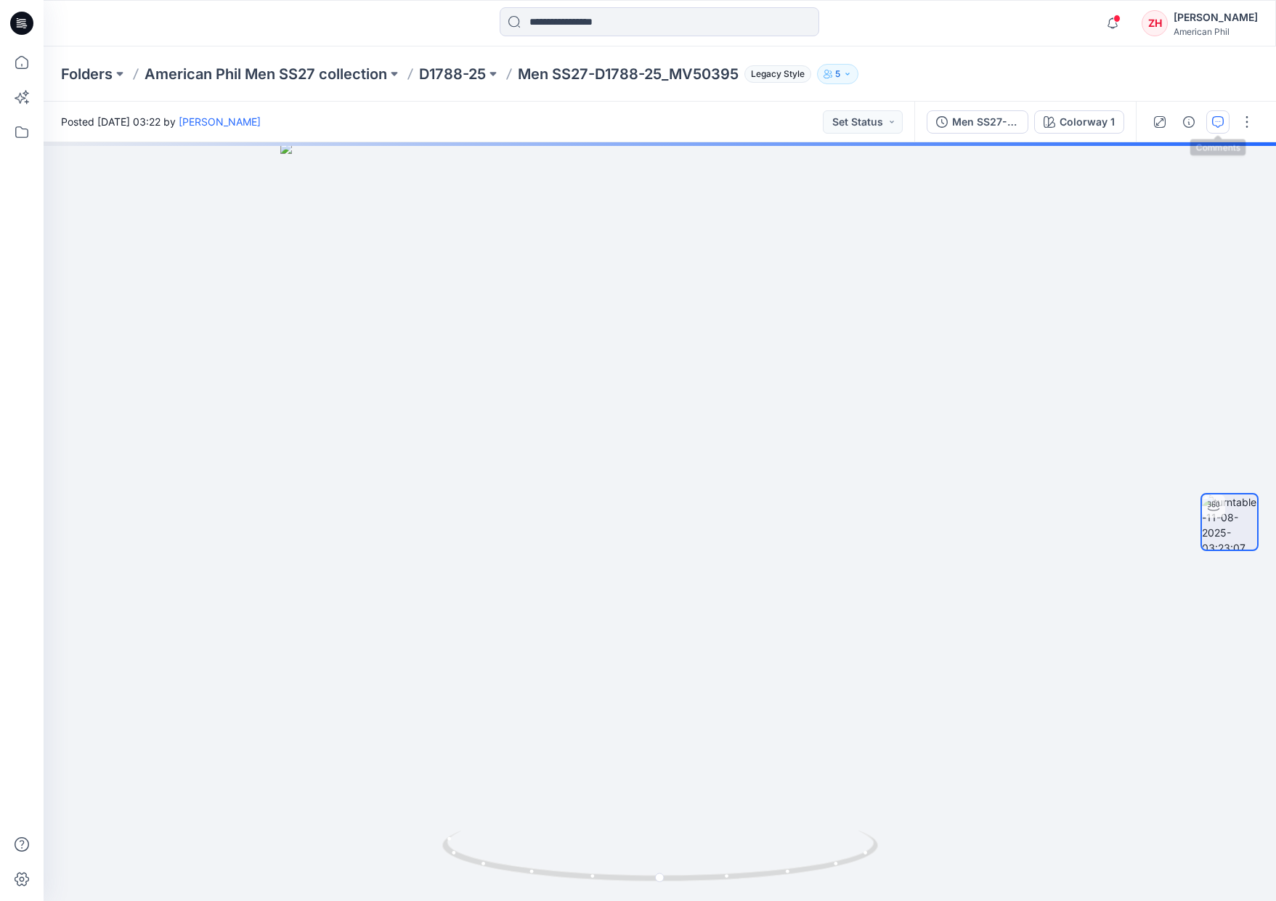
click at [1207, 123] on button "button" at bounding box center [1217, 121] width 23 height 23
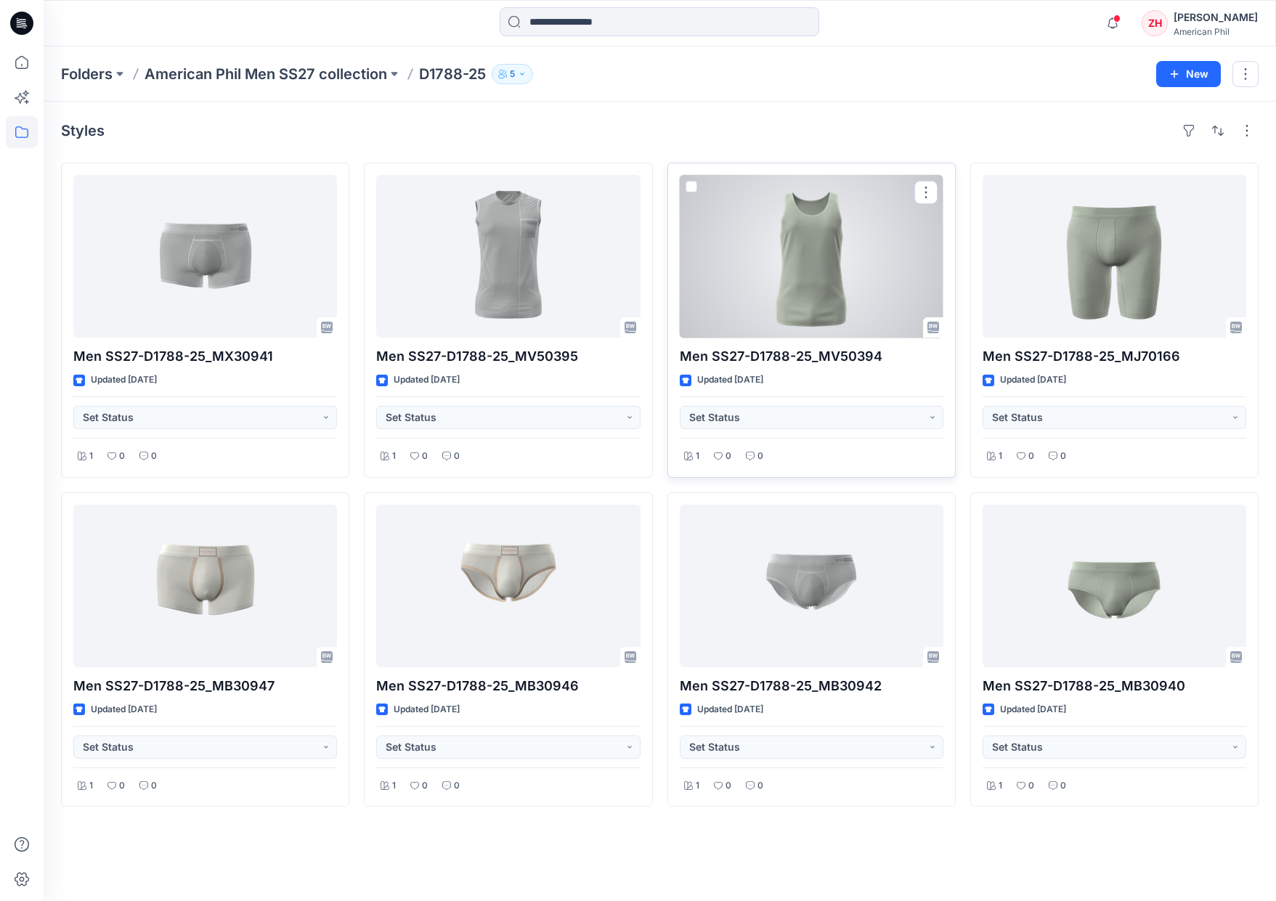
click at [919, 266] on div at bounding box center [812, 256] width 264 height 163
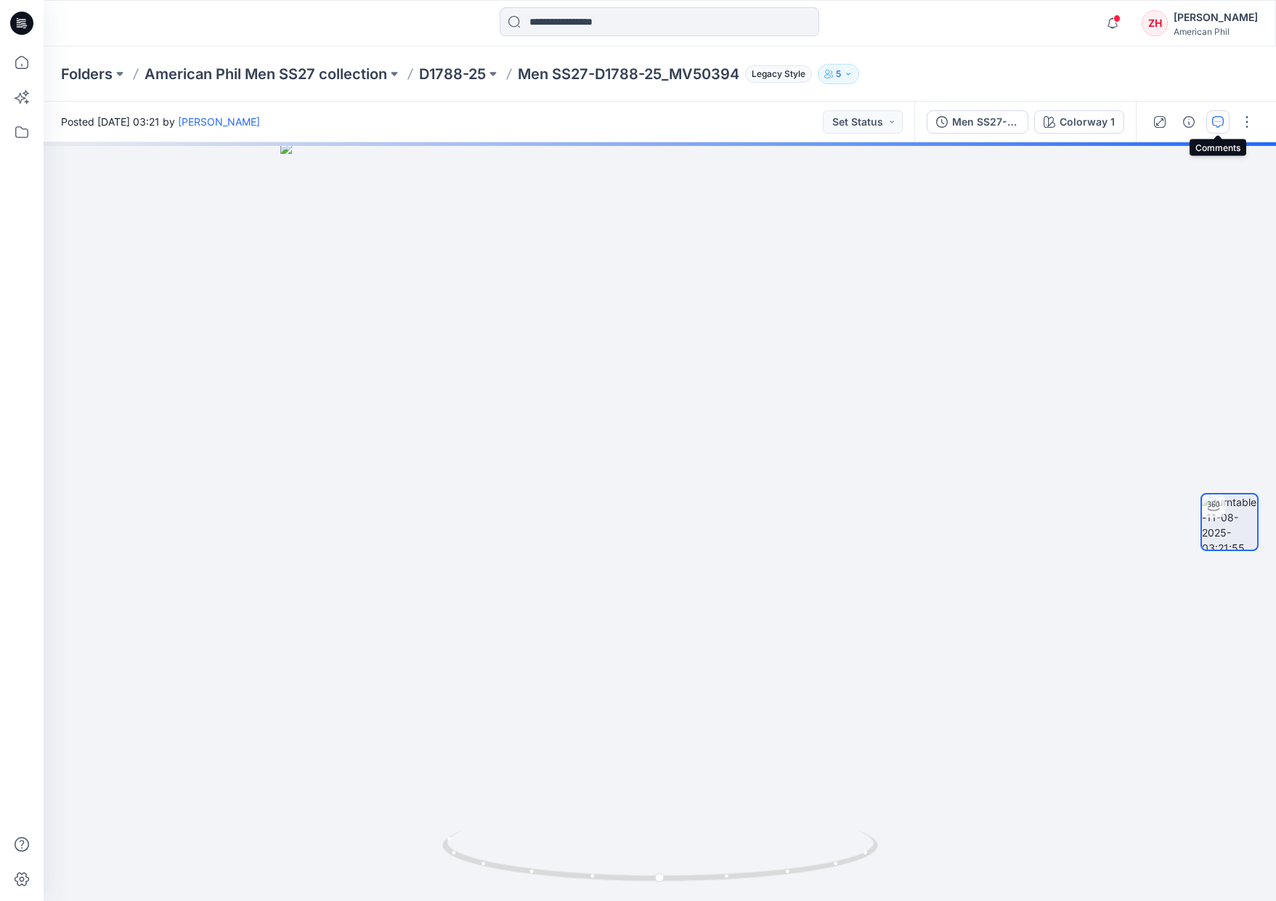
click at [1217, 124] on icon "button" at bounding box center [1218, 122] width 12 height 12
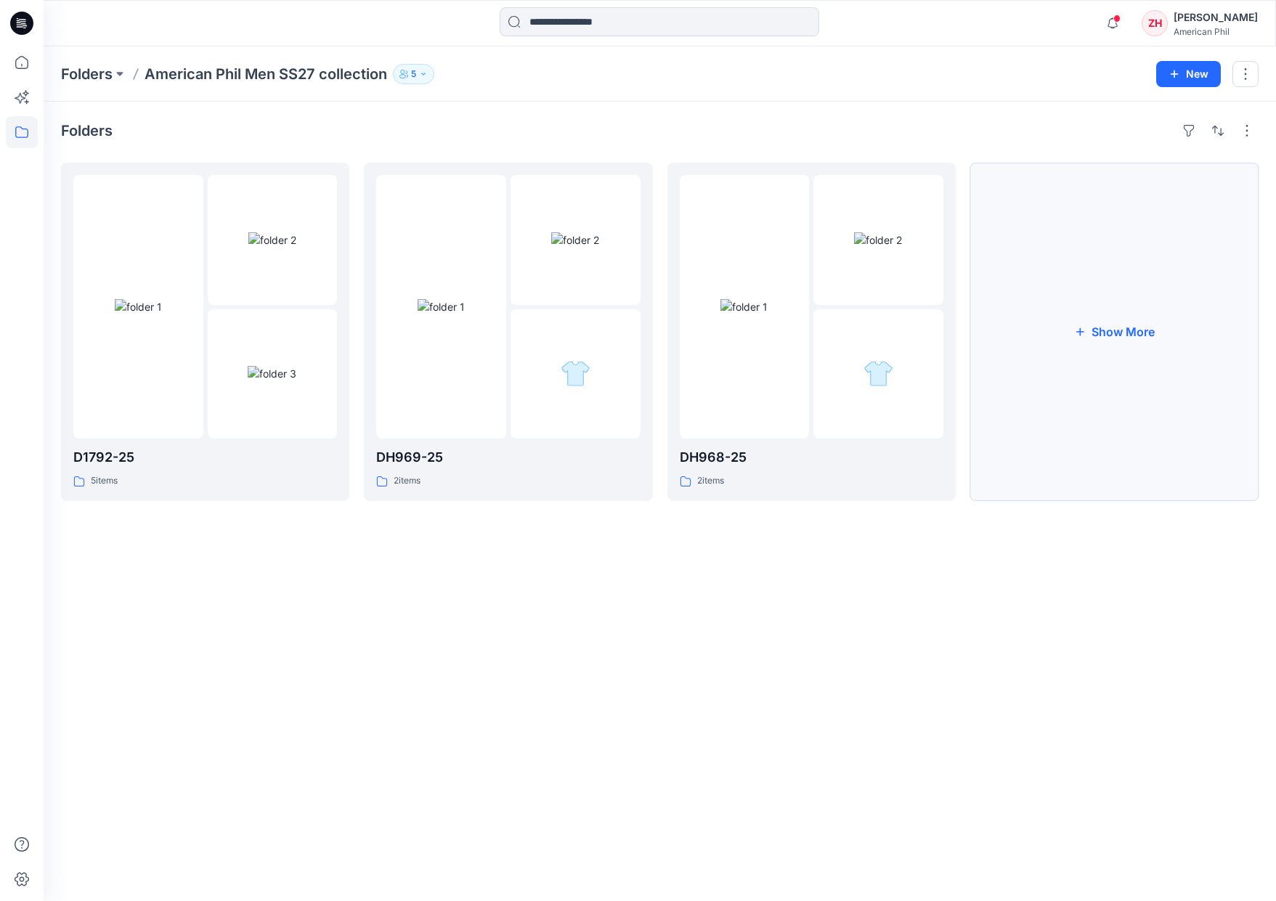
click at [1041, 344] on button "Show More" at bounding box center [1114, 332] width 288 height 338
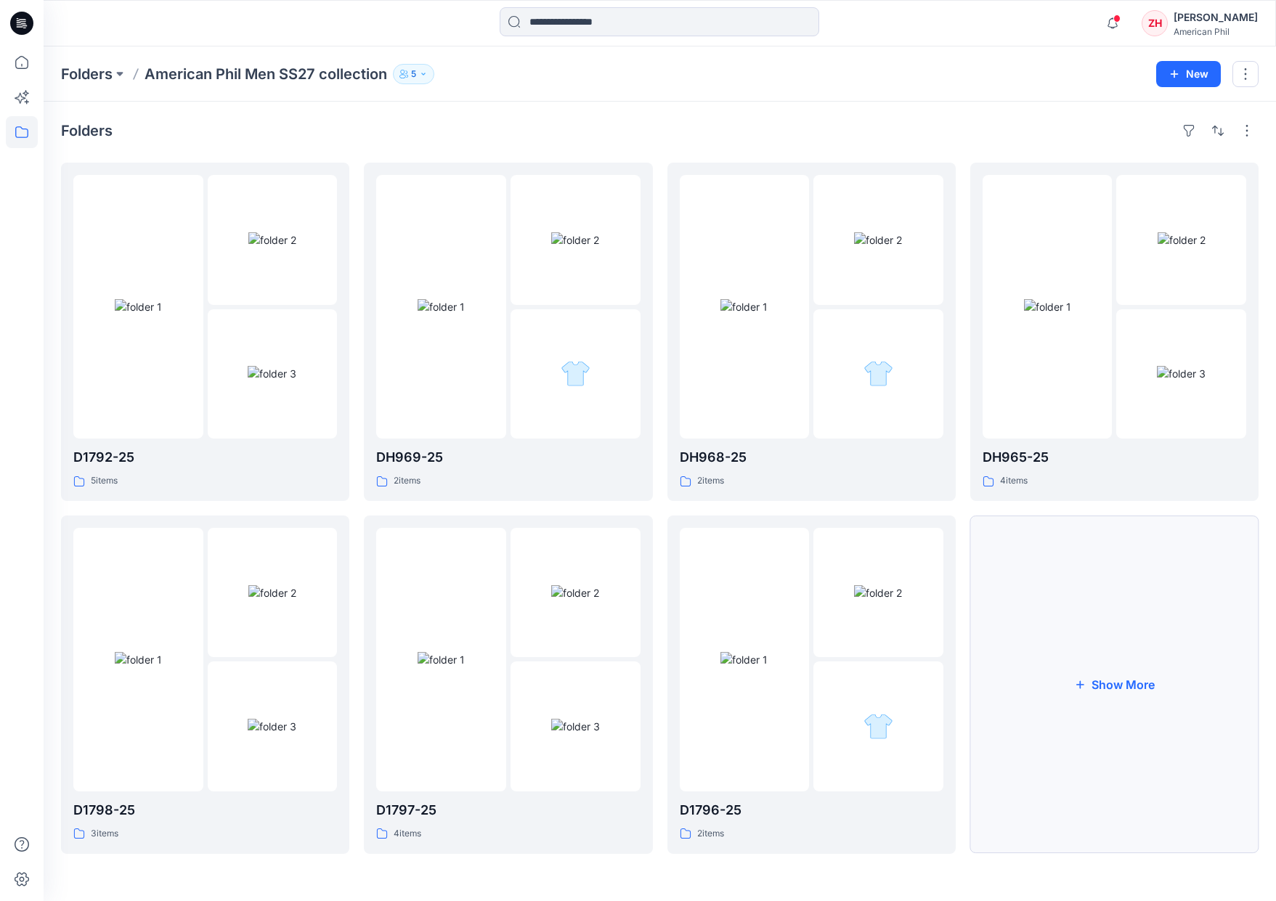
click at [1126, 571] on button "Show More" at bounding box center [1114, 685] width 288 height 338
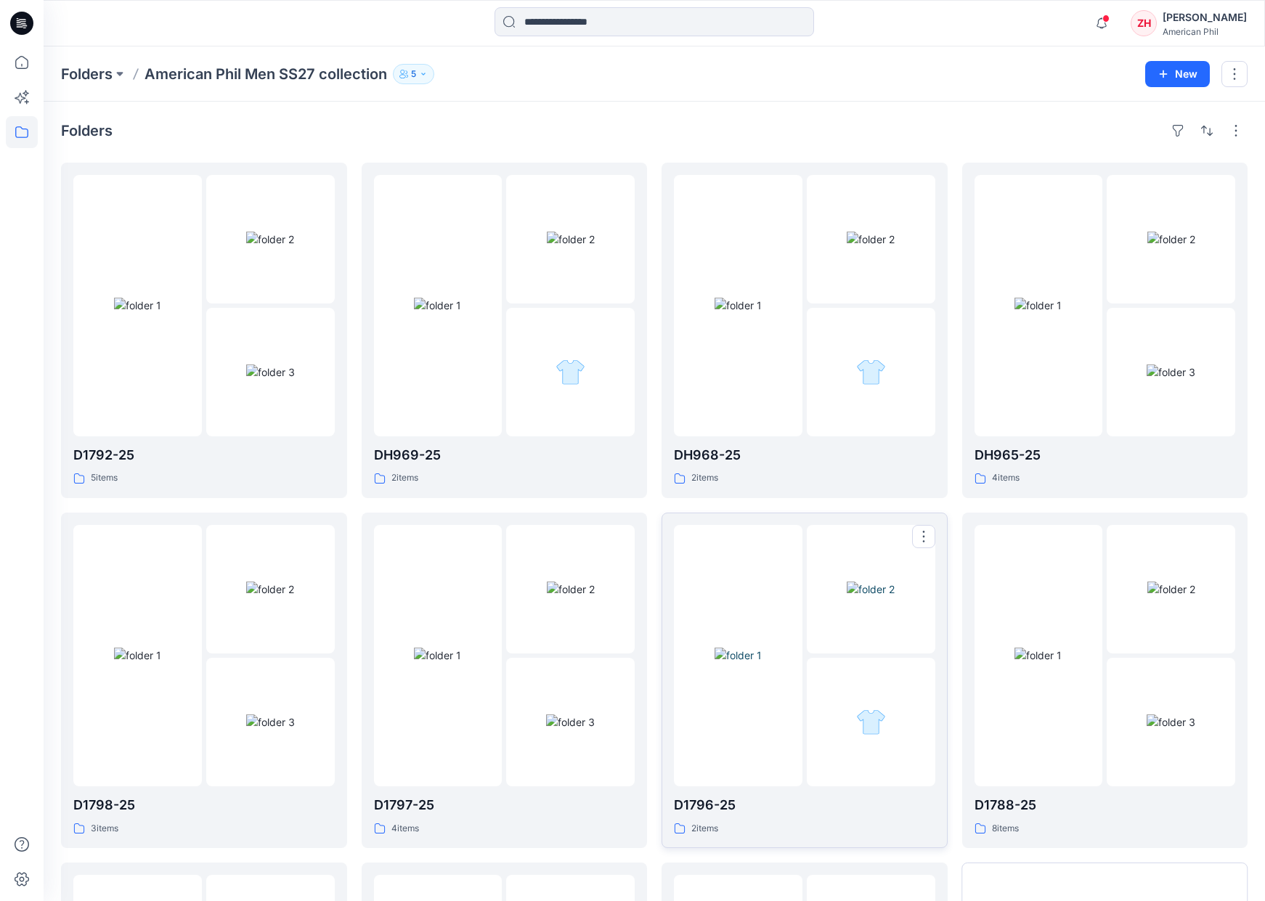
scroll to position [336, 0]
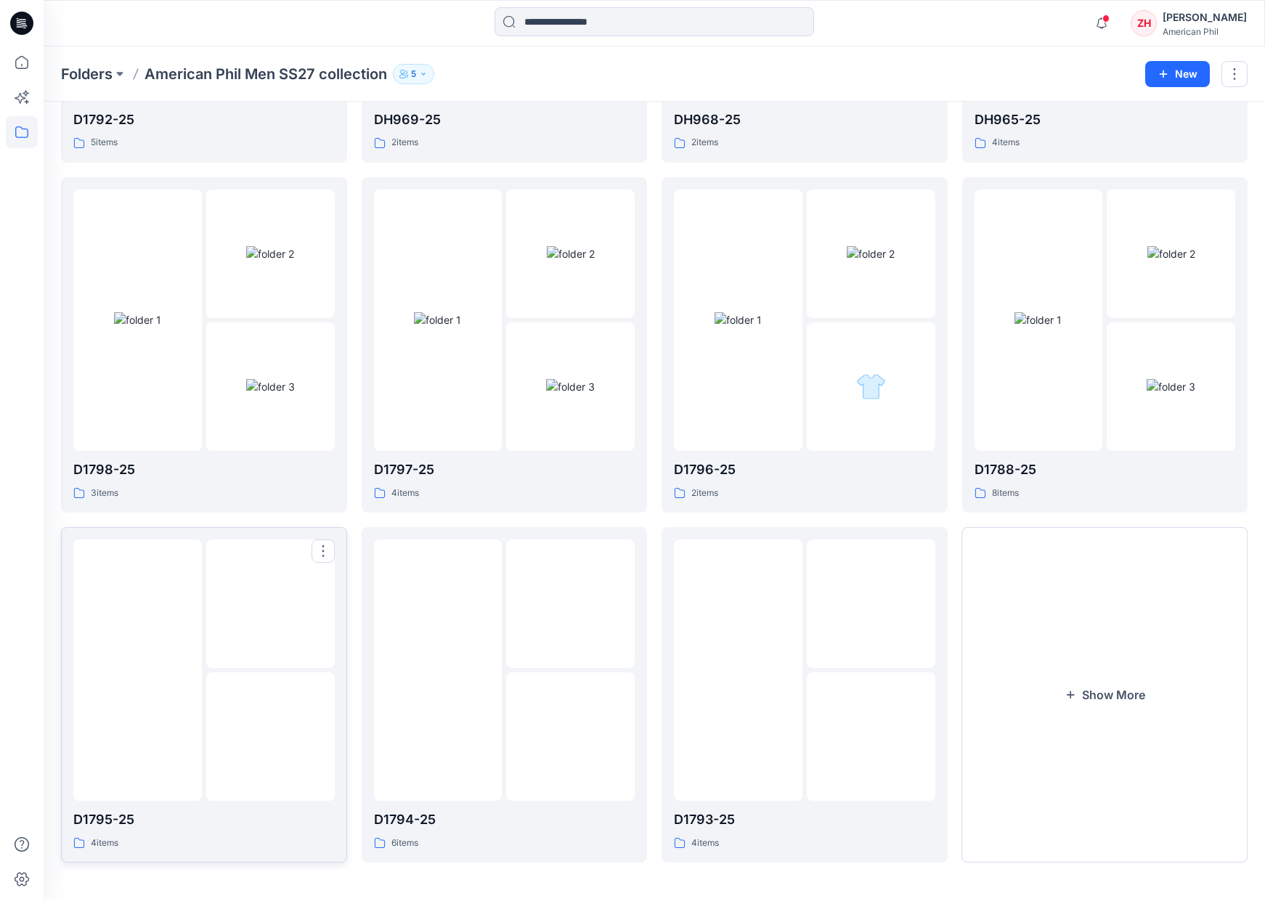
click at [123, 662] on img at bounding box center [137, 669] width 47 height 15
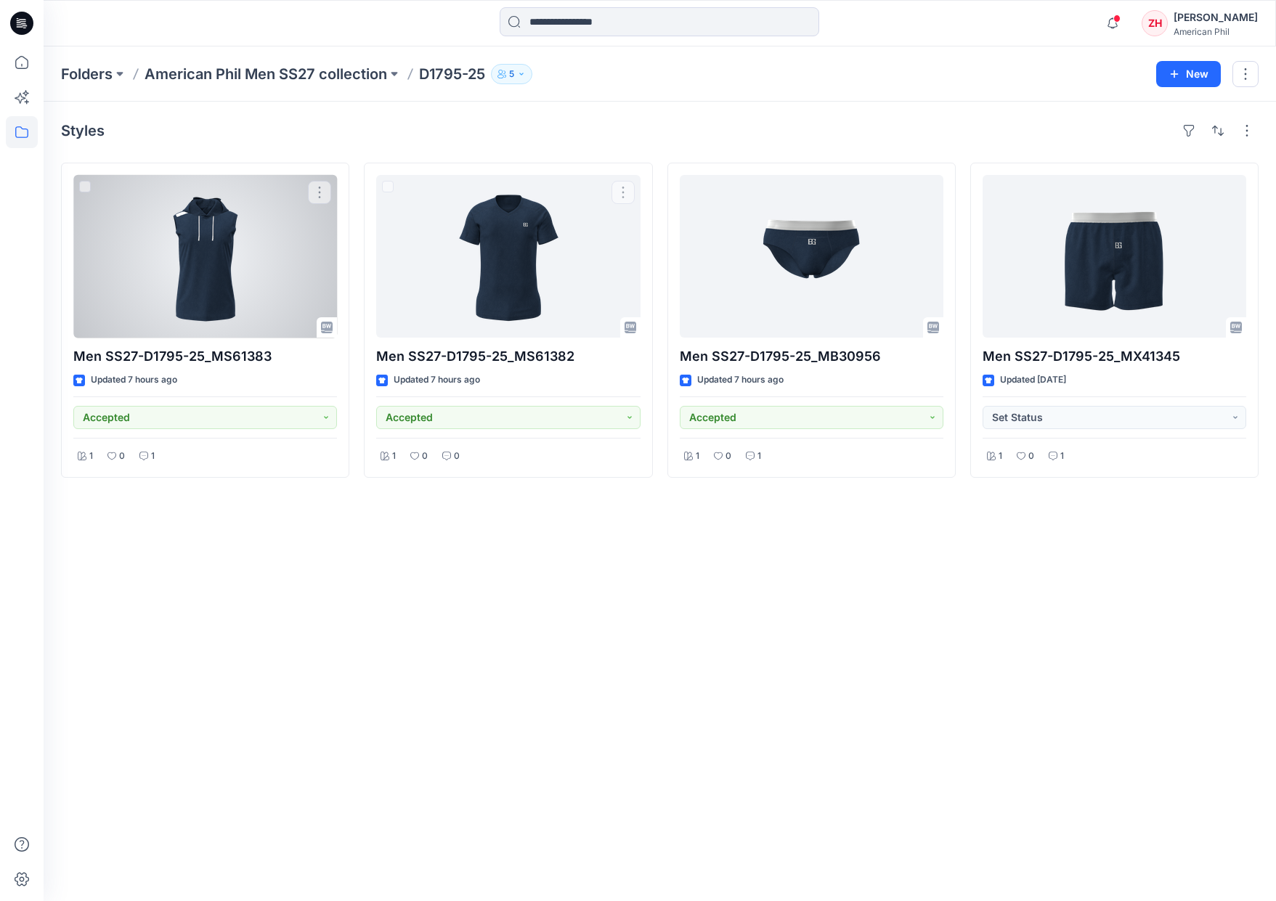
click at [282, 255] on div at bounding box center [205, 256] width 264 height 163
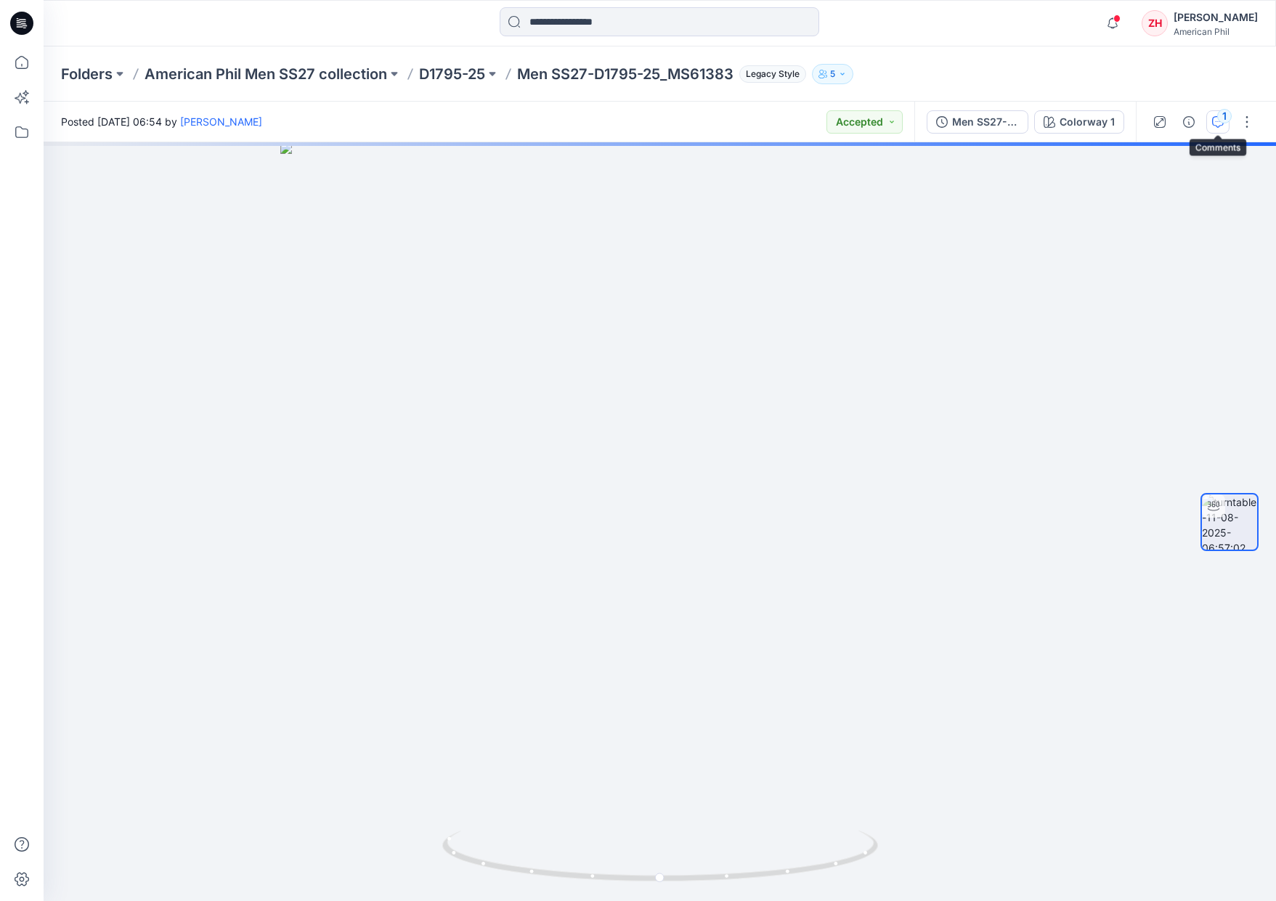
click at [1230, 117] on div "1" at bounding box center [1224, 116] width 15 height 15
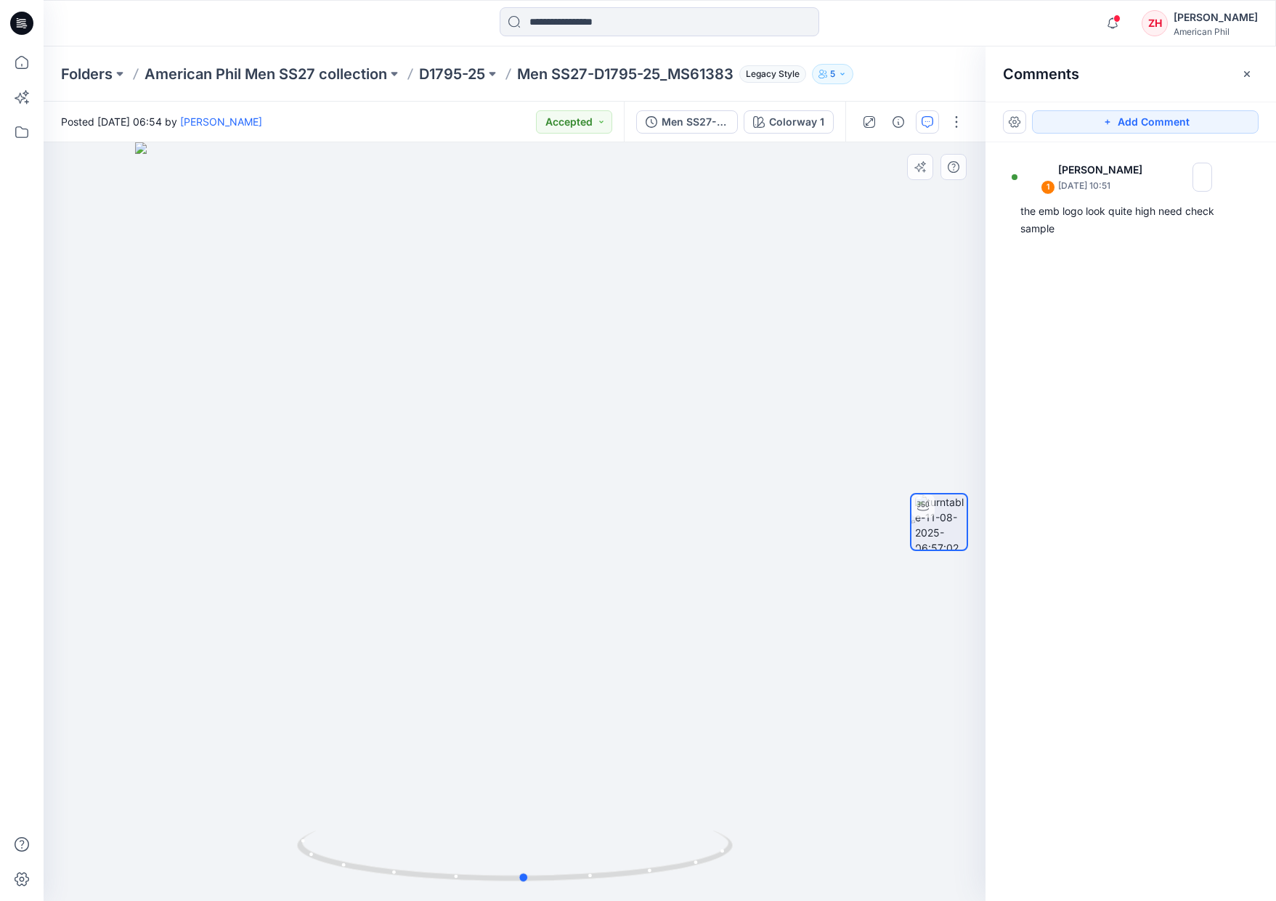
drag, startPoint x: 890, startPoint y: 358, endPoint x: 900, endPoint y: 323, distance: 36.1
click at [900, 323] on div at bounding box center [515, 521] width 942 height 759
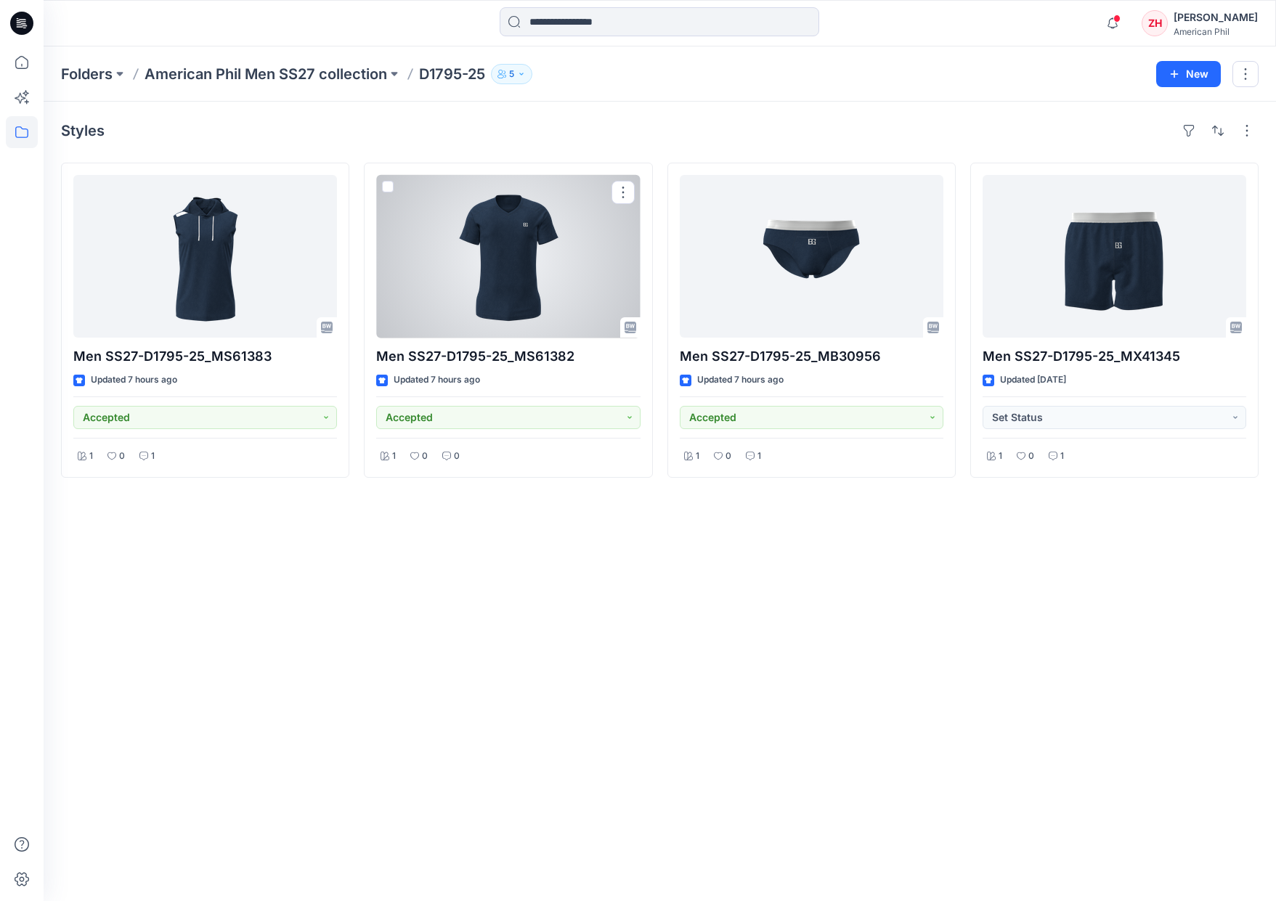
click at [544, 264] on div at bounding box center [508, 256] width 264 height 163
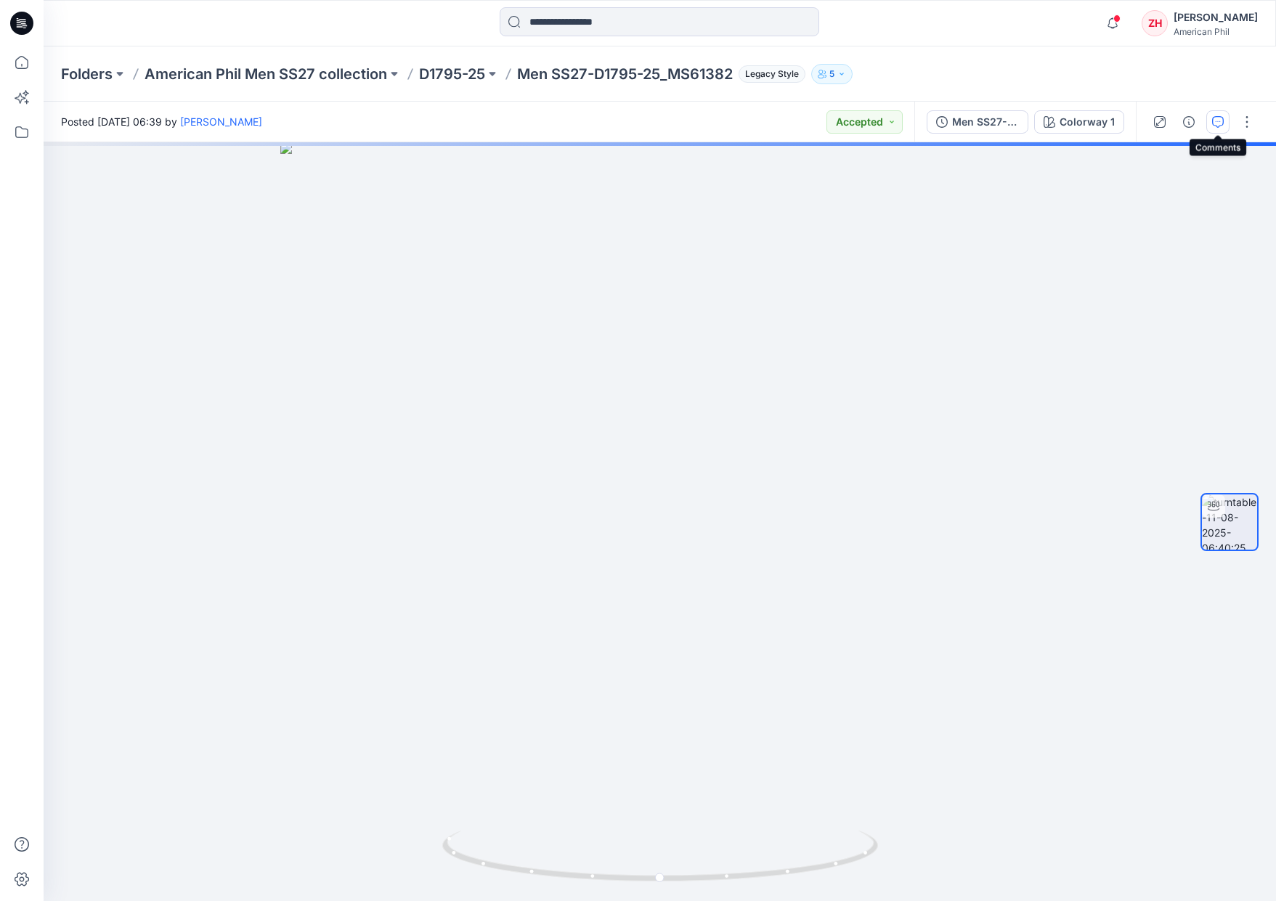
click at [1219, 122] on icon "button" at bounding box center [1218, 122] width 12 height 12
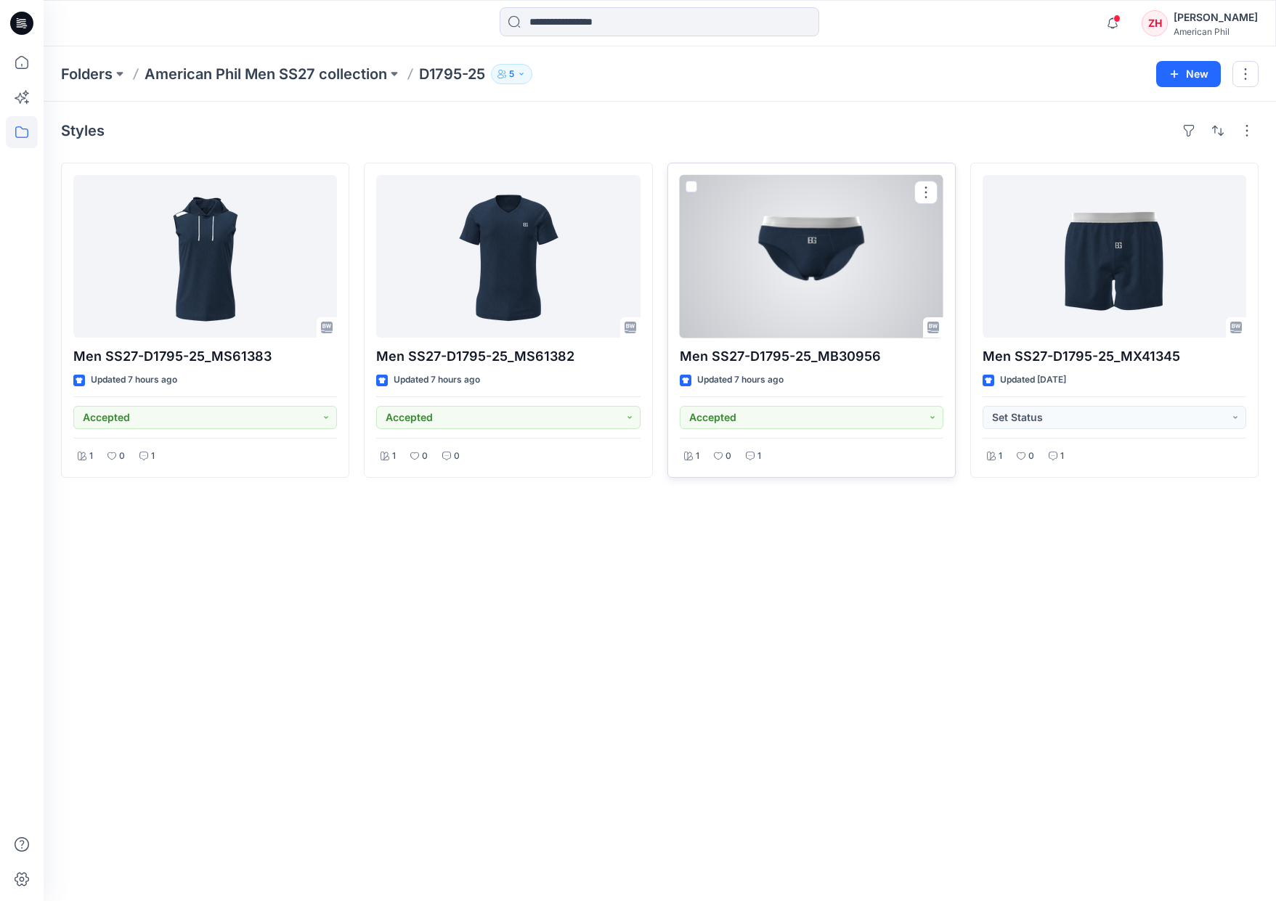
click at [879, 278] on div at bounding box center [812, 256] width 264 height 163
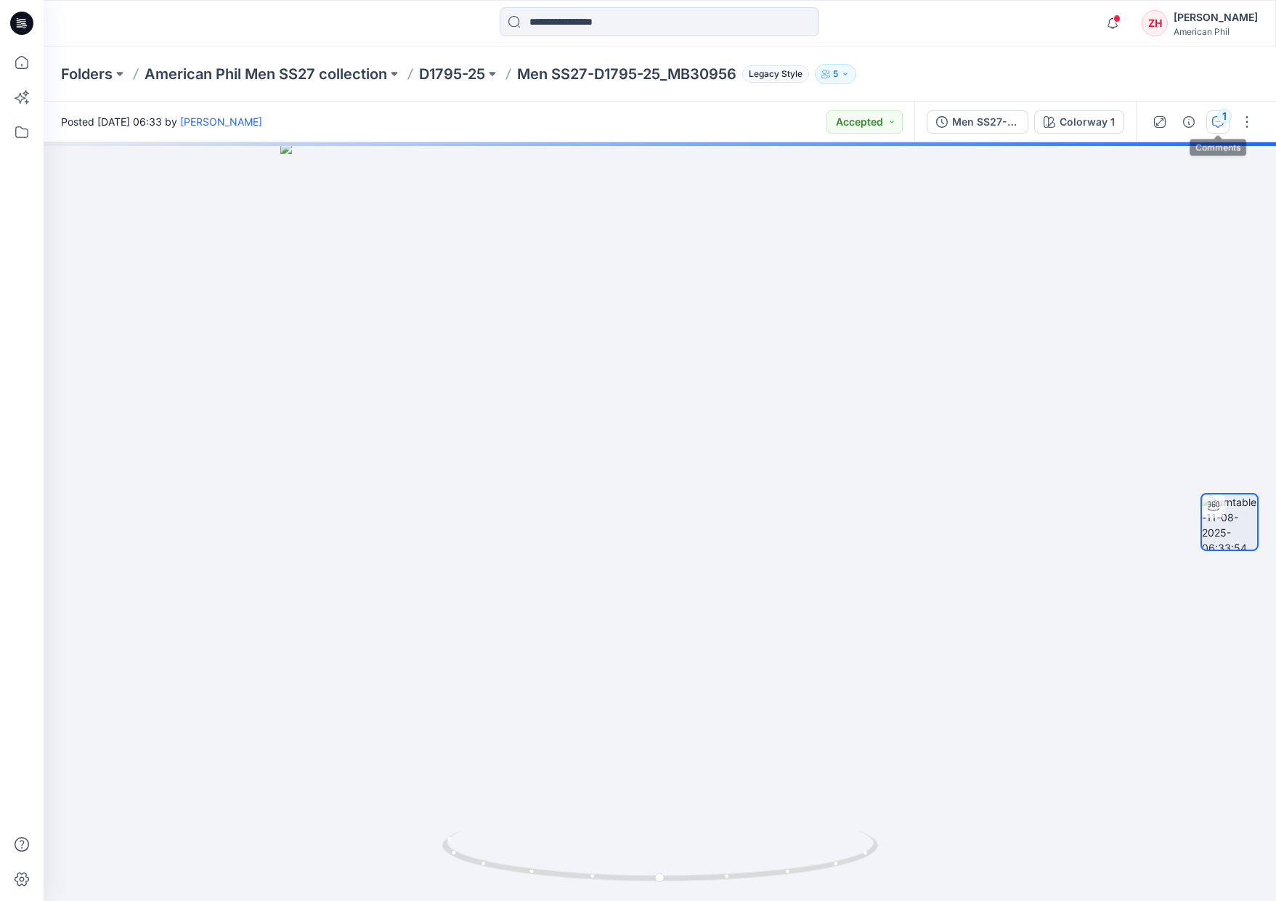
click at [1217, 120] on button "1" at bounding box center [1217, 121] width 23 height 23
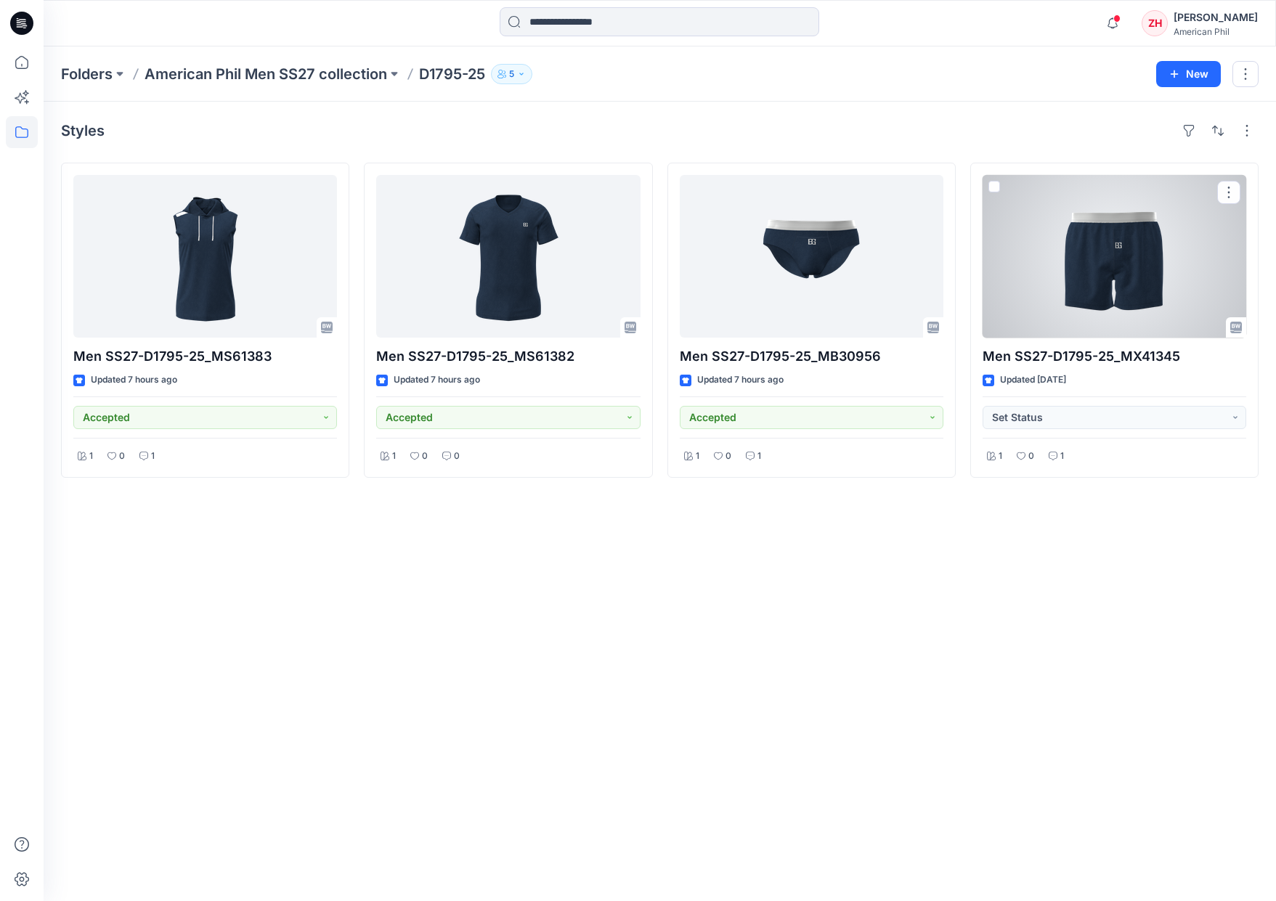
click at [1068, 270] on div at bounding box center [1115, 256] width 264 height 163
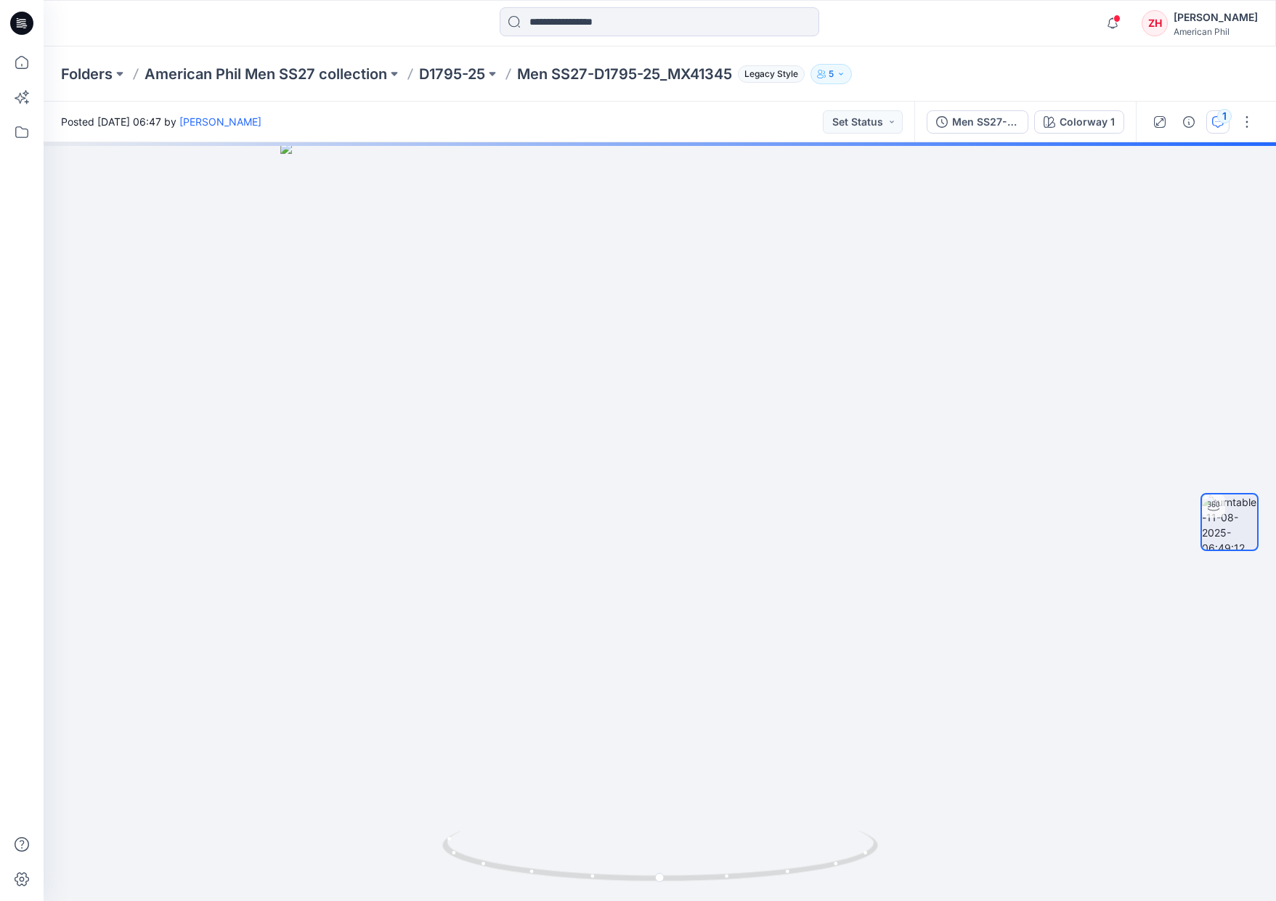
click at [1222, 126] on icon "button" at bounding box center [1218, 122] width 12 height 12
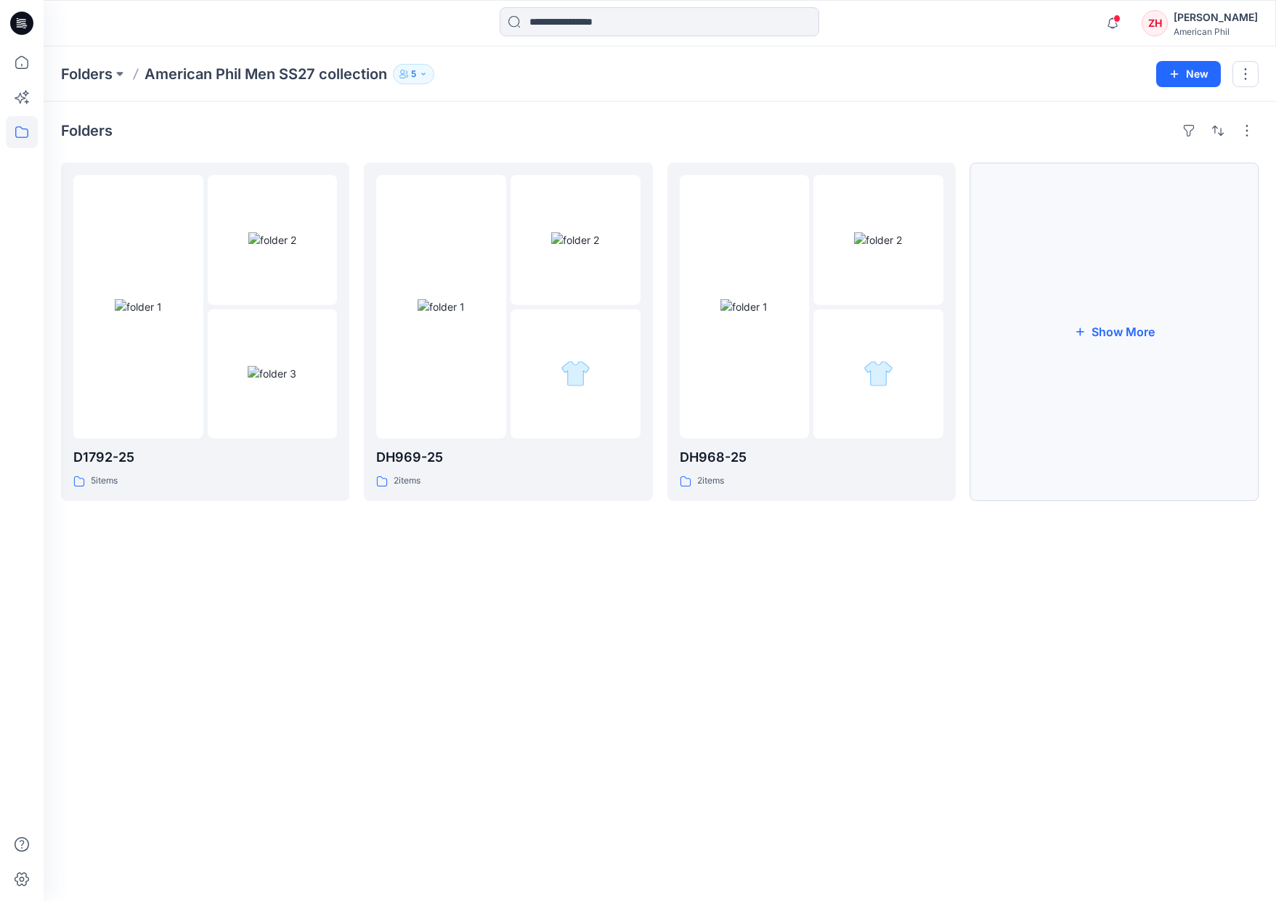
click at [1095, 329] on button "Show More" at bounding box center [1114, 332] width 288 height 338
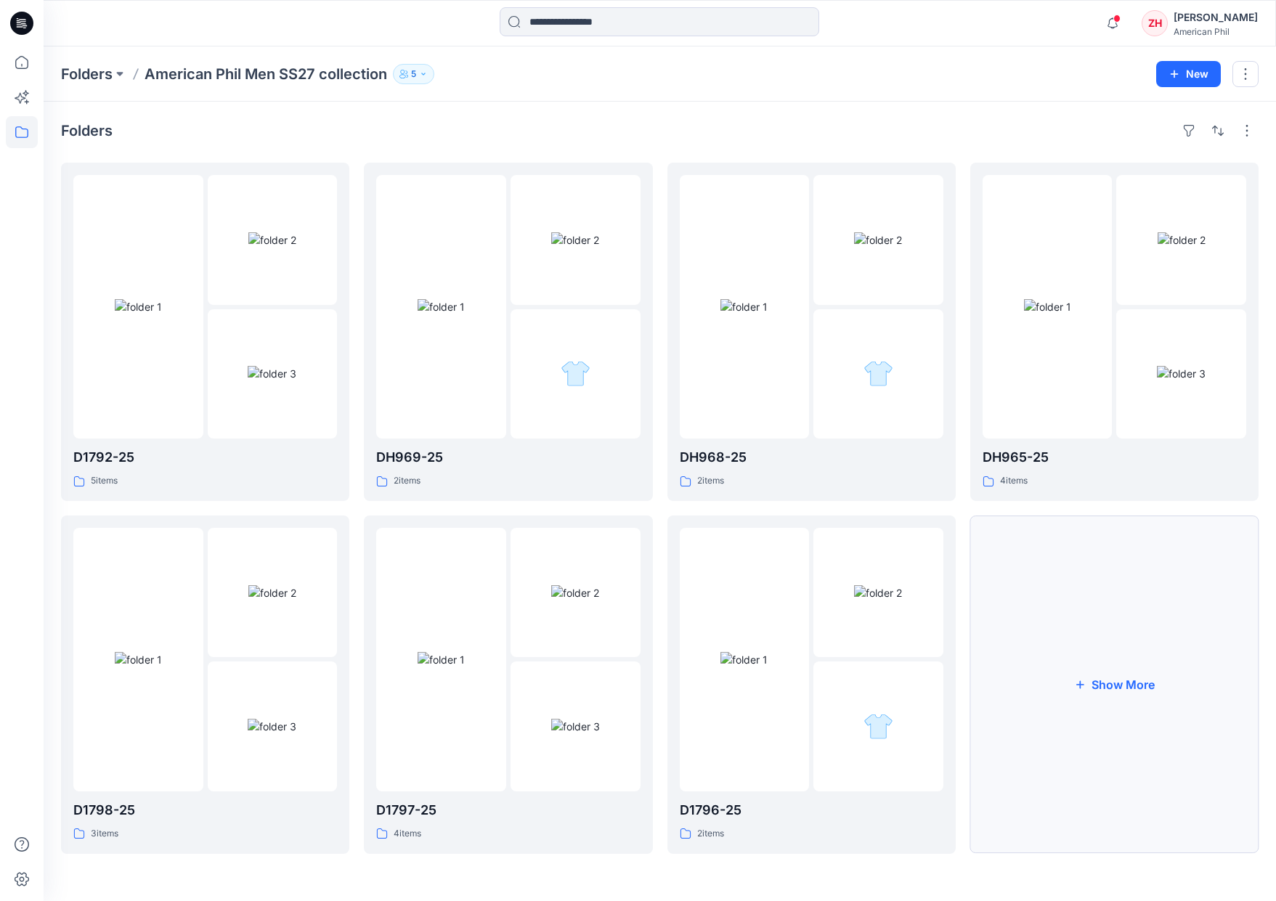
click at [1117, 578] on button "Show More" at bounding box center [1114, 685] width 288 height 338
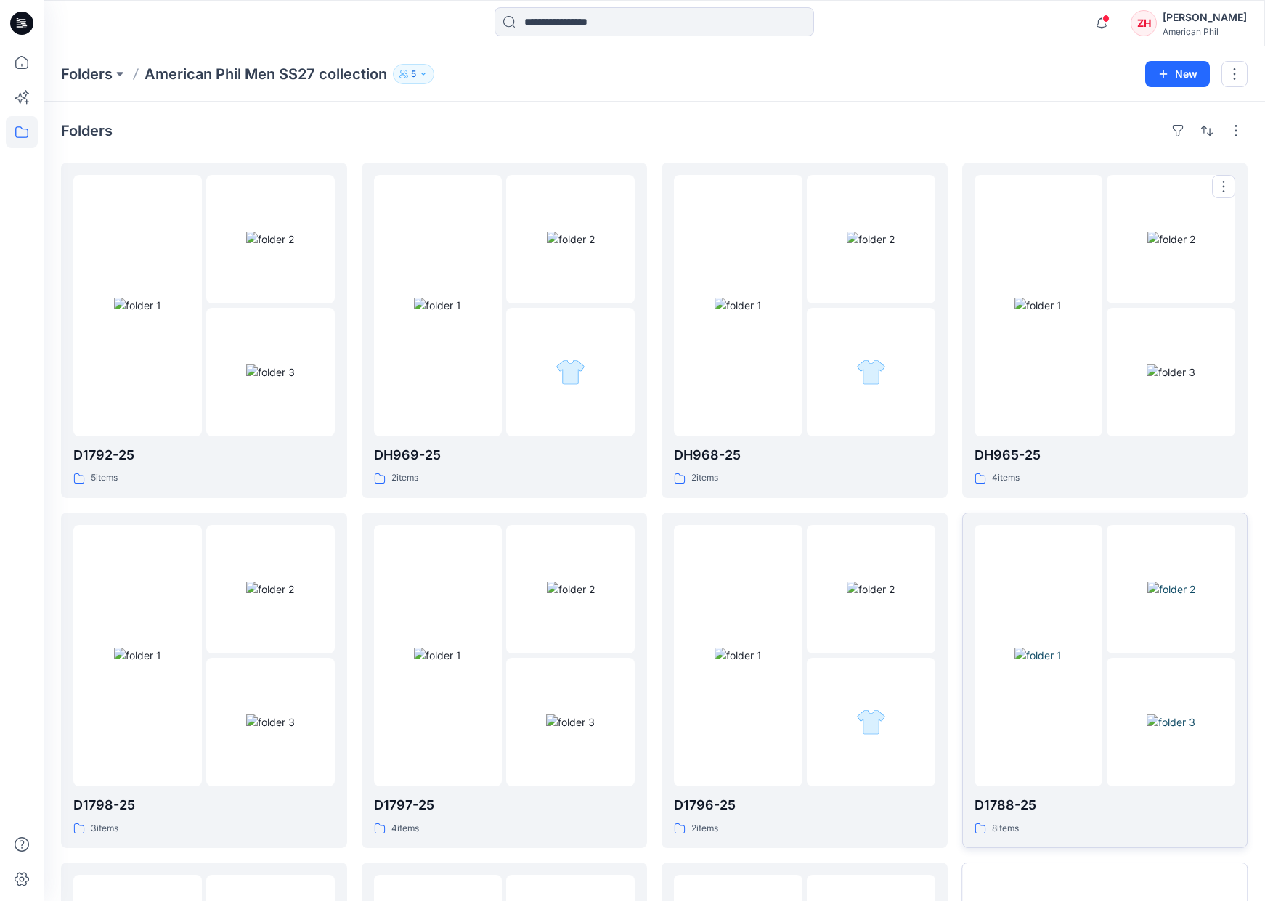
scroll to position [336, 0]
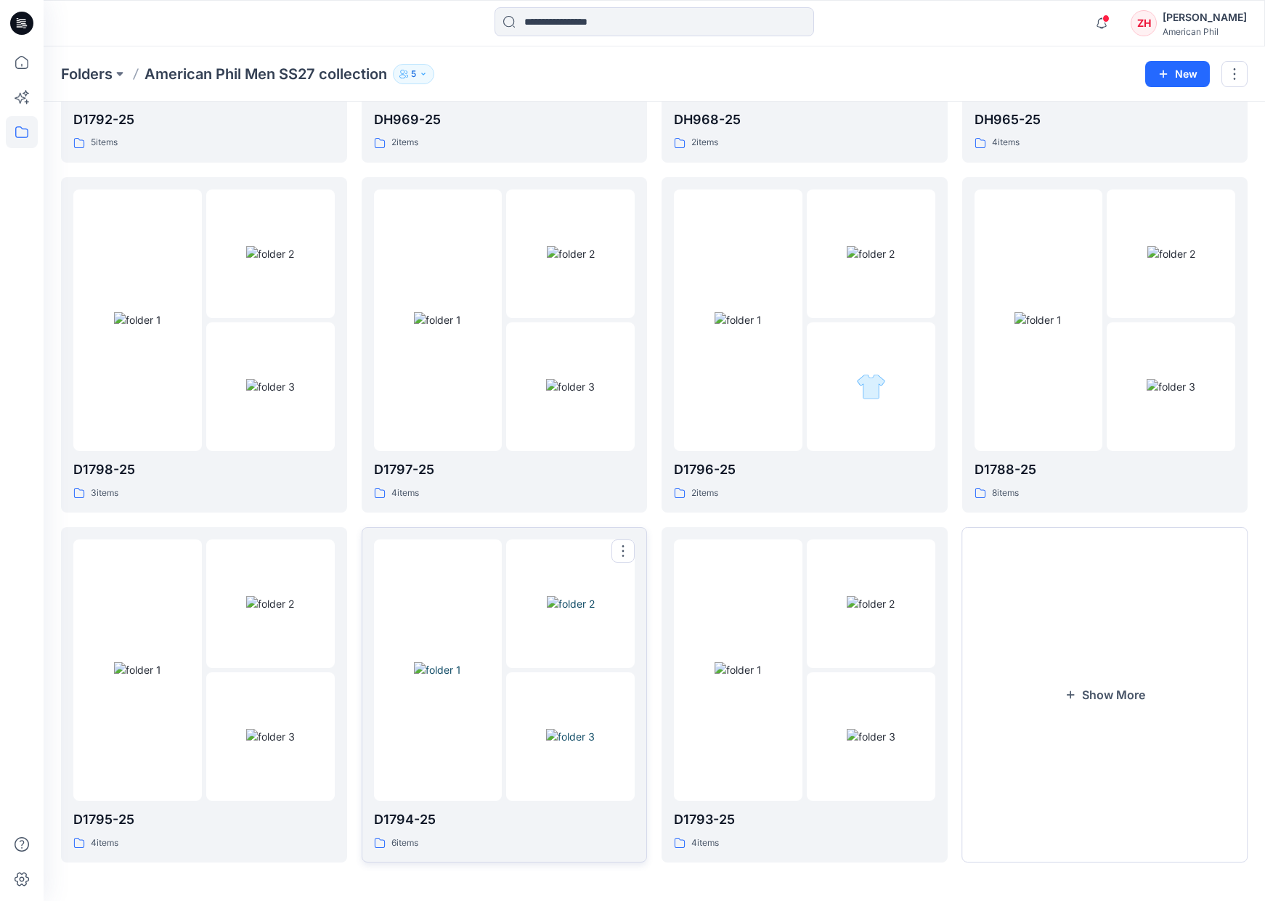
click at [548, 729] on img at bounding box center [570, 736] width 49 height 15
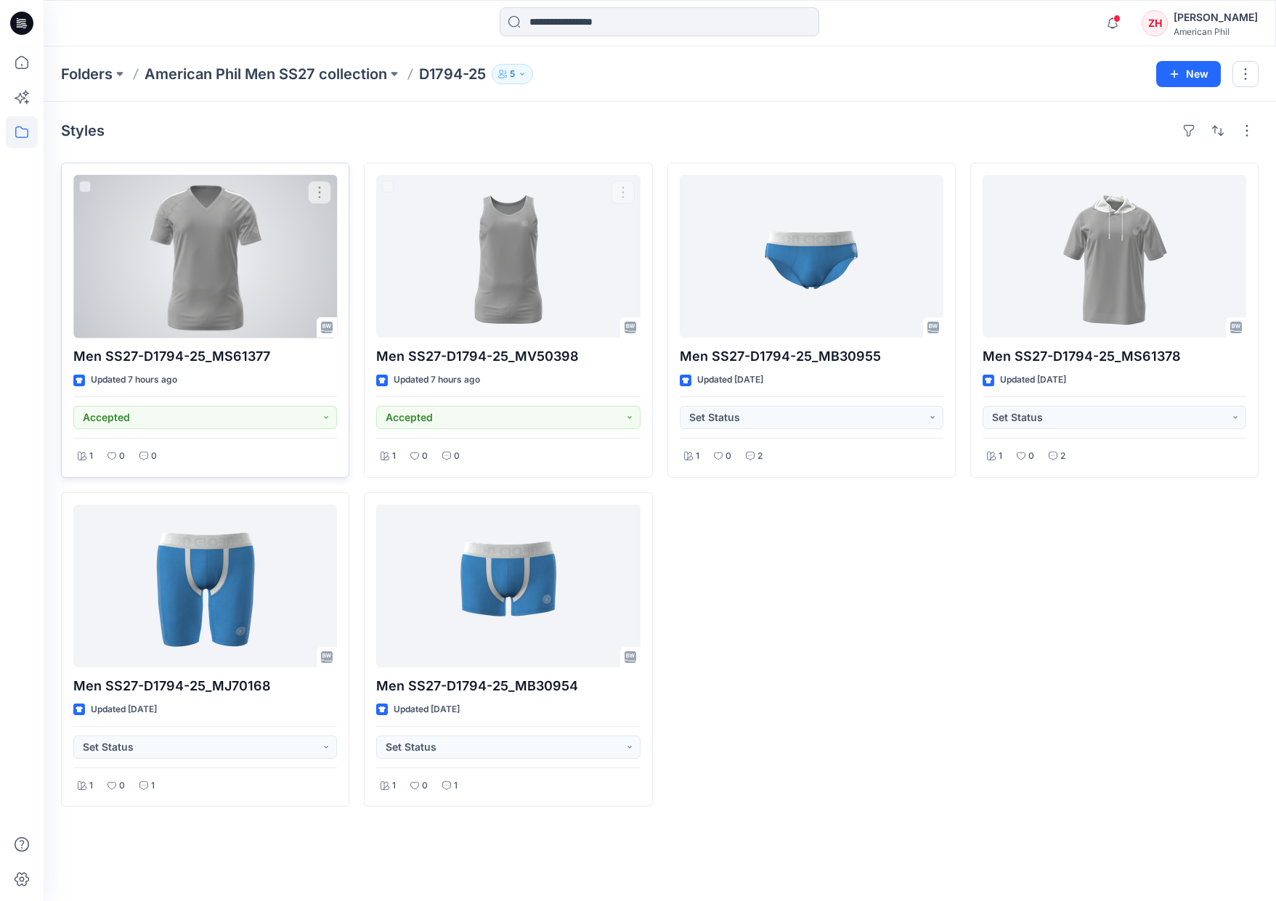
click at [277, 298] on div at bounding box center [205, 256] width 264 height 163
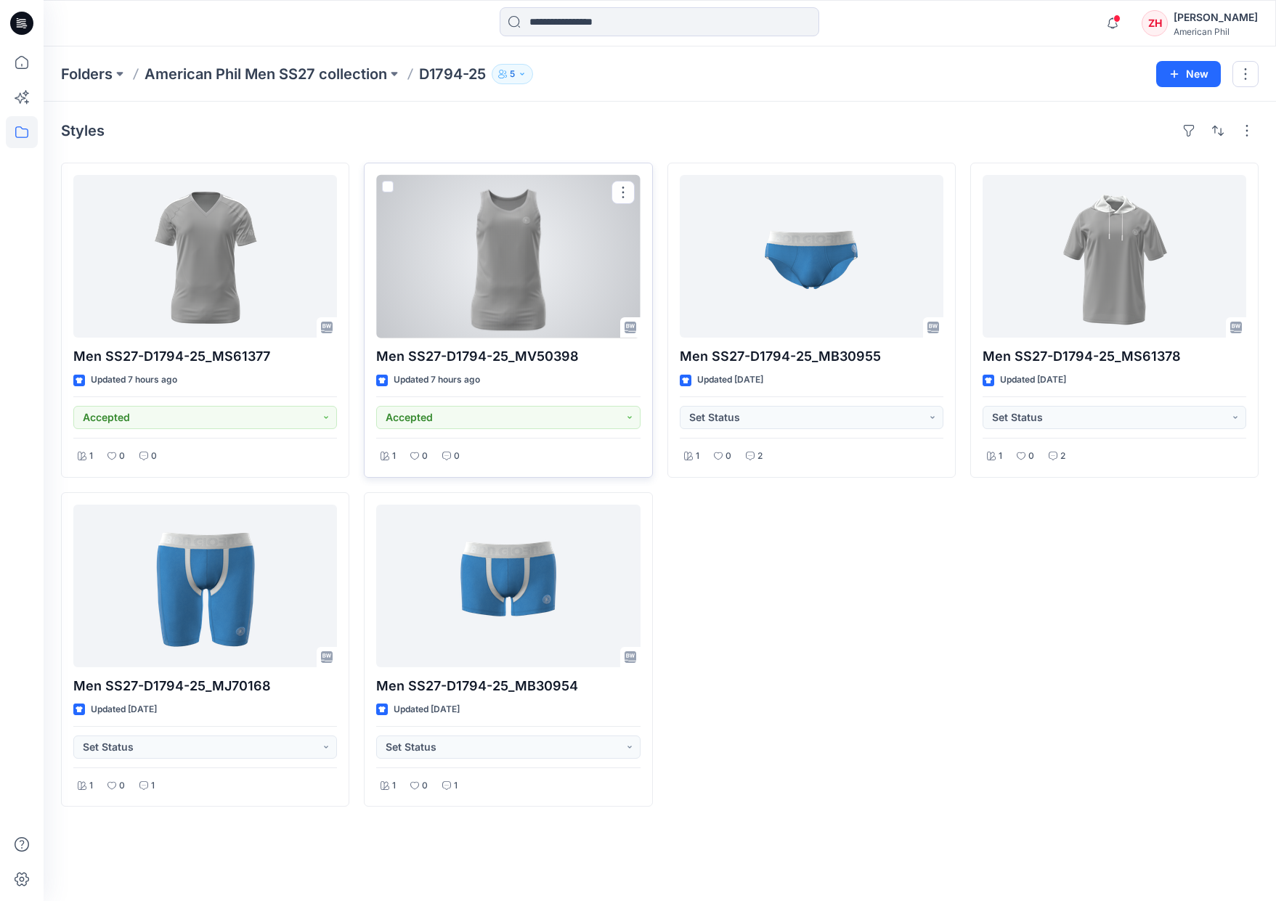
click at [493, 230] on div at bounding box center [508, 256] width 264 height 163
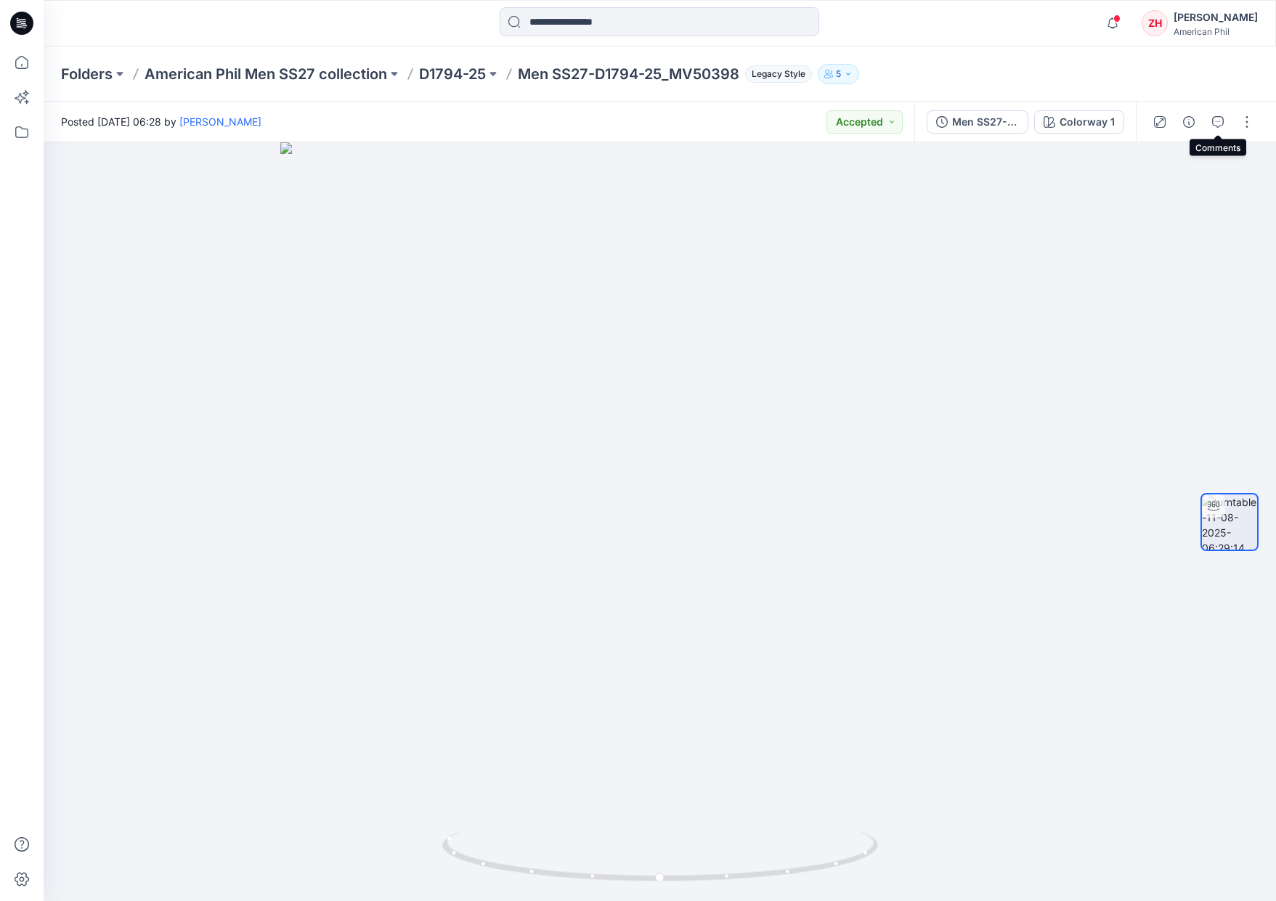
drag, startPoint x: 1226, startPoint y: 126, endPoint x: 1221, endPoint y: 86, distance: 39.5
click at [1226, 126] on button "button" at bounding box center [1217, 121] width 23 height 23
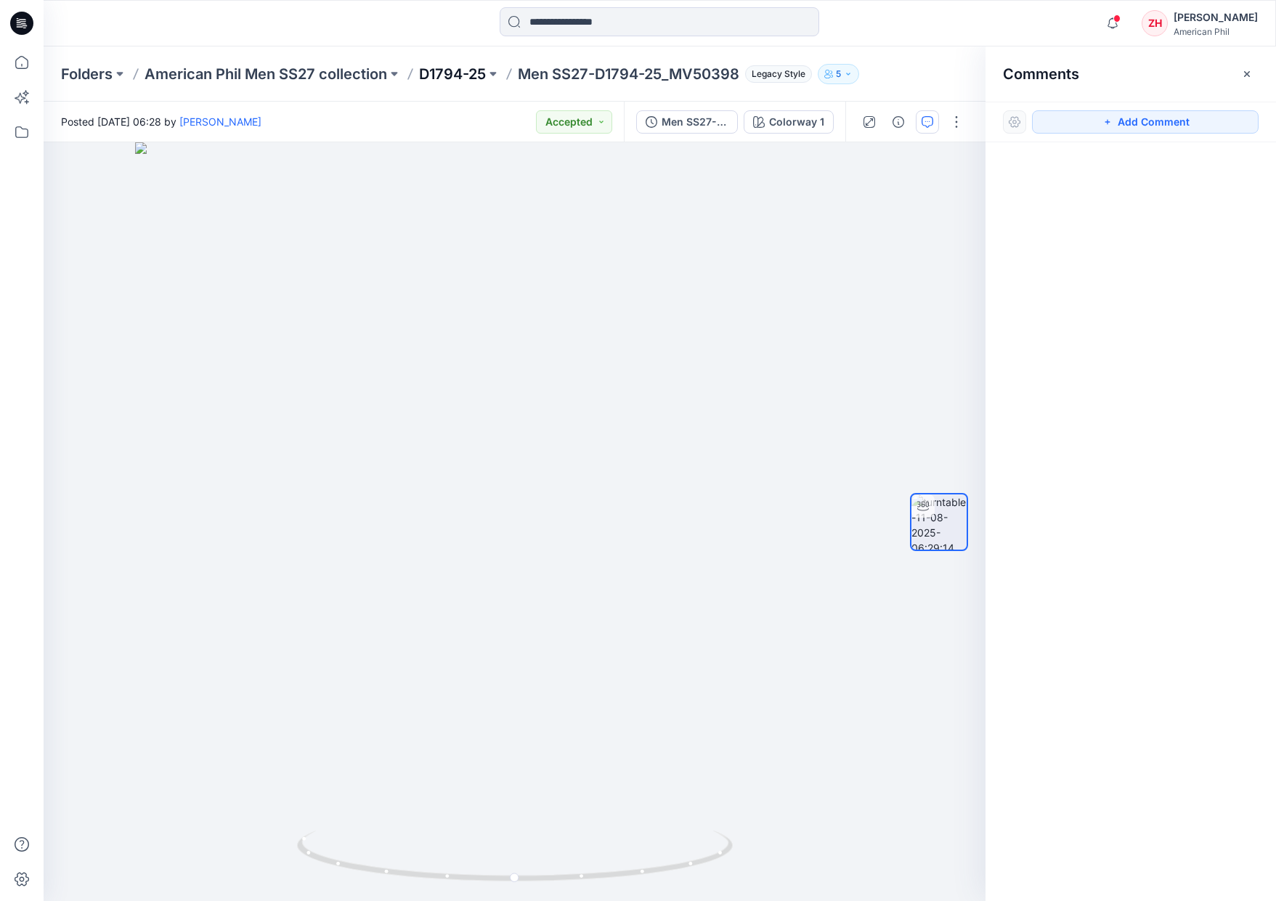
drag, startPoint x: 1189, startPoint y: 73, endPoint x: 483, endPoint y: 67, distance: 705.9
click at [1189, 73] on div "Comments" at bounding box center [1130, 73] width 290 height 54
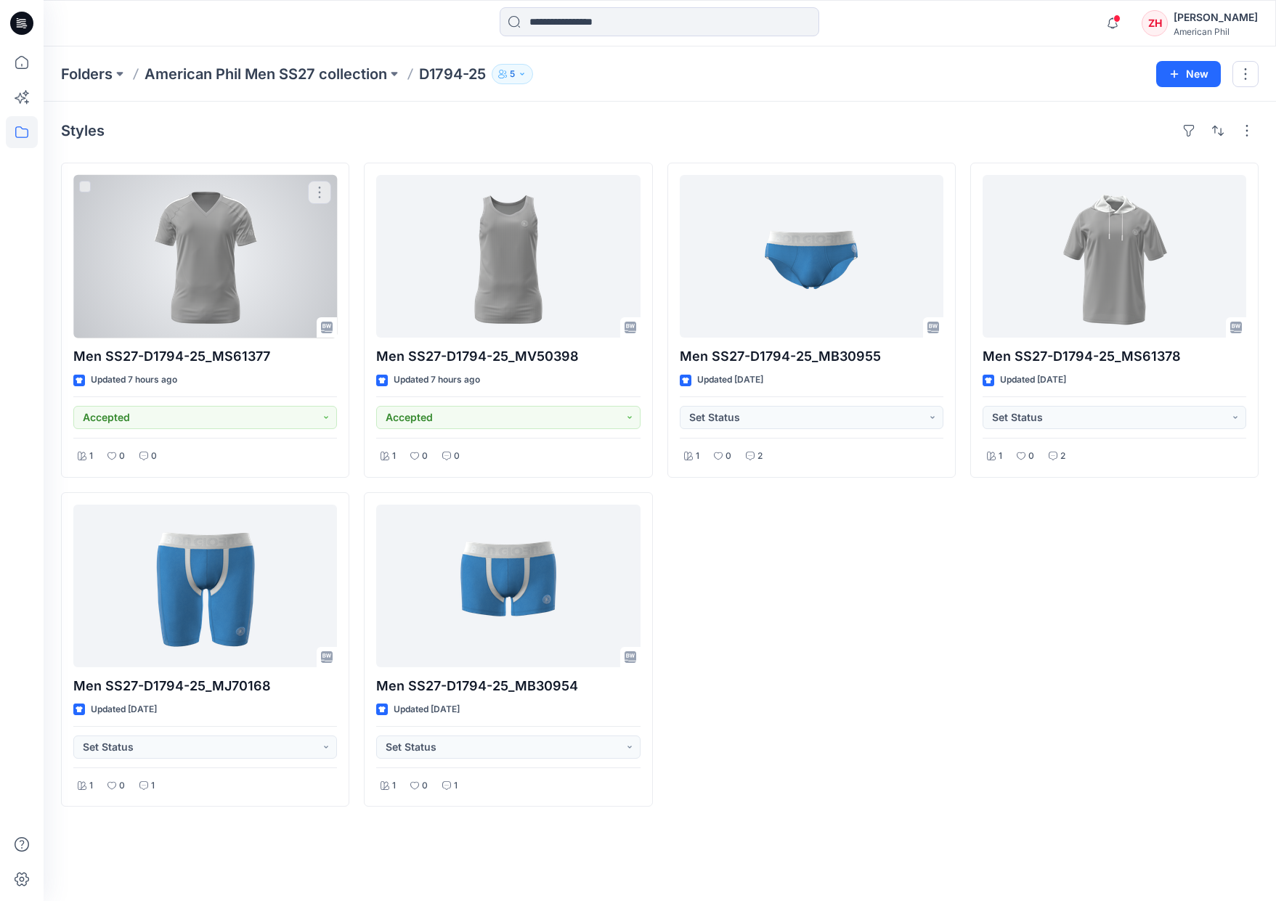
drag, startPoint x: 157, startPoint y: 215, endPoint x: 164, endPoint y: 213, distance: 7.6
click at [158, 215] on div at bounding box center [205, 256] width 264 height 163
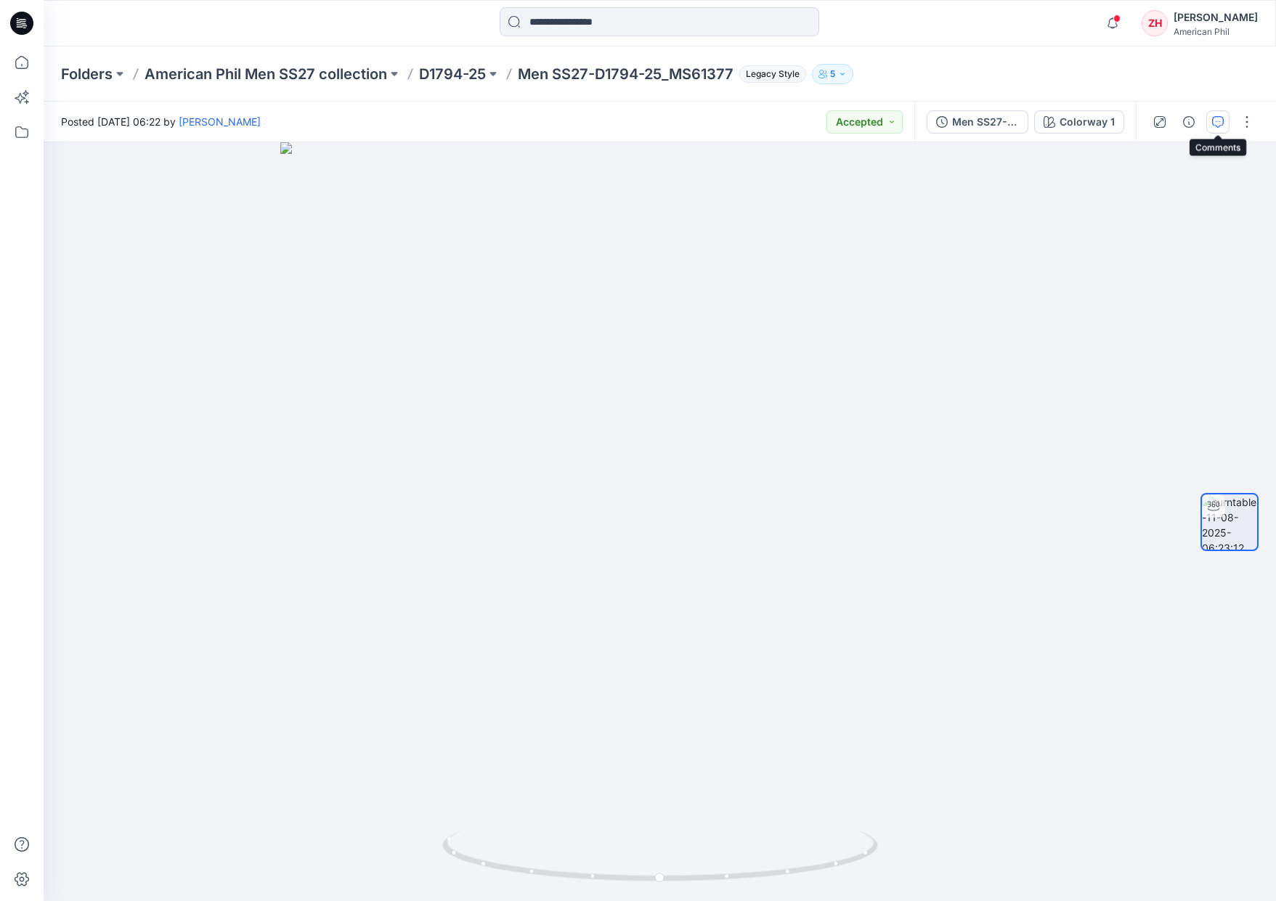
click at [1212, 116] on icon "button" at bounding box center [1218, 122] width 12 height 12
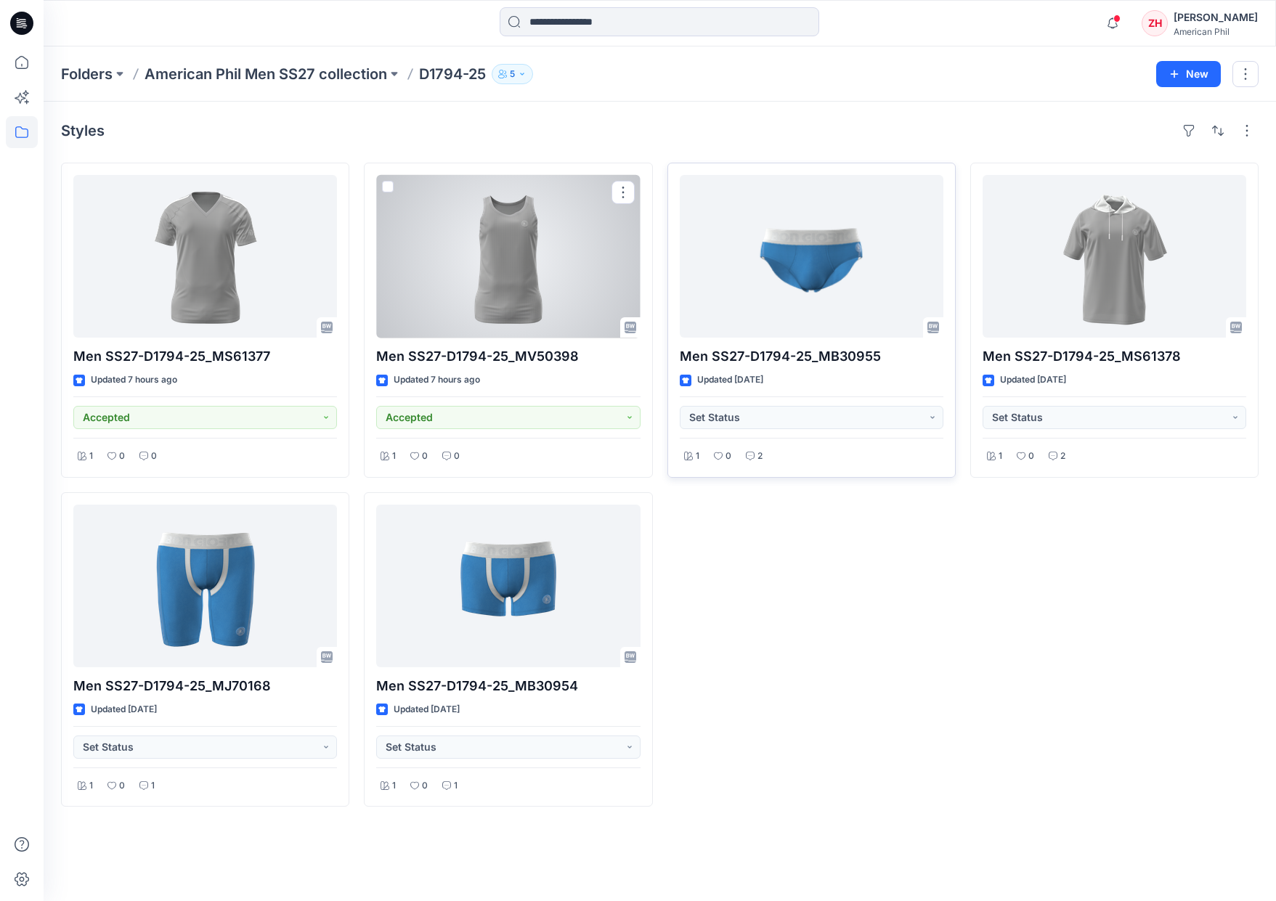
click at [756, 246] on div at bounding box center [812, 256] width 264 height 163
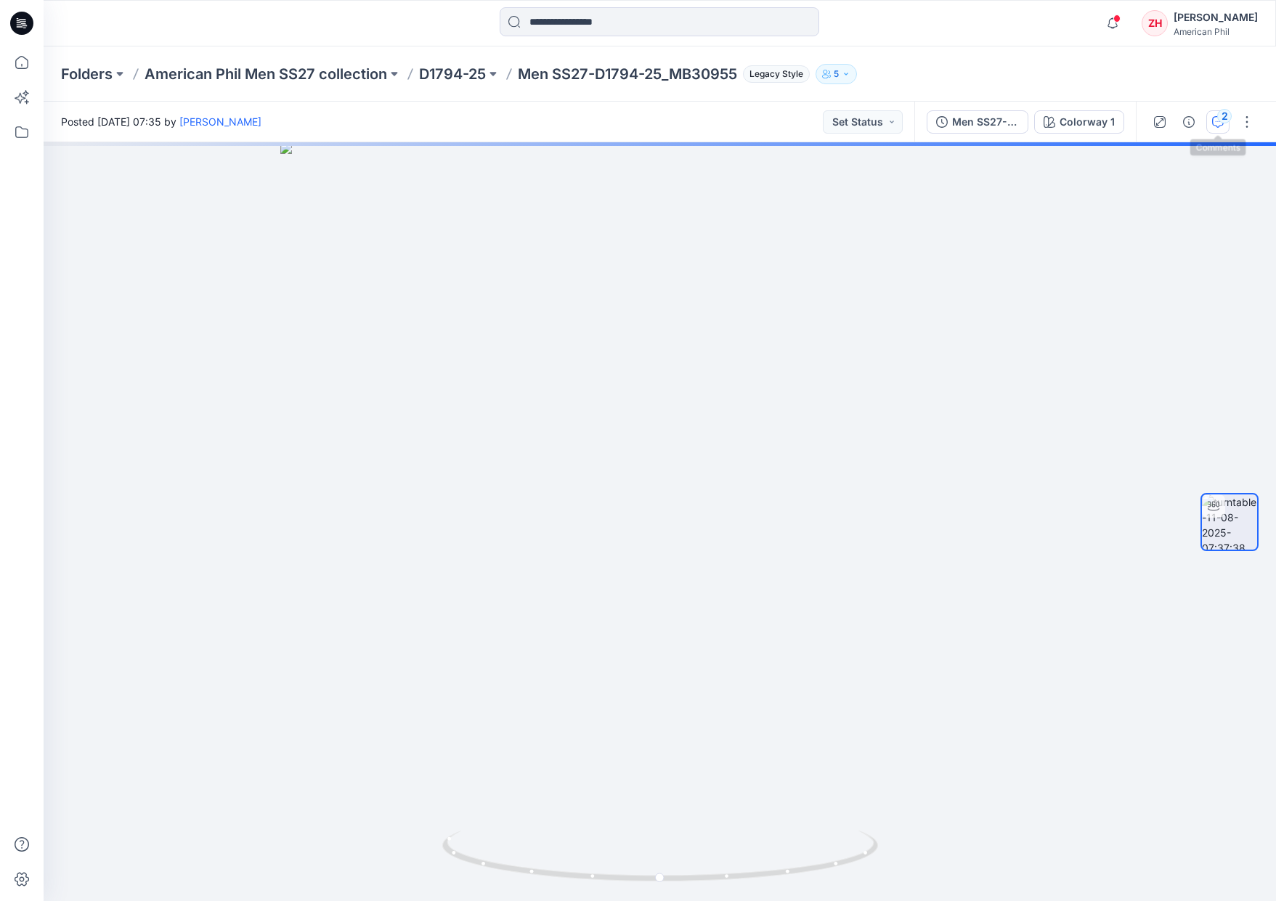
click at [1219, 118] on div "2" at bounding box center [1224, 116] width 15 height 15
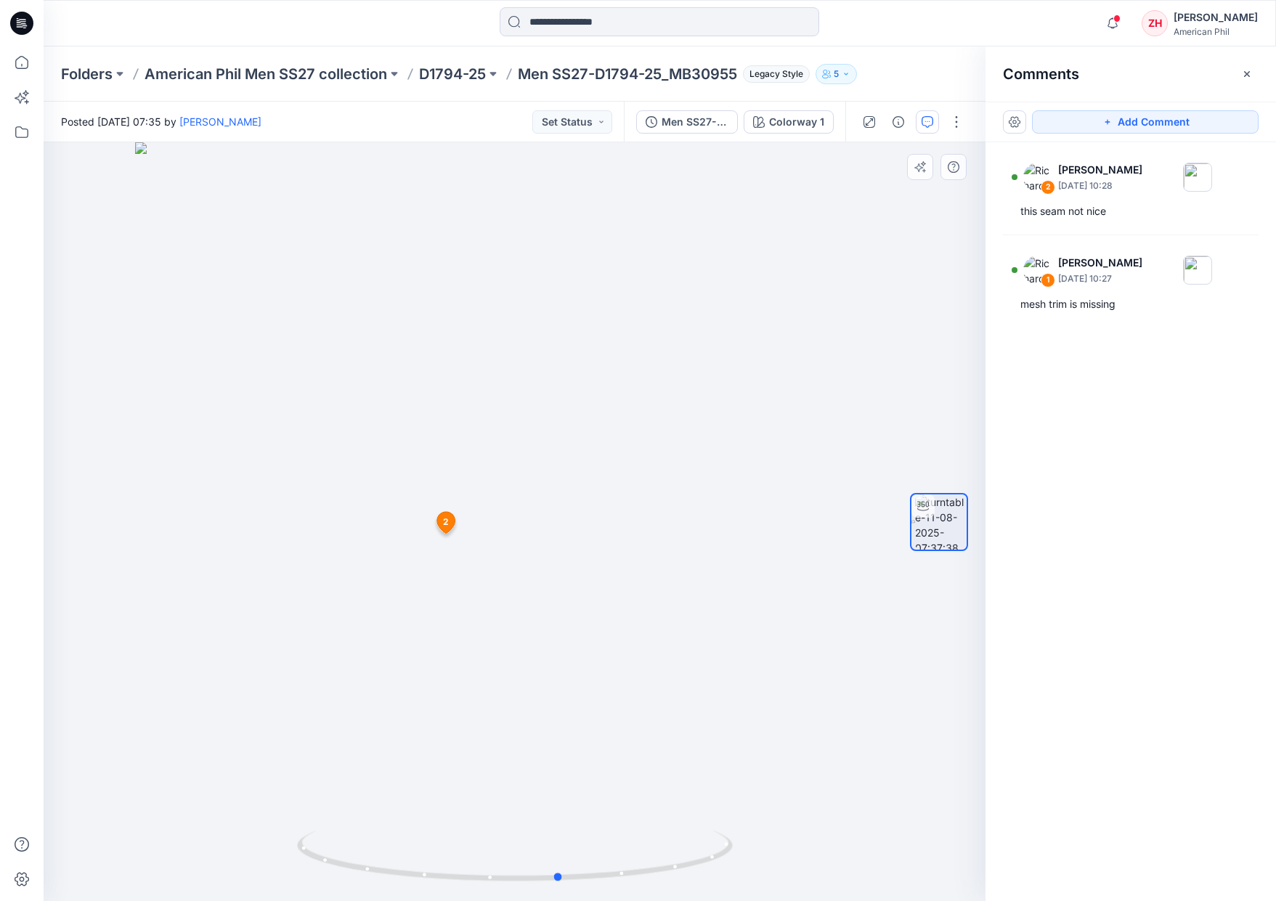
drag, startPoint x: 711, startPoint y: 552, endPoint x: 765, endPoint y: 567, distance: 55.9
click at [765, 567] on div at bounding box center [515, 521] width 942 height 759
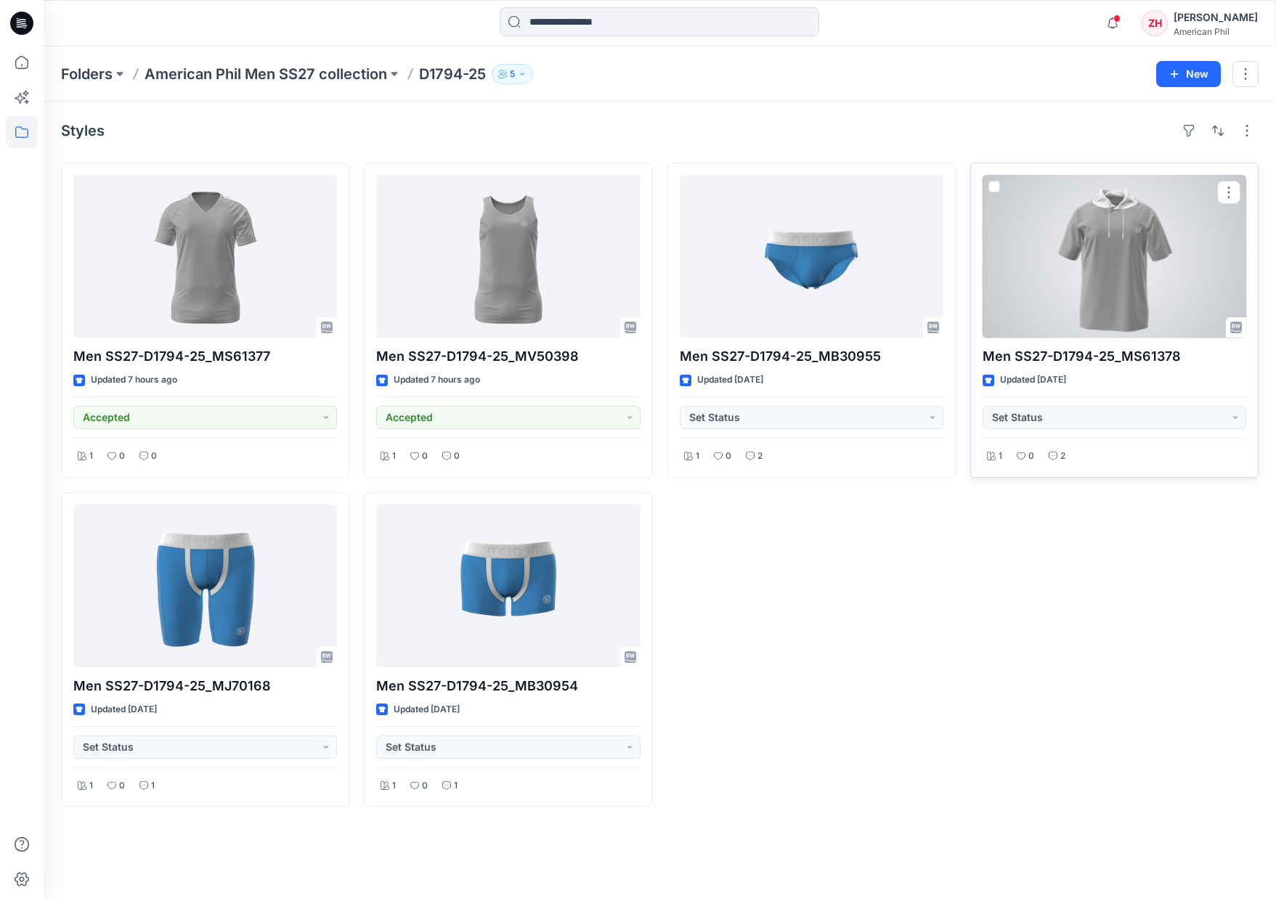
click at [1105, 252] on div at bounding box center [1115, 256] width 264 height 163
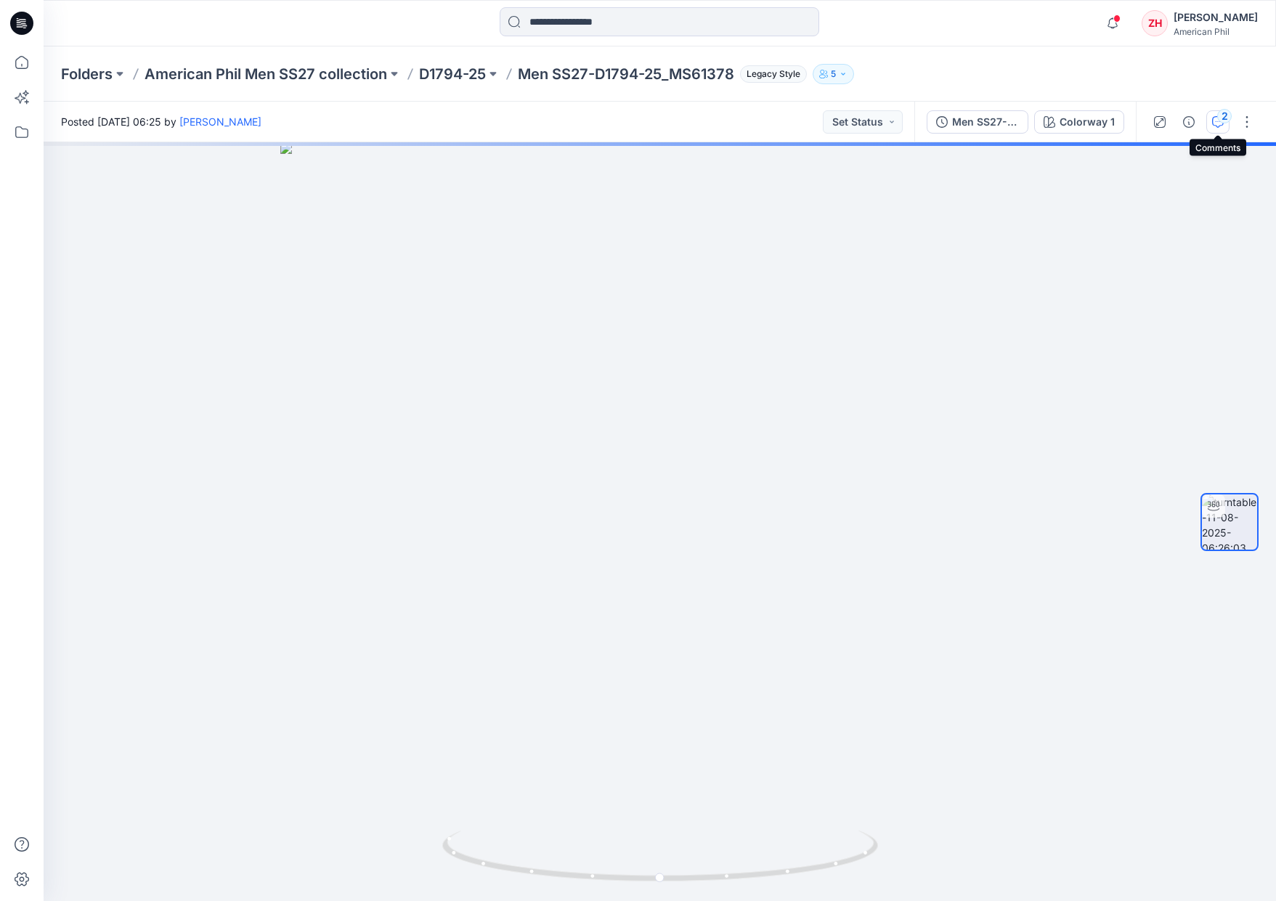
click at [1215, 116] on icon "button" at bounding box center [1218, 122] width 12 height 12
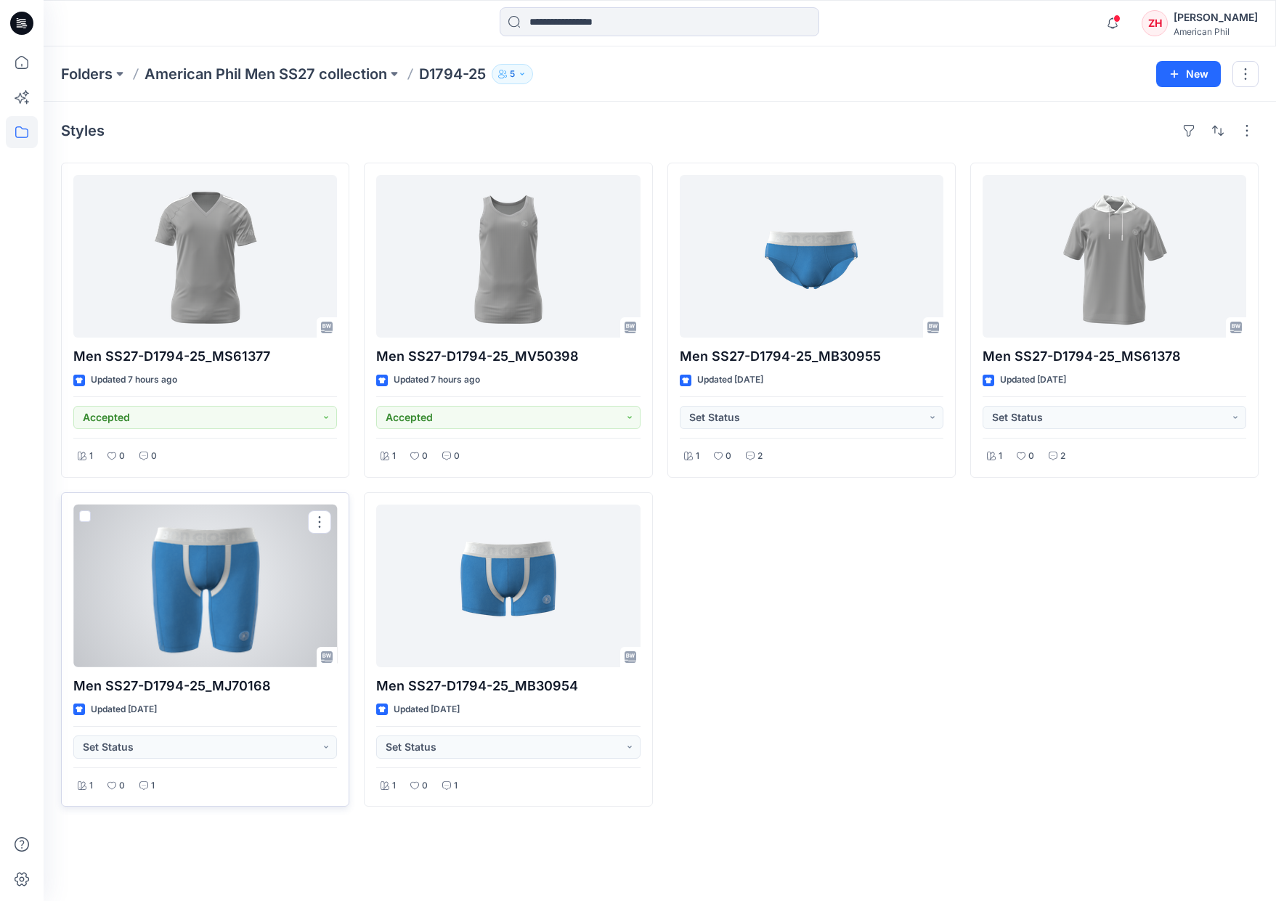
click at [245, 571] on div at bounding box center [205, 586] width 264 height 163
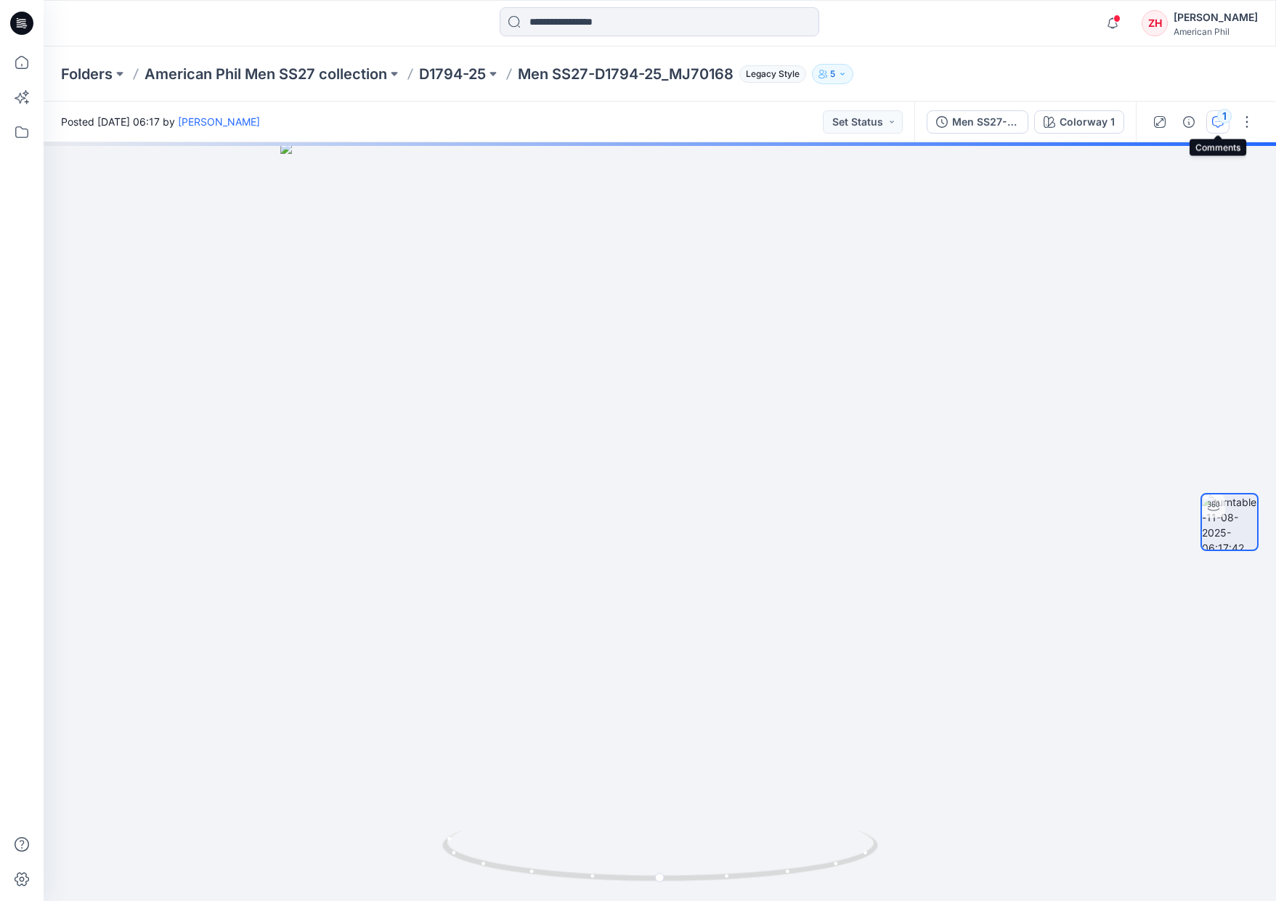
click at [1227, 118] on div "1" at bounding box center [1224, 116] width 15 height 15
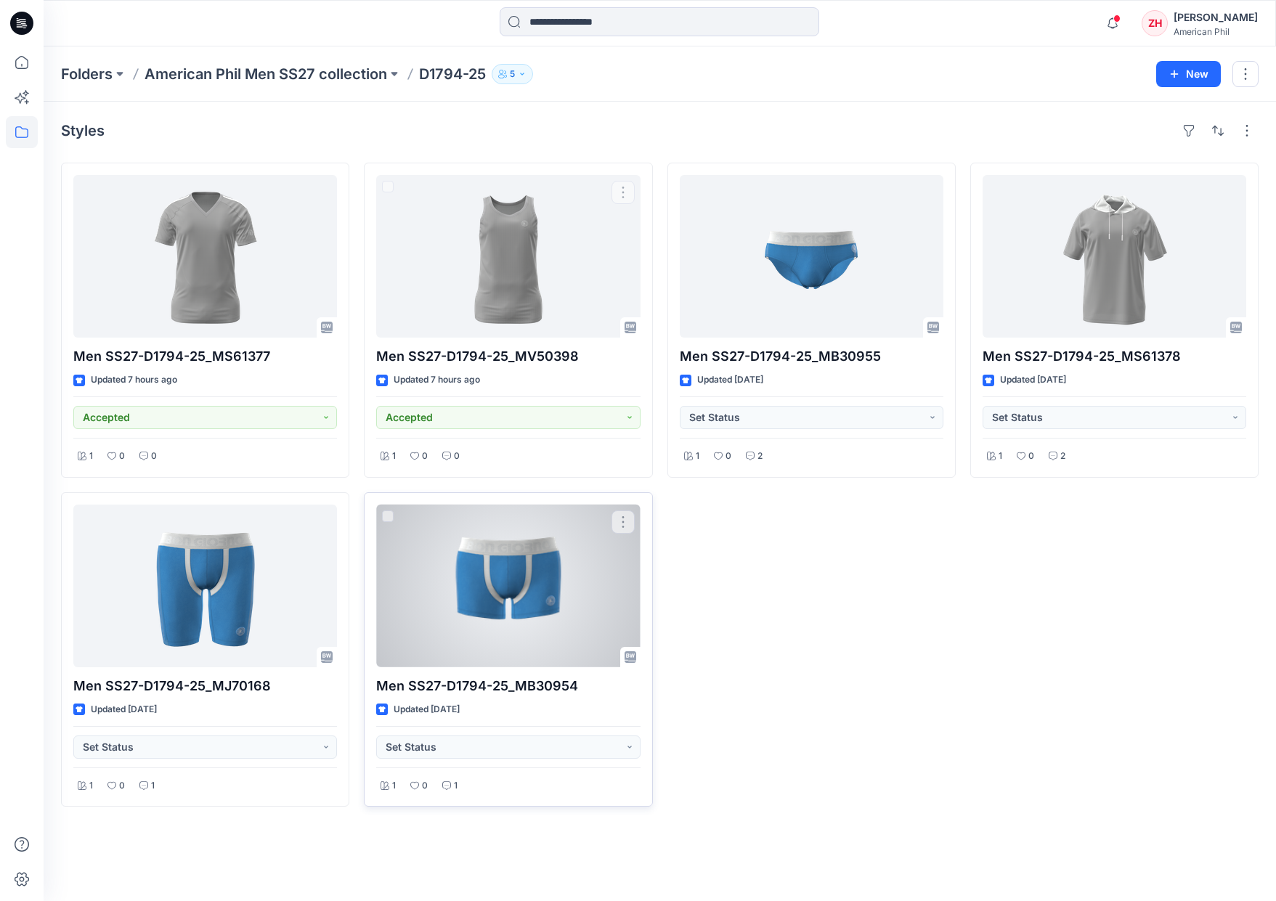
click at [537, 534] on div at bounding box center [508, 586] width 264 height 163
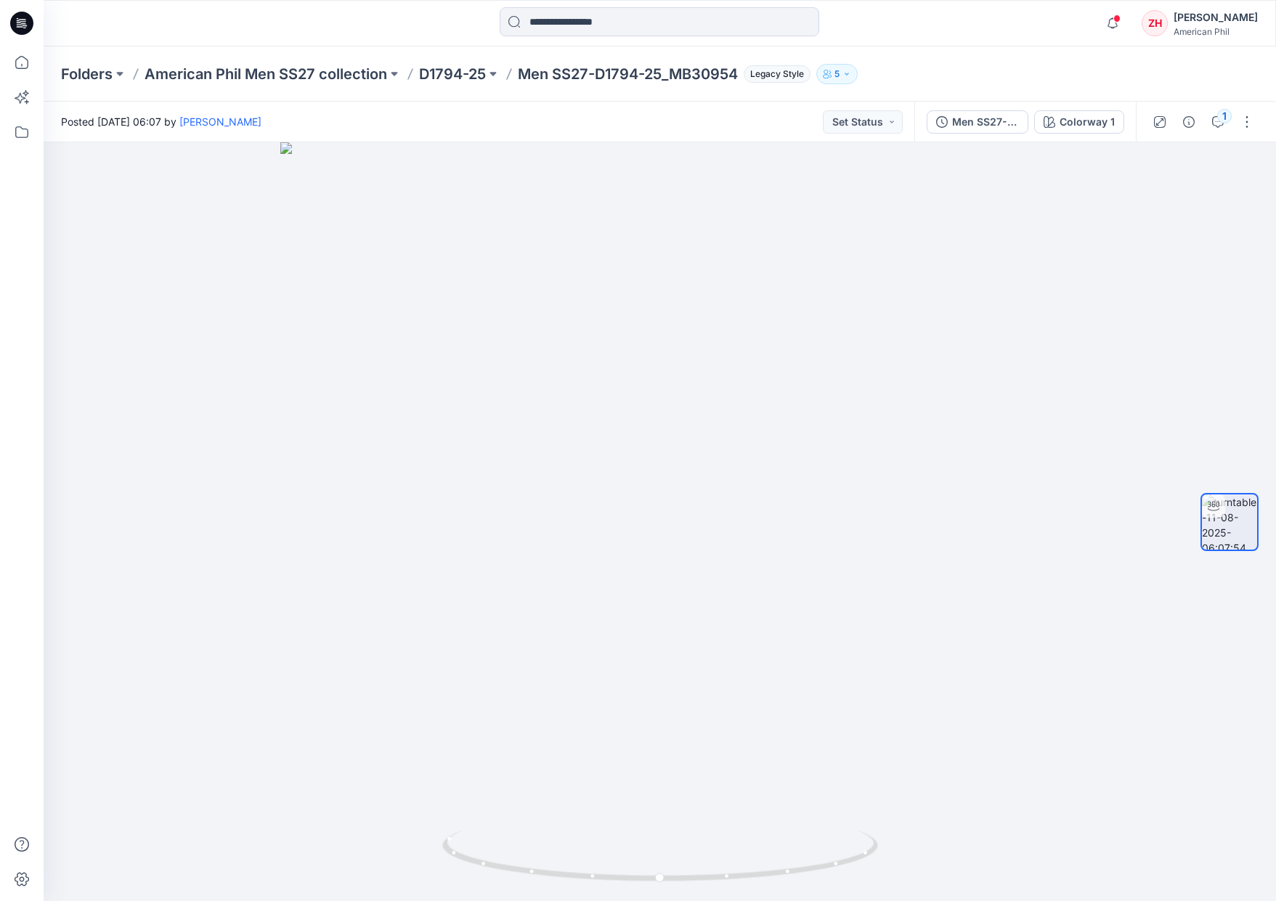
click at [1235, 112] on div "1" at bounding box center [1203, 122] width 134 height 41
click at [1229, 113] on div "1" at bounding box center [1224, 116] width 15 height 15
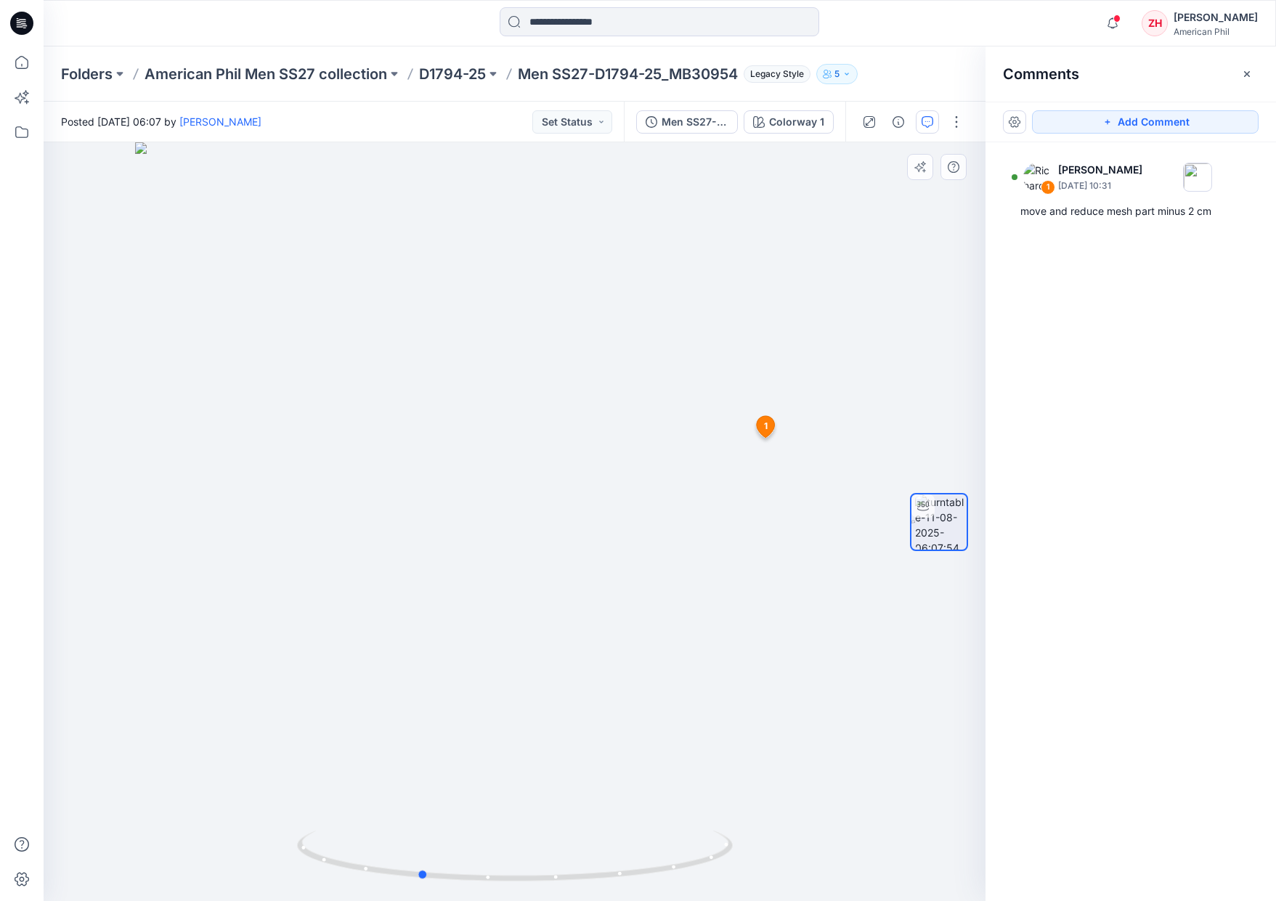
drag, startPoint x: 760, startPoint y: 460, endPoint x: 665, endPoint y: 466, distance: 95.4
click at [665, 466] on div at bounding box center [515, 521] width 942 height 759
drag, startPoint x: 663, startPoint y: 468, endPoint x: 796, endPoint y: 461, distance: 133.1
click at [808, 466] on div at bounding box center [515, 521] width 942 height 759
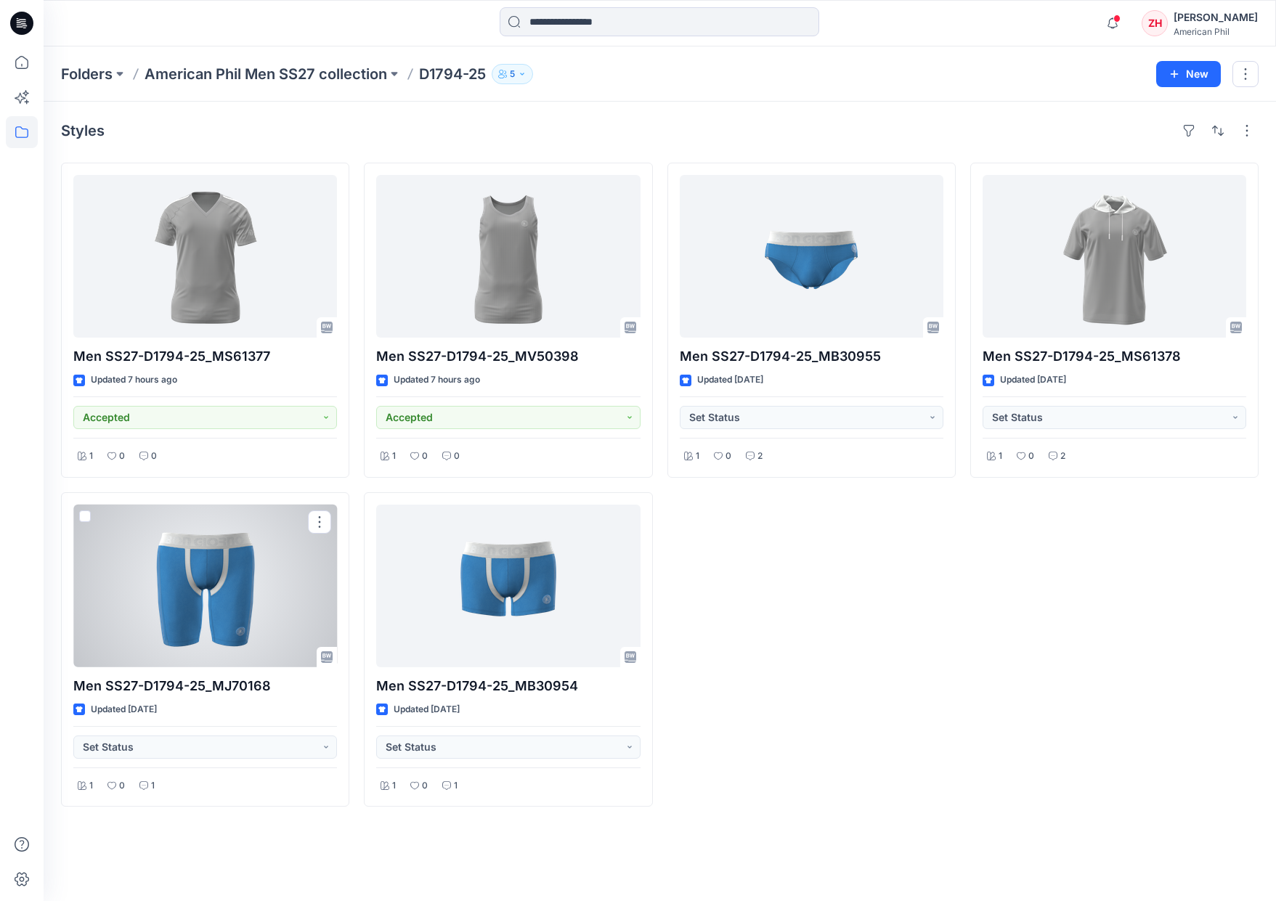
click at [296, 558] on div at bounding box center [205, 586] width 264 height 163
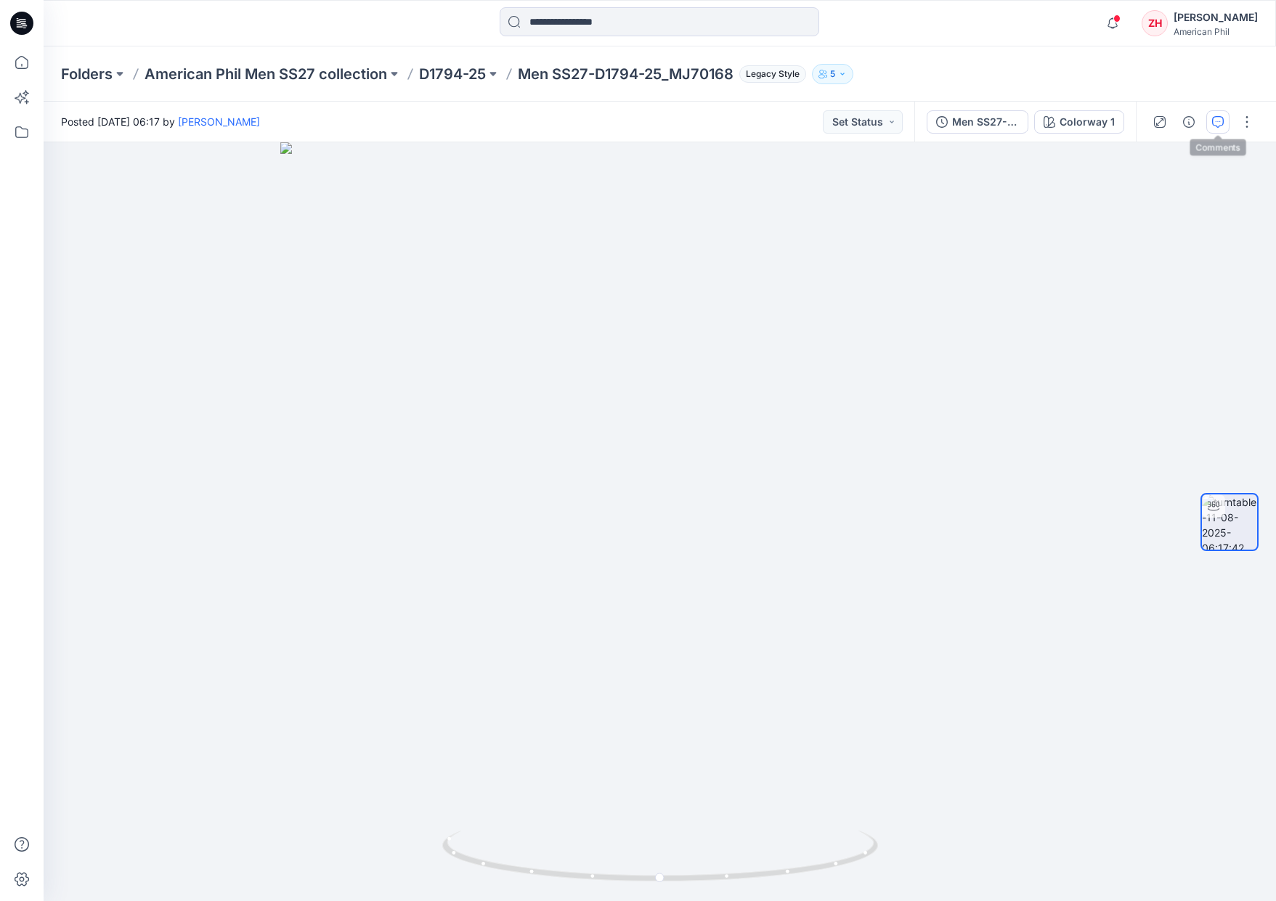
click at [1227, 125] on button "button" at bounding box center [1217, 121] width 23 height 23
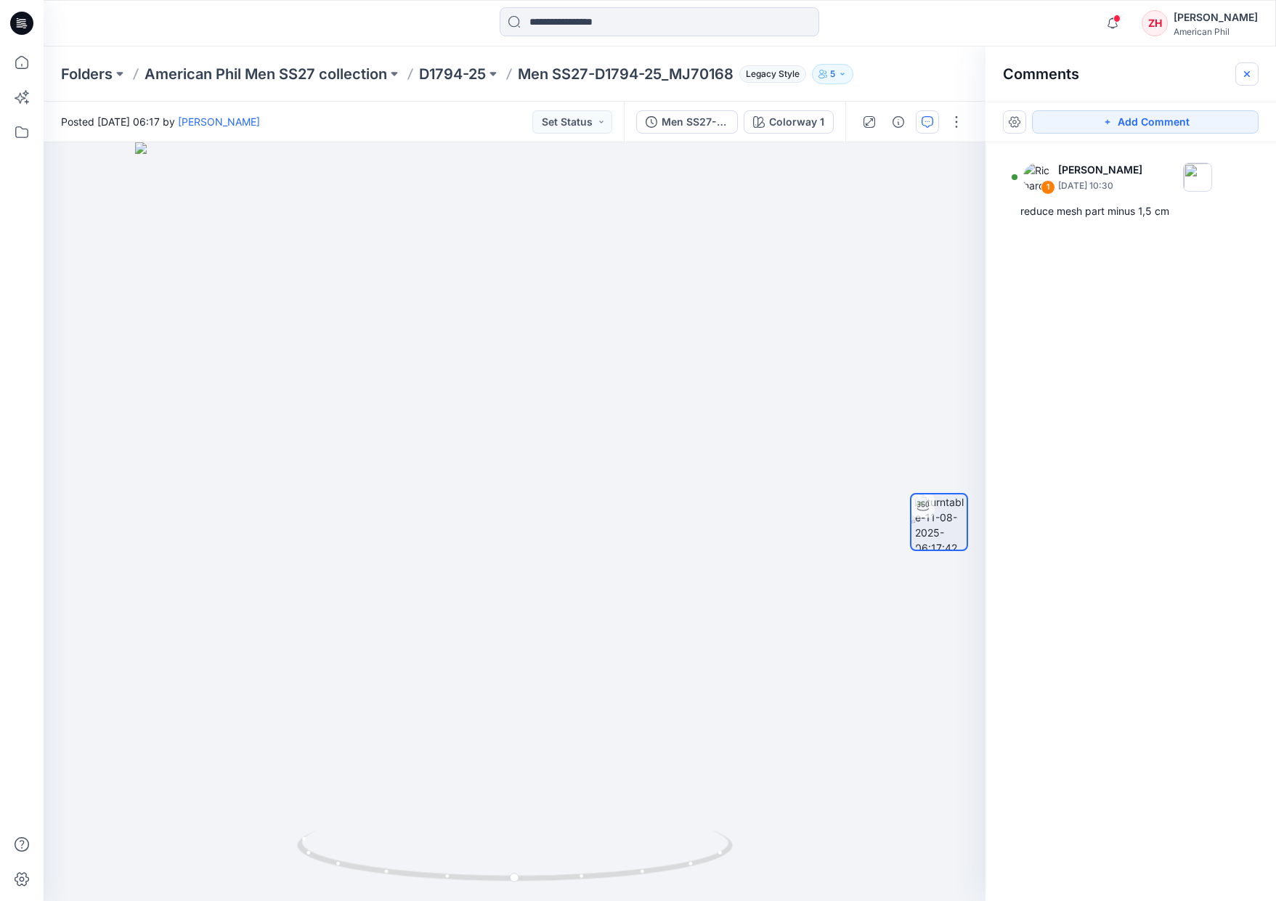
click at [1238, 65] on button "button" at bounding box center [1246, 73] width 23 height 23
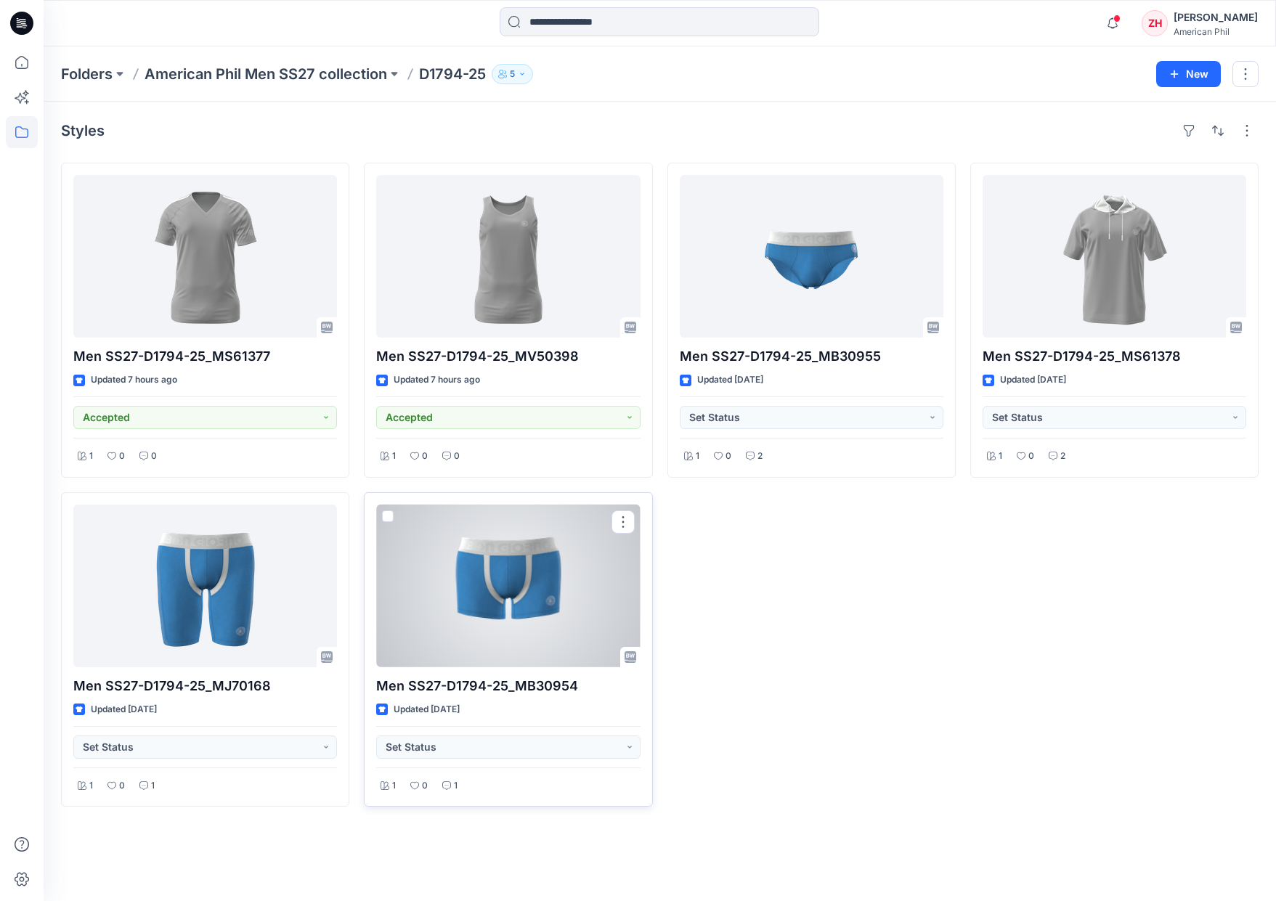
click at [564, 612] on div at bounding box center [508, 586] width 264 height 163
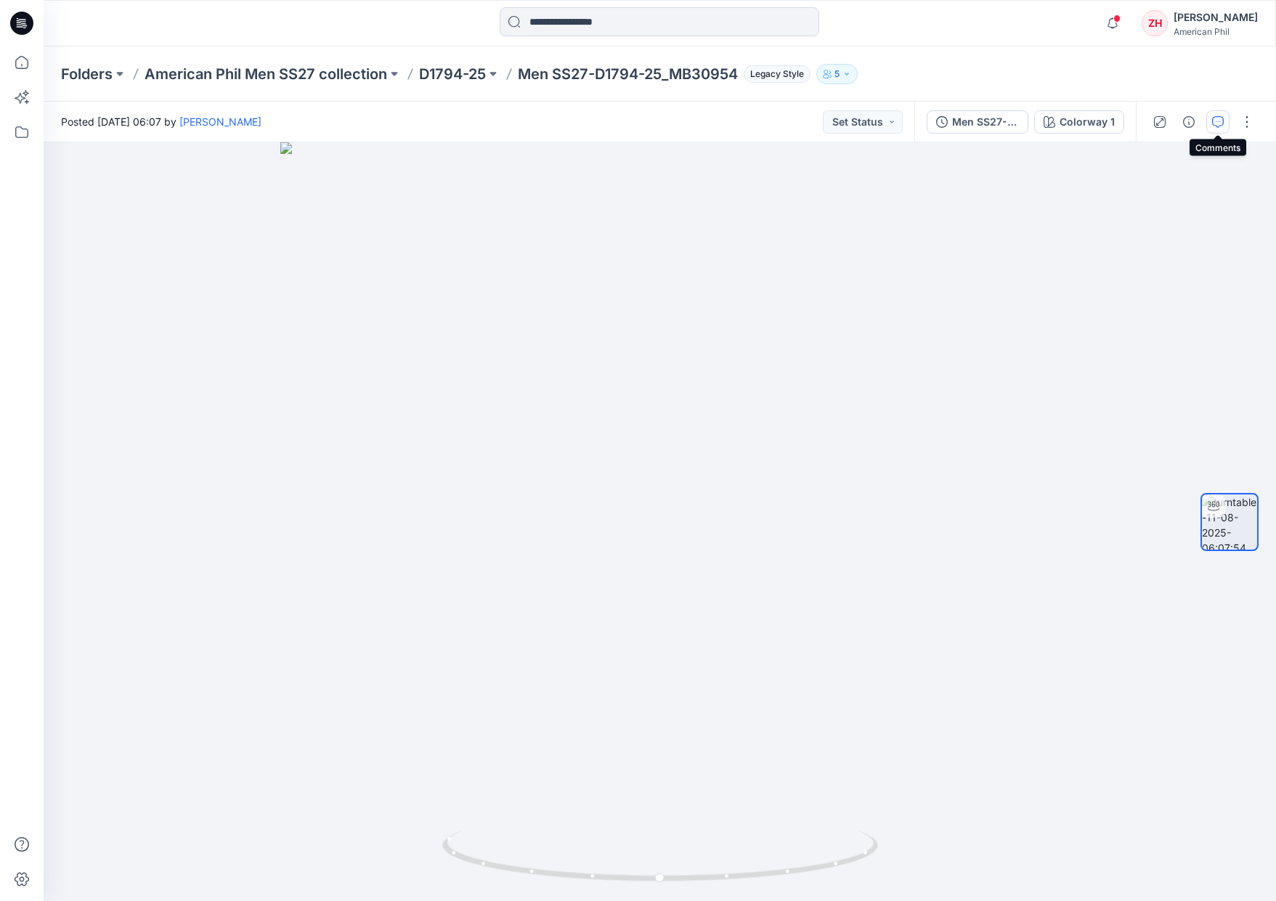
click at [1223, 125] on icon "button" at bounding box center [1218, 122] width 12 height 12
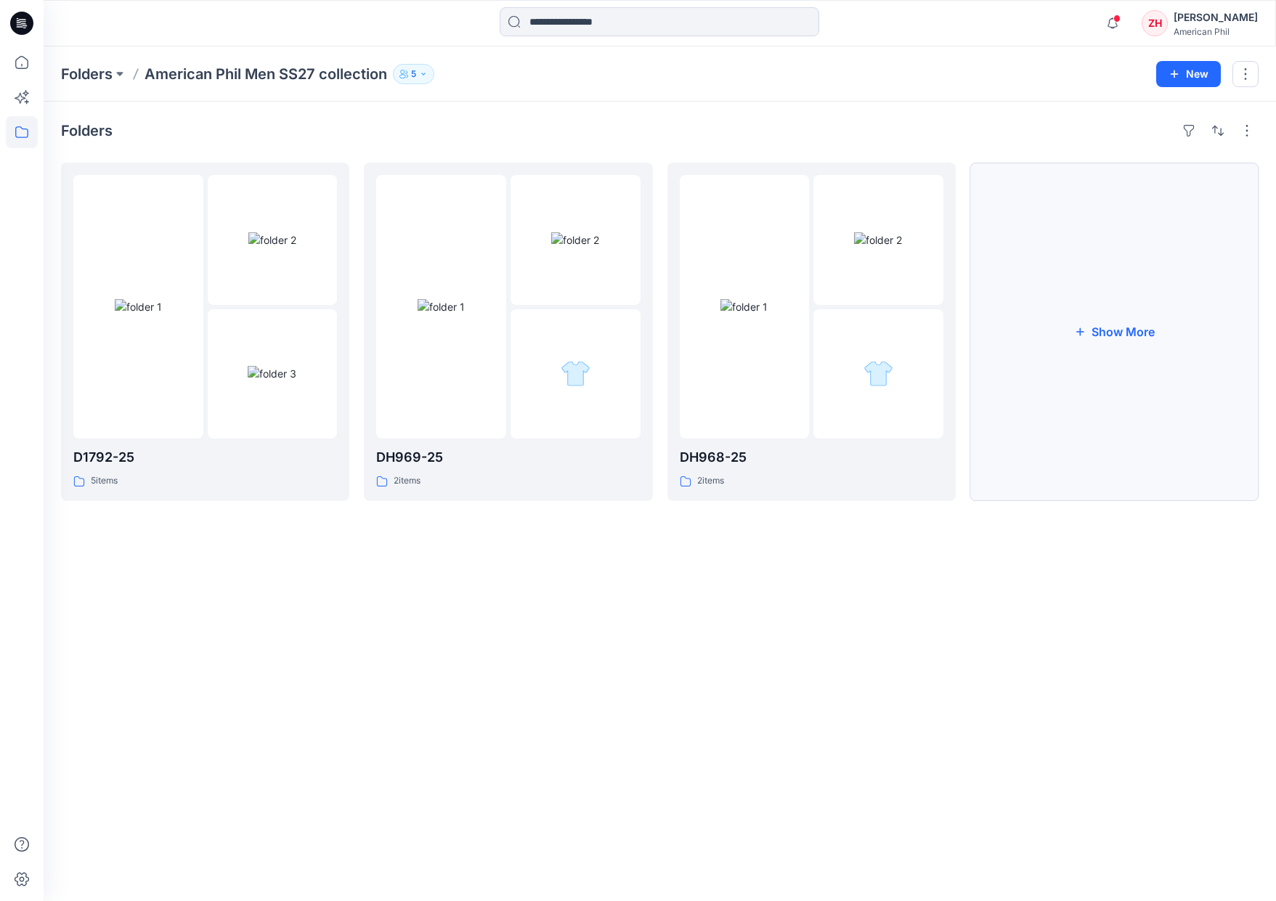
click at [1129, 338] on button "Show More" at bounding box center [1114, 332] width 288 height 338
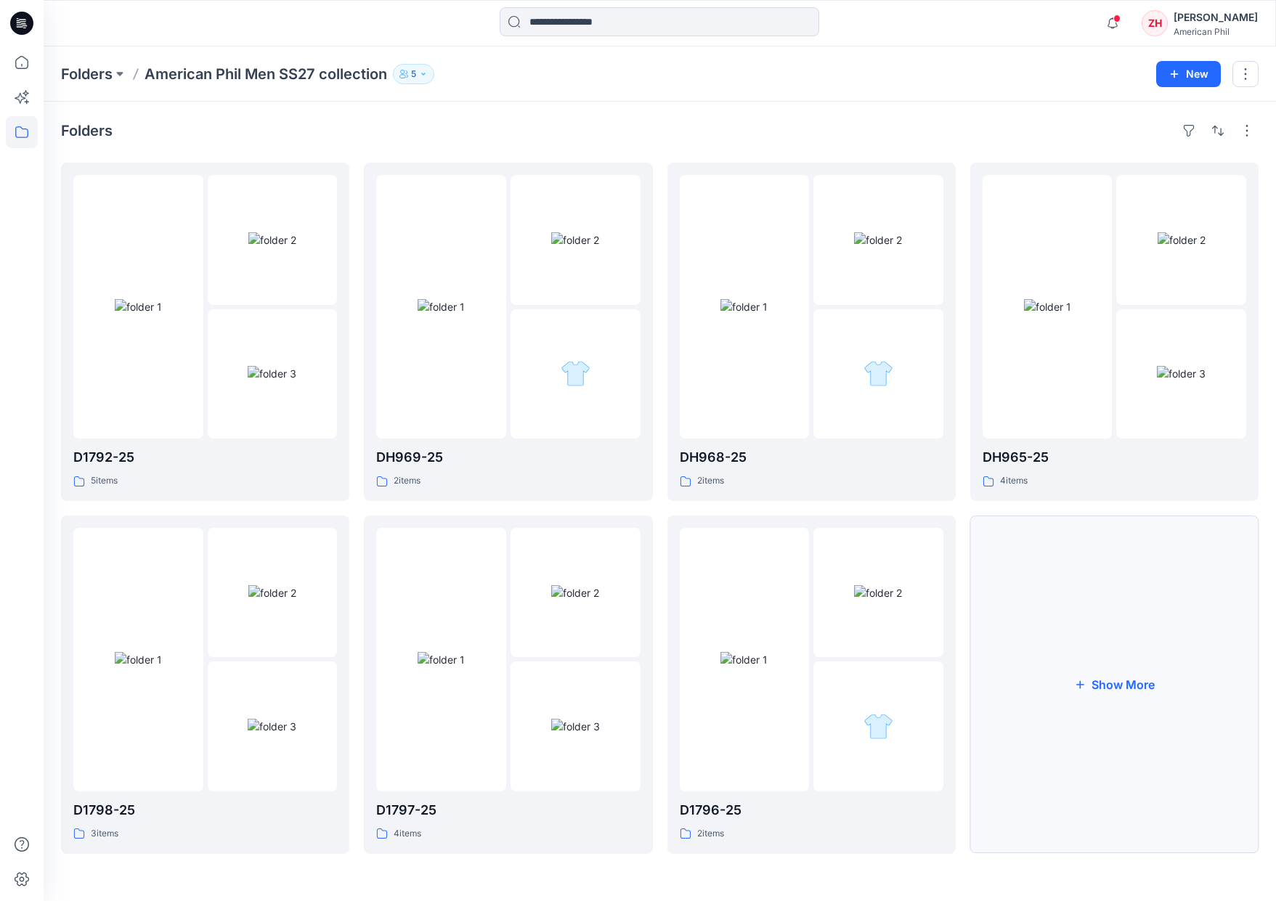
click at [1111, 604] on button "Show More" at bounding box center [1114, 685] width 288 height 338
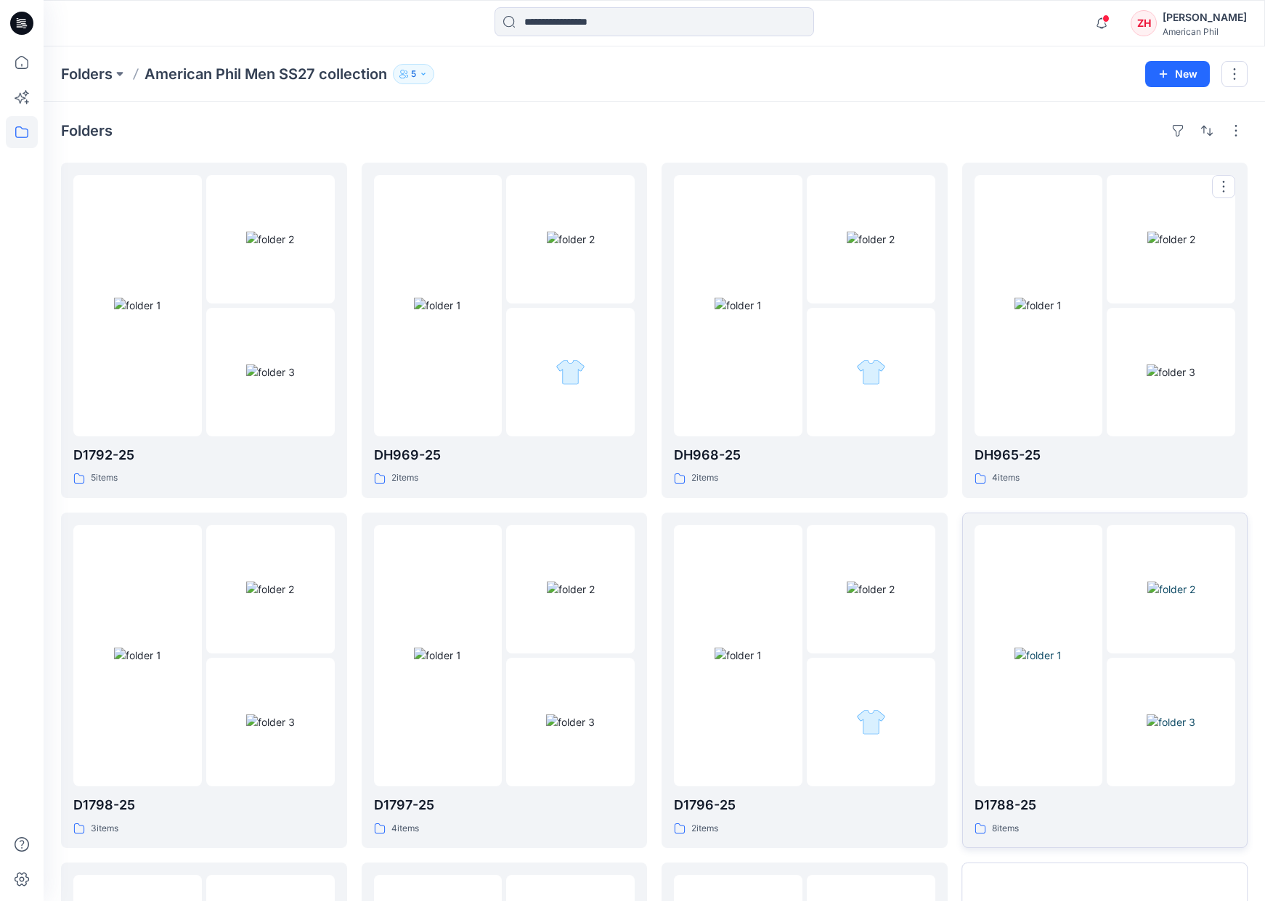
scroll to position [336, 0]
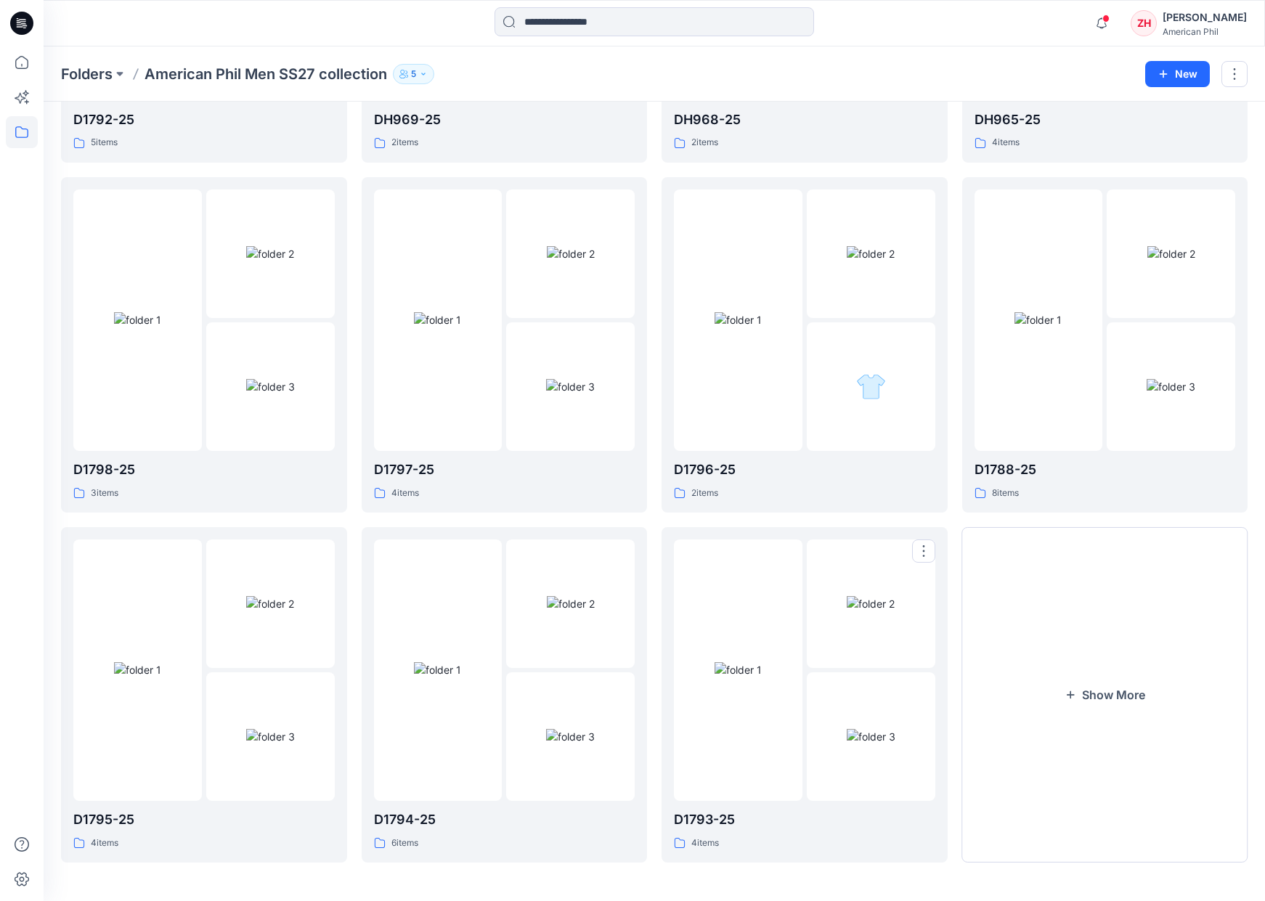
drag, startPoint x: 755, startPoint y: 606, endPoint x: 765, endPoint y: 589, distance: 19.9
click at [754, 662] on img at bounding box center [738, 669] width 47 height 15
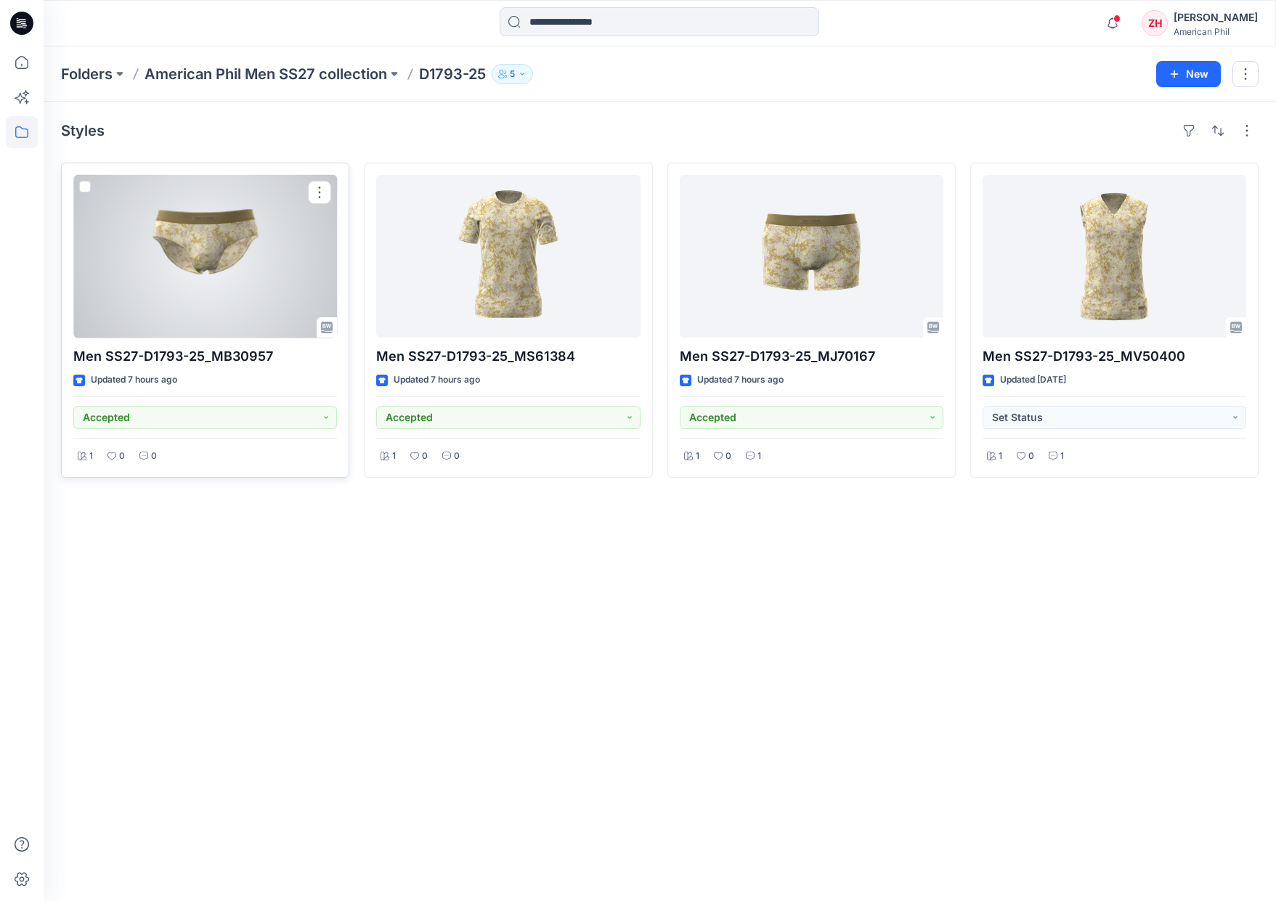
click at [265, 307] on div at bounding box center [205, 256] width 264 height 163
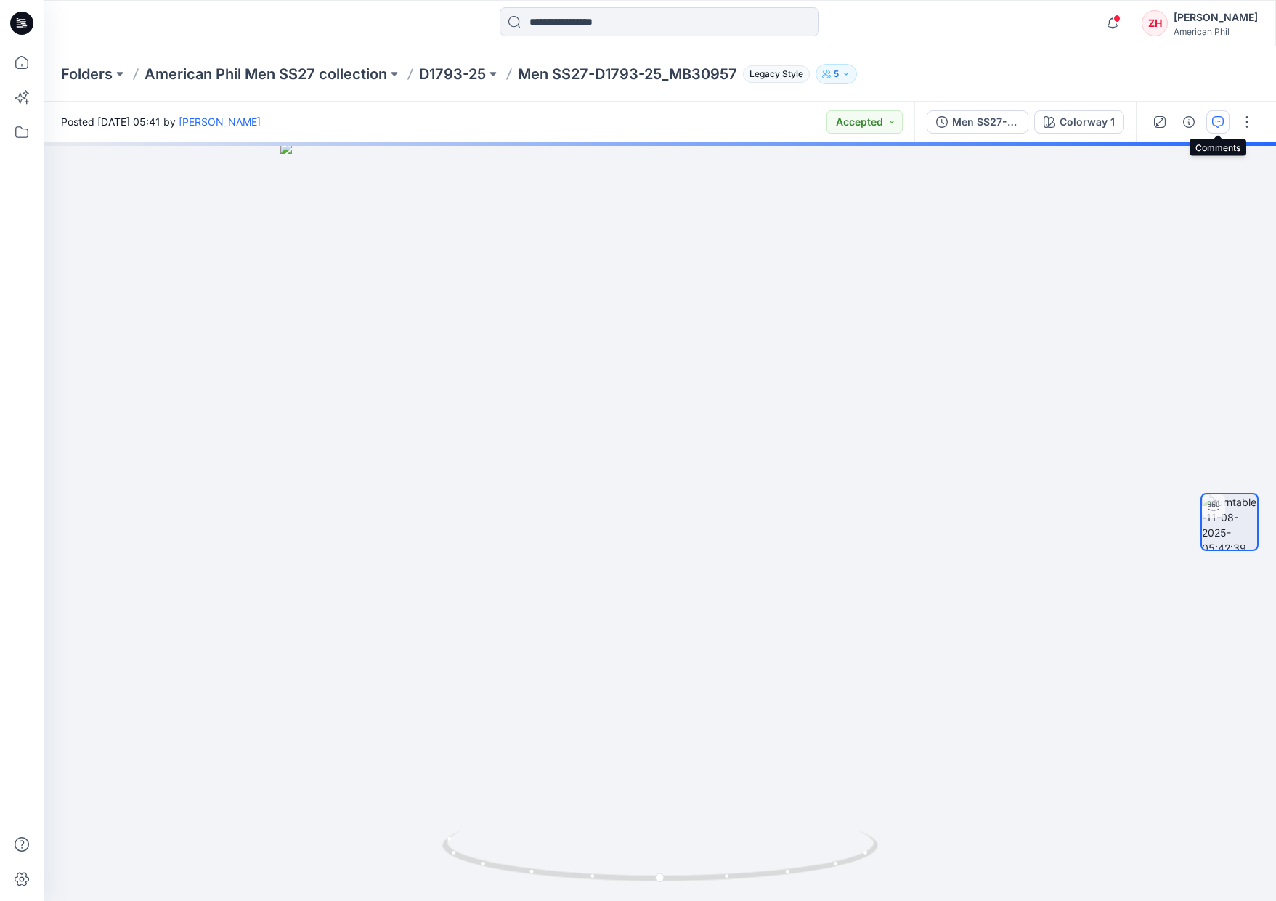
click at [1216, 124] on icon "button" at bounding box center [1218, 122] width 12 height 12
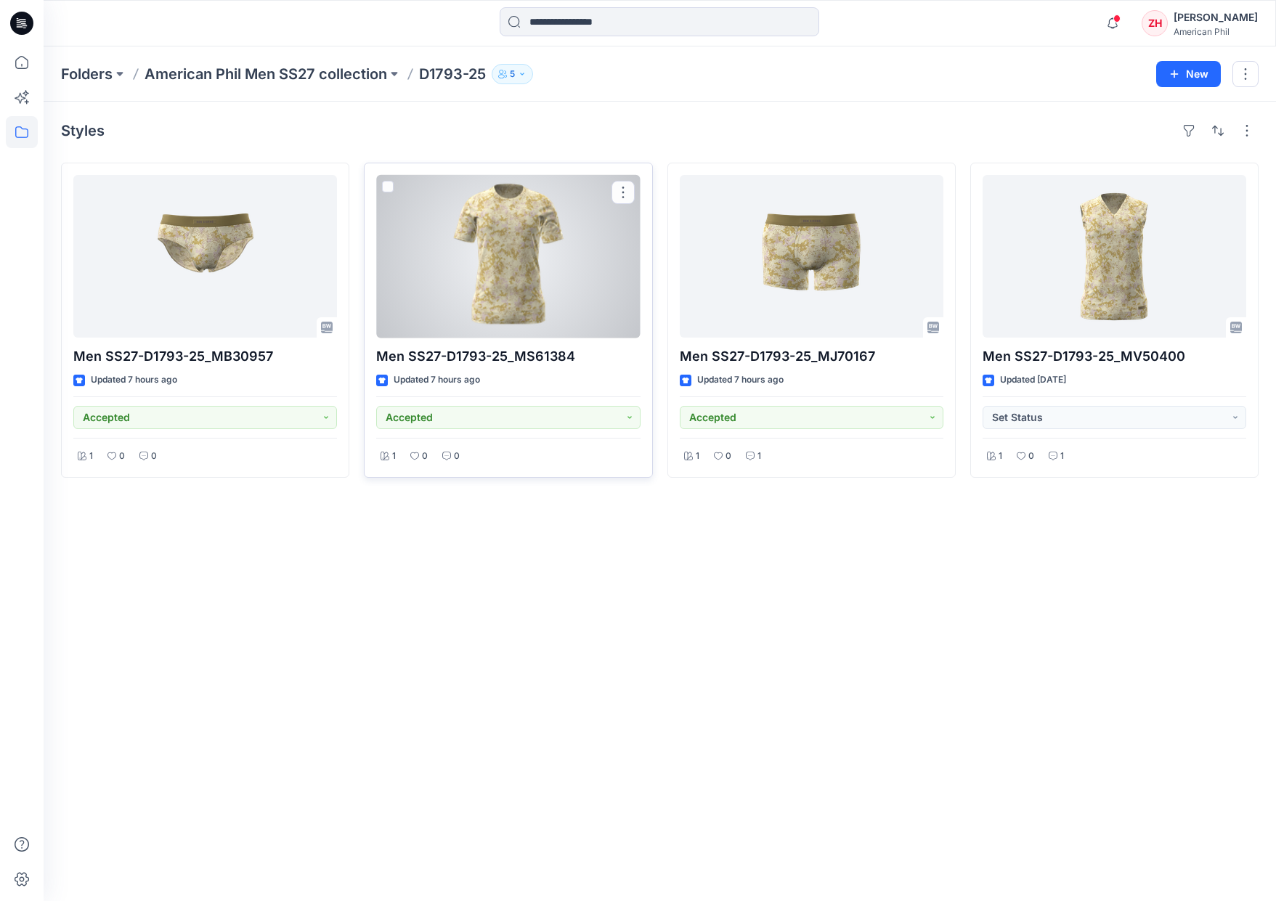
click at [431, 276] on div at bounding box center [508, 256] width 264 height 163
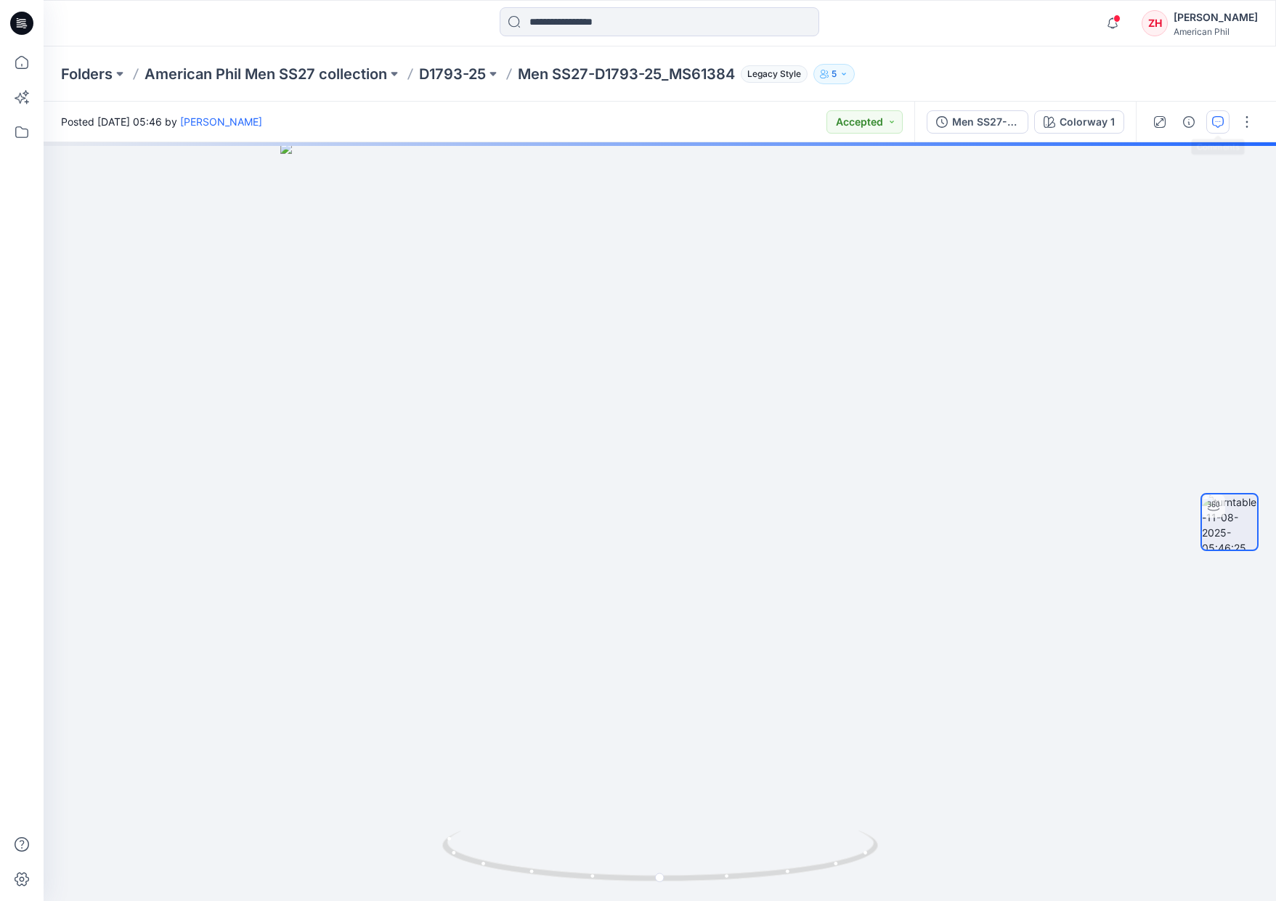
click at [1215, 123] on icon "button" at bounding box center [1218, 122] width 12 height 12
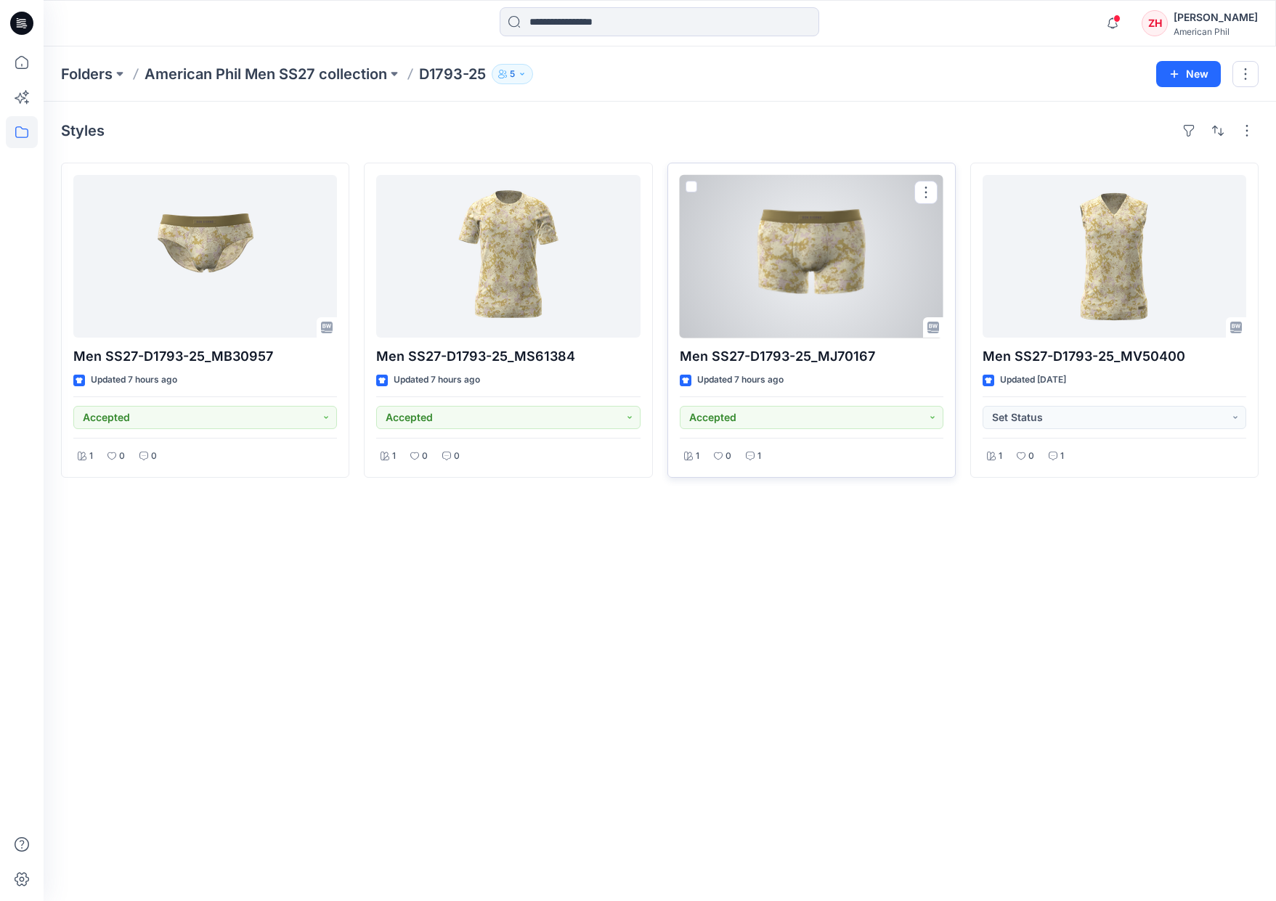
click at [769, 235] on div at bounding box center [812, 256] width 264 height 163
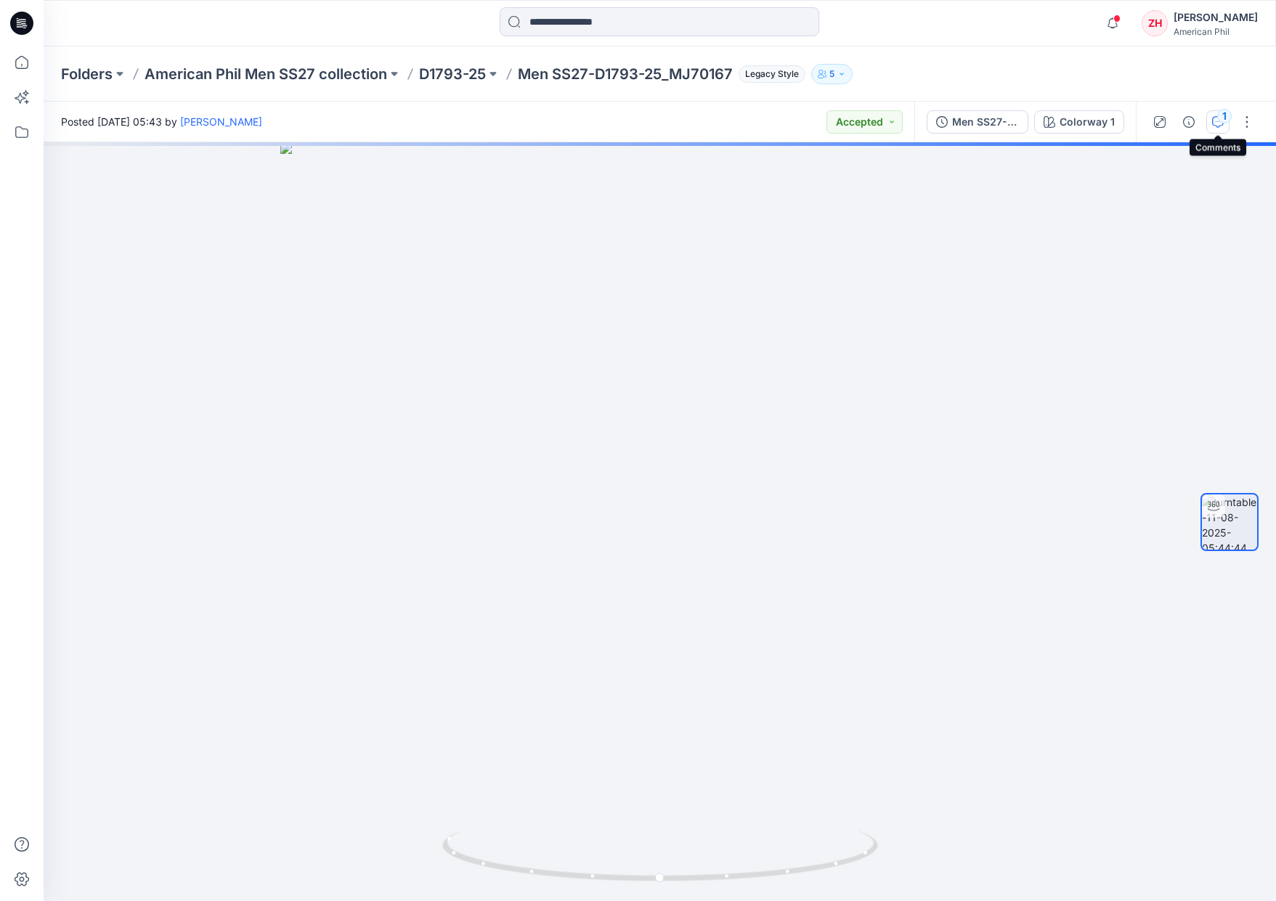
click at [1219, 124] on icon "button" at bounding box center [1218, 122] width 12 height 12
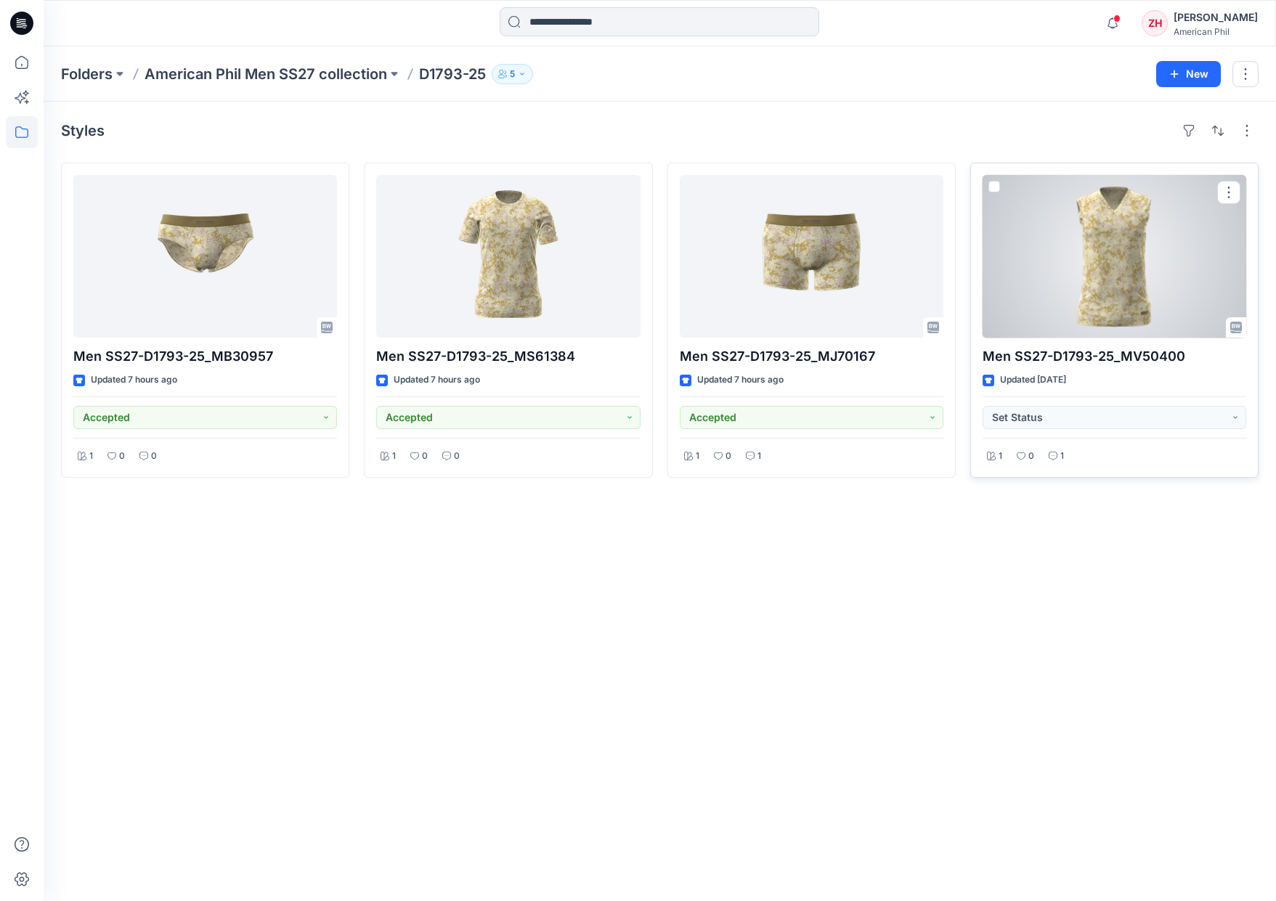
click at [1122, 257] on div at bounding box center [1115, 256] width 264 height 163
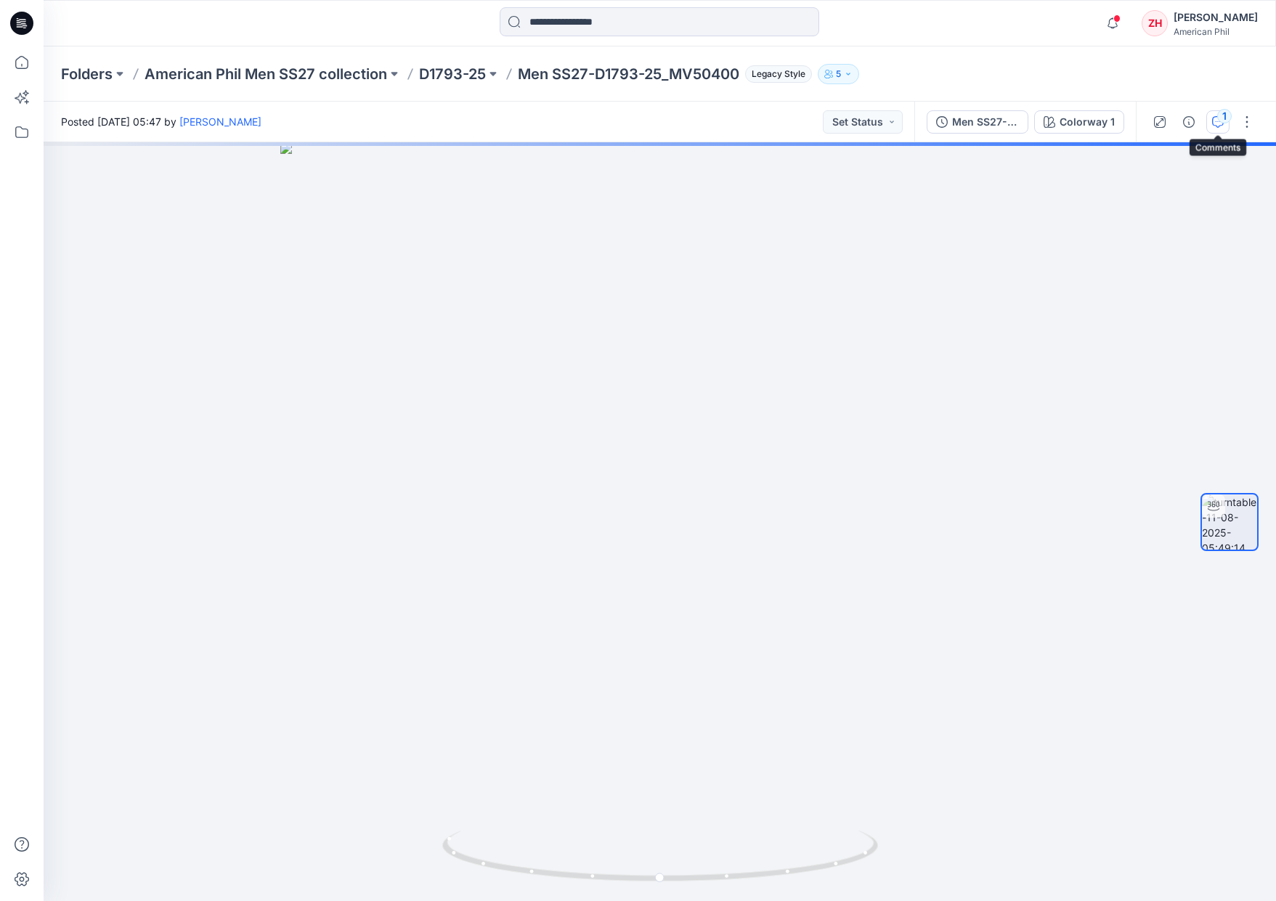
click at [1211, 115] on button "1" at bounding box center [1217, 121] width 23 height 23
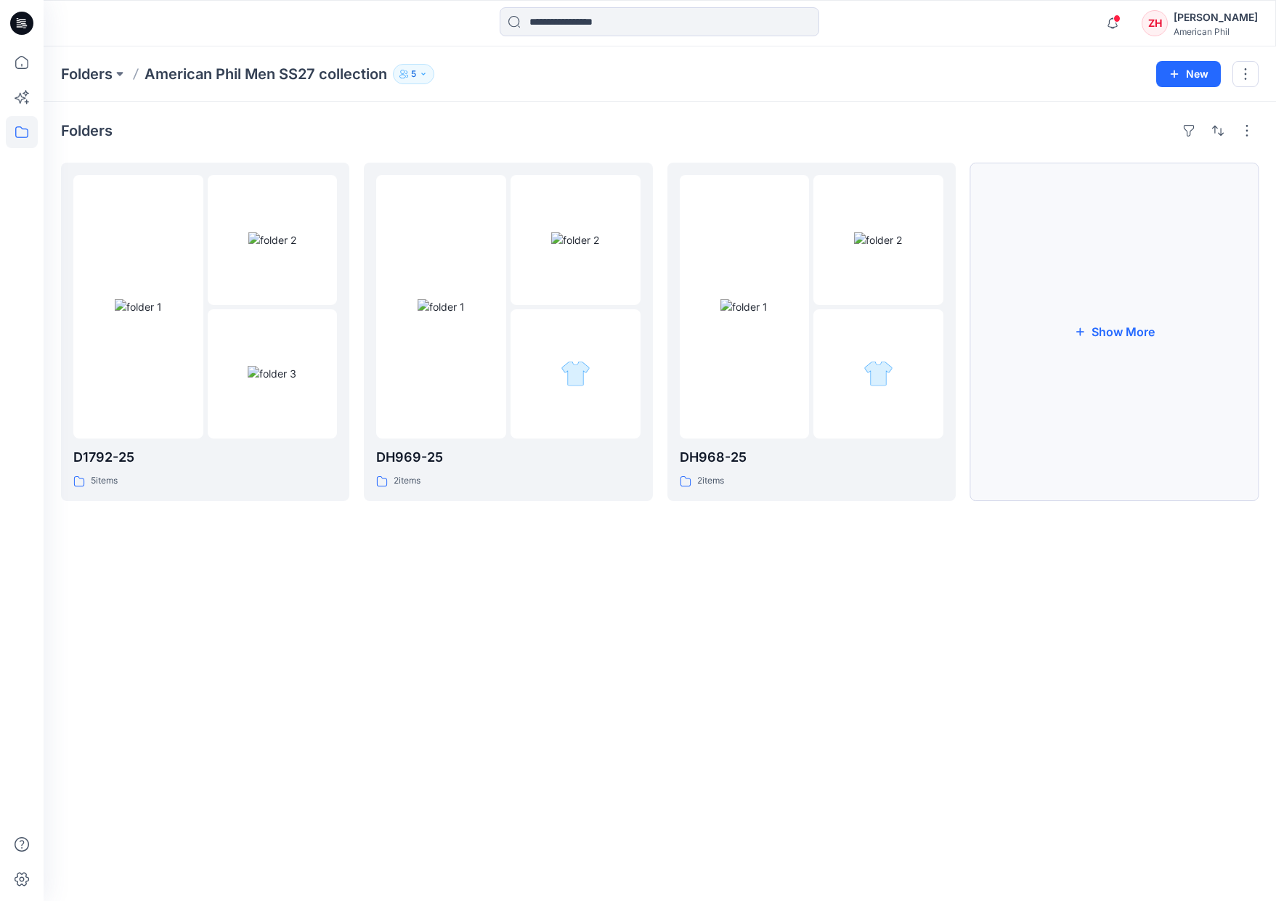
click at [1105, 335] on button "Show More" at bounding box center [1114, 332] width 288 height 338
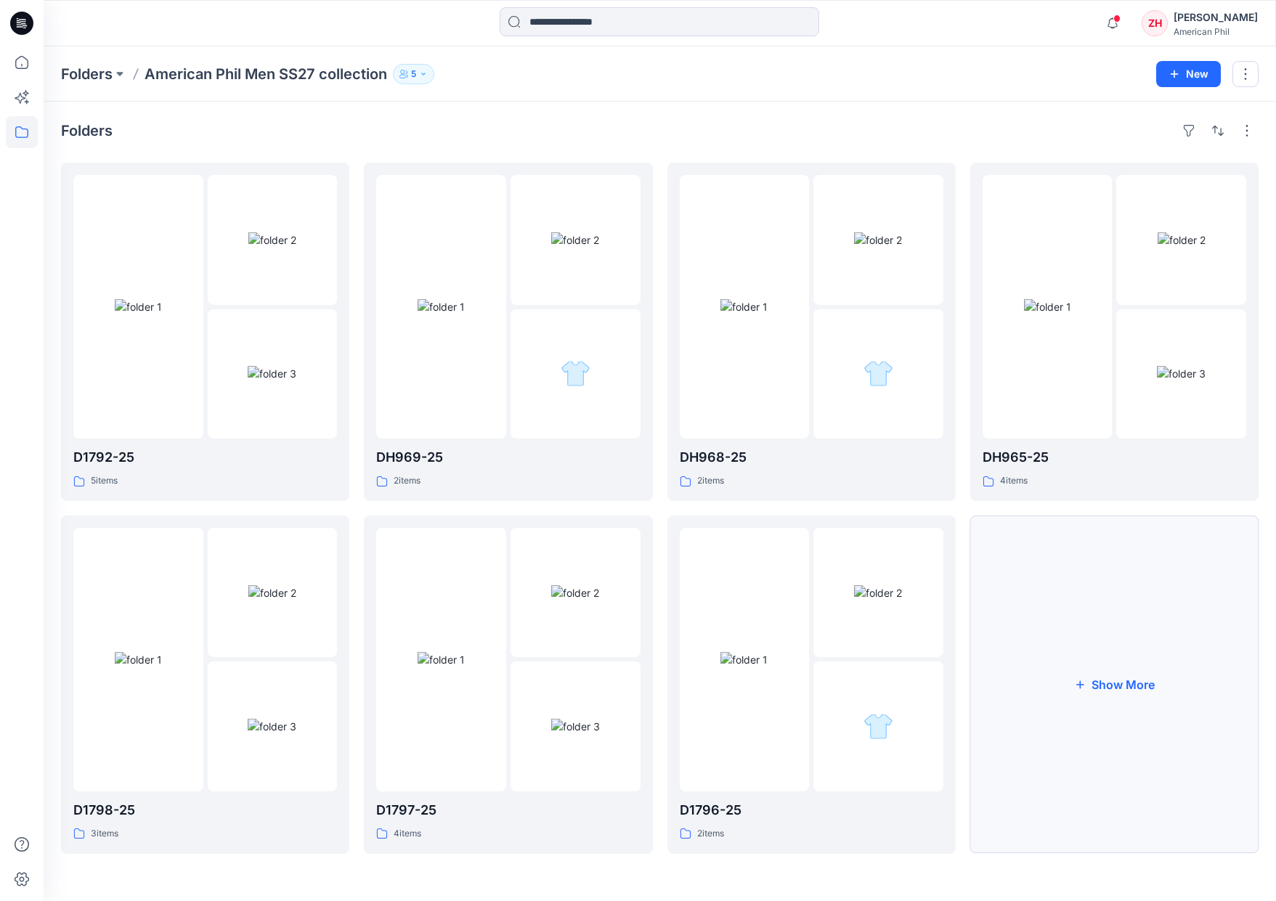
click at [1154, 654] on button "Show More" at bounding box center [1114, 685] width 288 height 338
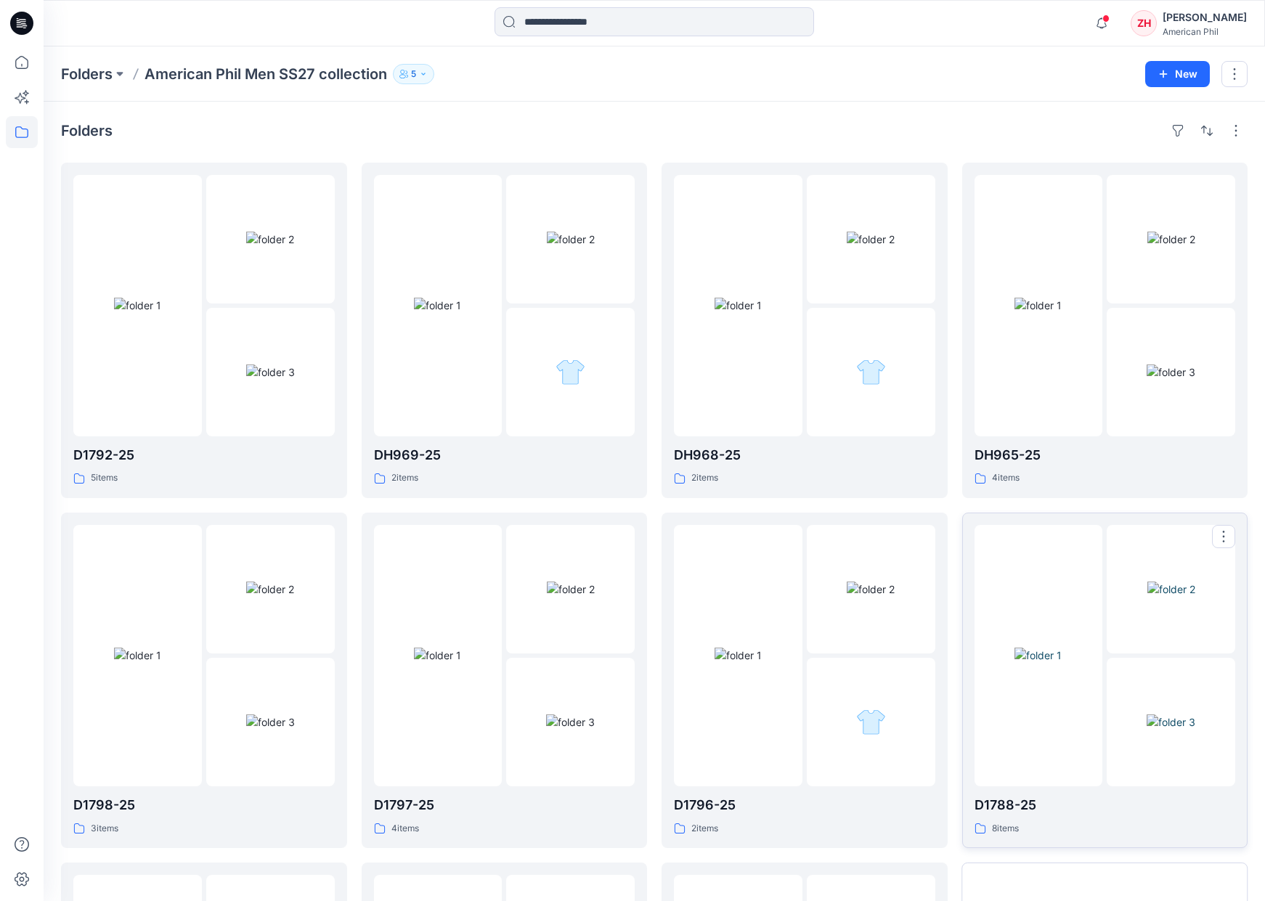
scroll to position [336, 0]
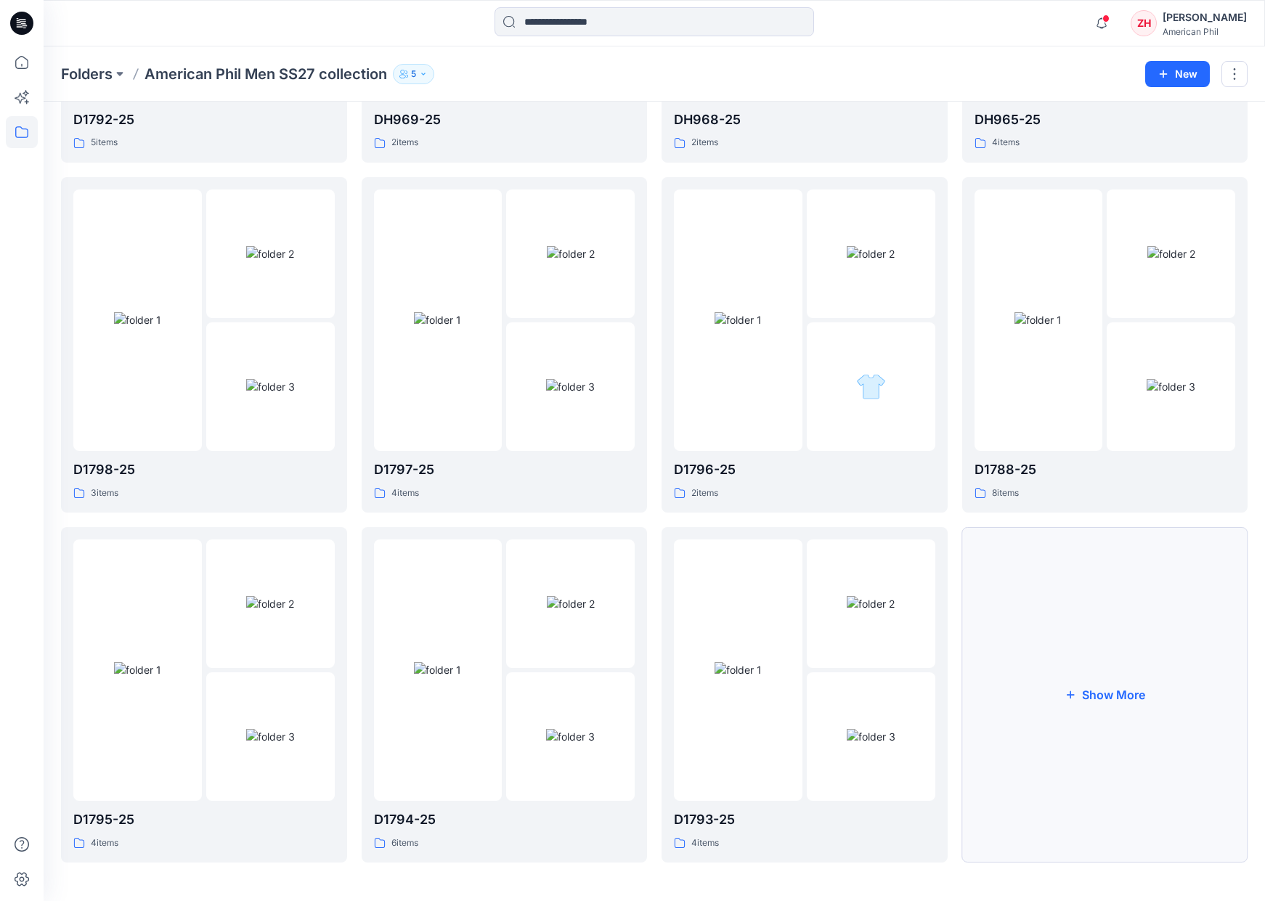
click at [1099, 680] on button "Show More" at bounding box center [1105, 695] width 286 height 336
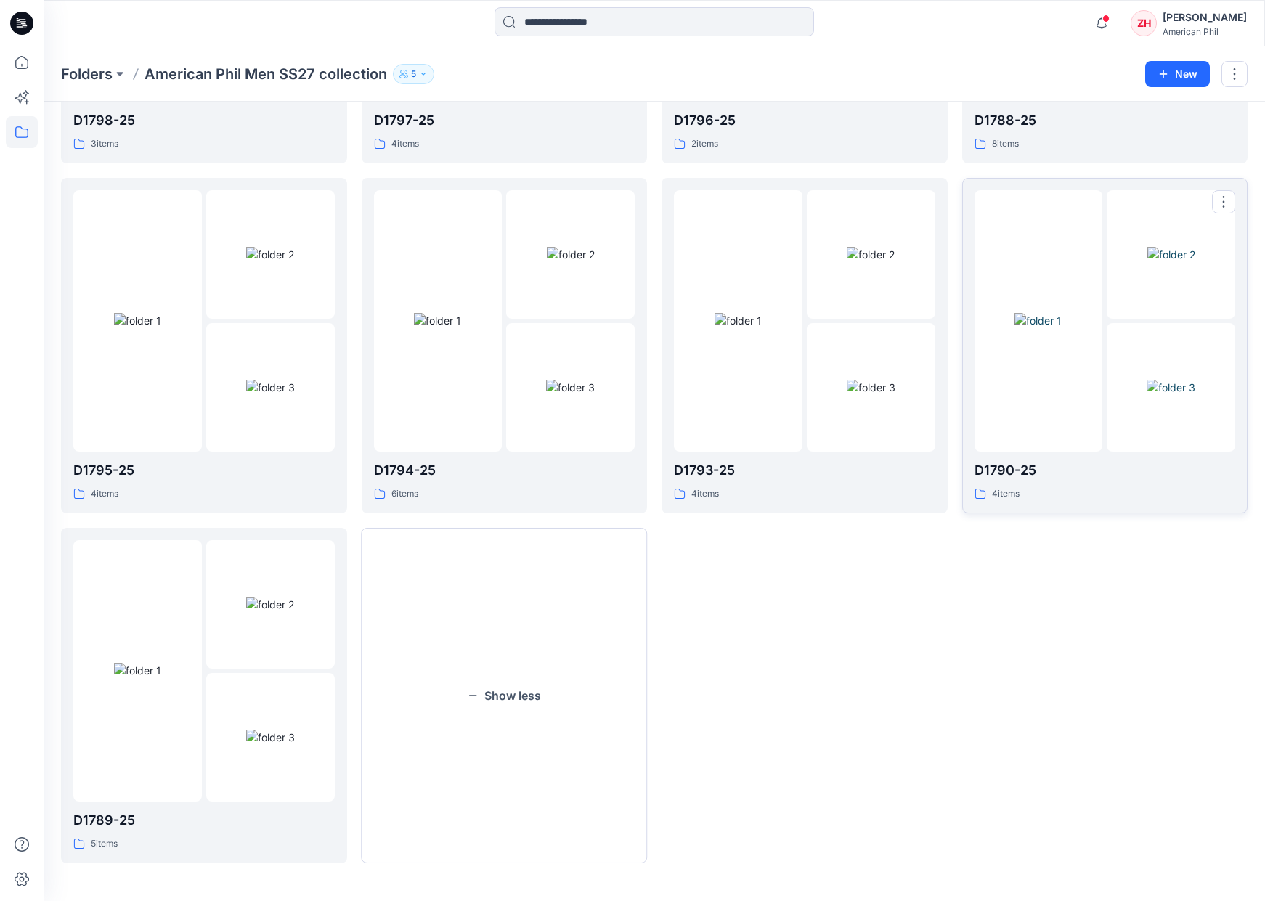
click at [1017, 328] on img at bounding box center [1038, 320] width 47 height 15
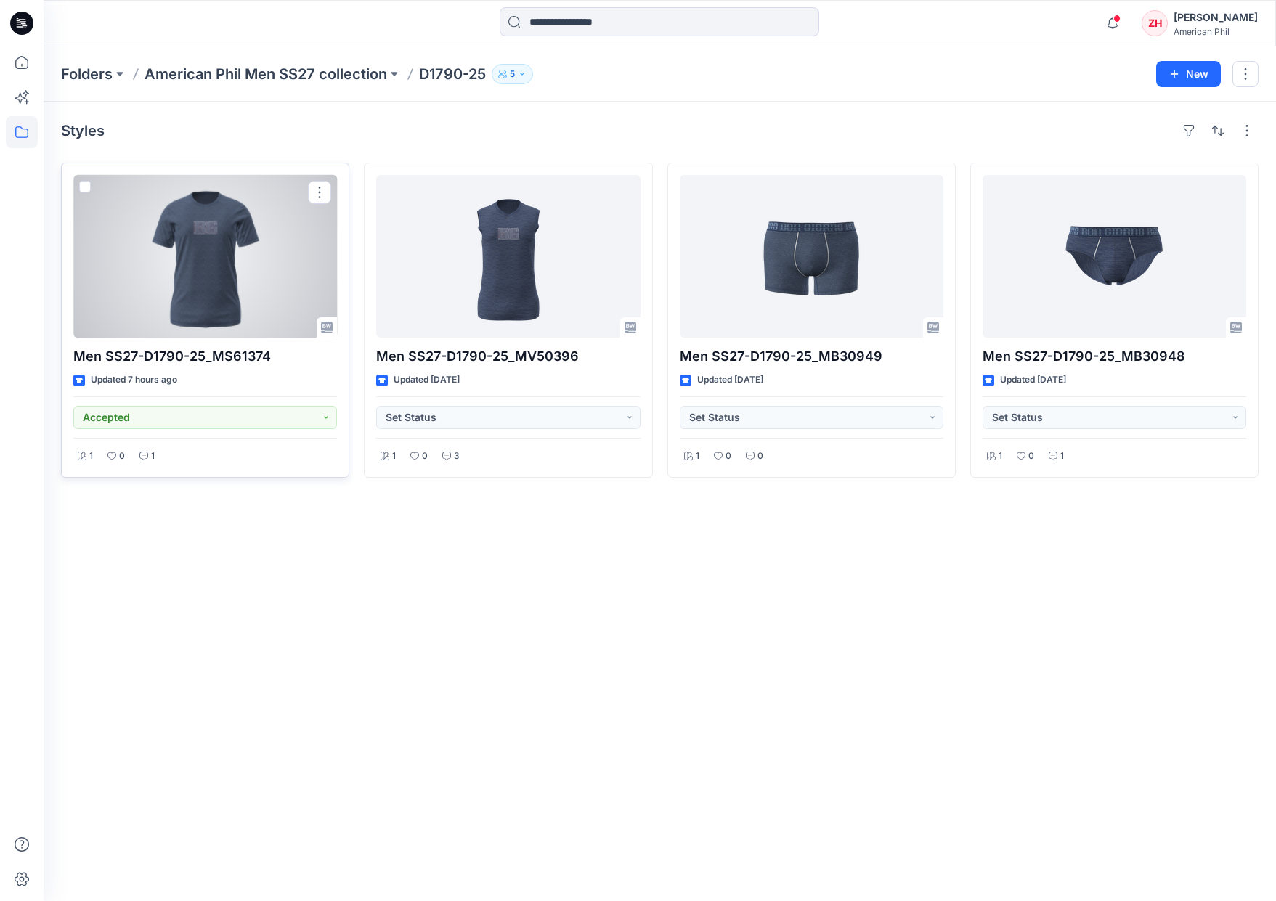
click at [256, 277] on div at bounding box center [205, 256] width 264 height 163
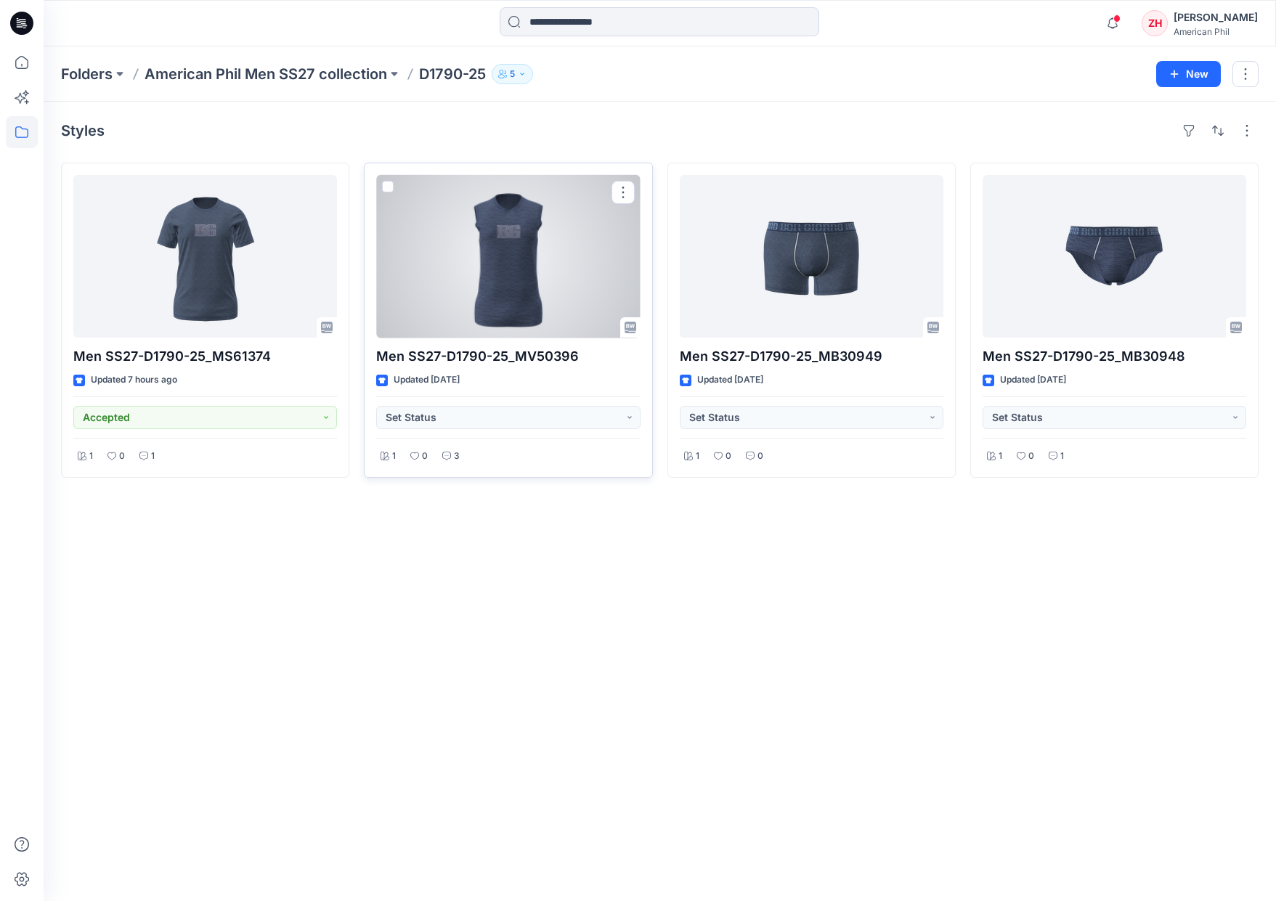
click at [447, 269] on div at bounding box center [508, 256] width 264 height 163
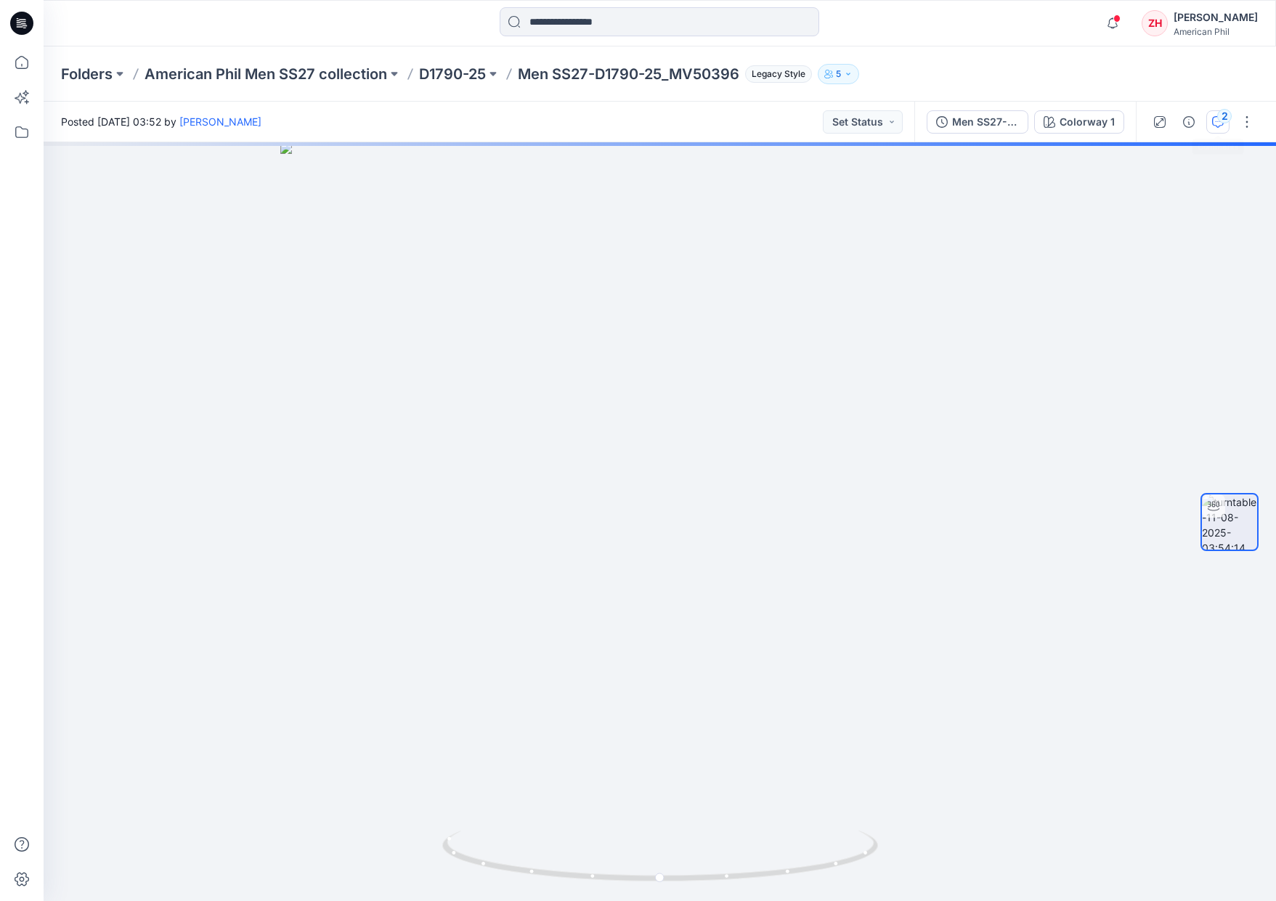
click at [1218, 123] on icon "button" at bounding box center [1218, 122] width 12 height 12
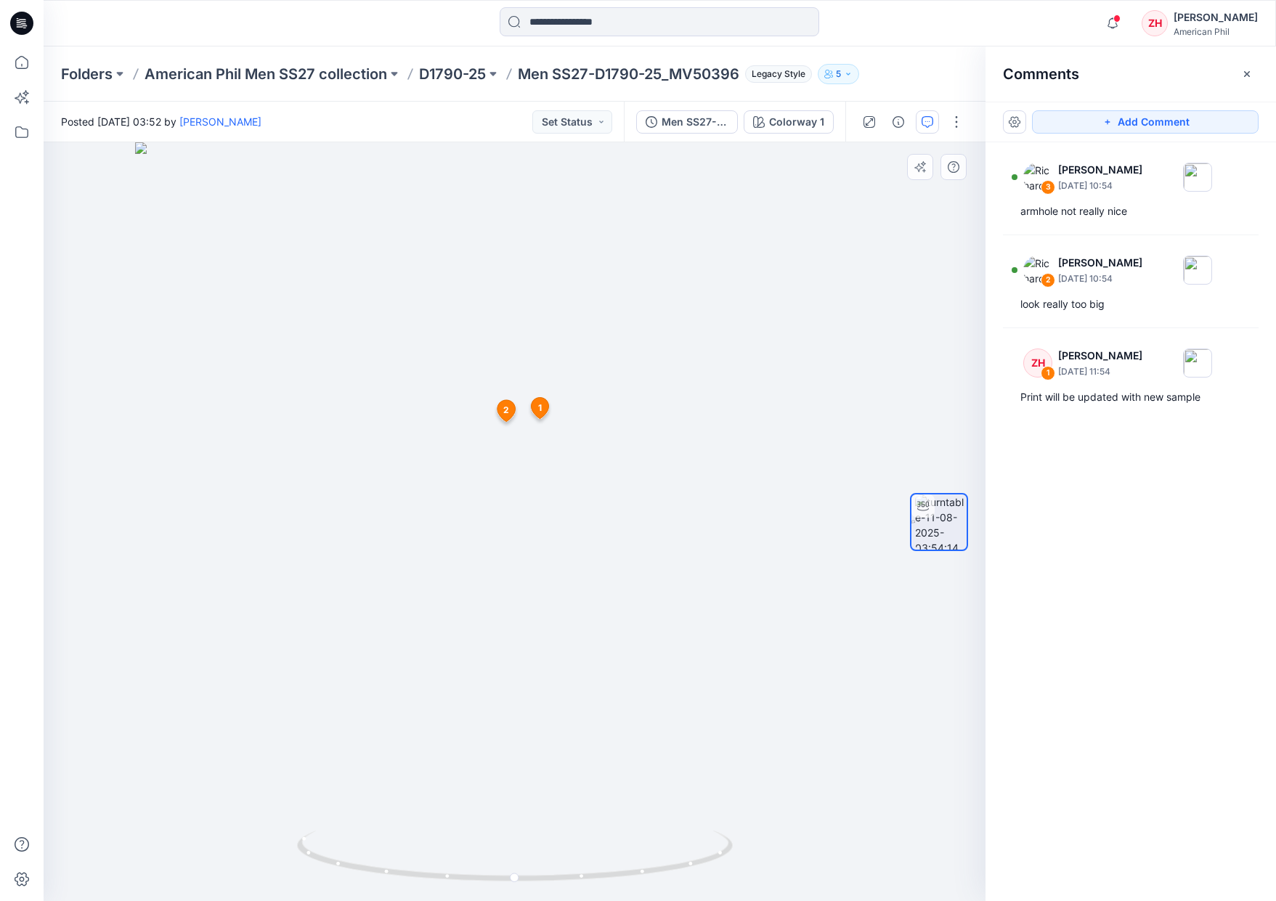
click at [505, 410] on span "2" at bounding box center [506, 410] width 6 height 13
click at [1105, 195] on div "3 [PERSON_NAME] [DATE] 10:54" at bounding box center [1112, 177] width 200 height 40
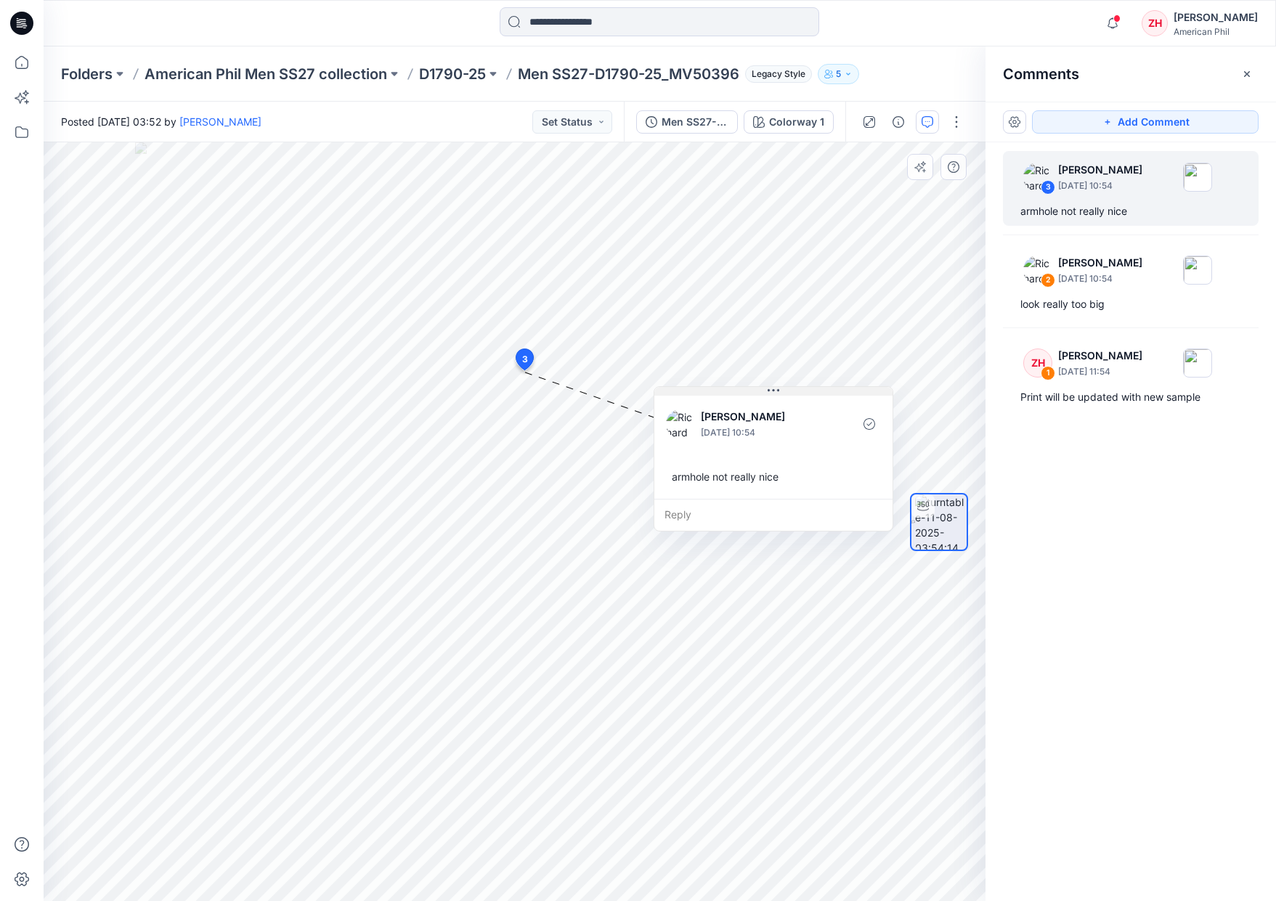
drag, startPoint x: 692, startPoint y: 386, endPoint x: 768, endPoint y: 392, distance: 76.5
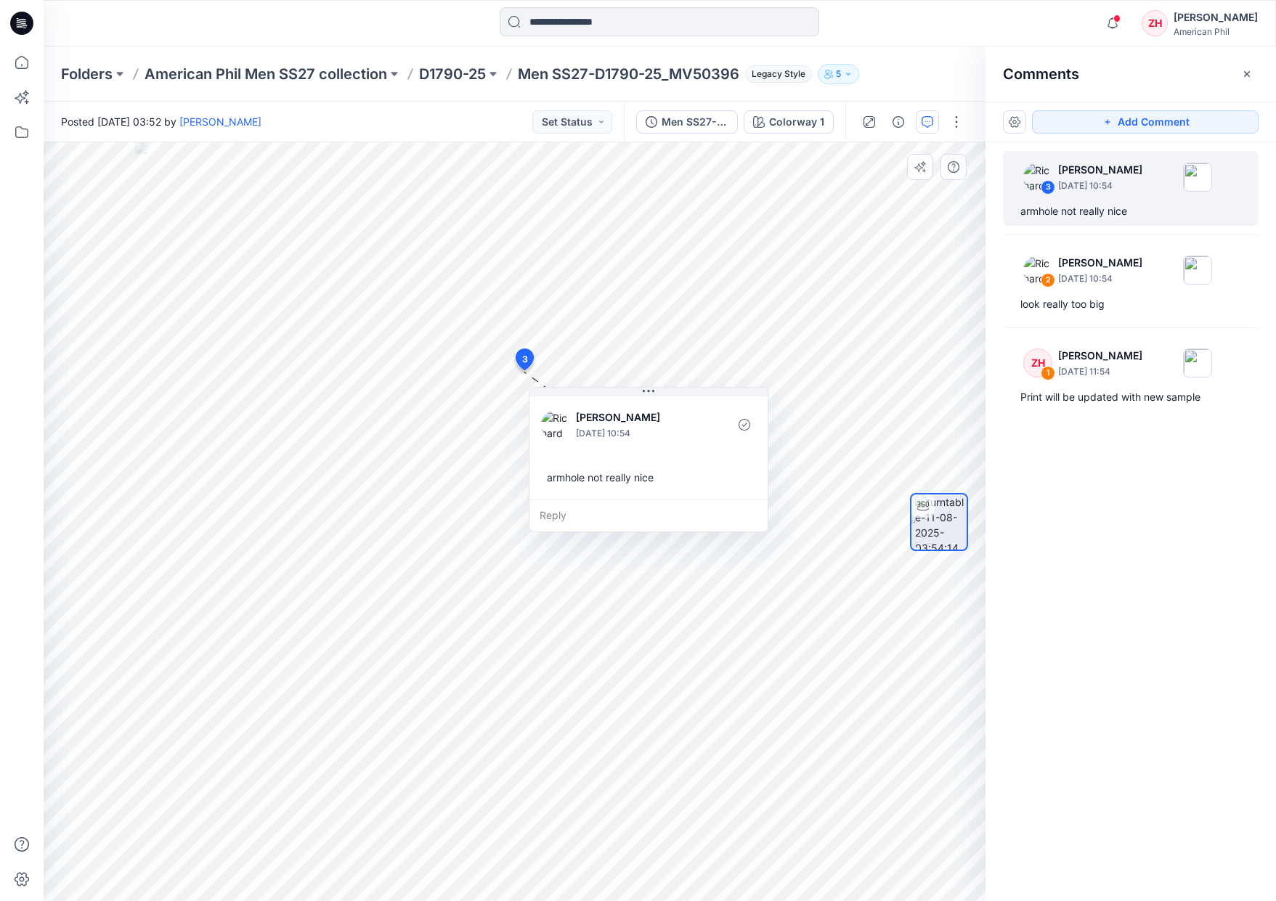
drag, startPoint x: 742, startPoint y: 399, endPoint x: 615, endPoint y: 401, distance: 127.1
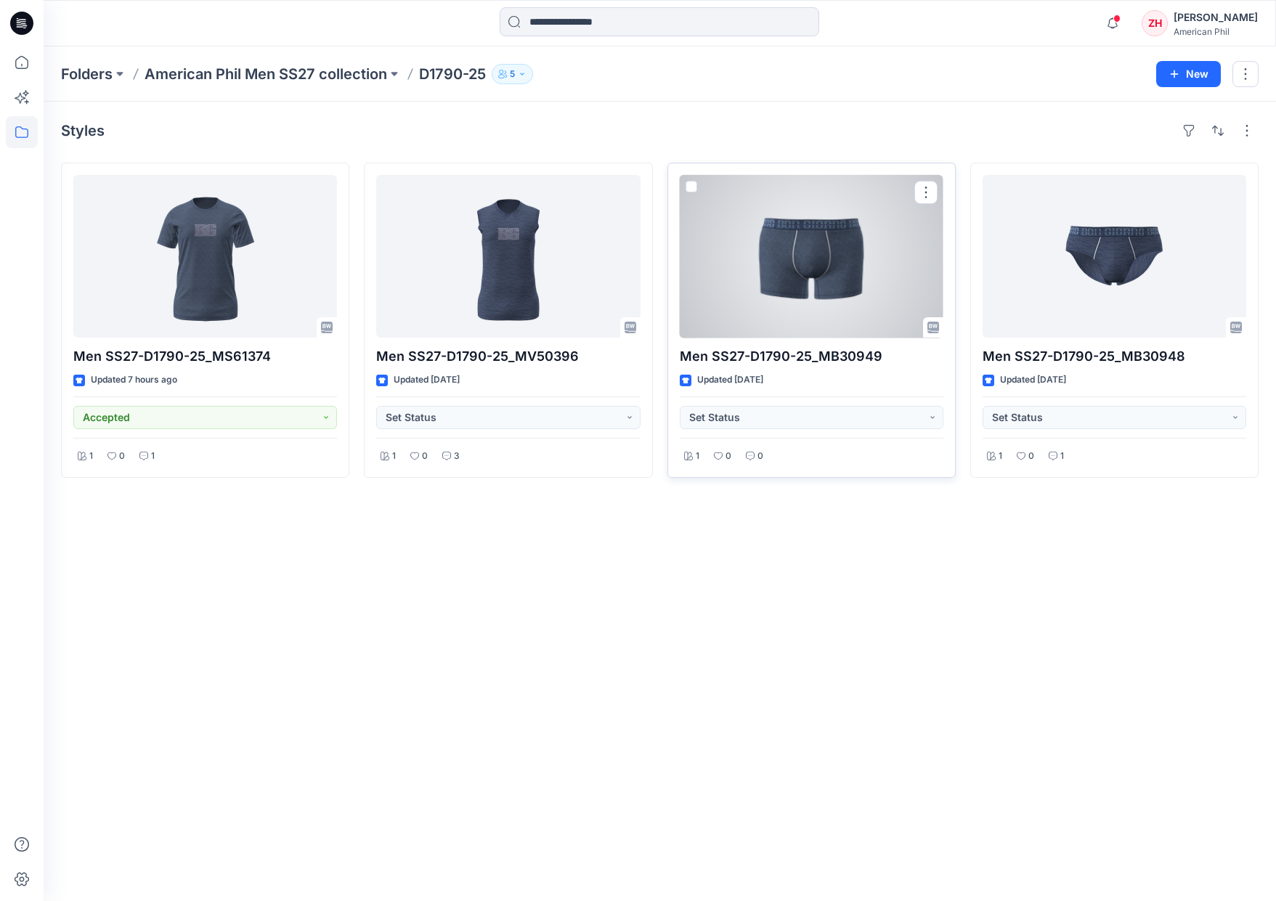
click at [778, 278] on div at bounding box center [812, 256] width 264 height 163
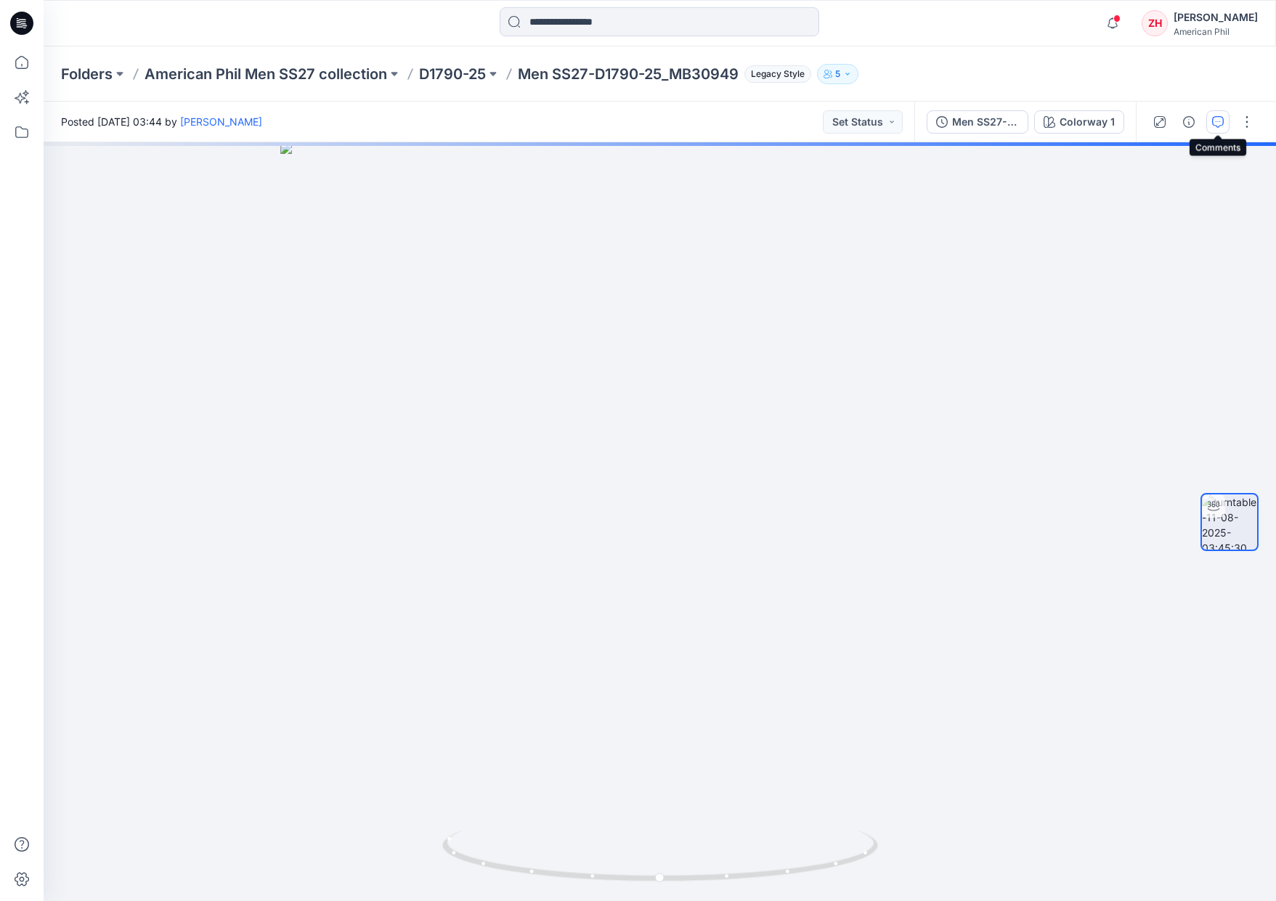
click at [1216, 122] on icon "button" at bounding box center [1218, 122] width 12 height 12
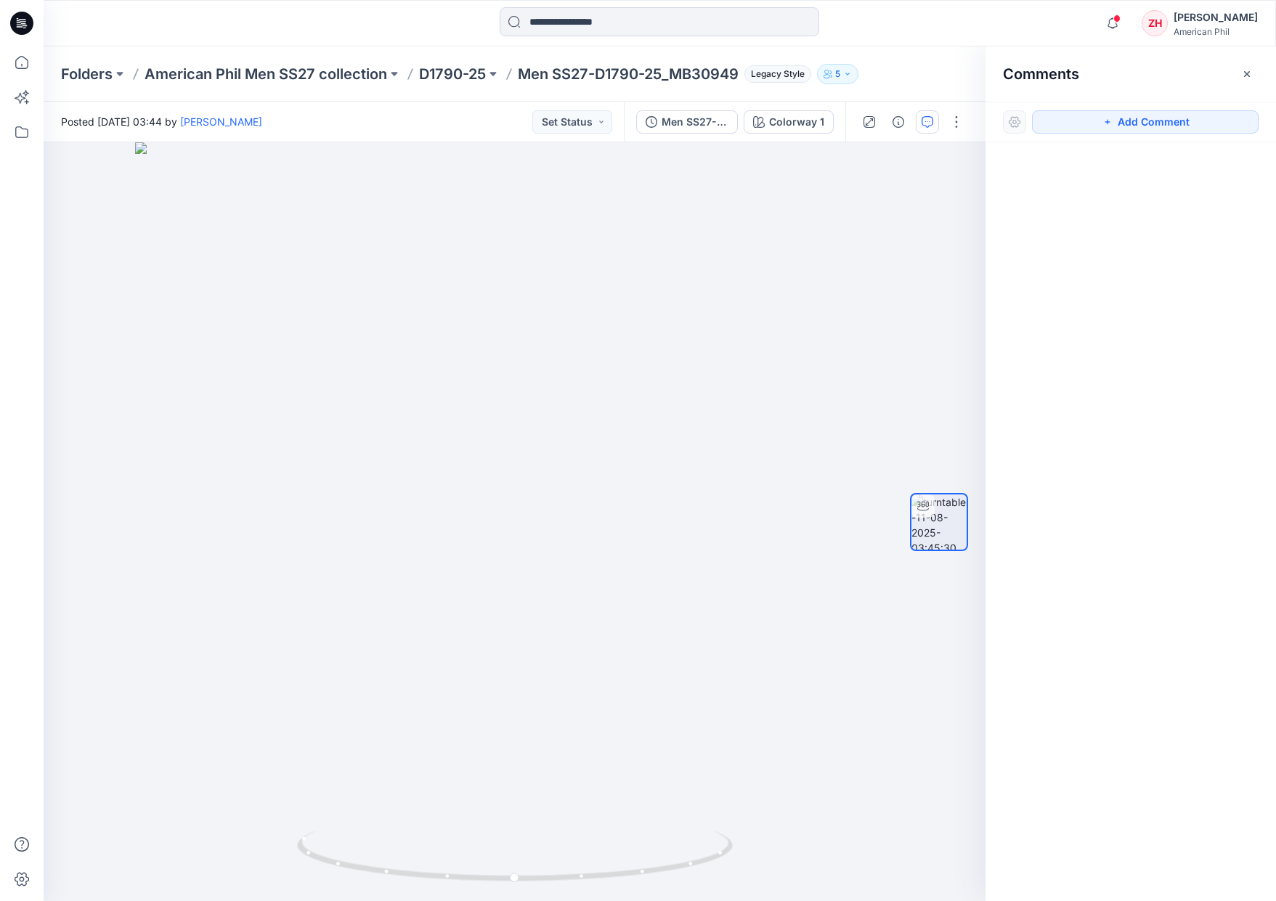
click at [385, 110] on div "Posted [DATE] 03:44 by [PERSON_NAME] Set Status" at bounding box center [334, 122] width 580 height 40
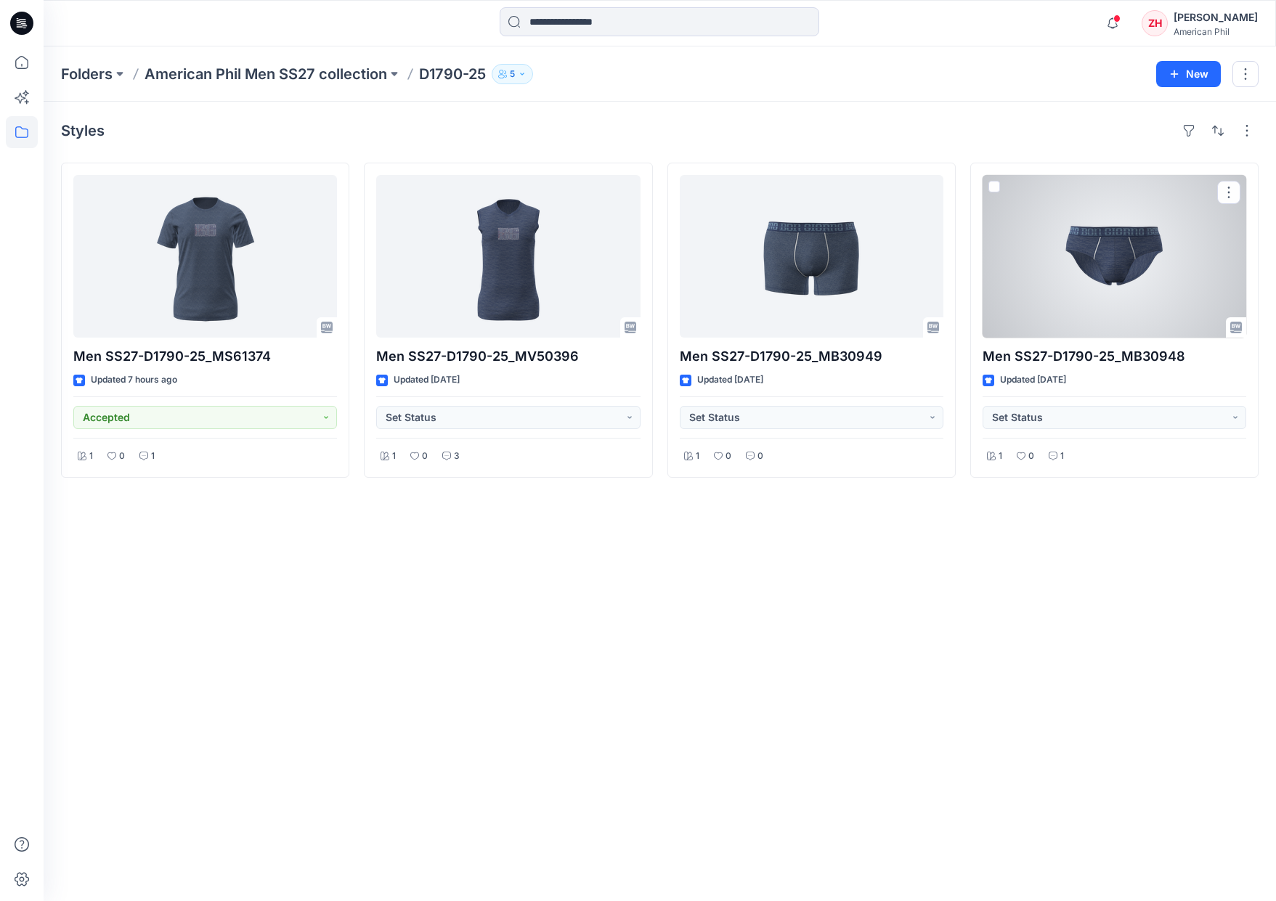
click at [1046, 280] on div at bounding box center [1115, 256] width 264 height 163
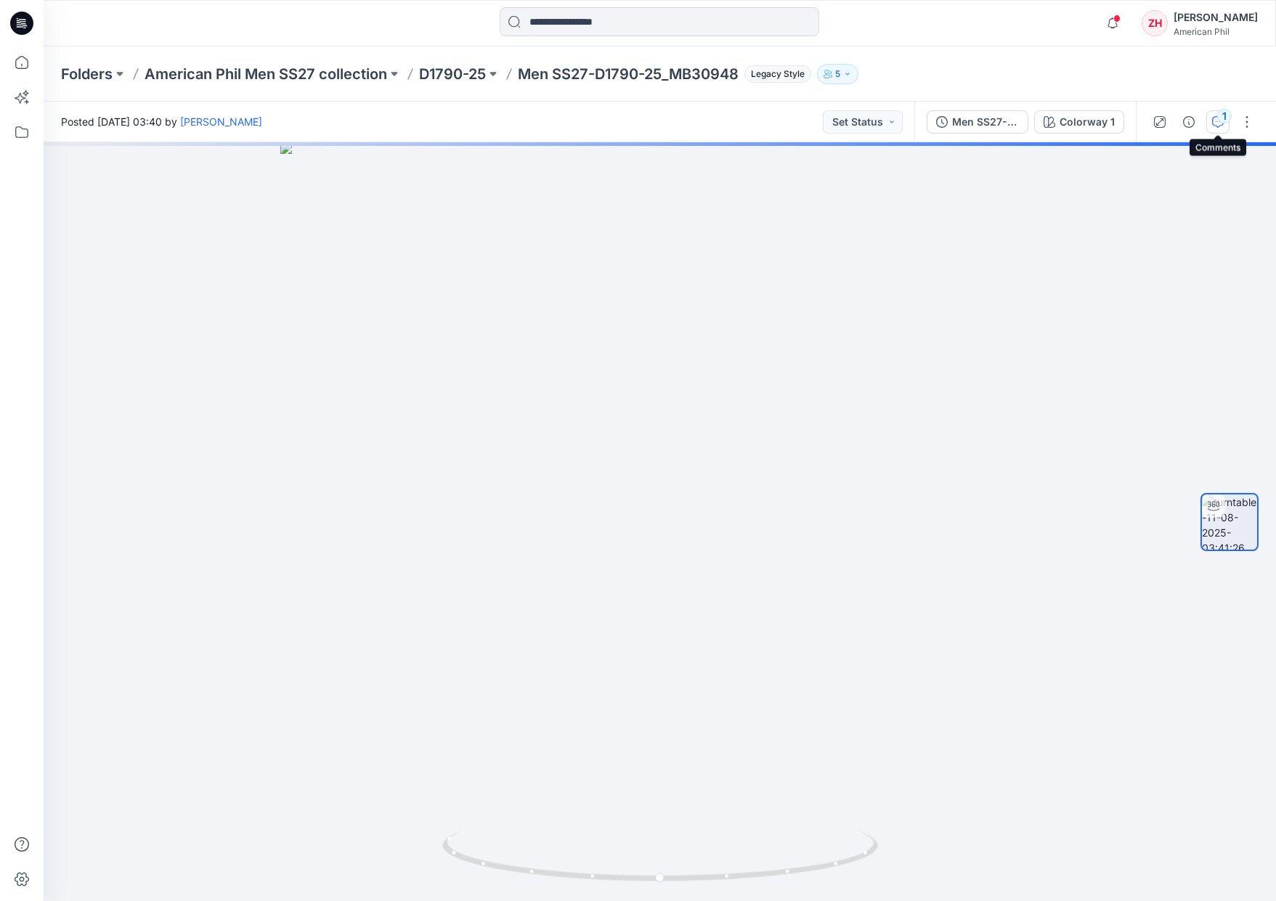
click at [1220, 119] on div "1" at bounding box center [1224, 116] width 15 height 15
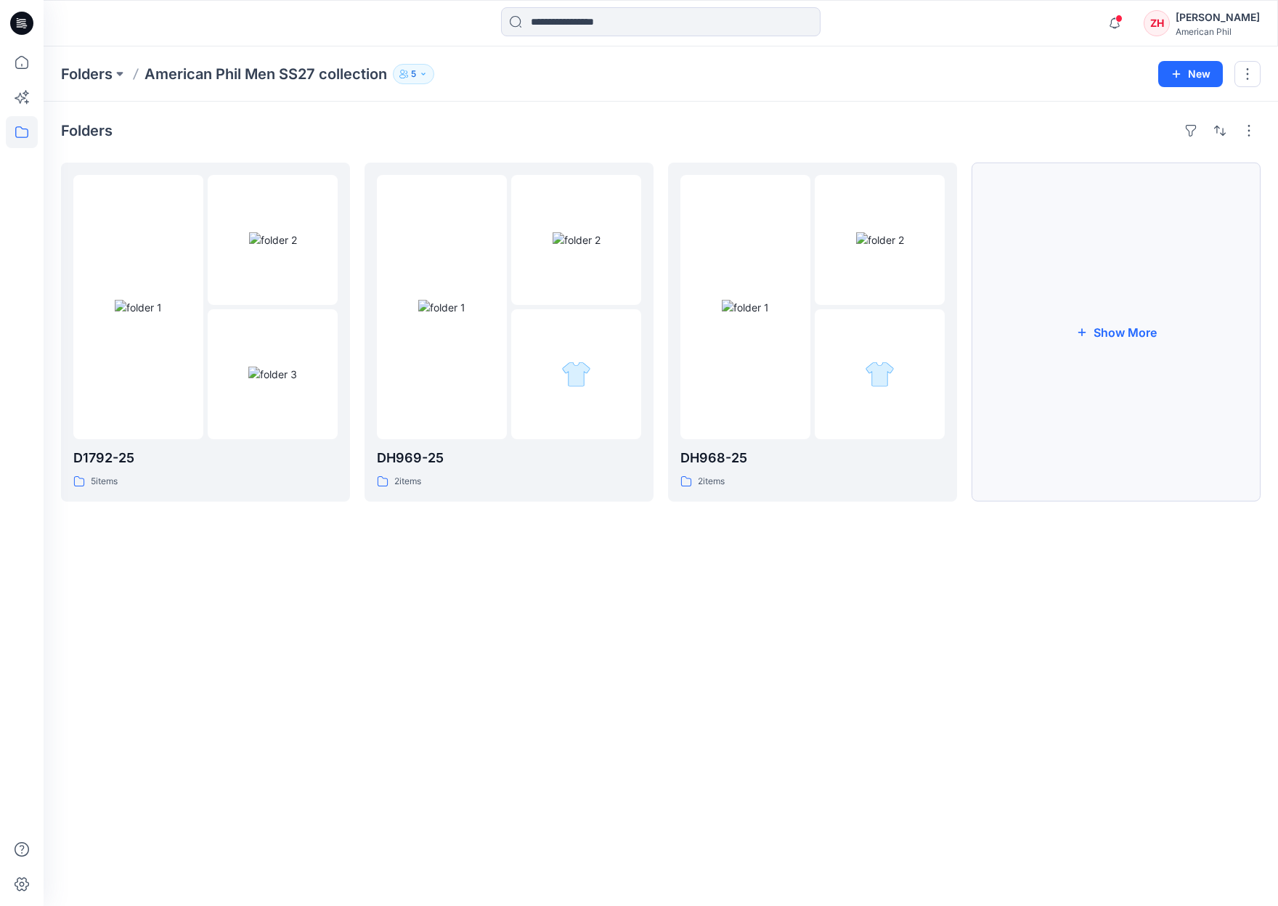
click at [1143, 361] on button "Show More" at bounding box center [1116, 332] width 289 height 339
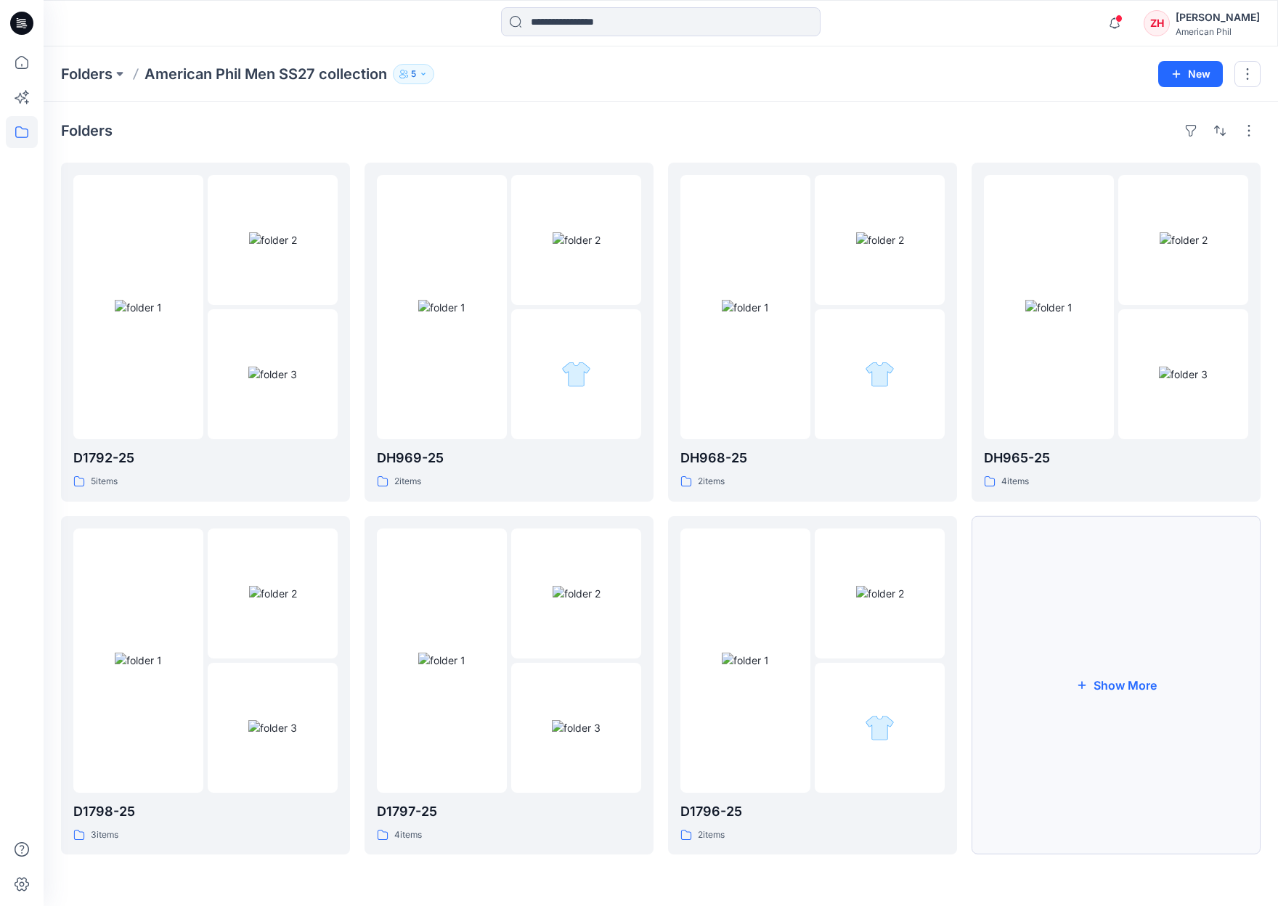
click at [1112, 577] on button "Show More" at bounding box center [1116, 685] width 289 height 339
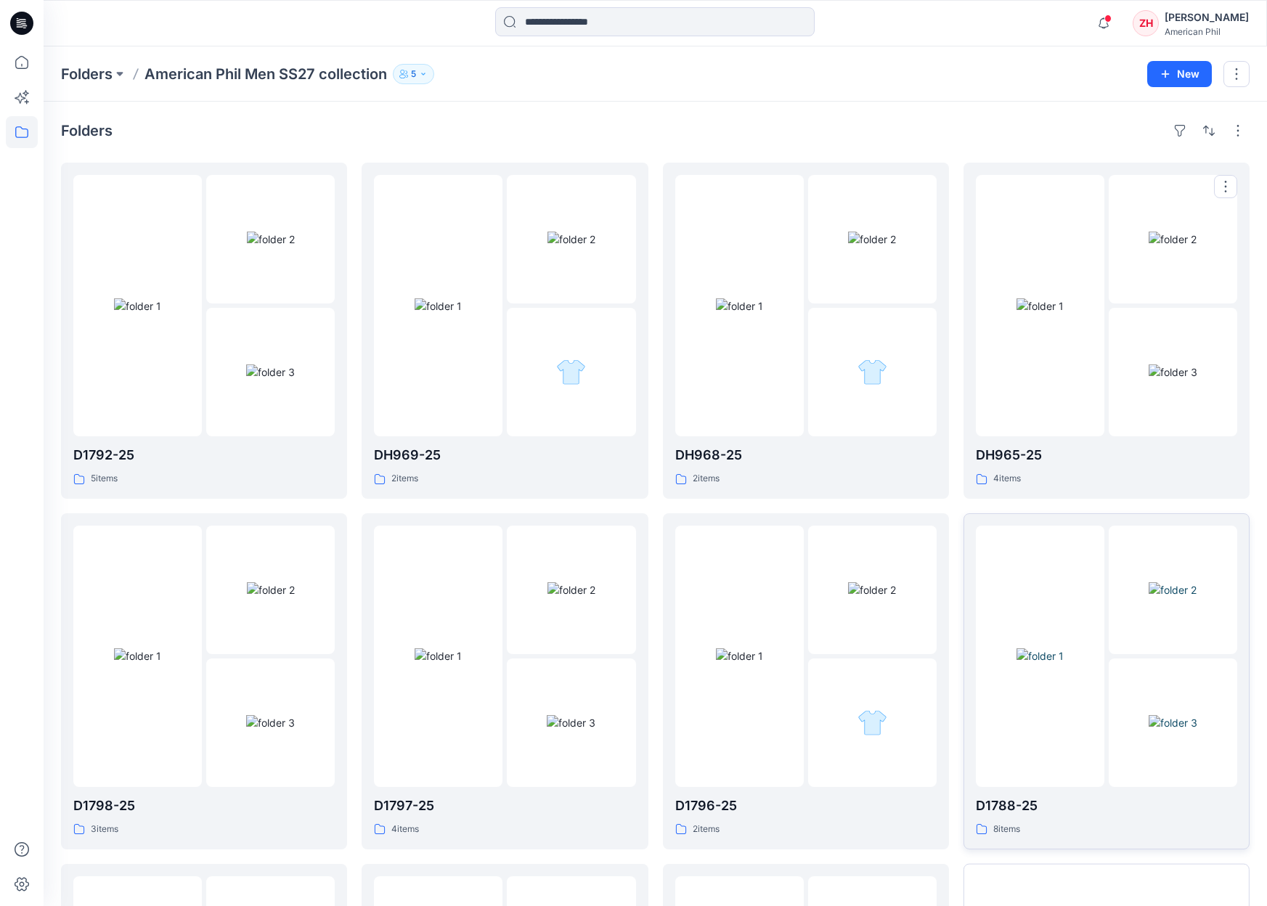
scroll to position [332, 0]
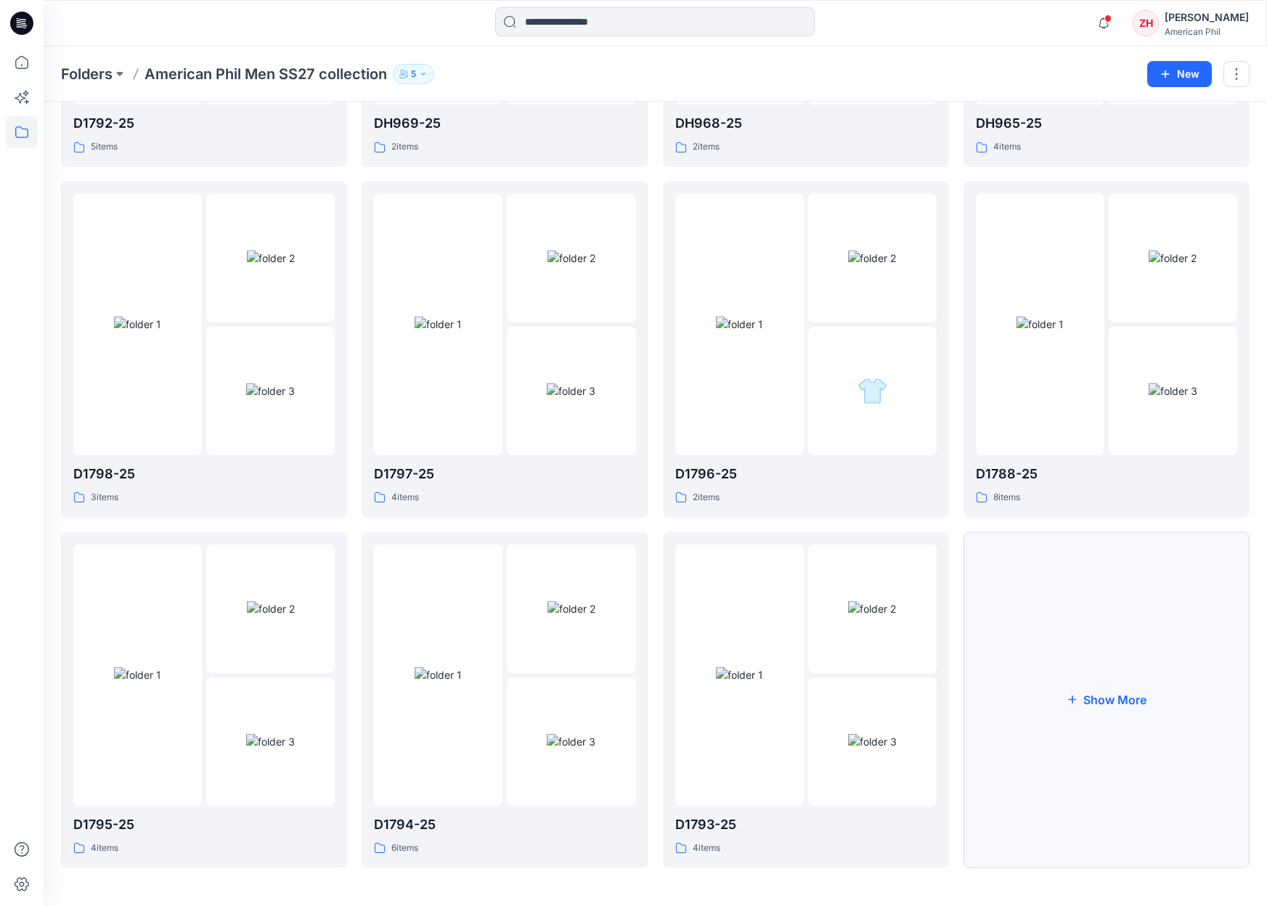
click at [1113, 610] on button "Show More" at bounding box center [1107, 700] width 286 height 336
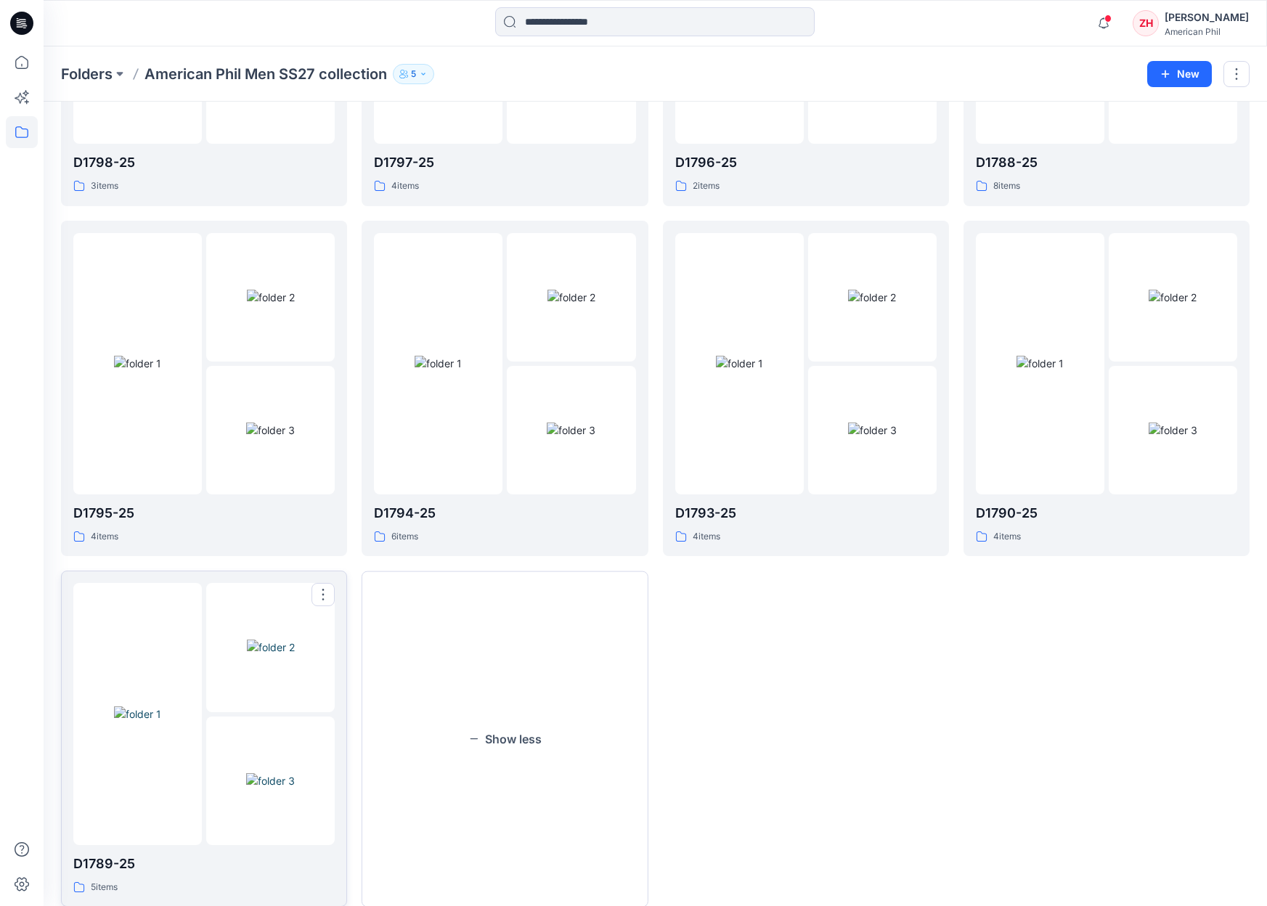
click at [205, 688] on div at bounding box center [203, 713] width 261 height 261
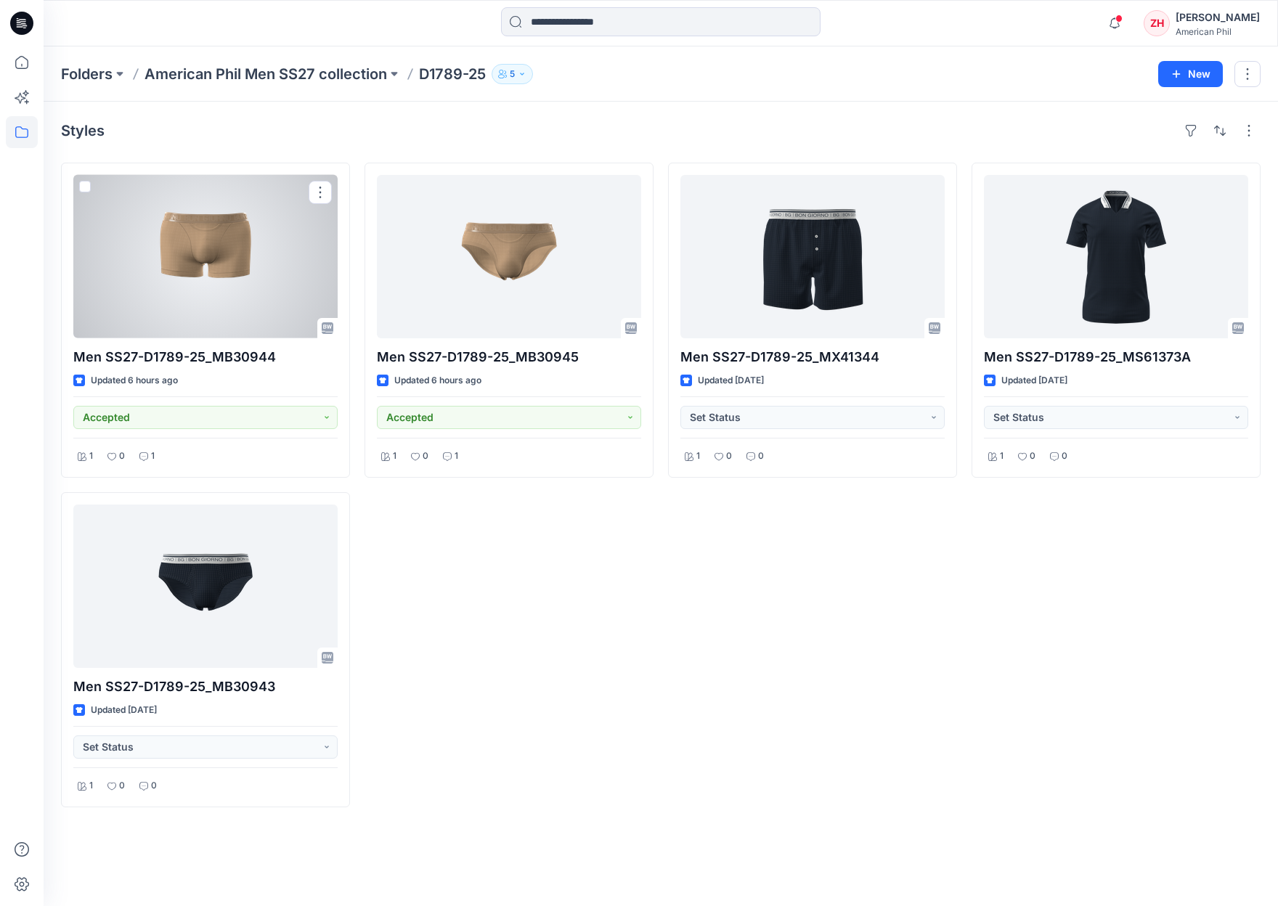
click at [260, 276] on div at bounding box center [205, 256] width 264 height 163
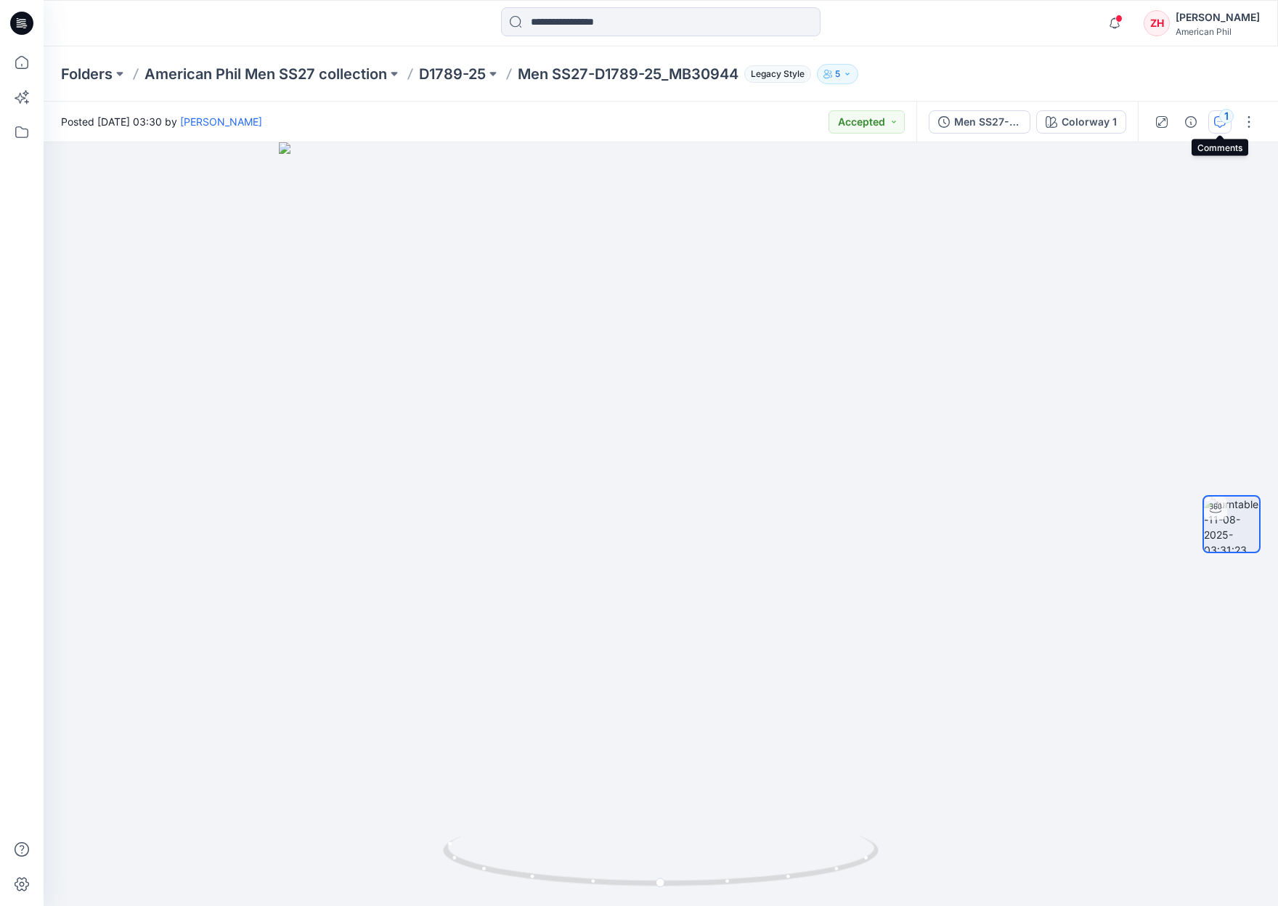
click at [1220, 125] on icon "button" at bounding box center [1220, 122] width 12 height 12
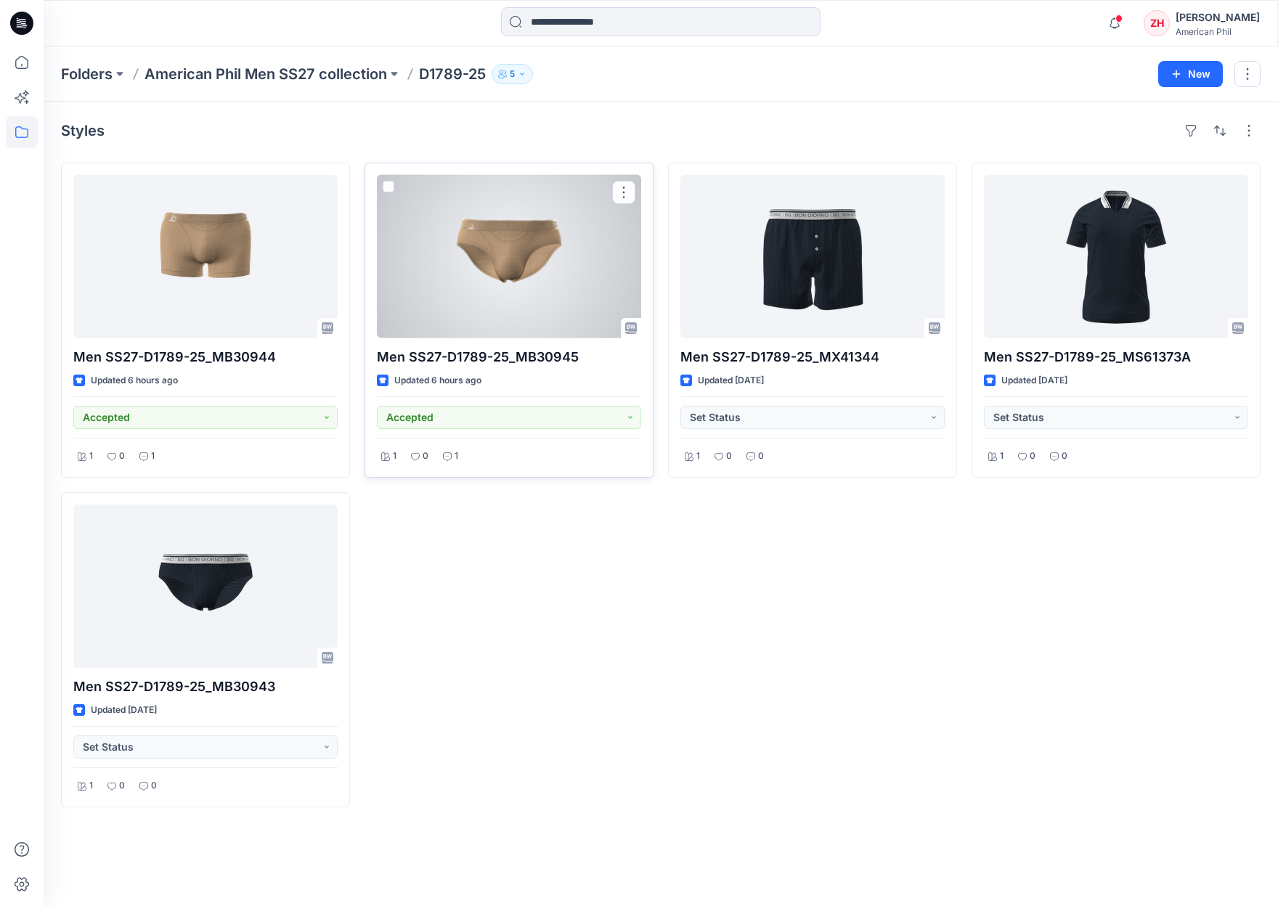
click at [592, 266] on div at bounding box center [509, 256] width 264 height 163
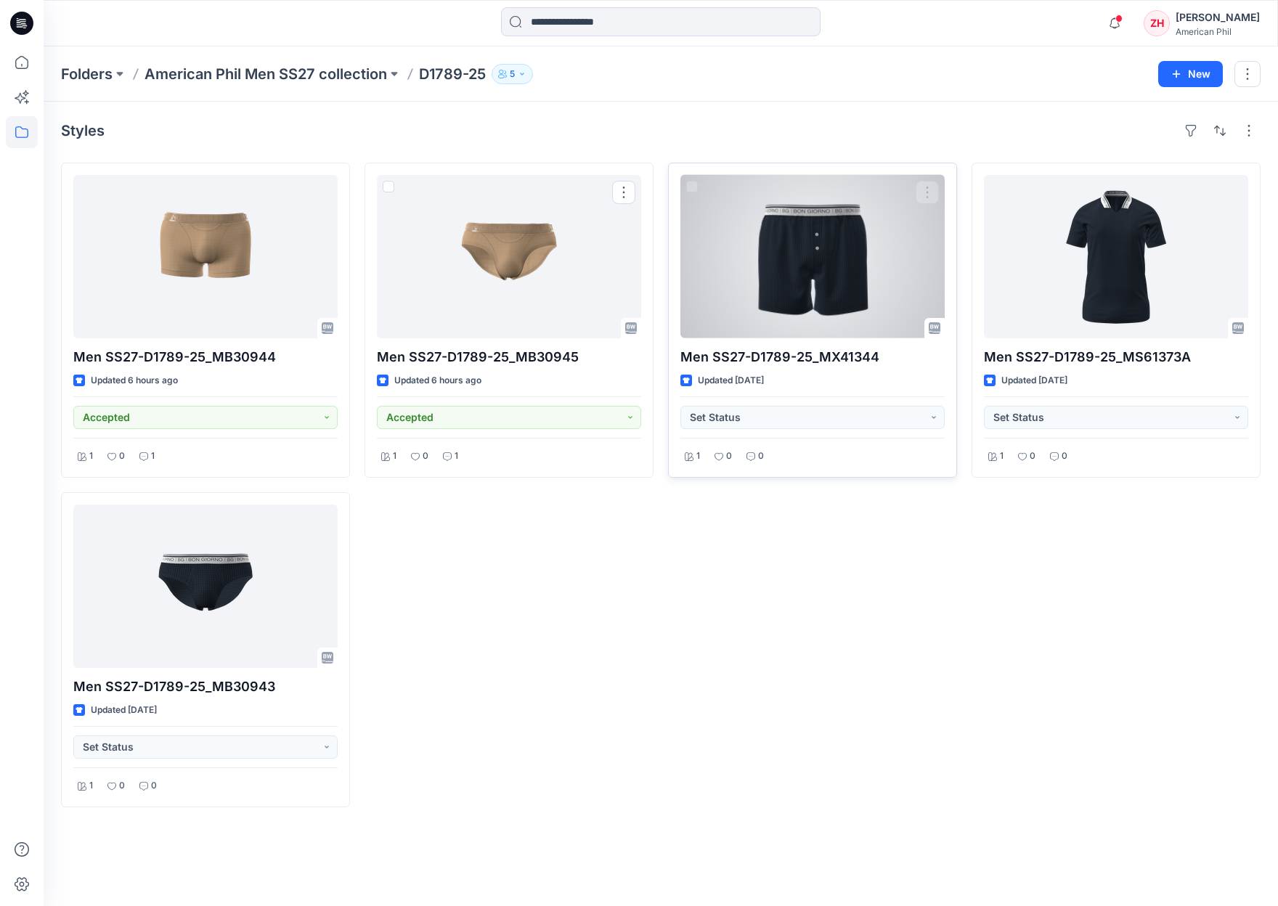
click at [859, 261] on div at bounding box center [812, 256] width 264 height 163
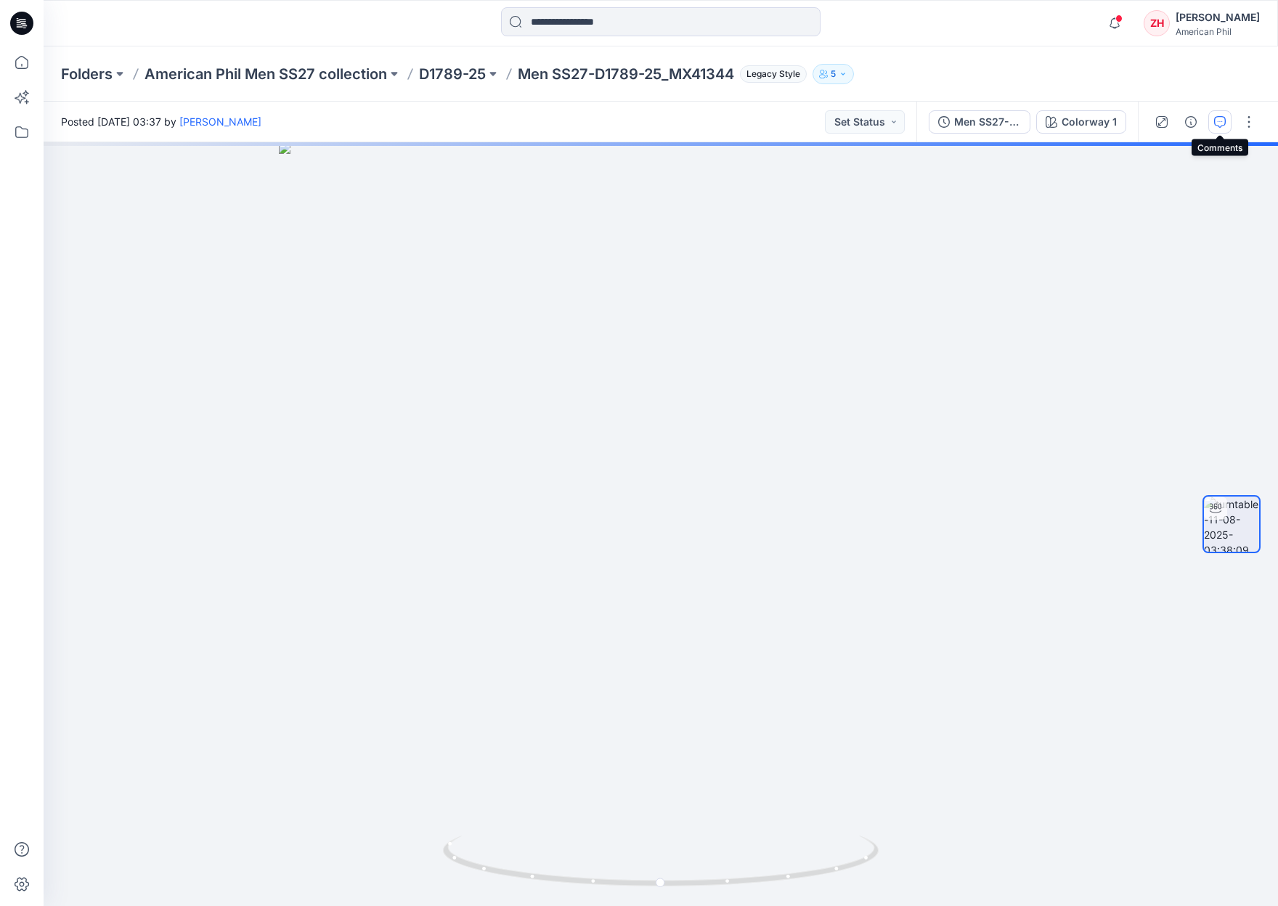
click at [1224, 124] on icon "button" at bounding box center [1220, 122] width 12 height 12
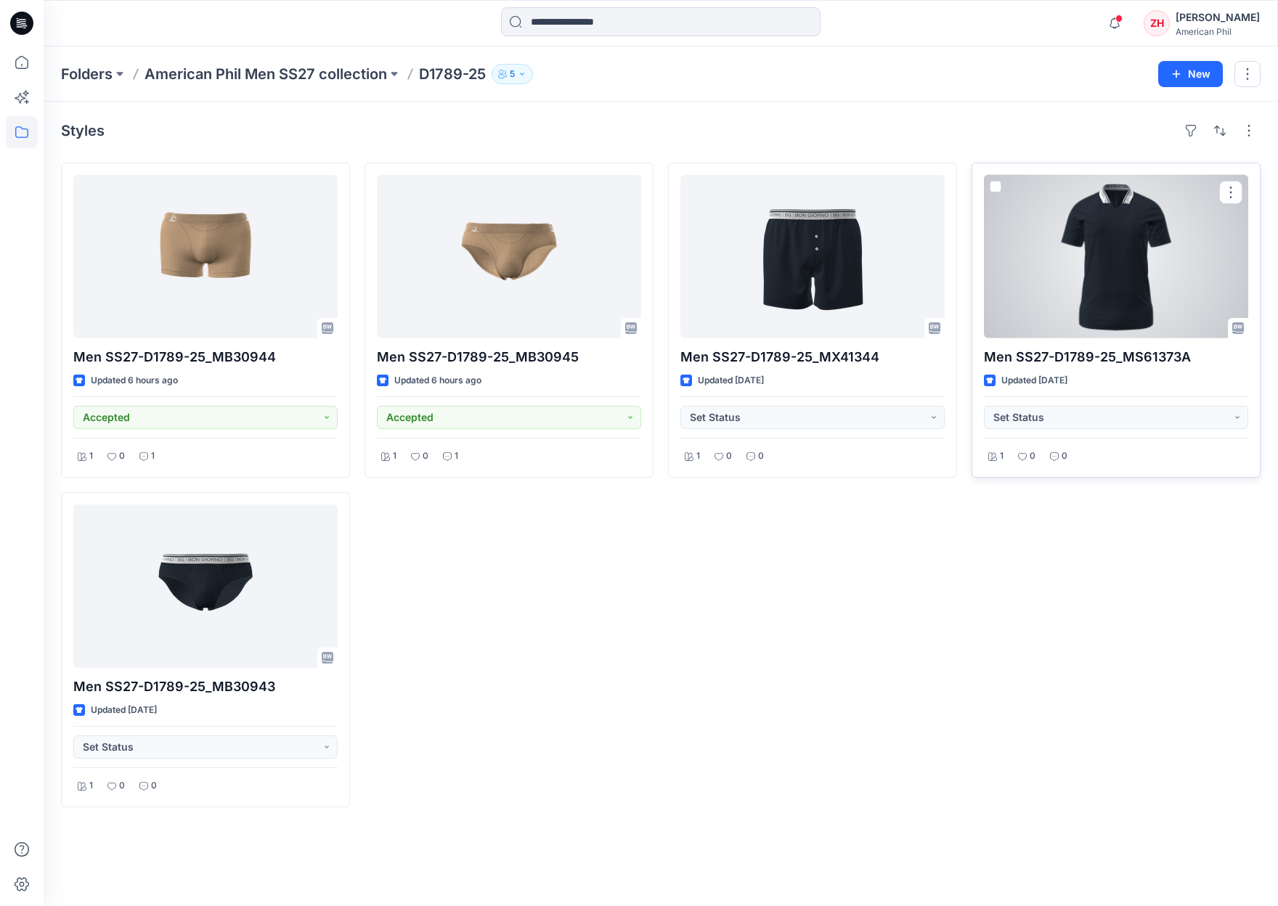
click at [1035, 267] on div at bounding box center [1116, 256] width 264 height 163
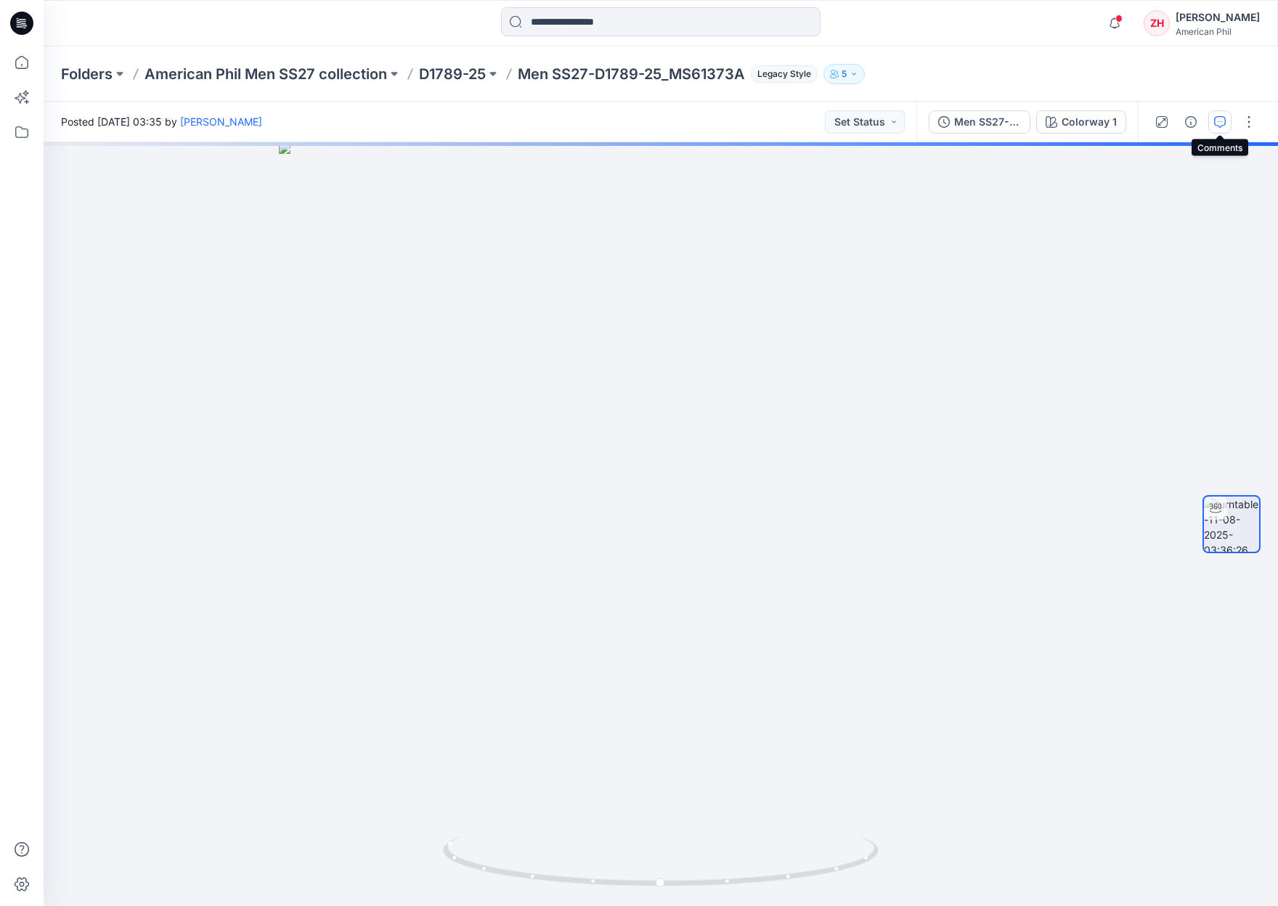
click at [1227, 128] on button "button" at bounding box center [1219, 121] width 23 height 23
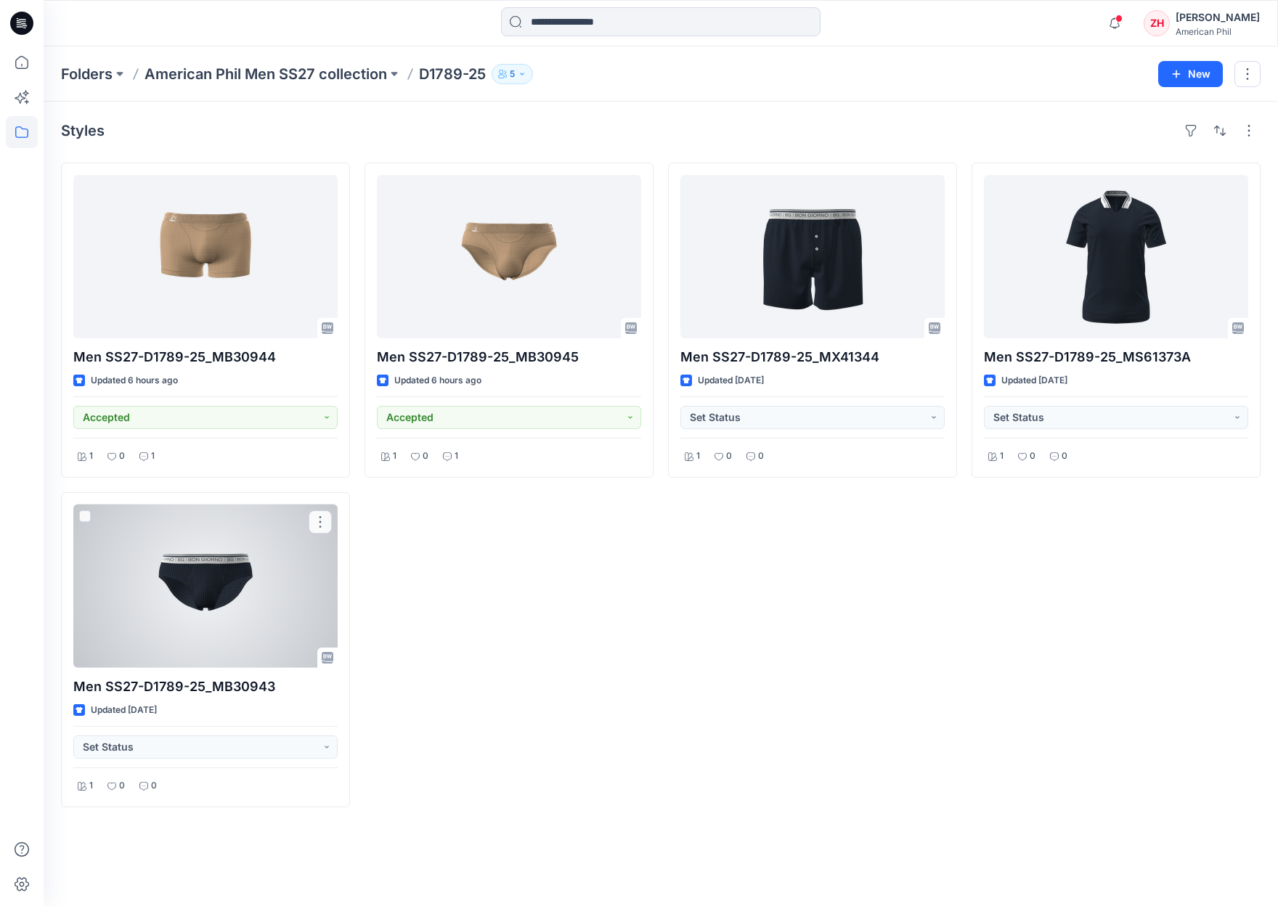
click at [219, 566] on div at bounding box center [205, 586] width 264 height 163
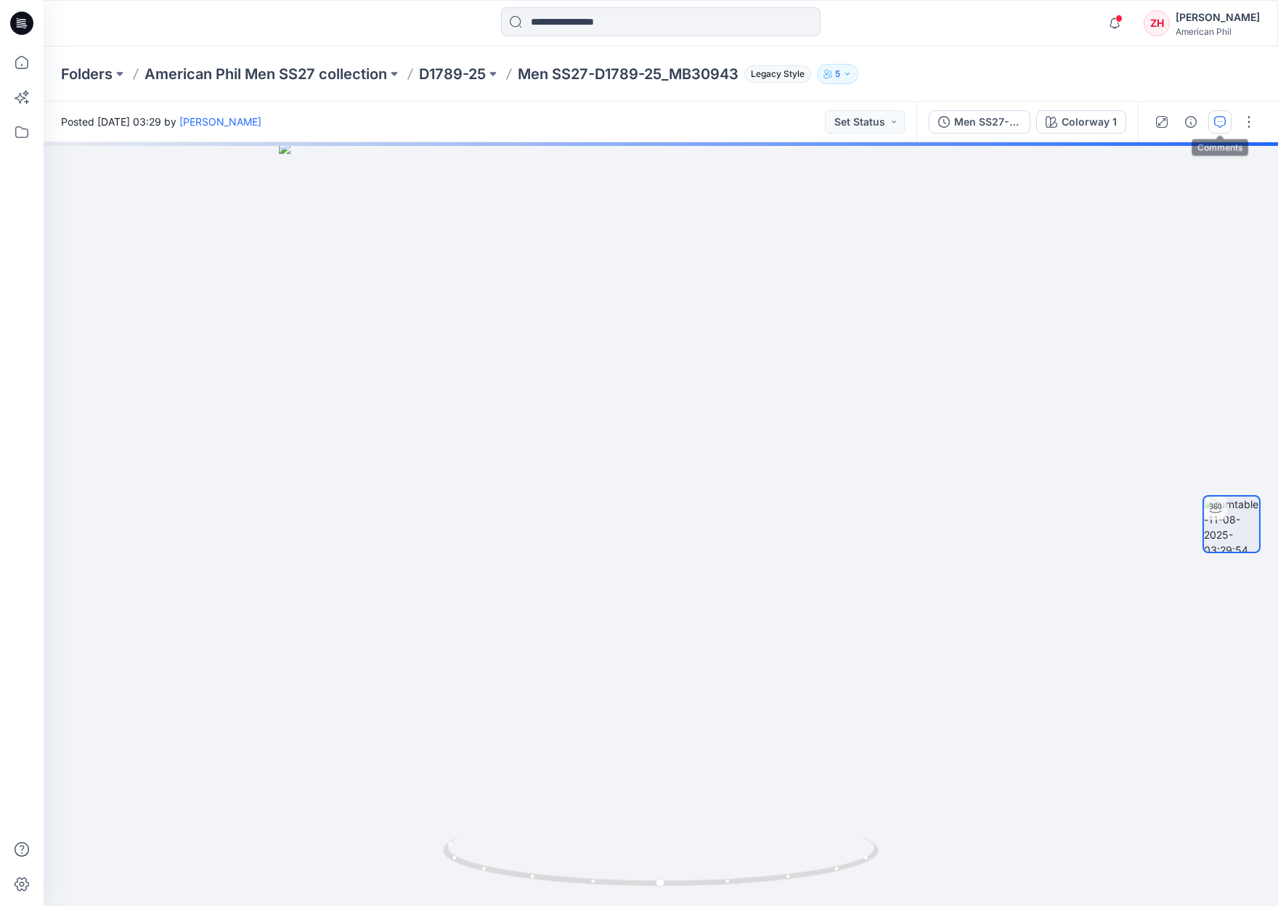
click at [1221, 125] on icon "button" at bounding box center [1220, 122] width 12 height 12
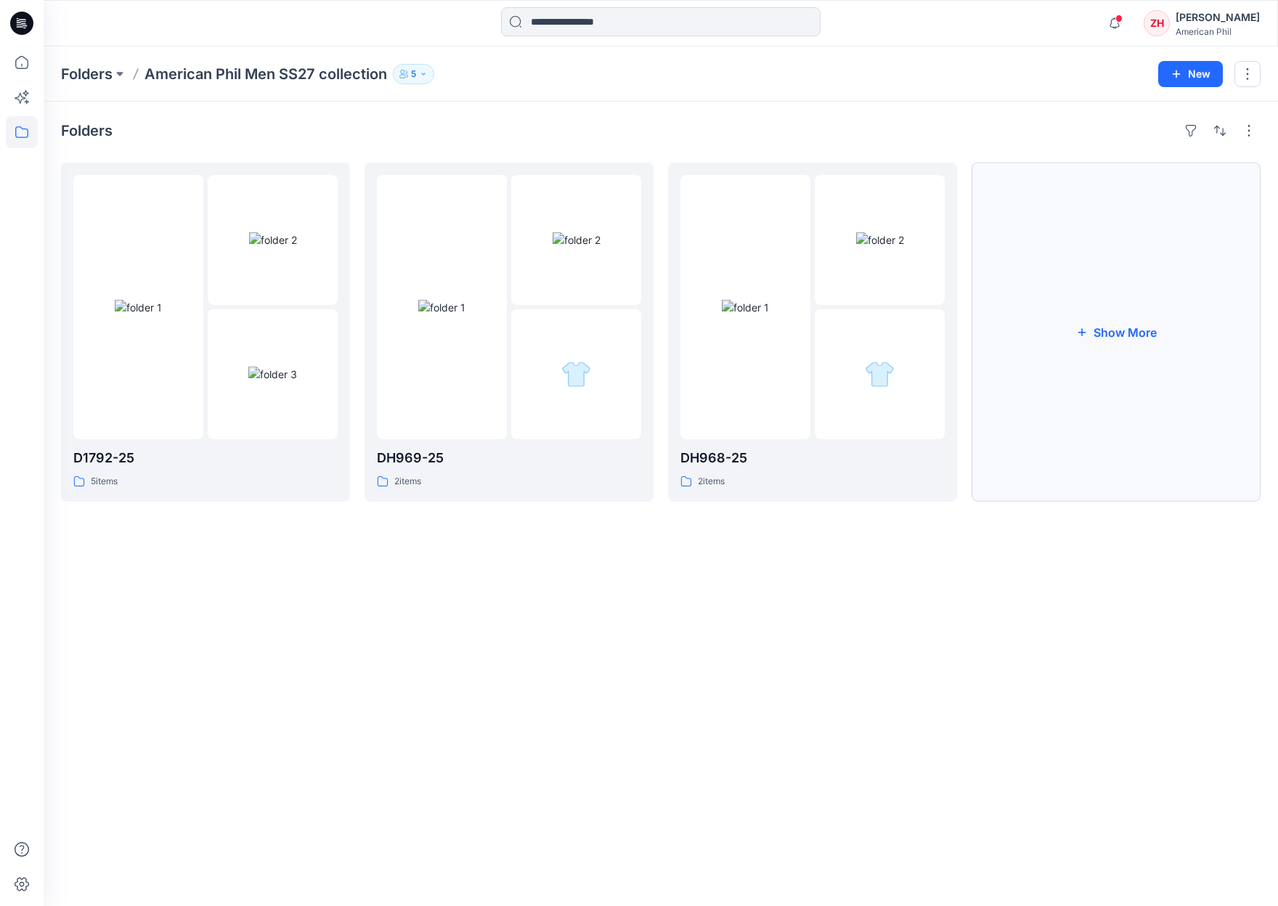
click at [1129, 273] on button "Show More" at bounding box center [1116, 332] width 289 height 339
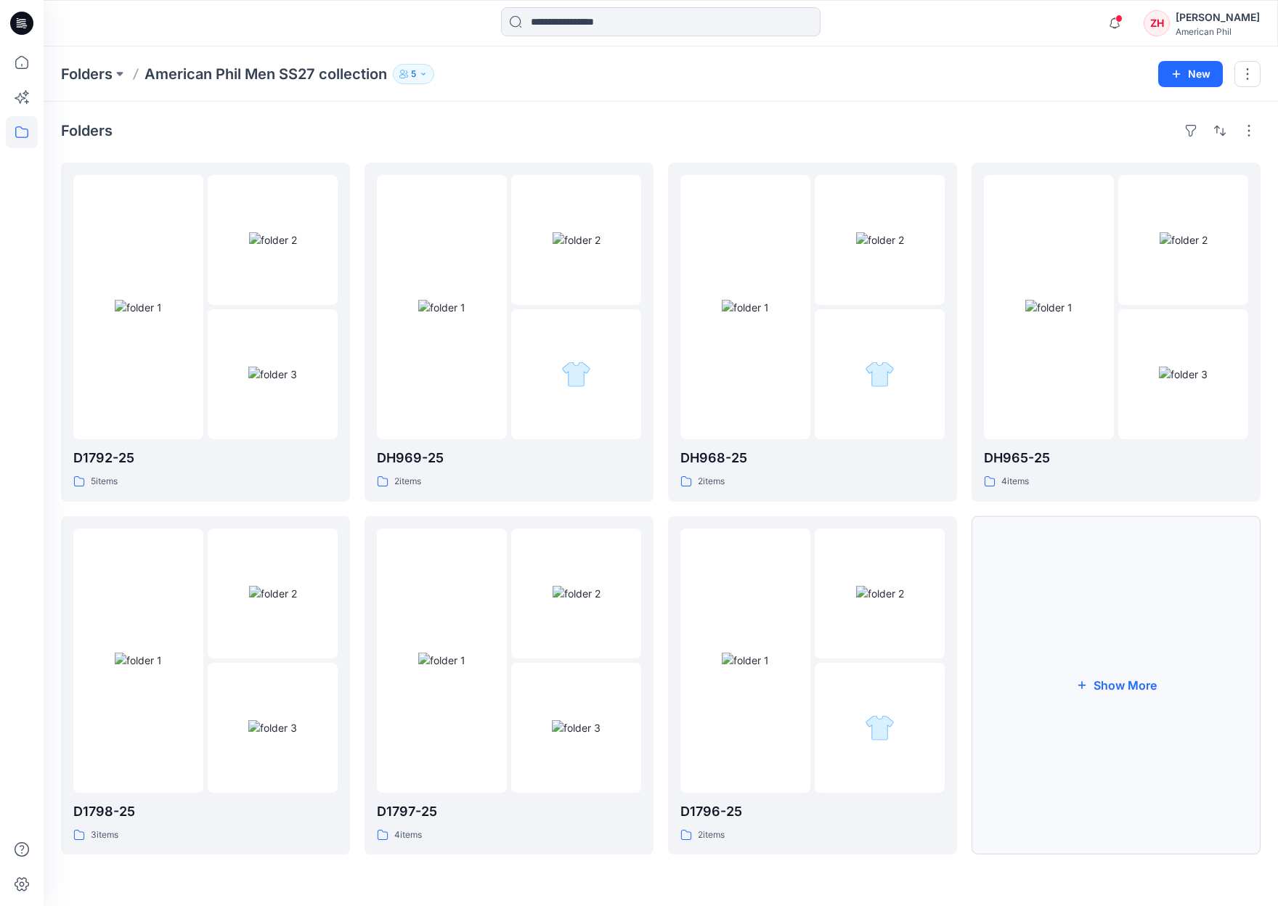
click at [1158, 636] on button "Show More" at bounding box center [1116, 685] width 289 height 339
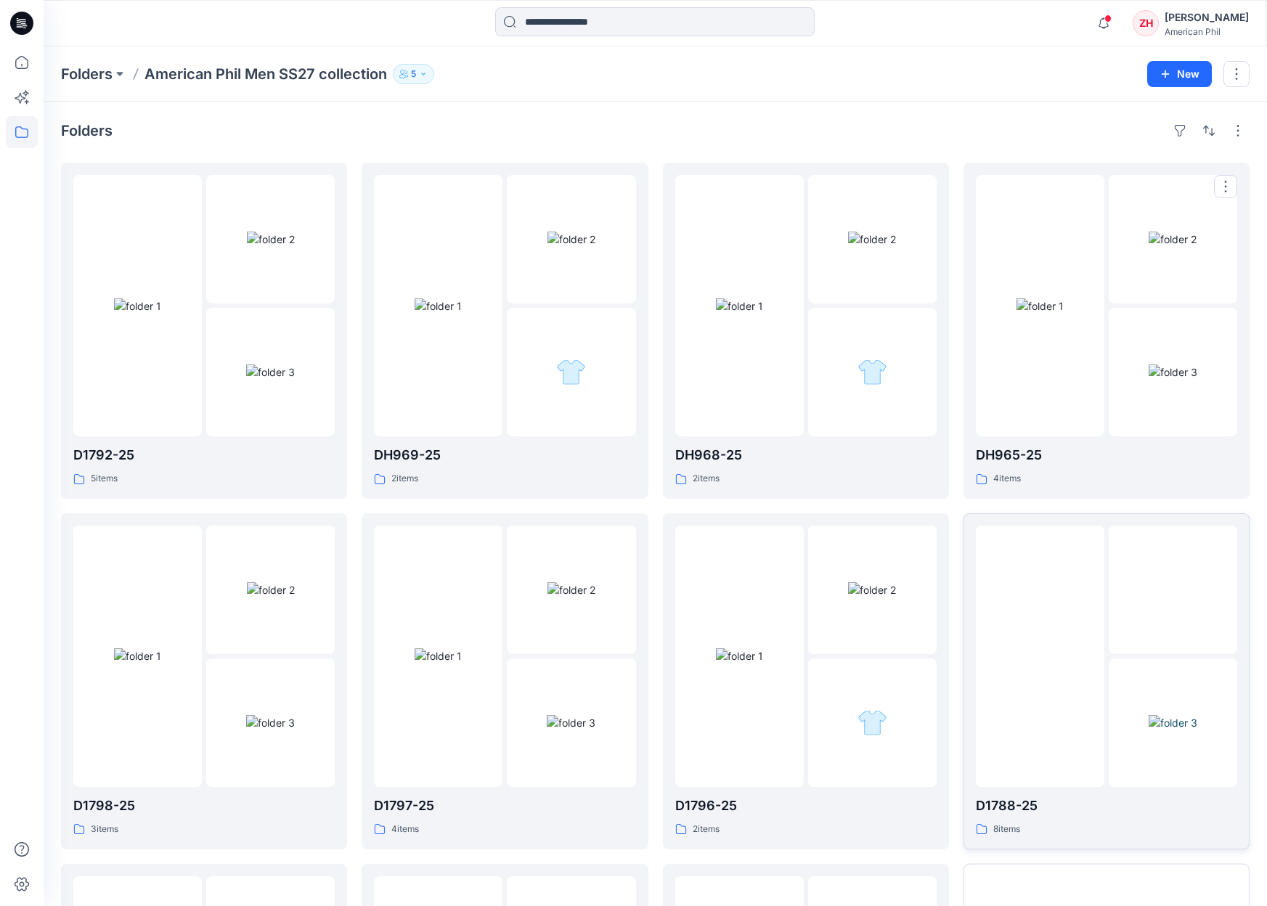
scroll to position [332, 0]
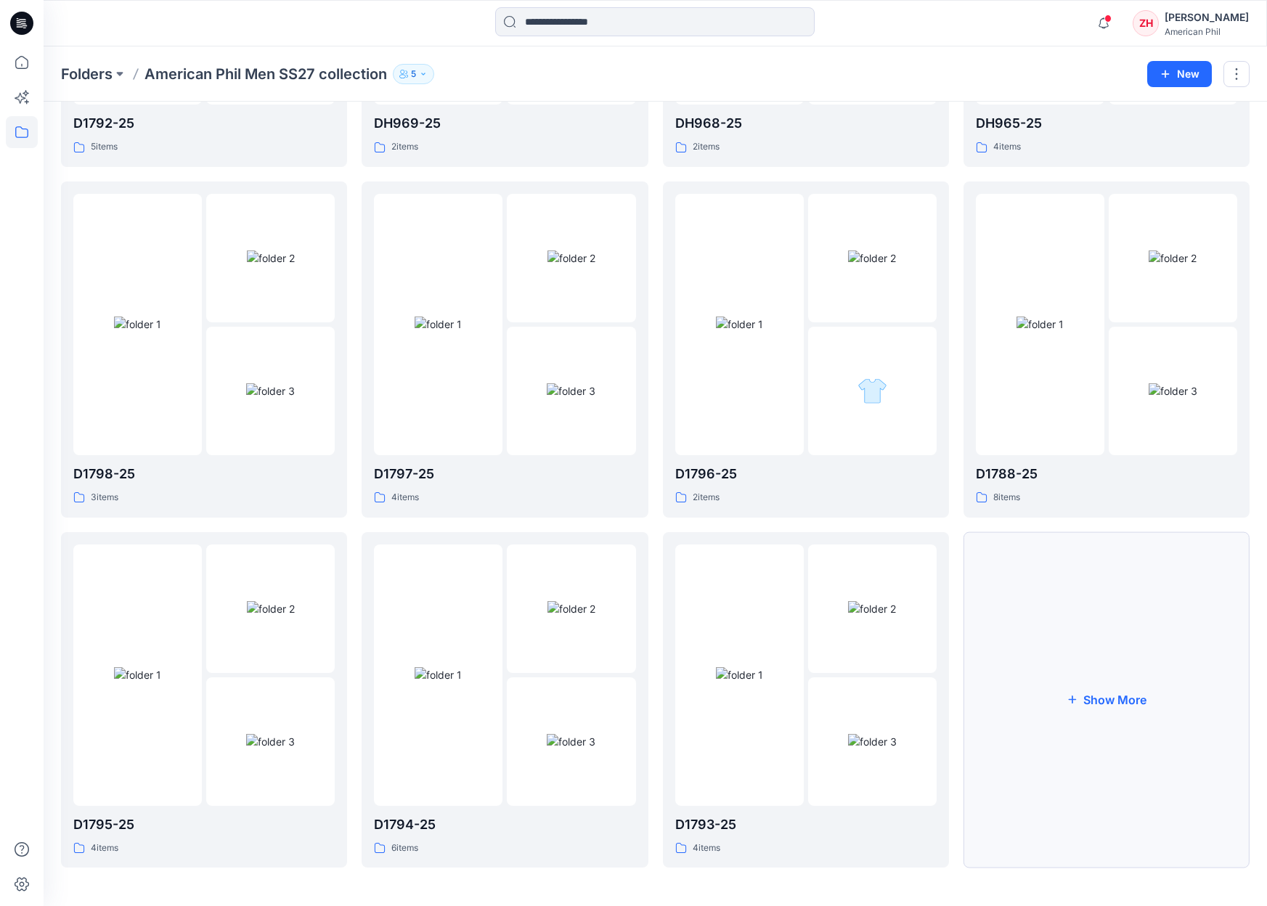
click at [1150, 627] on button "Show More" at bounding box center [1107, 700] width 286 height 336
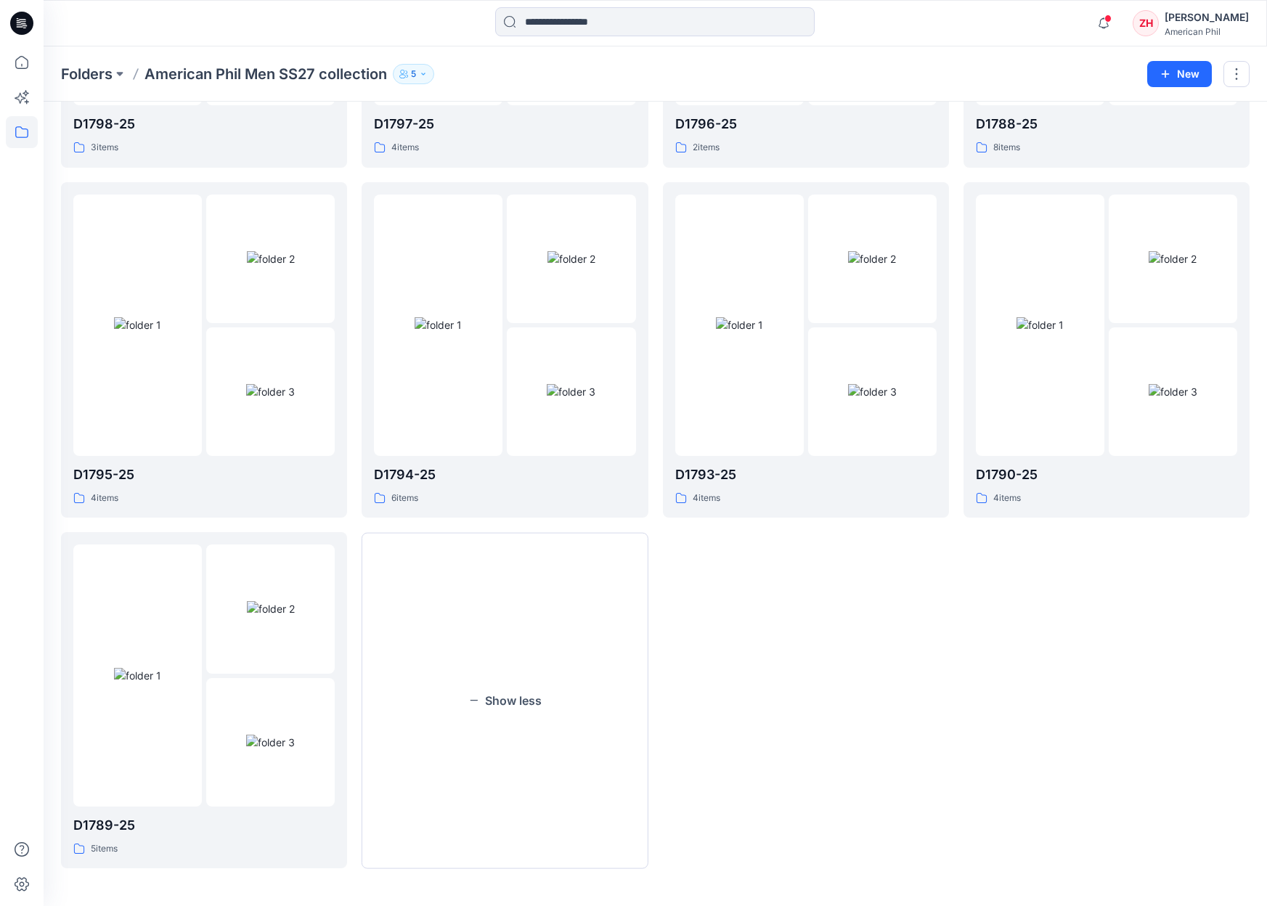
click at [956, 41] on div "Notifications Your style Men SS27-D1797-25_MX41347 has been updated with Men SS…" at bounding box center [656, 23] width 1224 height 46
